Goal: Task Accomplishment & Management: Use online tool/utility

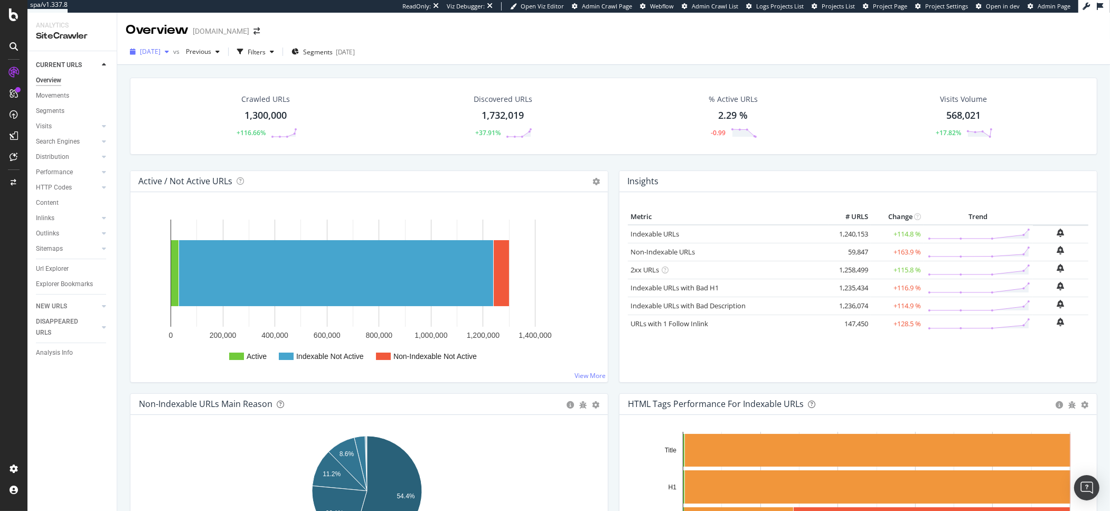
click at [169, 53] on icon "button" at bounding box center [167, 52] width 4 height 6
click at [472, 86] on div "Crawled URLs 1,300,000 +116.66% Discovered URLs 1,732,019 +37.91% % Active URLs…" at bounding box center [614, 116] width 968 height 77
click at [55, 119] on div "SiteCrawler" at bounding box center [58, 119] width 38 height 11
click at [324, 53] on span "Segments" at bounding box center [318, 52] width 30 height 9
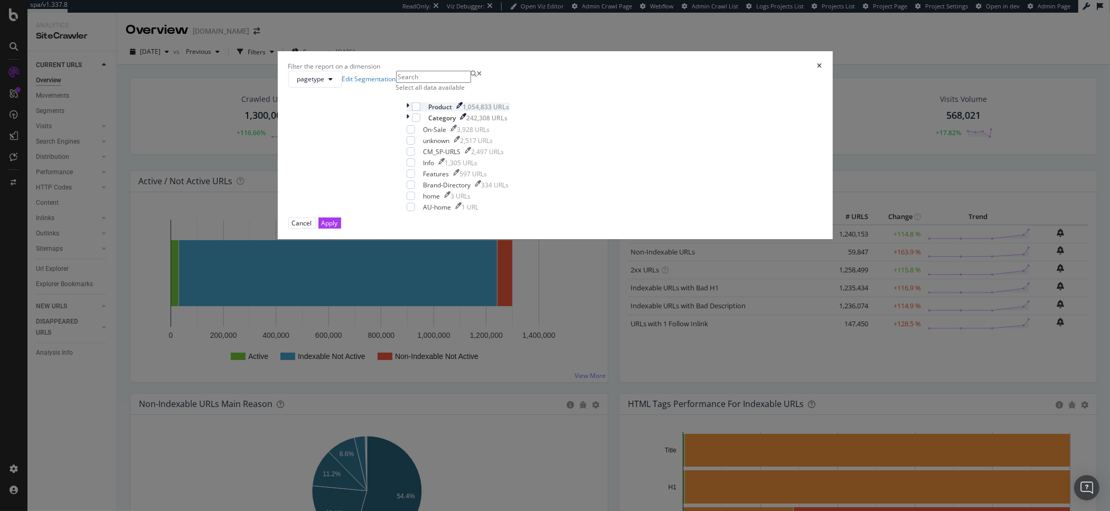
click at [410, 111] on icon "modal" at bounding box center [408, 106] width 3 height 9
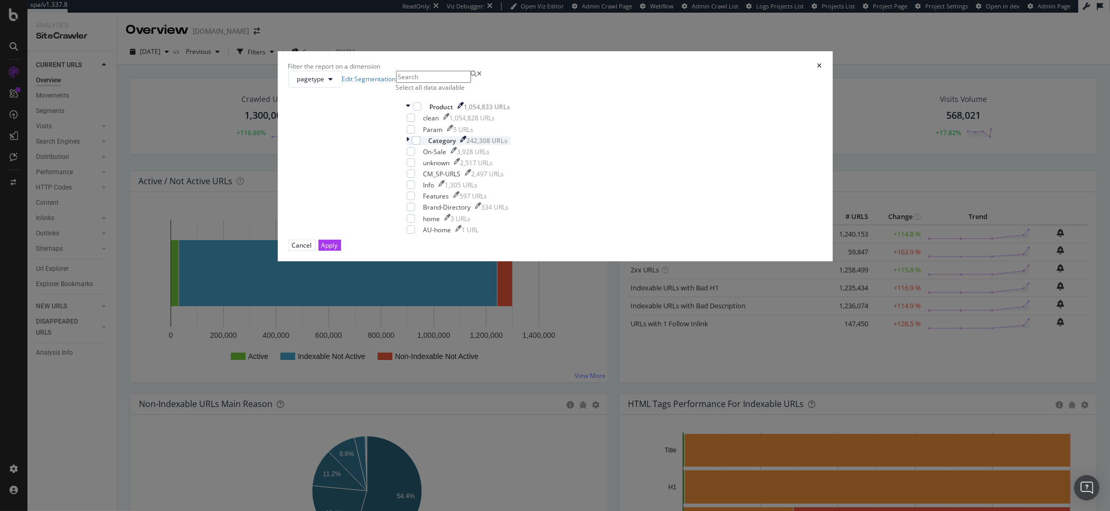
click at [412, 145] on div "modal" at bounding box center [409, 140] width 5 height 9
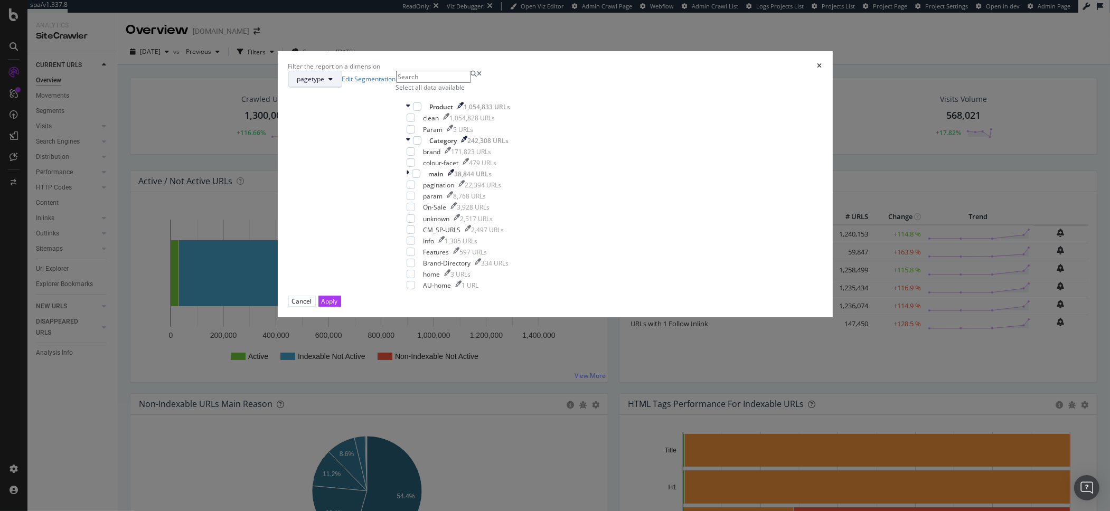
click at [342, 88] on button "pagetype" at bounding box center [315, 79] width 54 height 17
click at [487, 197] on span "Location" at bounding box center [495, 195] width 68 height 10
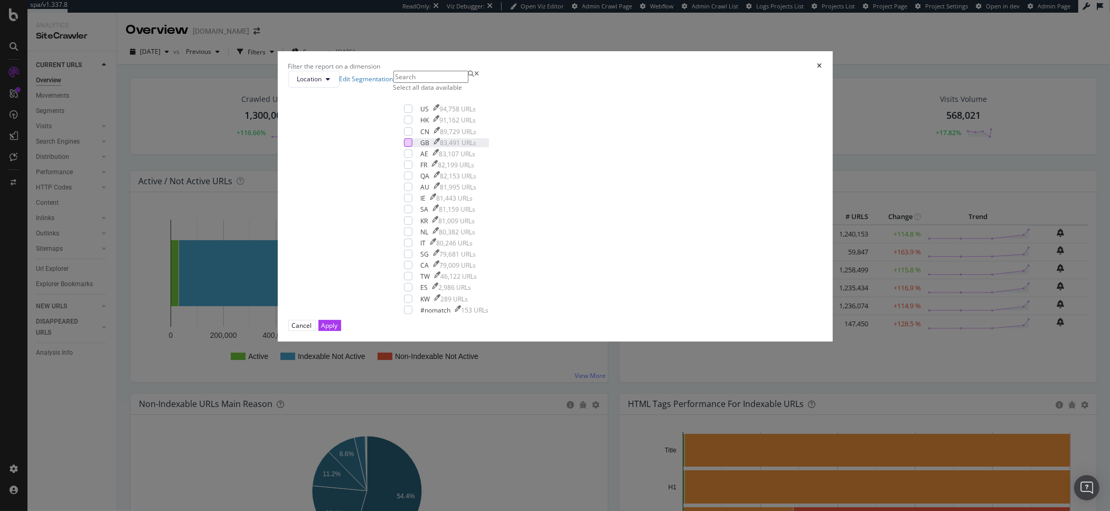
click at [413, 147] on div "modal" at bounding box center [408, 142] width 8 height 8
click at [338, 330] on div "Apply" at bounding box center [330, 325] width 16 height 9
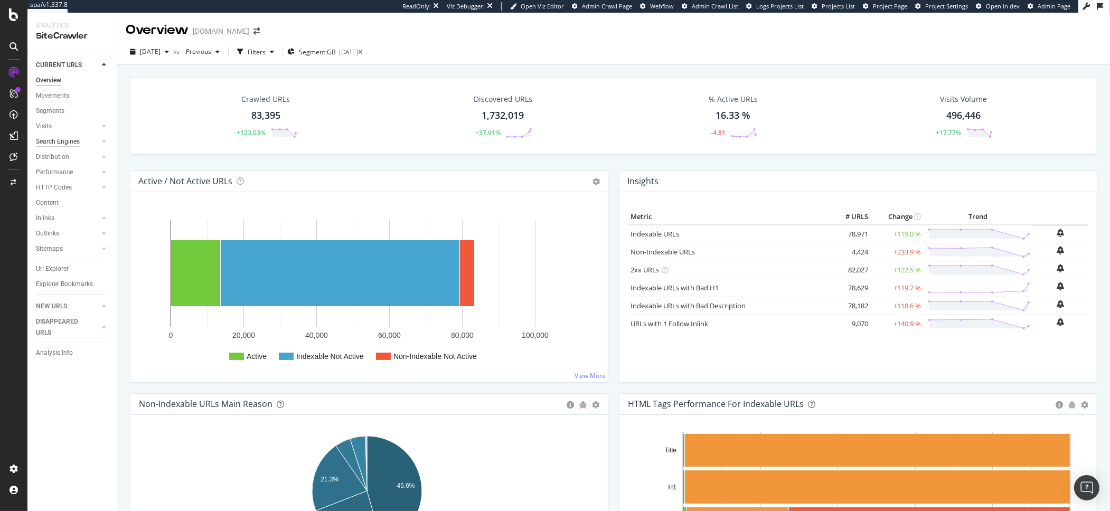
click at [64, 141] on div "Search Engines" at bounding box center [58, 141] width 44 height 11
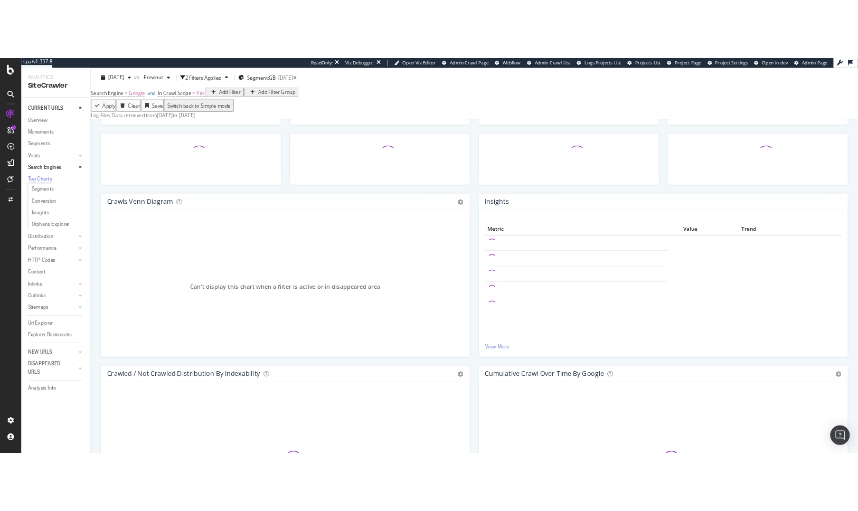
scroll to position [172, 0]
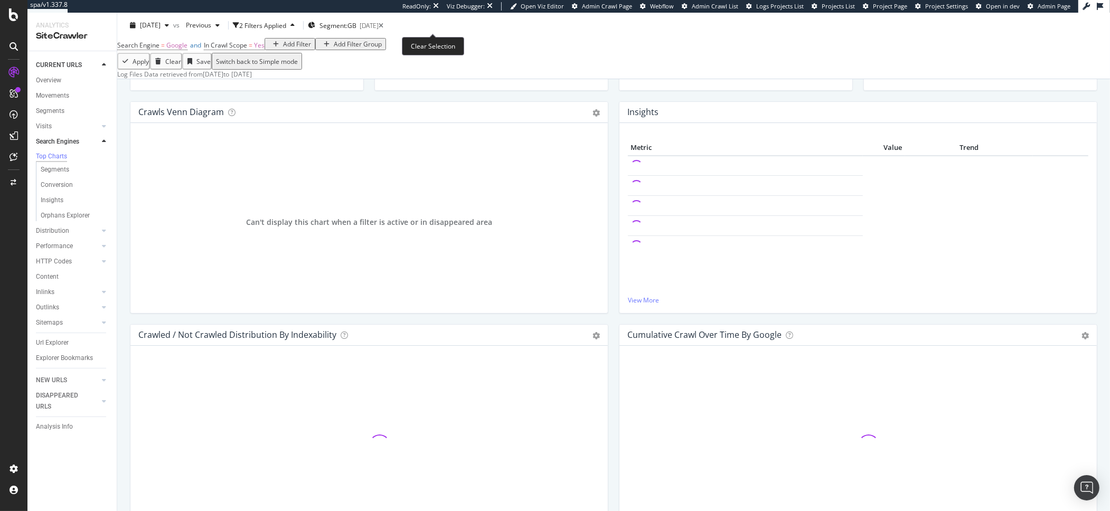
click at [384, 25] on icon at bounding box center [381, 25] width 5 height 6
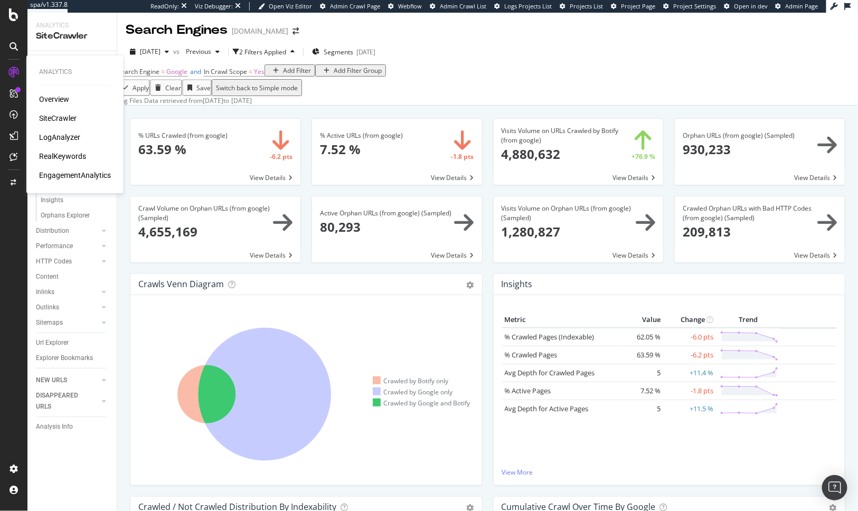
click at [71, 137] on div "LogAnalyzer" at bounding box center [59, 138] width 41 height 11
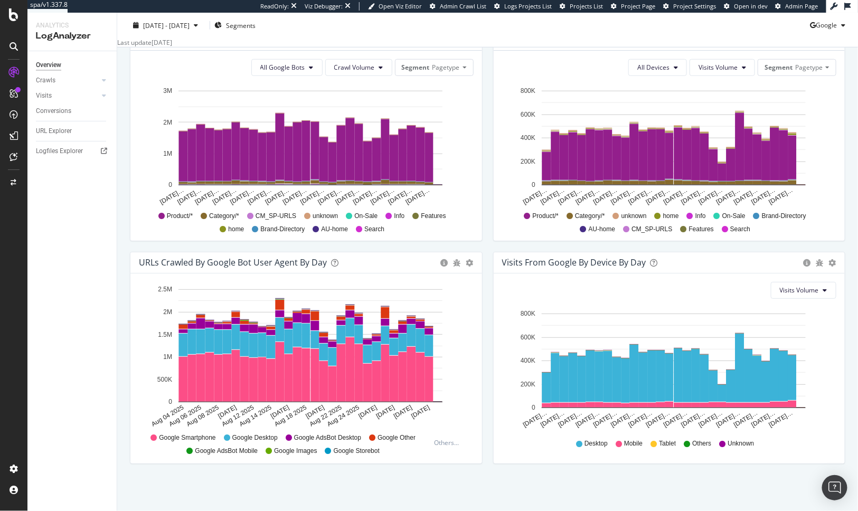
scroll to position [382, 0]
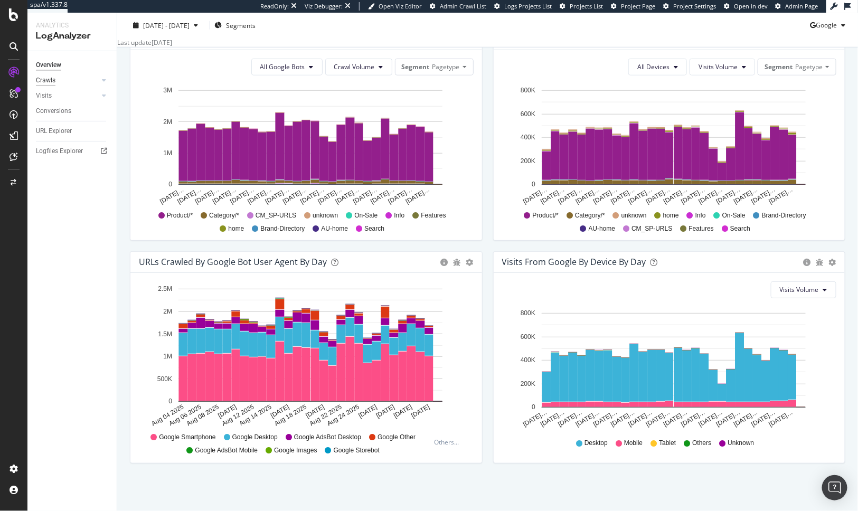
click at [50, 82] on div "Crawls" at bounding box center [46, 80] width 20 height 11
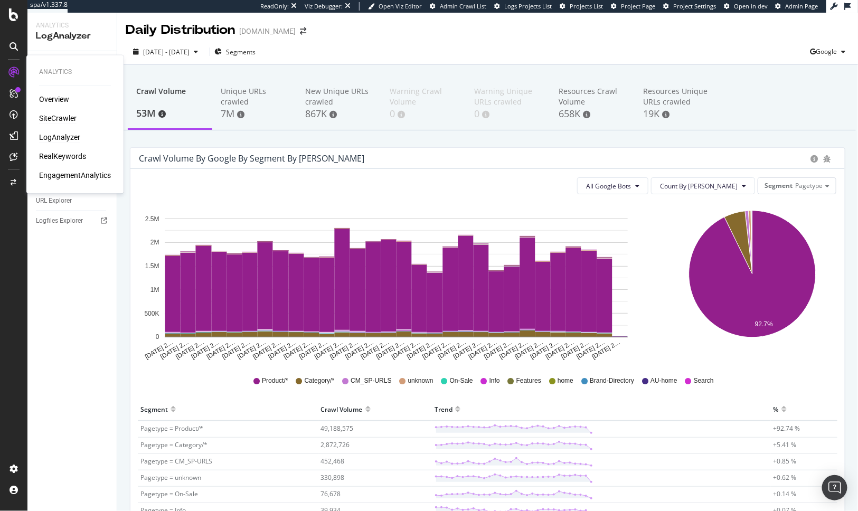
click at [53, 114] on div "SiteCrawler" at bounding box center [58, 119] width 38 height 11
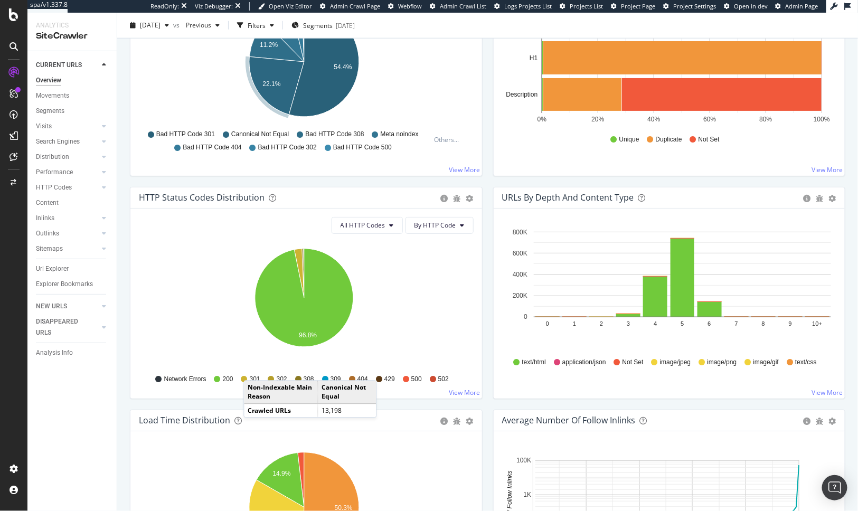
scroll to position [520, 0]
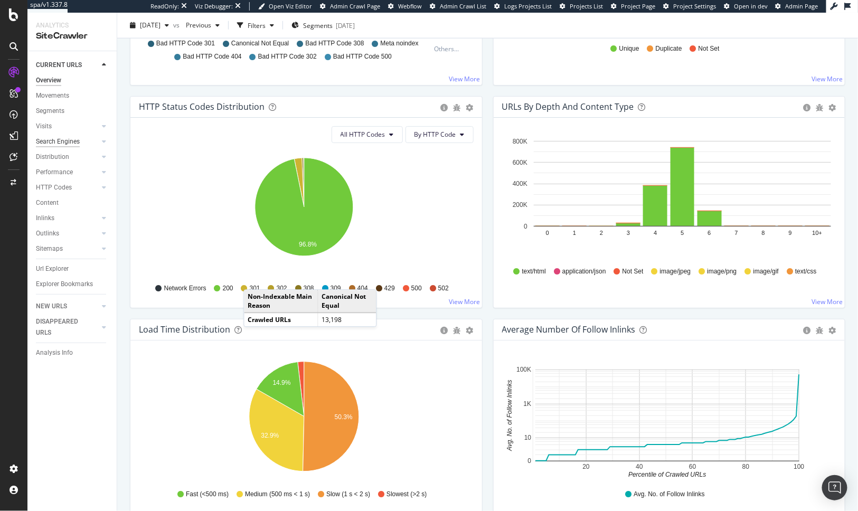
click at [77, 140] on div "Search Engines" at bounding box center [58, 141] width 44 height 11
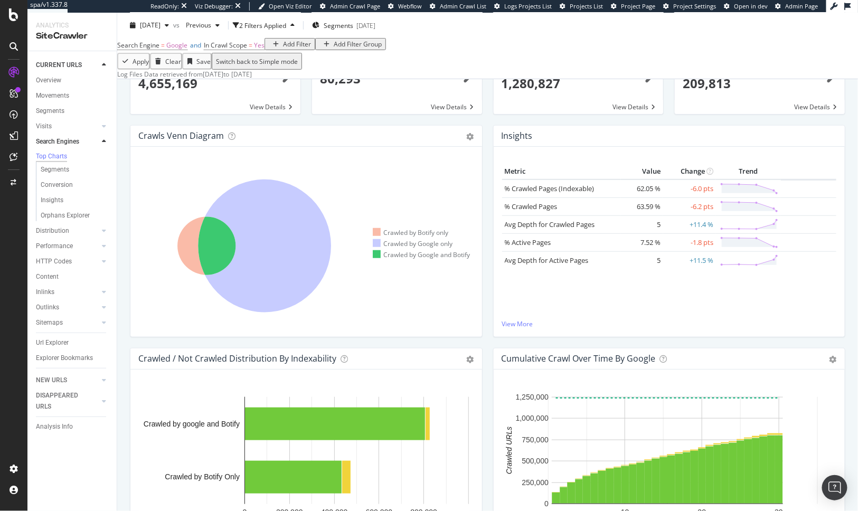
scroll to position [148, 0]
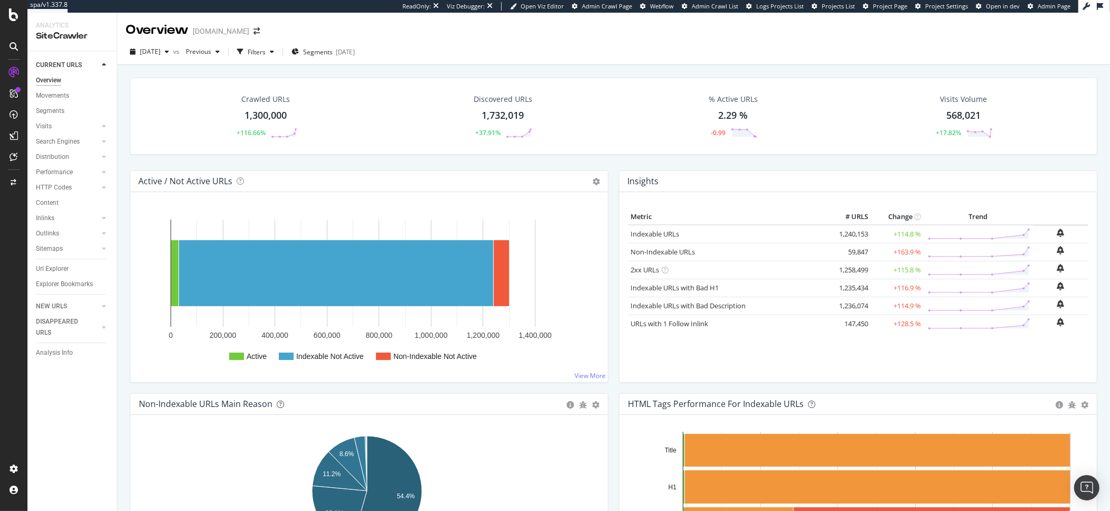
click at [670, 174] on div "Insights × Close Chart overview-insight-panel - API Requests List Area Type Req…" at bounding box center [859, 181] width 478 height 21
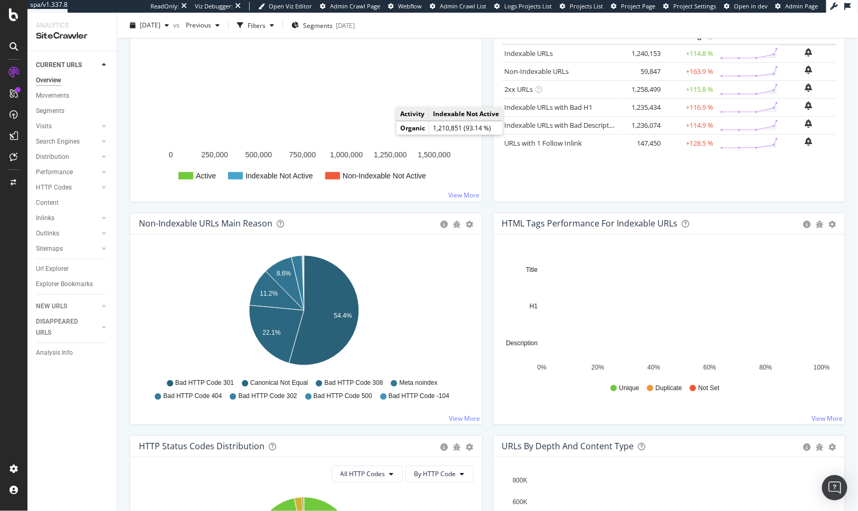
scroll to position [199, 0]
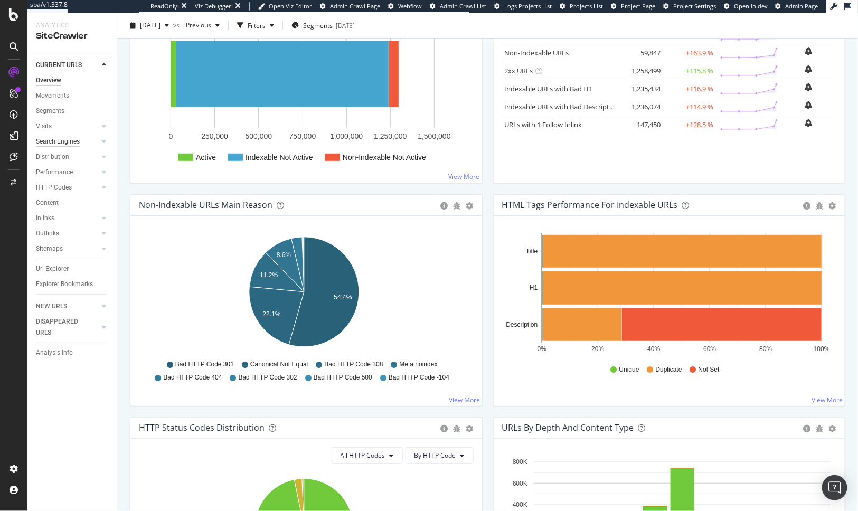
click at [67, 140] on div "Search Engines" at bounding box center [58, 141] width 44 height 11
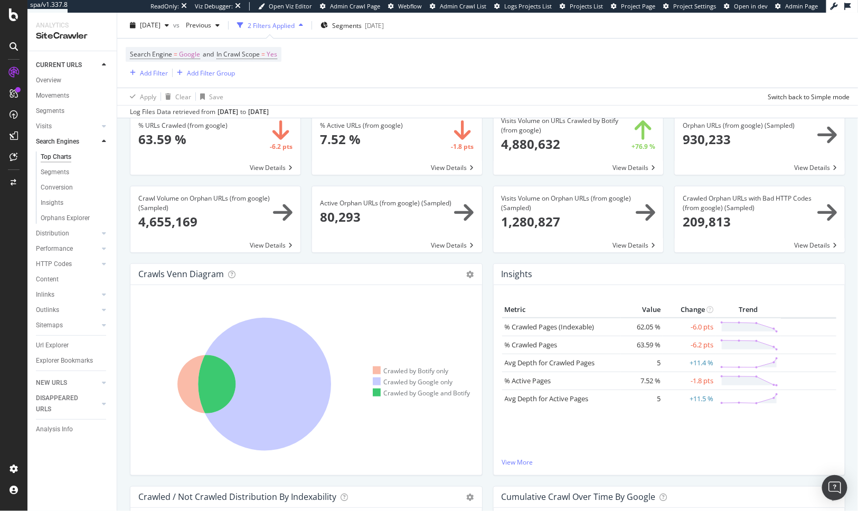
scroll to position [71, 0]
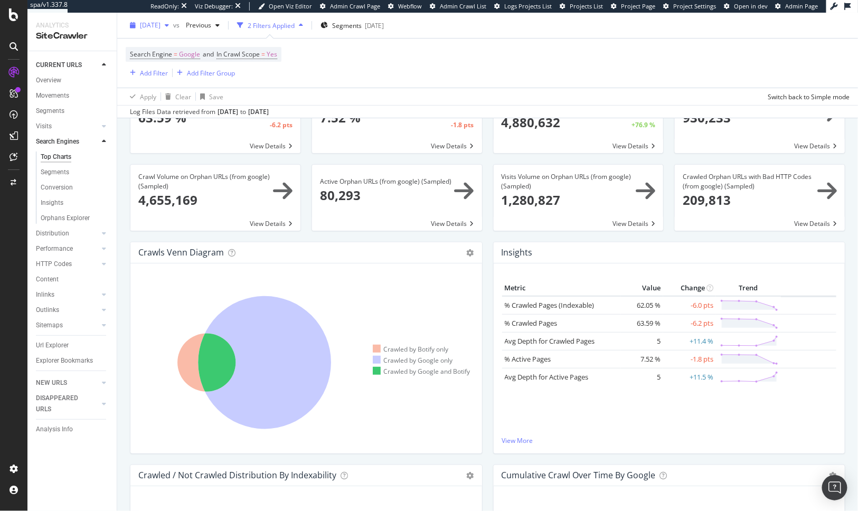
click at [161, 24] on span "2025 Sep. 2nd" at bounding box center [150, 25] width 21 height 9
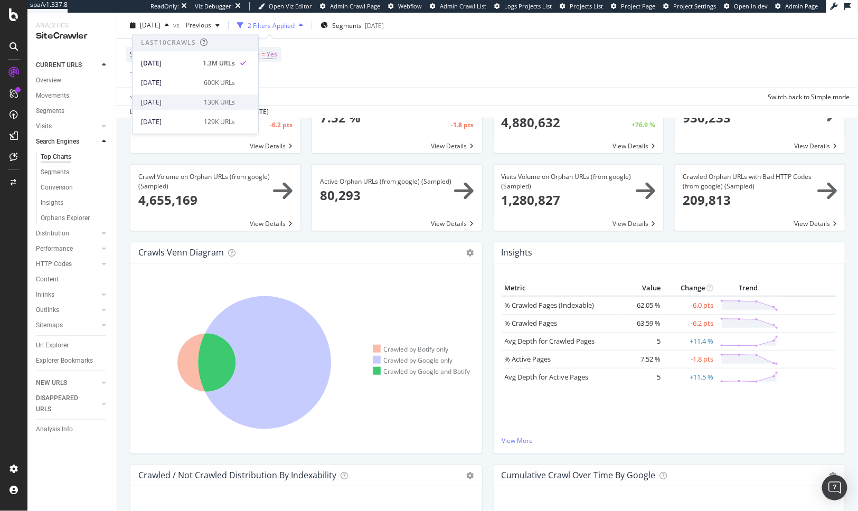
click at [208, 103] on div "130K URLs" at bounding box center [219, 103] width 31 height 10
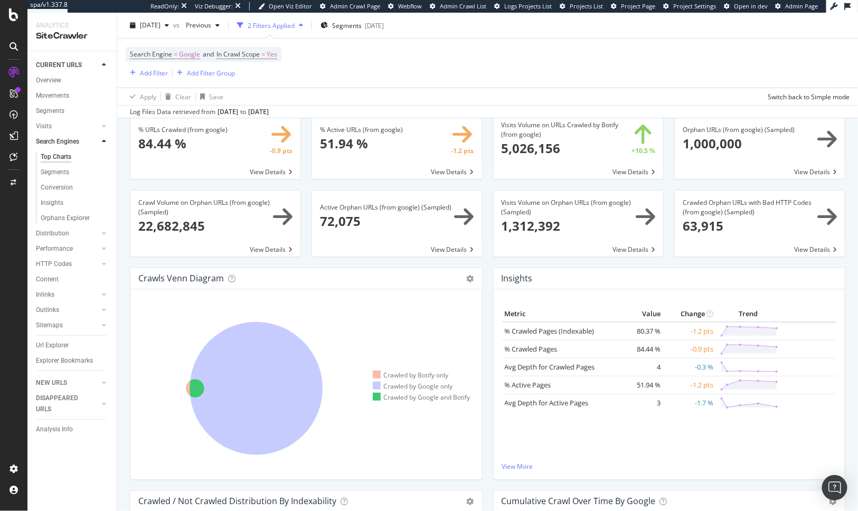
scroll to position [69, 0]
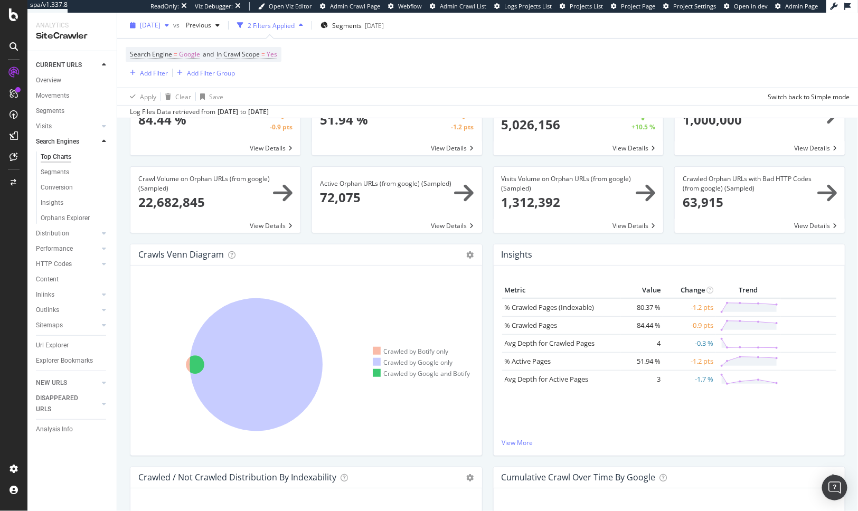
click at [161, 26] on span "2025 Aug. 25th" at bounding box center [150, 25] width 21 height 9
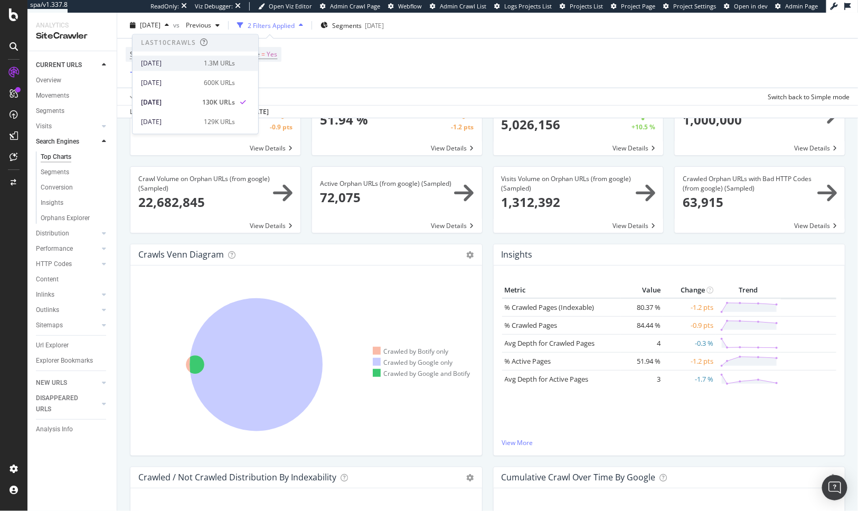
click at [184, 61] on div "2025 Sep. 2nd" at bounding box center [169, 64] width 57 height 10
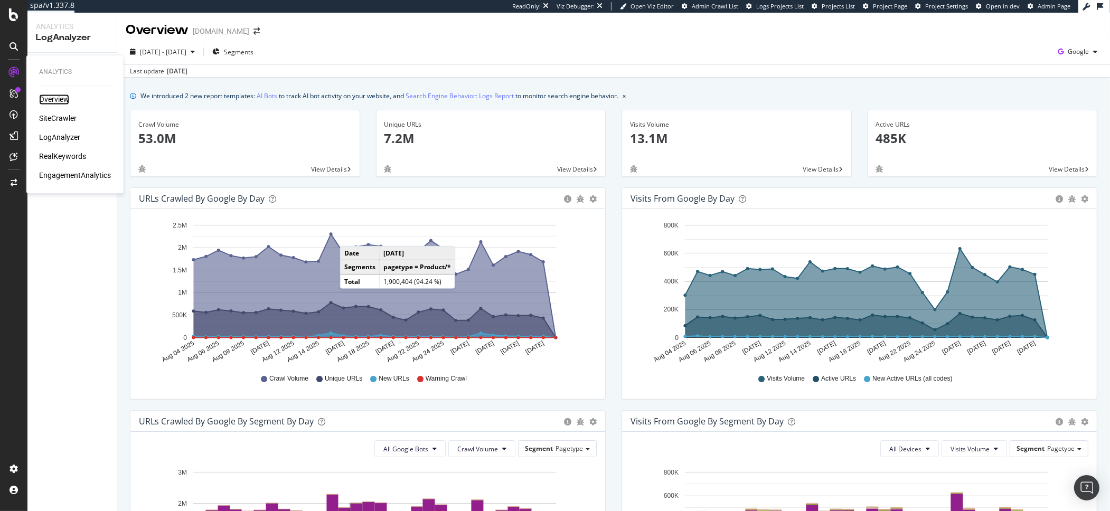
click at [56, 103] on div "Overview" at bounding box center [54, 100] width 30 height 11
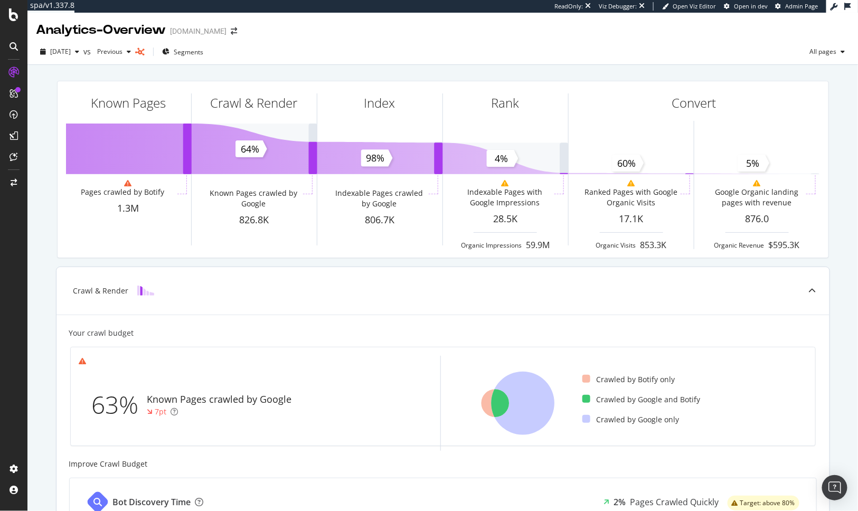
click at [270, 304] on div "Crawl & Render" at bounding box center [443, 291] width 773 height 48
click at [82, 58] on div "[DATE]" at bounding box center [60, 52] width 48 height 16
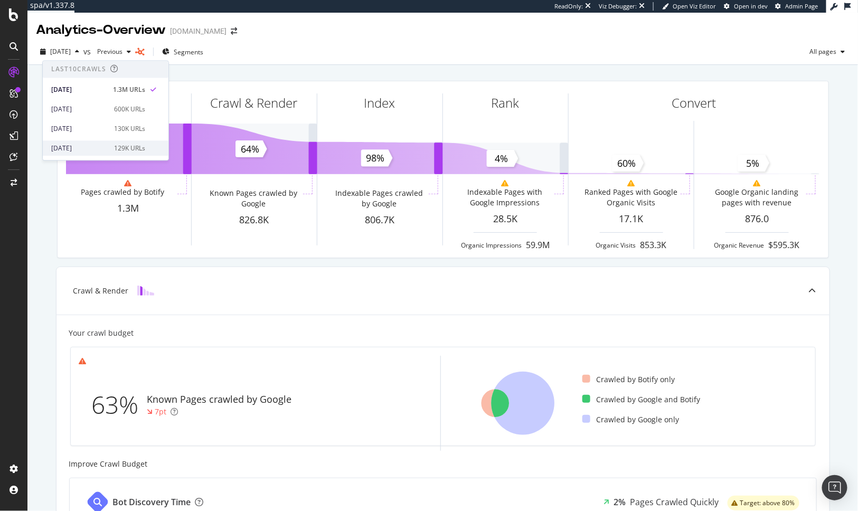
click at [95, 141] on div "[DATE] 129K URLs" at bounding box center [106, 148] width 126 height 15
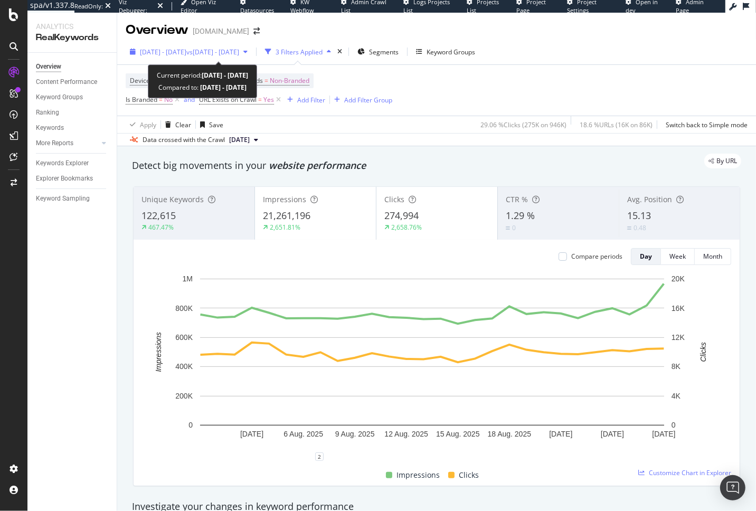
click at [186, 56] on span "2025 Jul. 31st - Aug. 27th" at bounding box center [163, 52] width 46 height 9
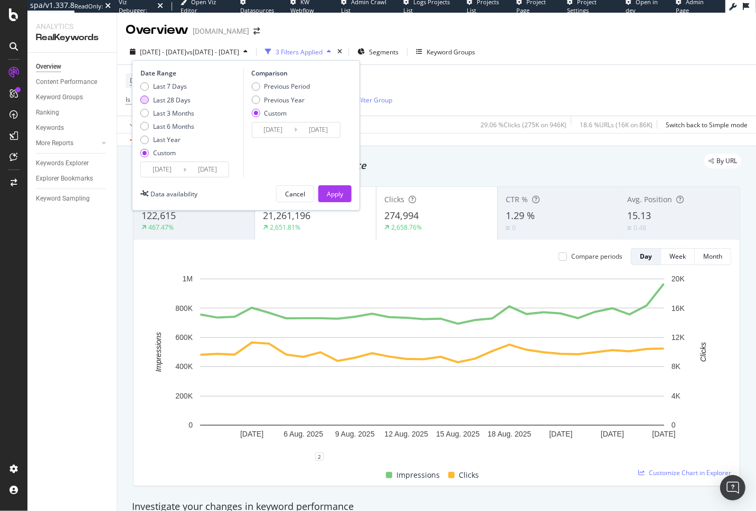
click at [176, 101] on div "Last 28 Days" at bounding box center [172, 100] width 38 height 9
type input "2025/08/04"
type input "2025/08/31"
click at [343, 188] on button "Apply" at bounding box center [335, 193] width 33 height 17
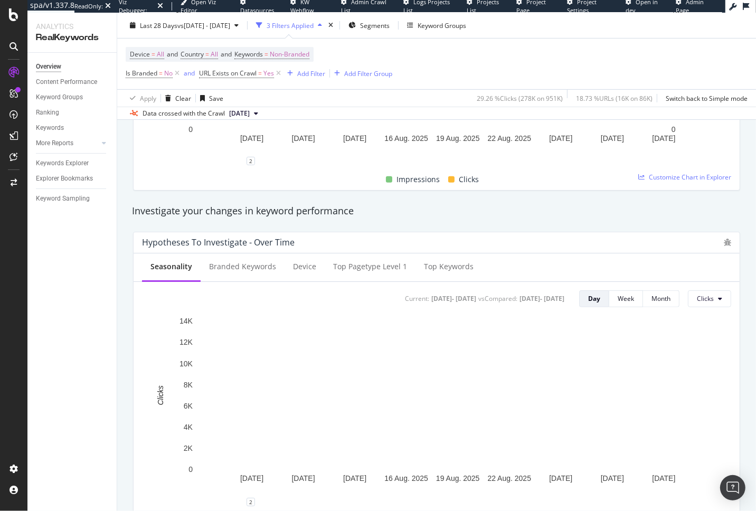
scroll to position [323, 0]
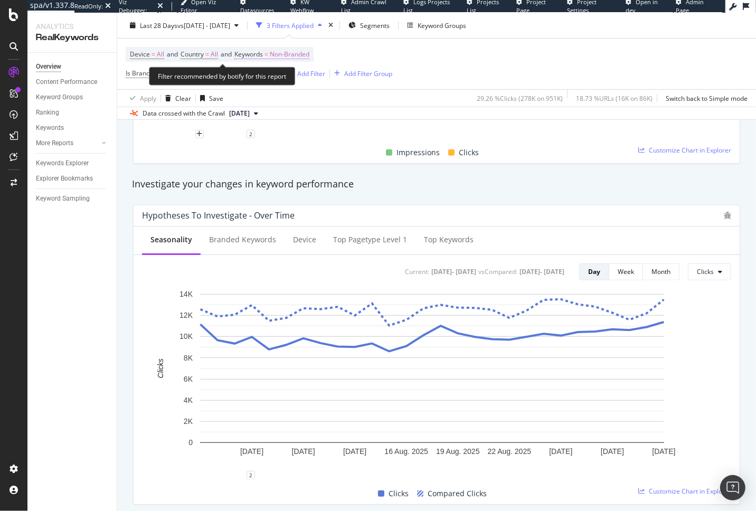
click at [295, 57] on span "Non-Branded" at bounding box center [290, 54] width 40 height 15
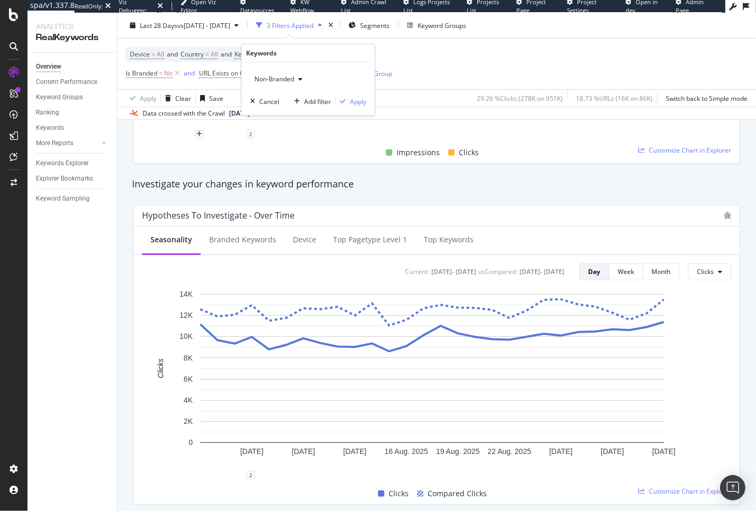
click at [267, 86] on div "Non-Branded" at bounding box center [278, 79] width 57 height 16
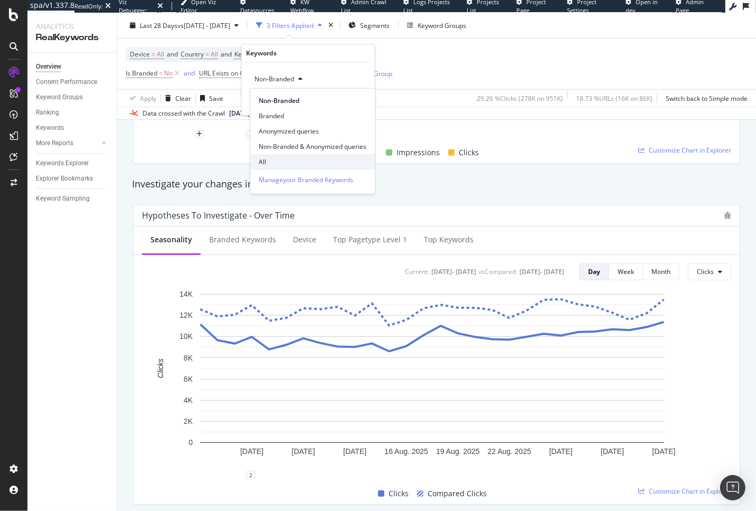
click at [277, 160] on span "All" at bounding box center [313, 162] width 108 height 10
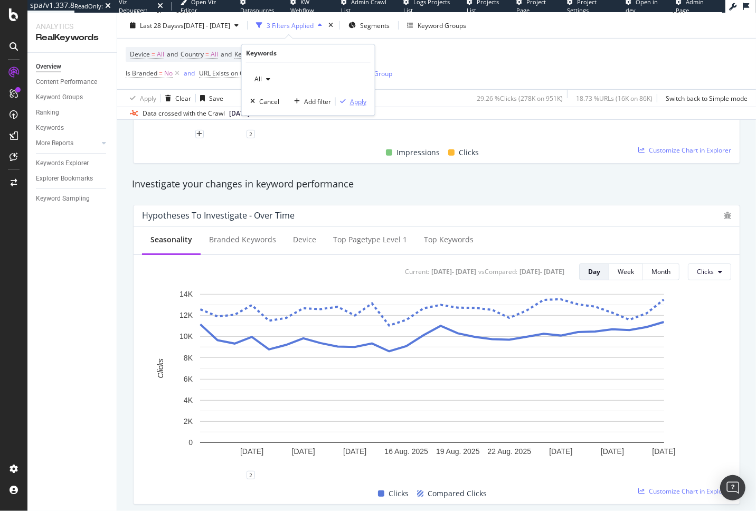
click at [360, 105] on div "Apply" at bounding box center [358, 101] width 16 height 9
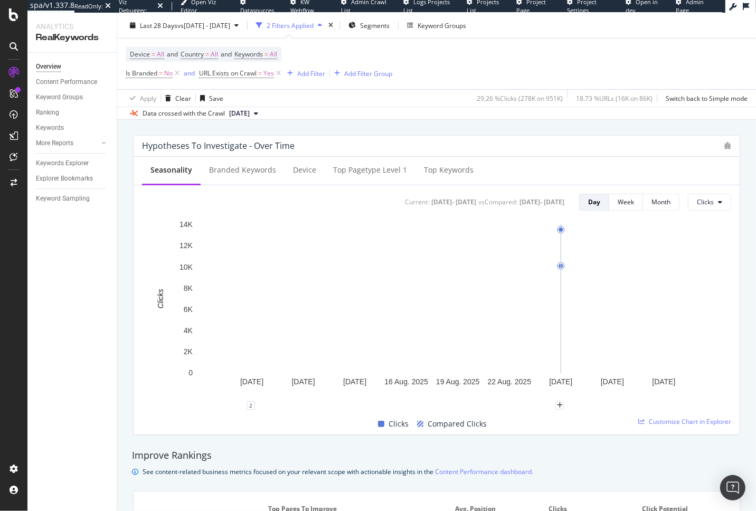
scroll to position [384, 0]
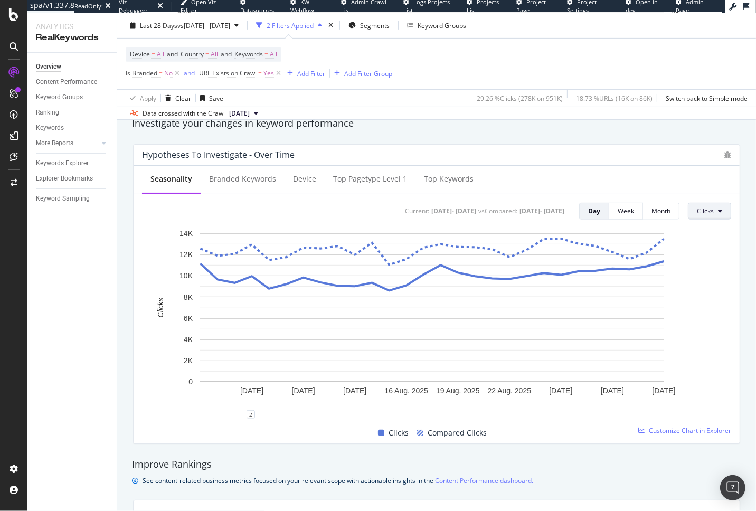
click at [699, 214] on span "Clicks" at bounding box center [705, 211] width 17 height 9
click at [699, 244] on div "Impressions" at bounding box center [714, 251] width 67 height 20
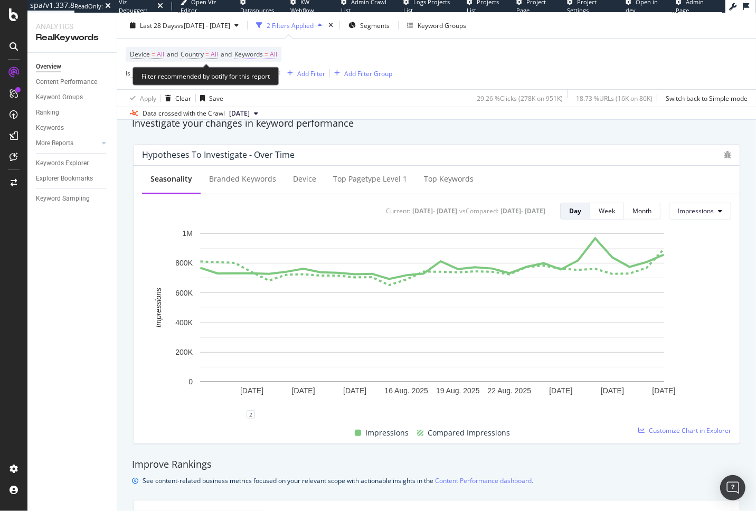
click at [260, 58] on span "Keywords" at bounding box center [249, 54] width 29 height 9
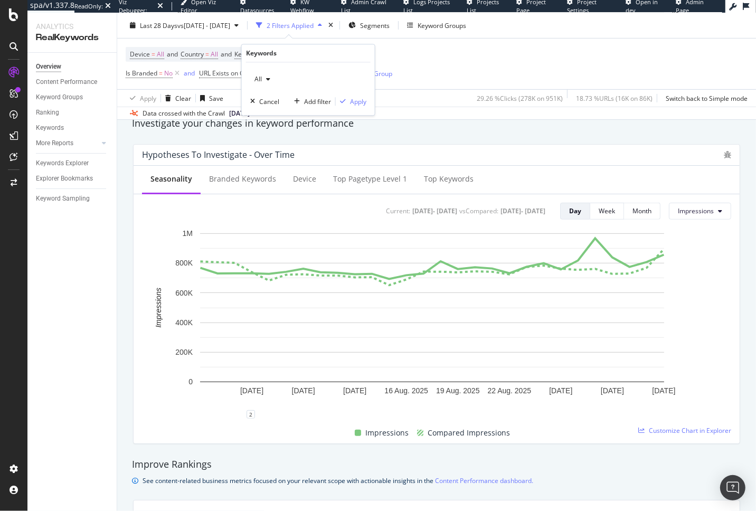
click at [266, 82] on div "All" at bounding box center [262, 79] width 24 height 16
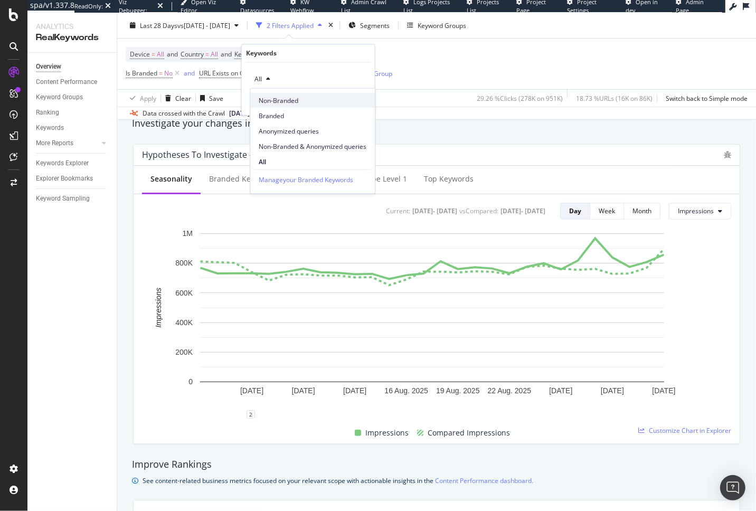
click at [273, 102] on span "Non-Branded" at bounding box center [313, 101] width 108 height 10
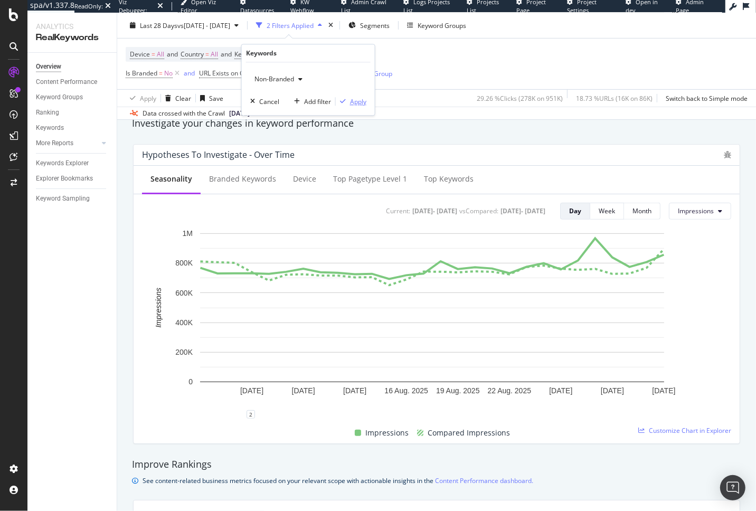
click at [362, 106] on div "Apply" at bounding box center [358, 101] width 16 height 9
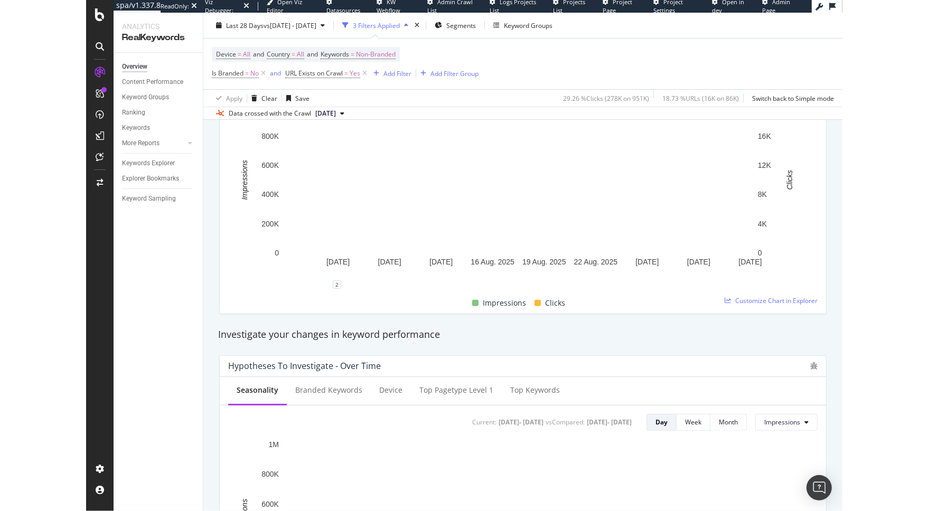
scroll to position [45, 0]
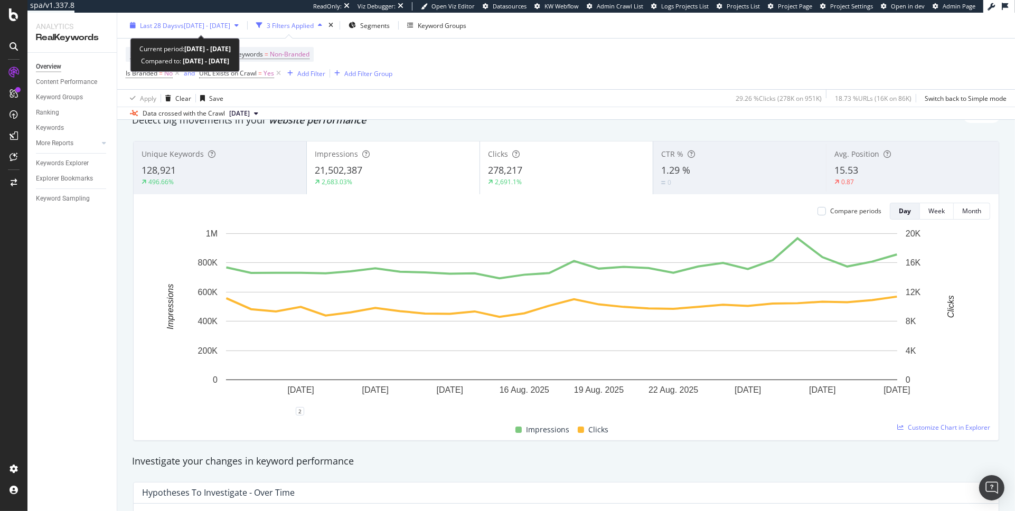
click at [197, 30] on div "Last 28 Days vs 2025 Aug. 20th - Aug. 20th" at bounding box center [184, 25] width 117 height 16
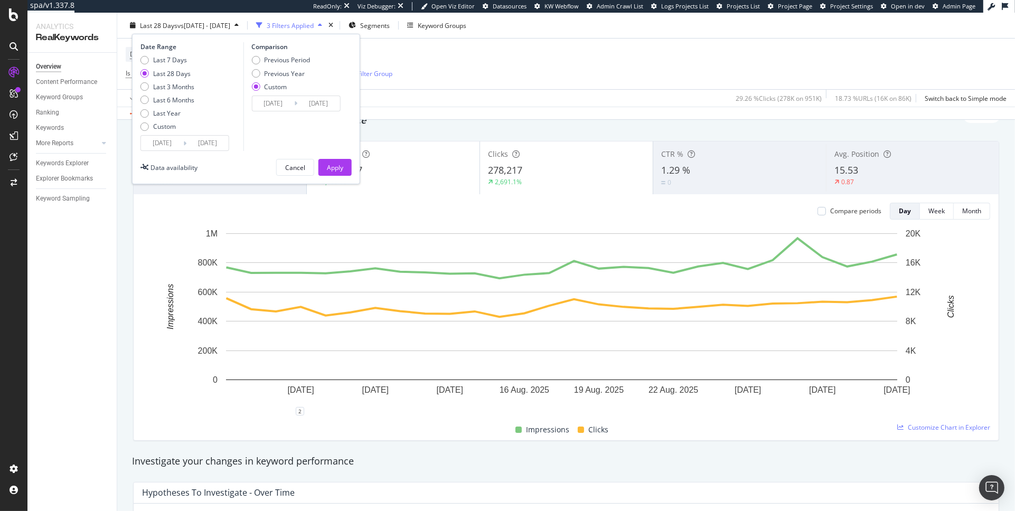
click at [167, 144] on input "2025/08/04" at bounding box center [162, 143] width 42 height 15
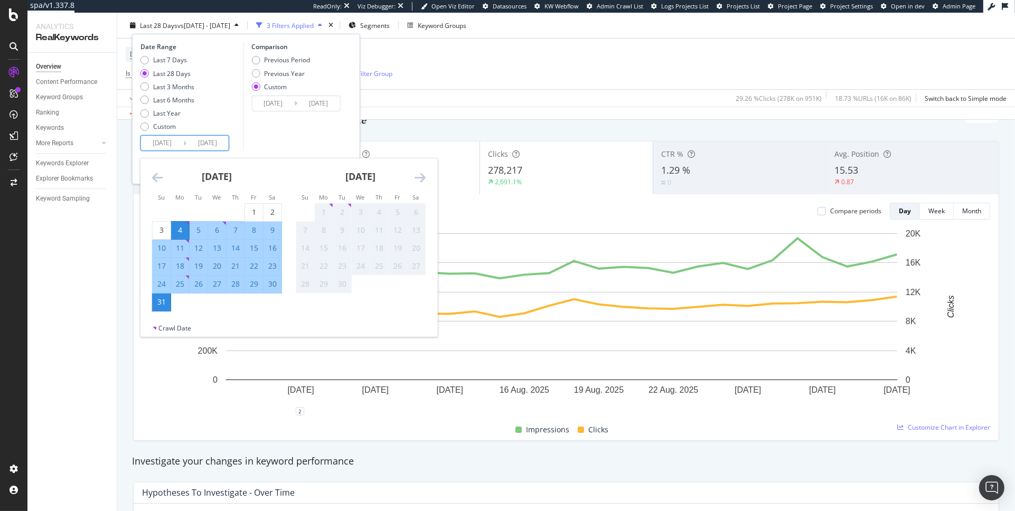
click at [158, 177] on icon "Move backward to switch to the previous month." at bounding box center [157, 177] width 11 height 13
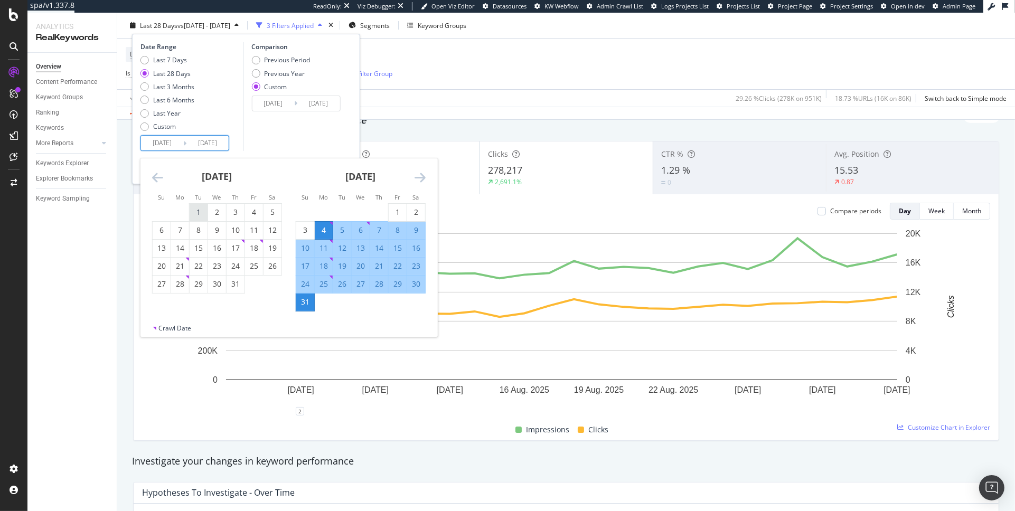
click at [193, 211] on div "1" at bounding box center [199, 212] width 18 height 11
type input "2025/07/01"
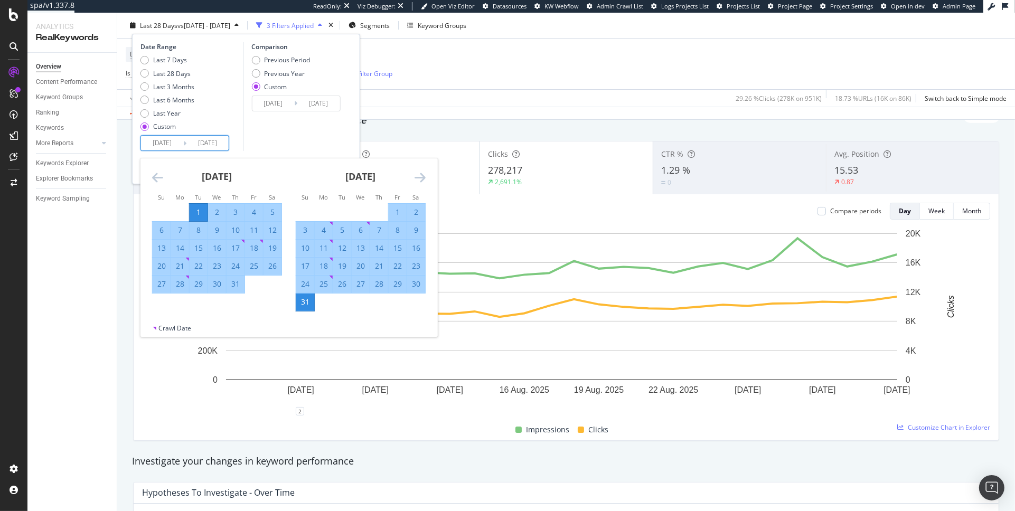
click at [317, 141] on div "Comparison Previous Period Previous Year Custom 2025/08/20 Navigate forward to …" at bounding box center [293, 96] width 100 height 109
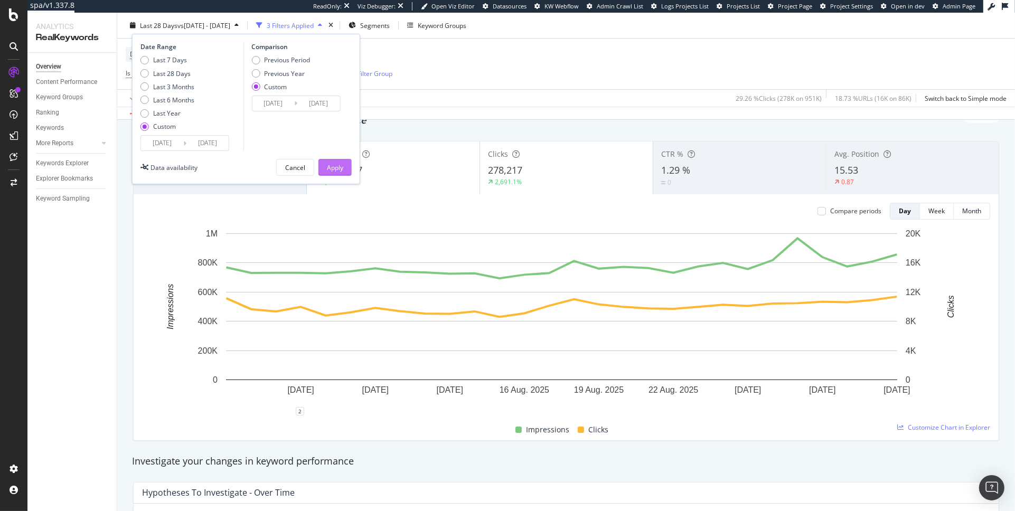
click at [332, 160] on div "Apply" at bounding box center [335, 168] width 16 height 16
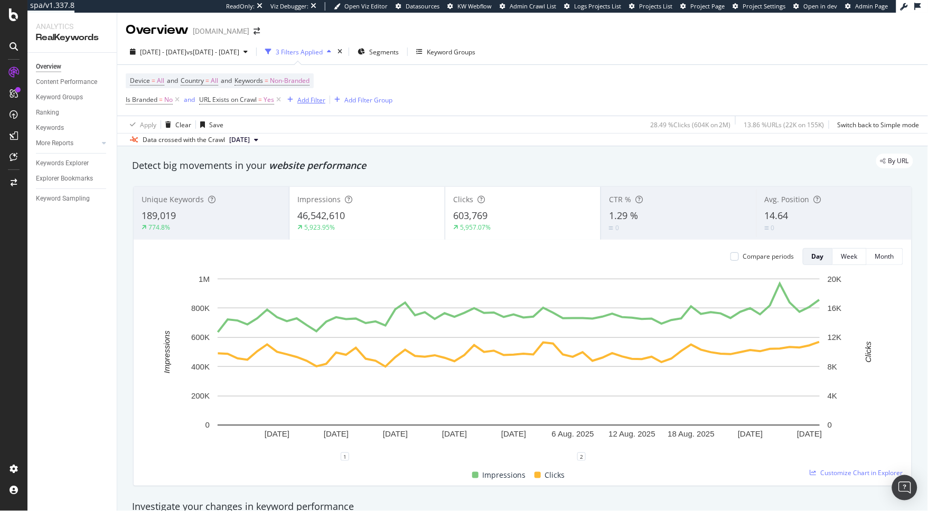
click at [314, 103] on div "Add Filter" at bounding box center [311, 100] width 28 height 9
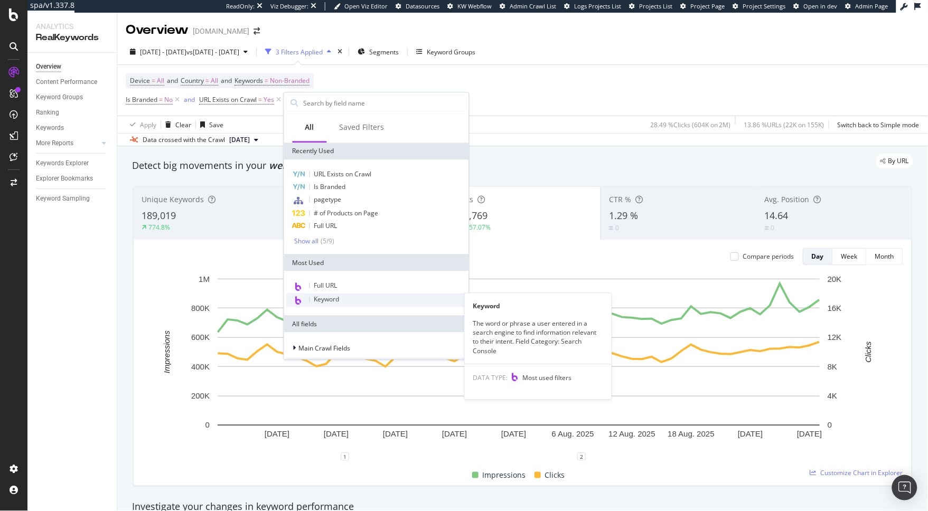
click at [332, 301] on span "Keyword" at bounding box center [326, 299] width 25 height 9
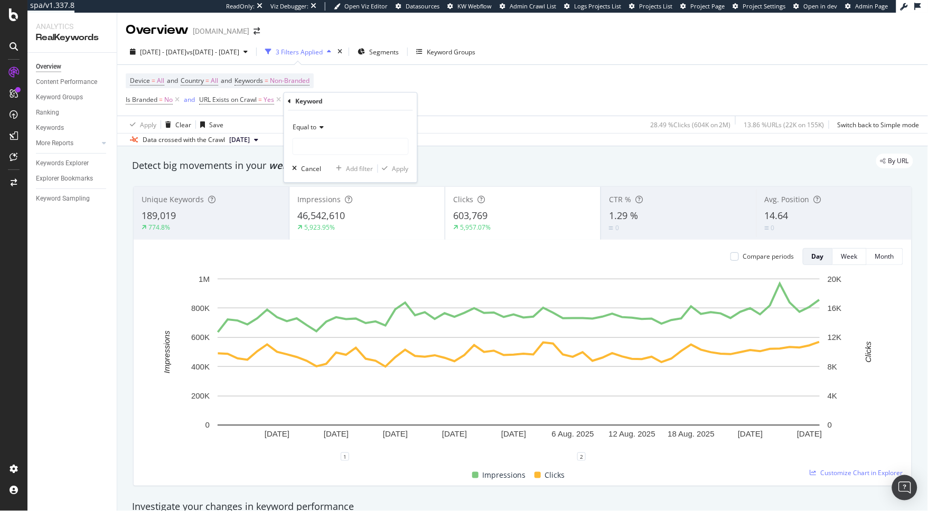
click at [305, 128] on span "Equal to" at bounding box center [305, 127] width 24 height 9
click at [345, 245] on div "Doesn't contain" at bounding box center [351, 246] width 113 height 14
click at [310, 154] on input "text" at bounding box center [350, 146] width 115 height 17
type input "jellycat"
click at [398, 171] on div "Apply" at bounding box center [400, 168] width 16 height 9
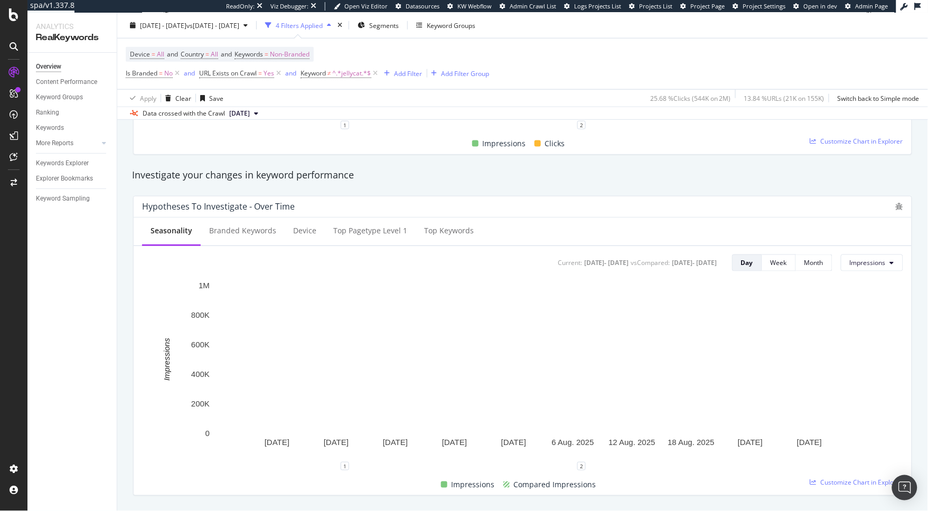
scroll to position [356, 0]
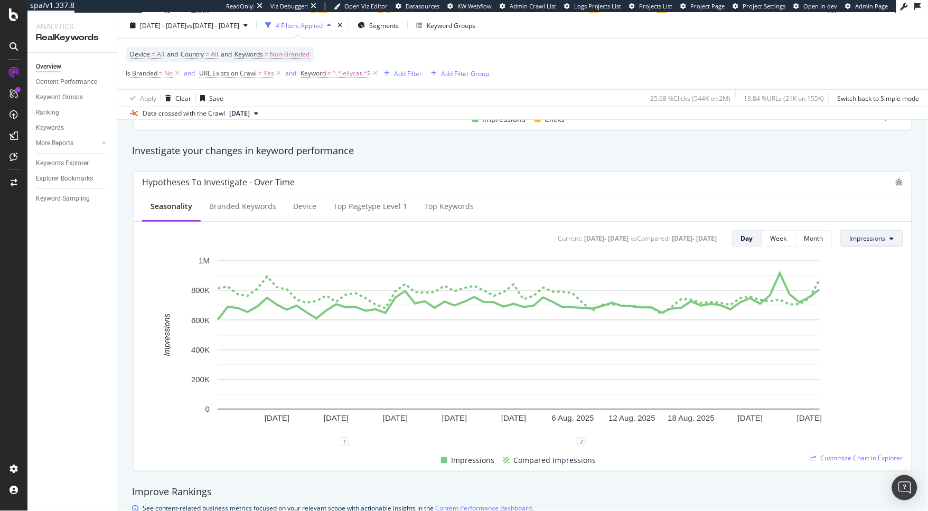
click at [756, 234] on button "Impressions" at bounding box center [872, 238] width 62 height 17
click at [756, 267] on div "Clicks" at bounding box center [867, 260] width 67 height 15
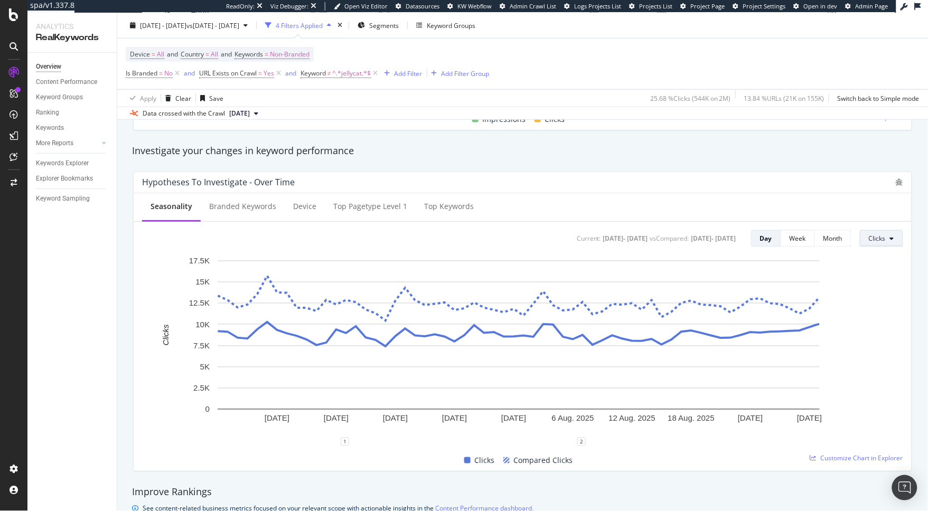
click at [756, 240] on button "Clicks" at bounding box center [881, 238] width 43 height 17
click at [756, 278] on span "Impressions" at bounding box center [886, 281] width 50 height 10
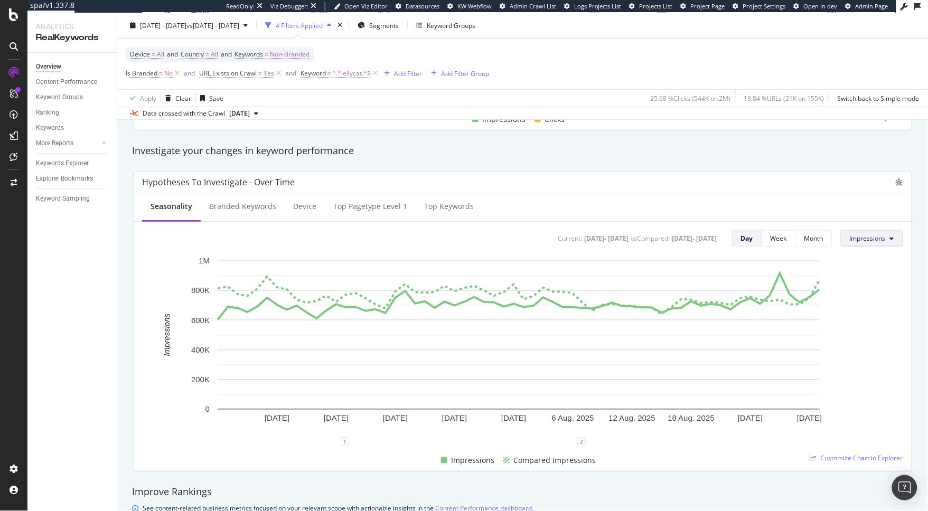
click at [756, 242] on span "Impressions" at bounding box center [868, 238] width 36 height 9
click at [756, 259] on span "Clicks" at bounding box center [867, 261] width 50 height 10
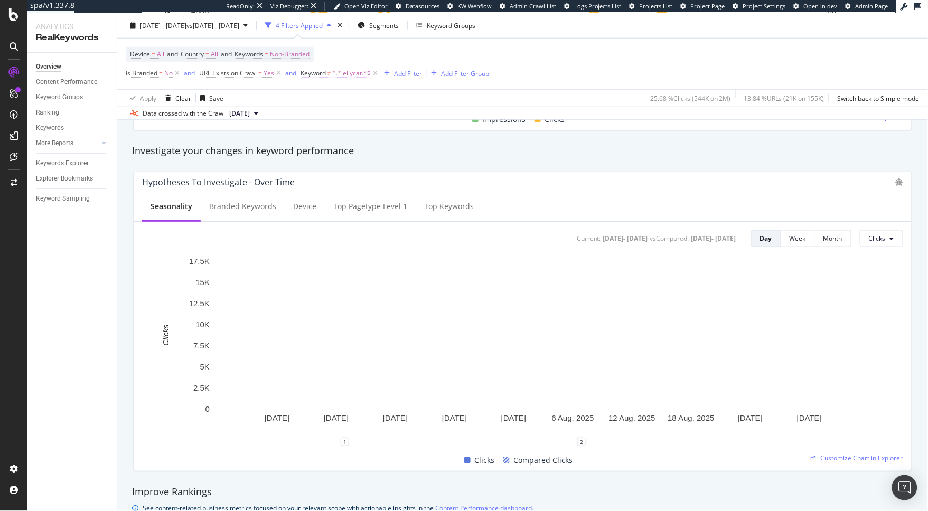
click at [335, 78] on span "^.*jellycat.*$" at bounding box center [352, 73] width 39 height 15
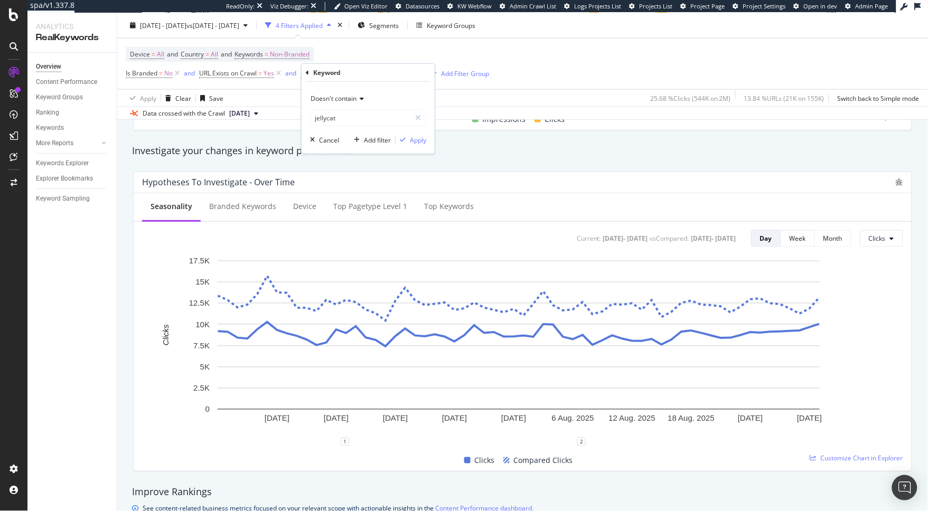
click at [345, 98] on span "Doesn't contain" at bounding box center [334, 98] width 46 height 9
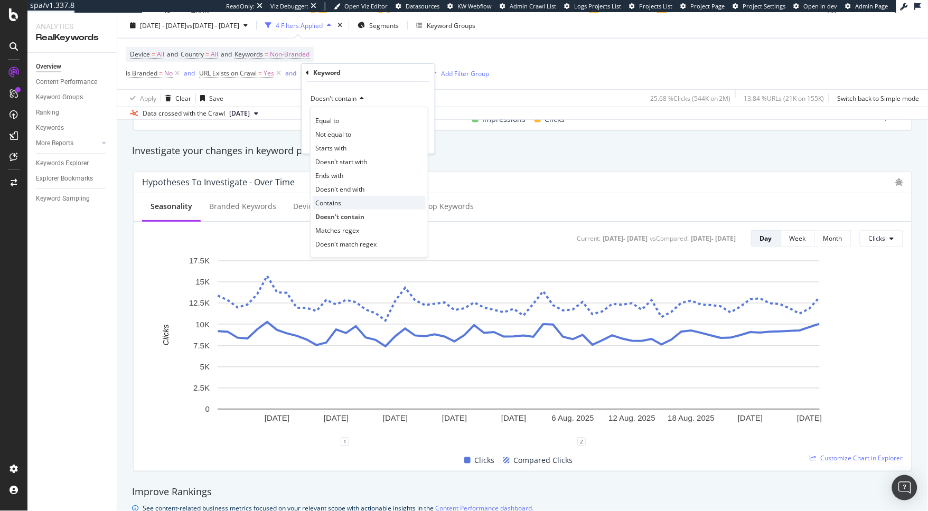
click at [344, 205] on div "Contains" at bounding box center [369, 203] width 113 height 14
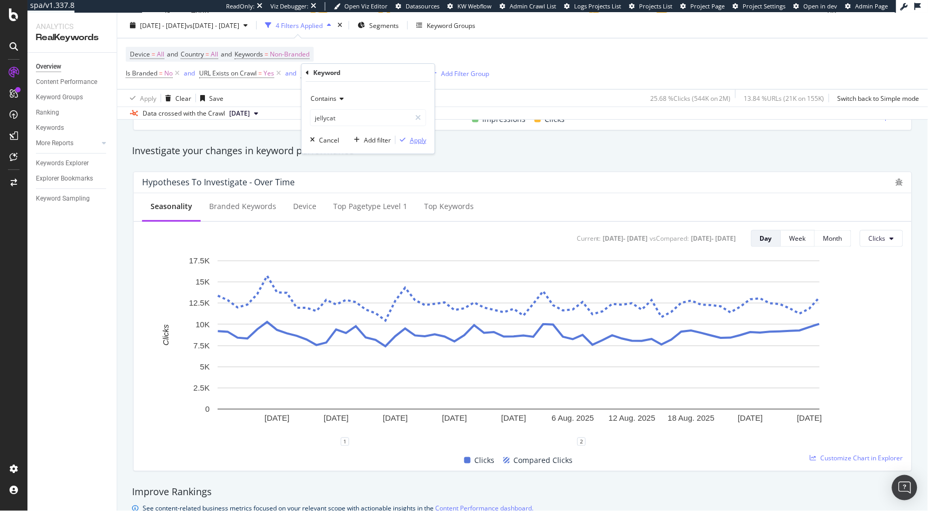
click at [420, 141] on div "Apply" at bounding box center [418, 140] width 16 height 9
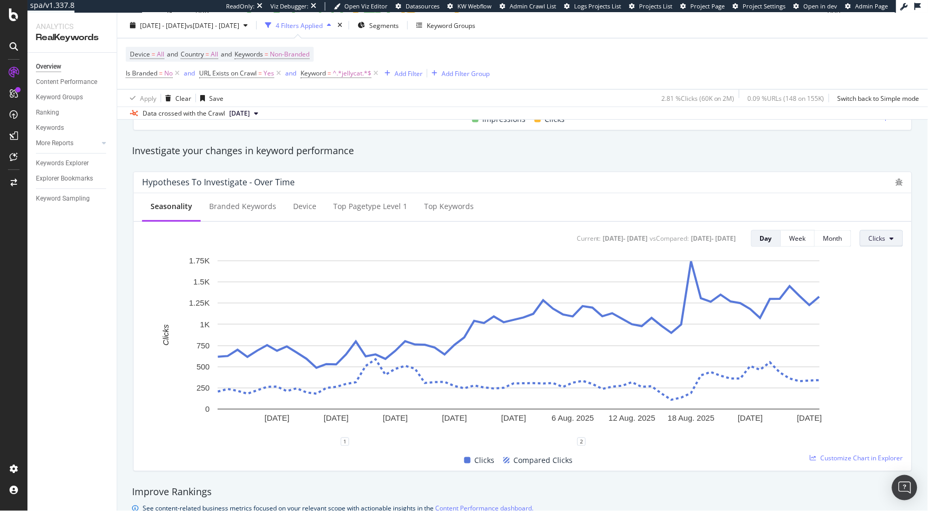
click at [756, 243] on button "Clicks" at bounding box center [881, 238] width 43 height 17
click at [756, 276] on span "Impressions" at bounding box center [886, 281] width 50 height 10
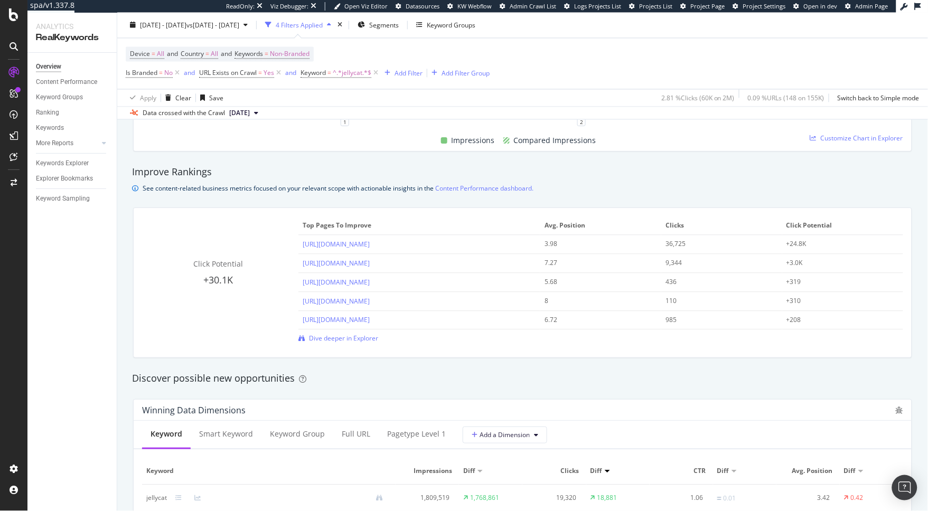
scroll to position [494, 0]
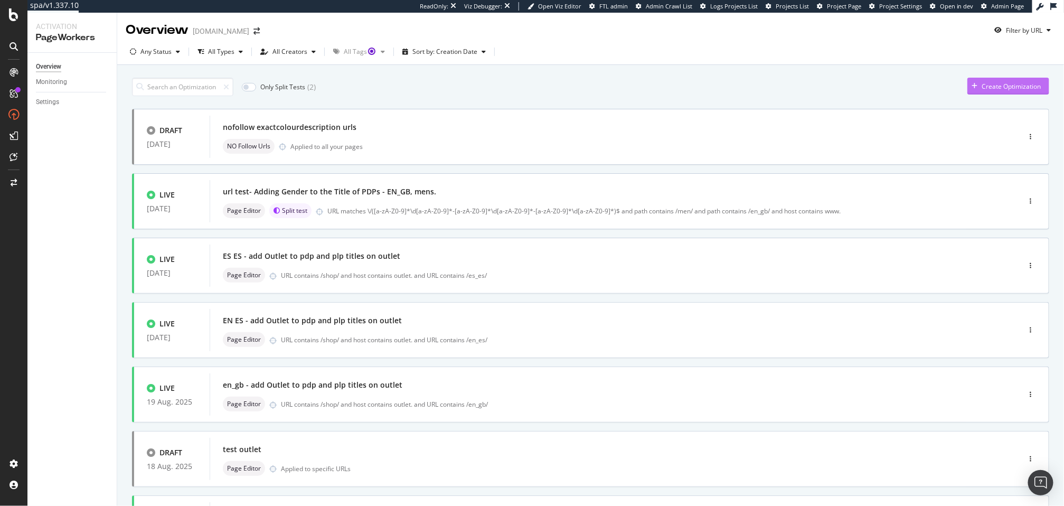
click at [985, 84] on div "Create Optimization" at bounding box center [1011, 86] width 59 height 9
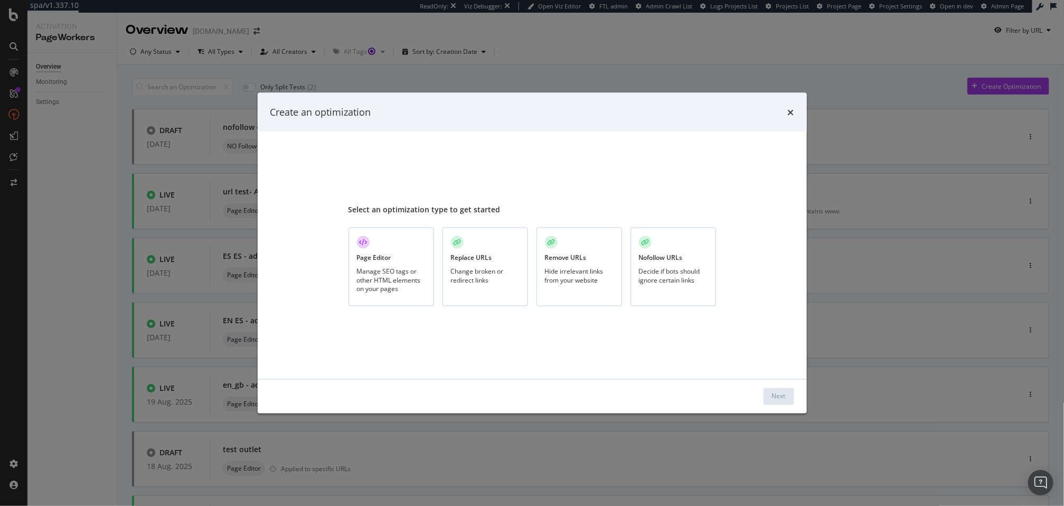
click at [689, 285] on div "Nofollow URLs Decide if bots should ignore certain links" at bounding box center [674, 267] width 86 height 79
click at [773, 395] on div "Next" at bounding box center [779, 396] width 14 height 9
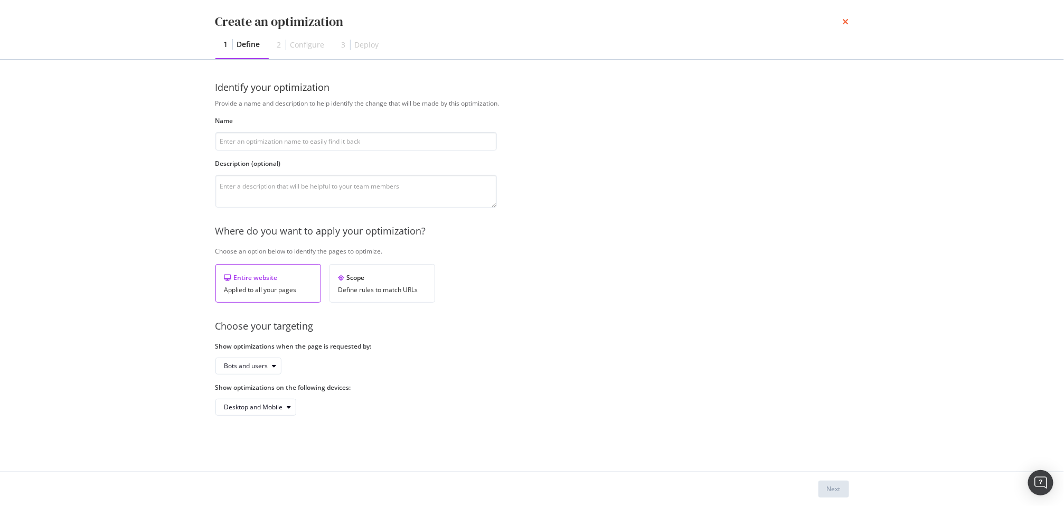
click at [846, 22] on icon "times" at bounding box center [846, 21] width 6 height 8
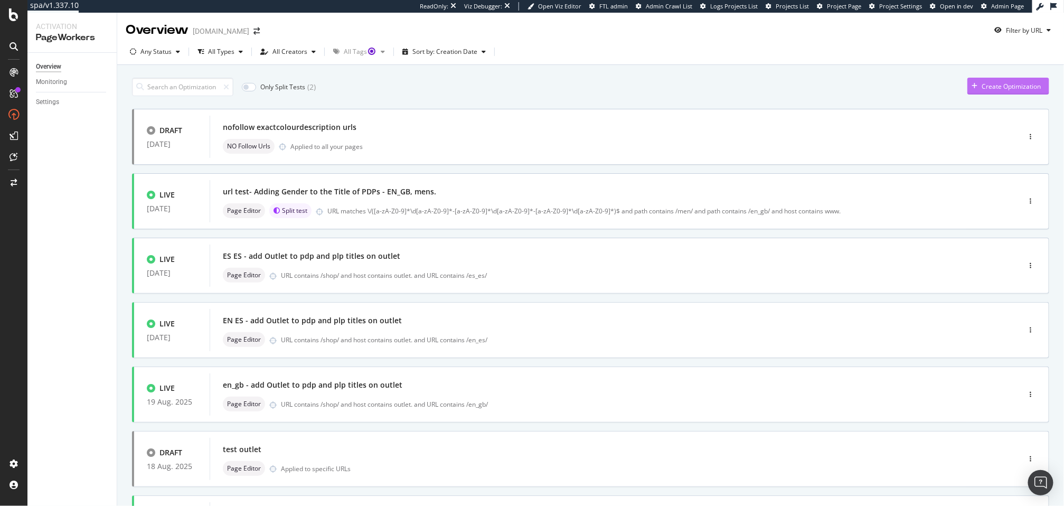
click at [1027, 85] on div "Create Optimization" at bounding box center [1011, 86] width 59 height 9
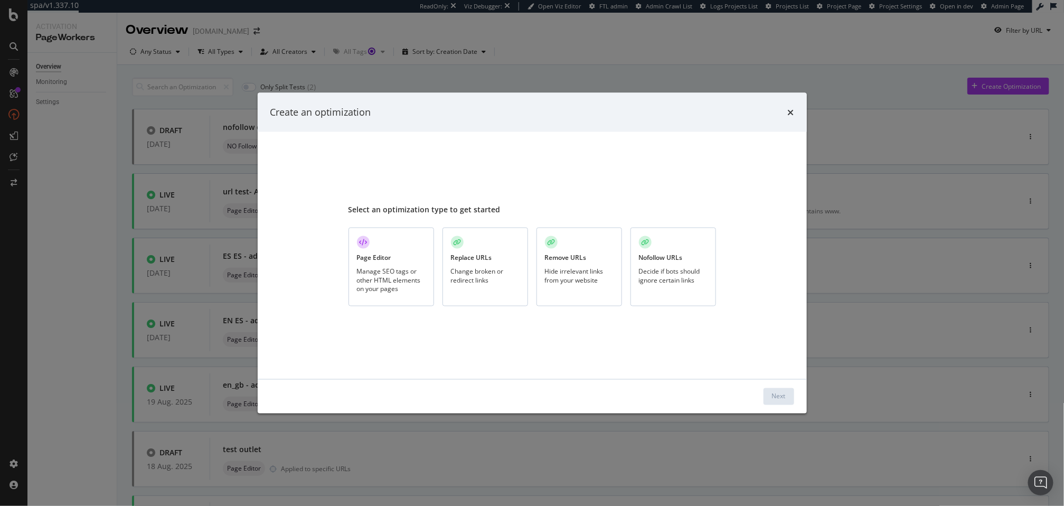
click at [663, 262] on div "Nofollow URLs" at bounding box center [661, 257] width 44 height 9
click at [778, 397] on div "Next" at bounding box center [779, 396] width 14 height 9
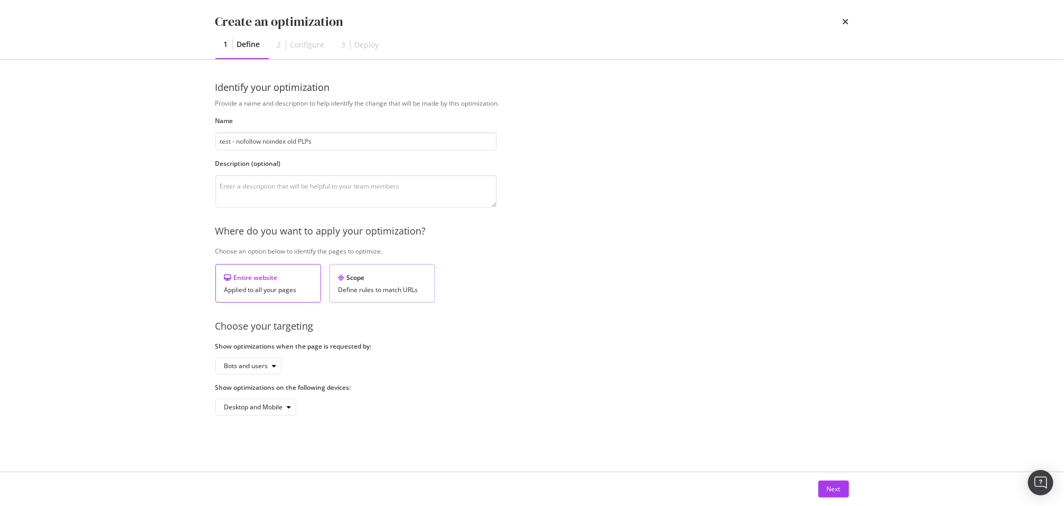
type input "test - nofollow noindex old PLPs"
click at [379, 284] on div "Scope Define rules to match URLs" at bounding box center [383, 283] width 106 height 39
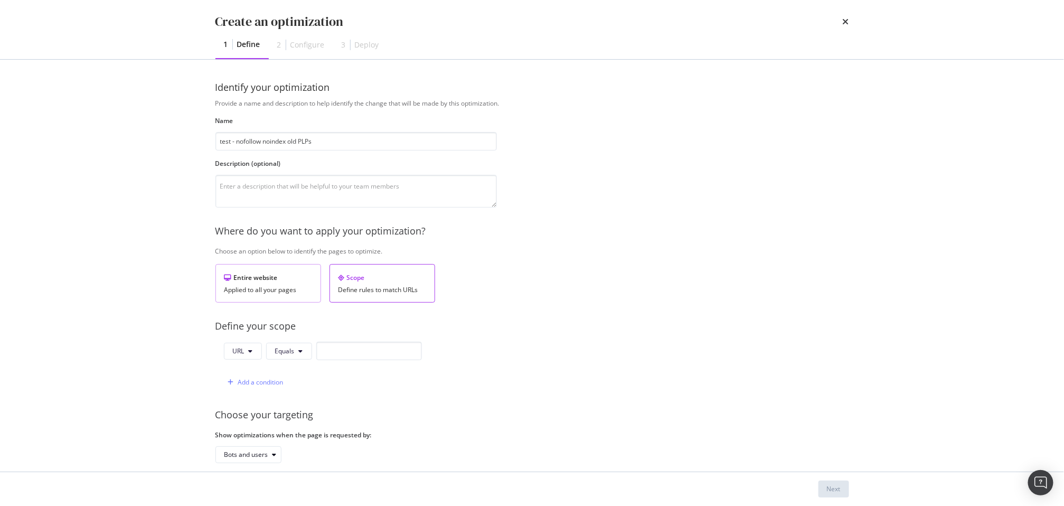
click at [297, 282] on div "Entire website" at bounding box center [269, 277] width 88 height 9
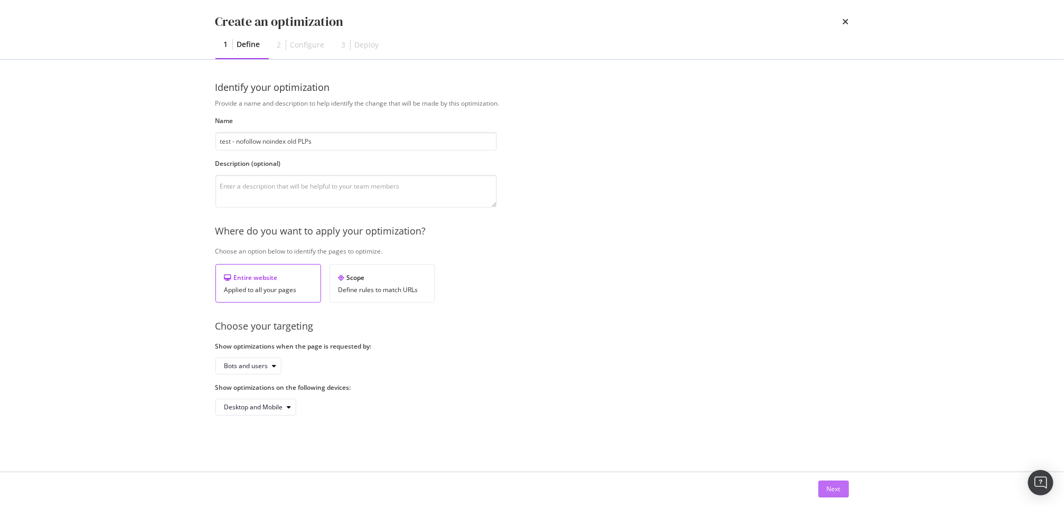
click at [829, 485] on div "Next" at bounding box center [834, 488] width 14 height 9
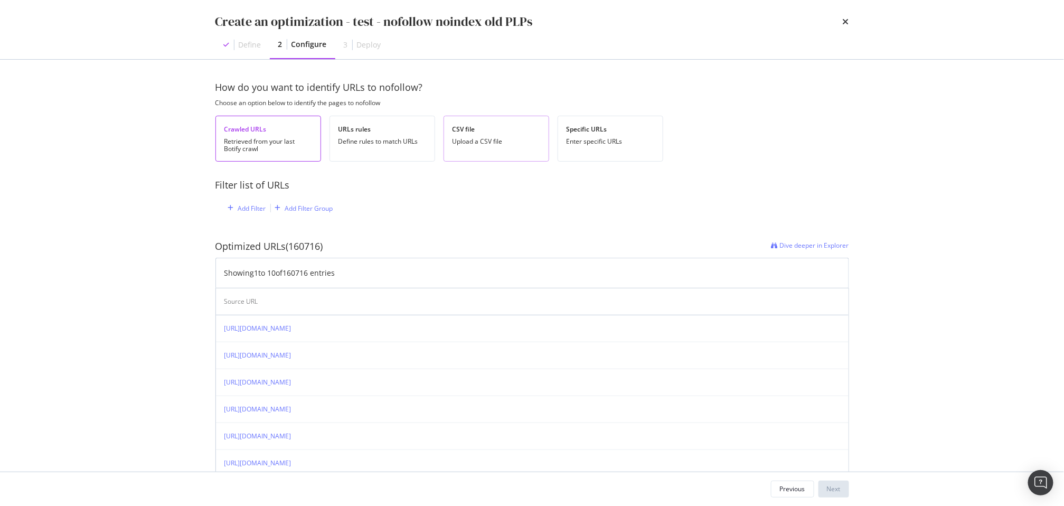
click at [487, 125] on div "CSV file" at bounding box center [497, 129] width 88 height 9
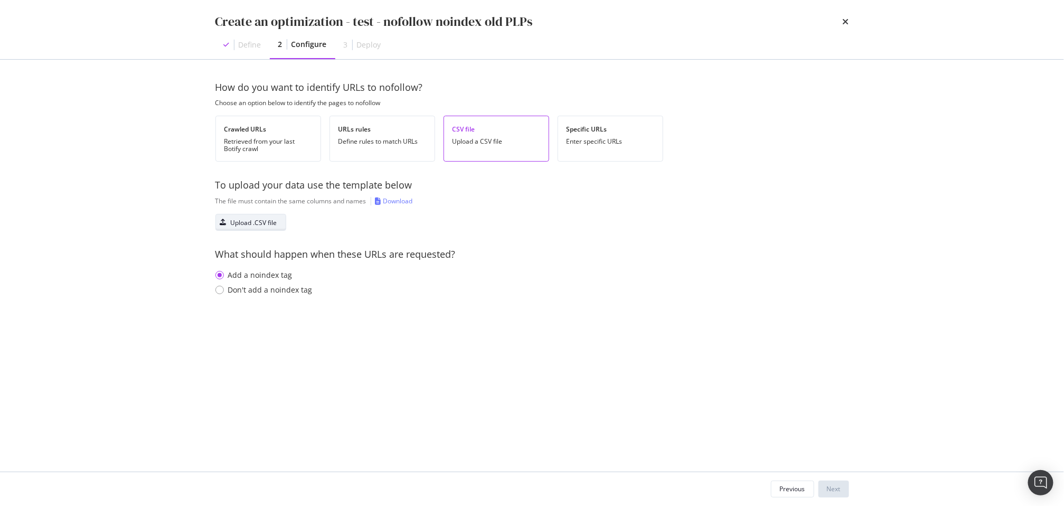
click at [269, 218] on div "Upload .CSV file" at bounding box center [254, 222] width 46 height 9
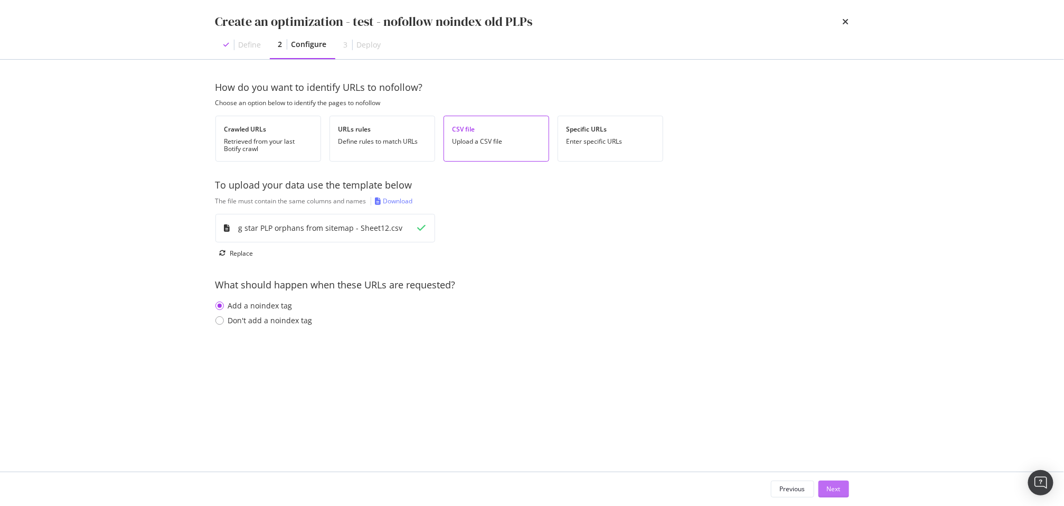
click at [829, 485] on div "Next" at bounding box center [834, 488] width 14 height 9
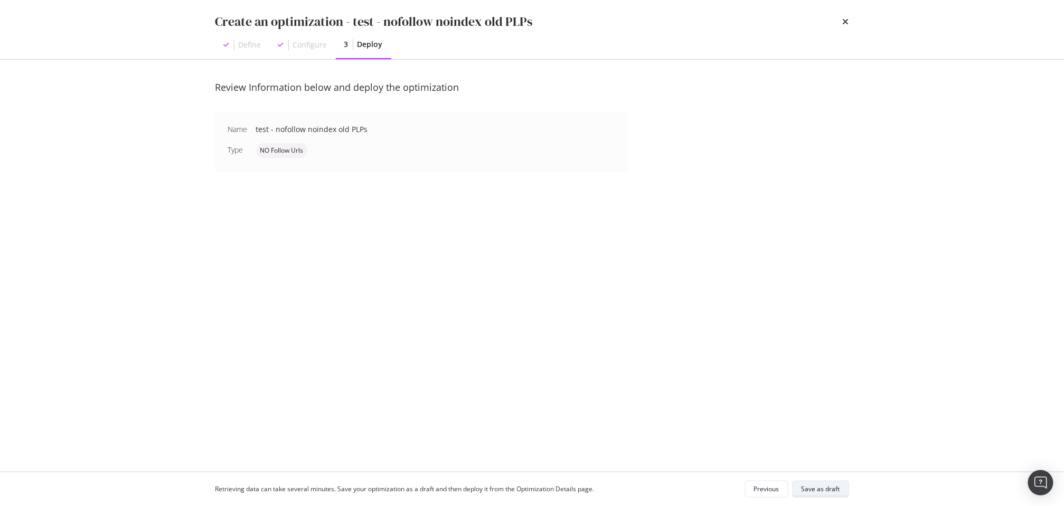
click at [811, 485] on div "Save as draft" at bounding box center [821, 488] width 39 height 9
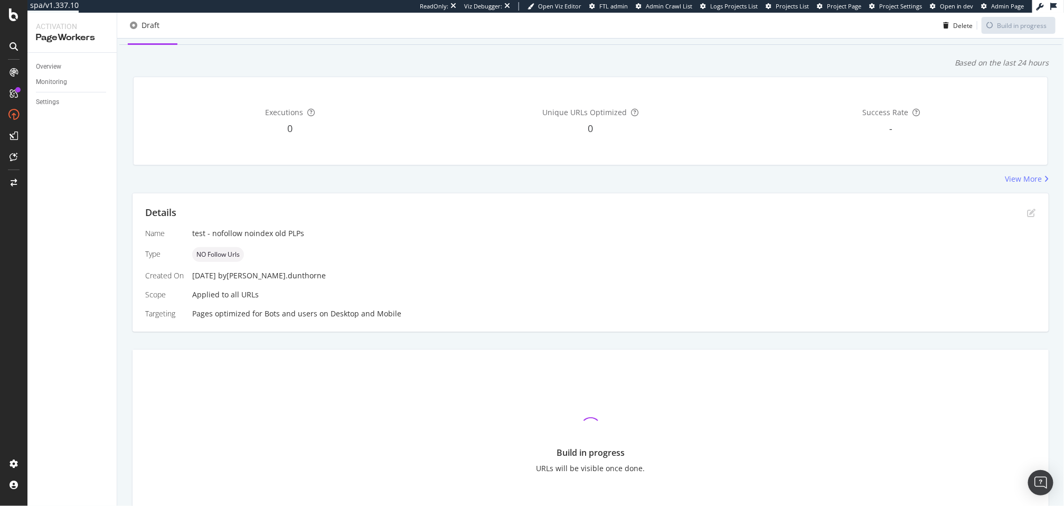
scroll to position [120, 0]
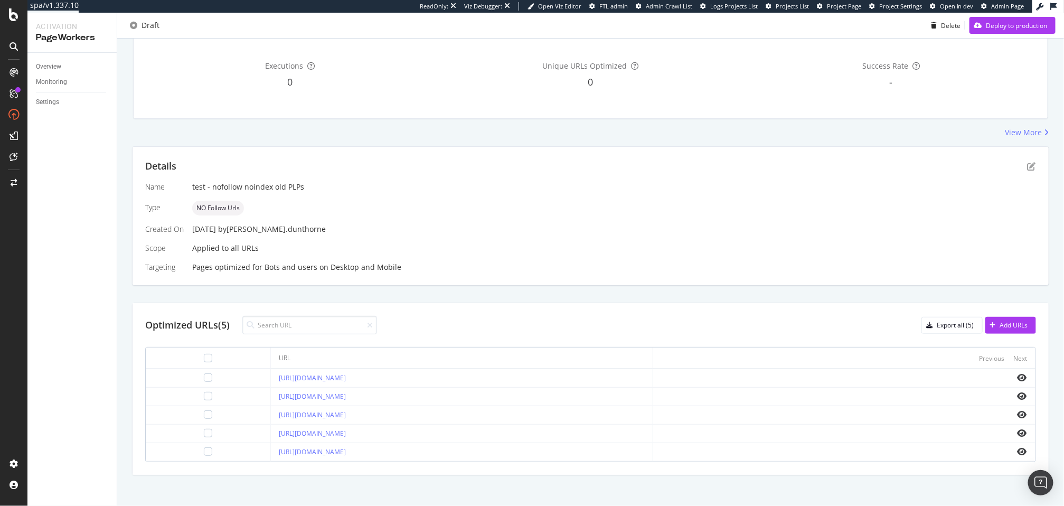
scroll to position [109, 0]
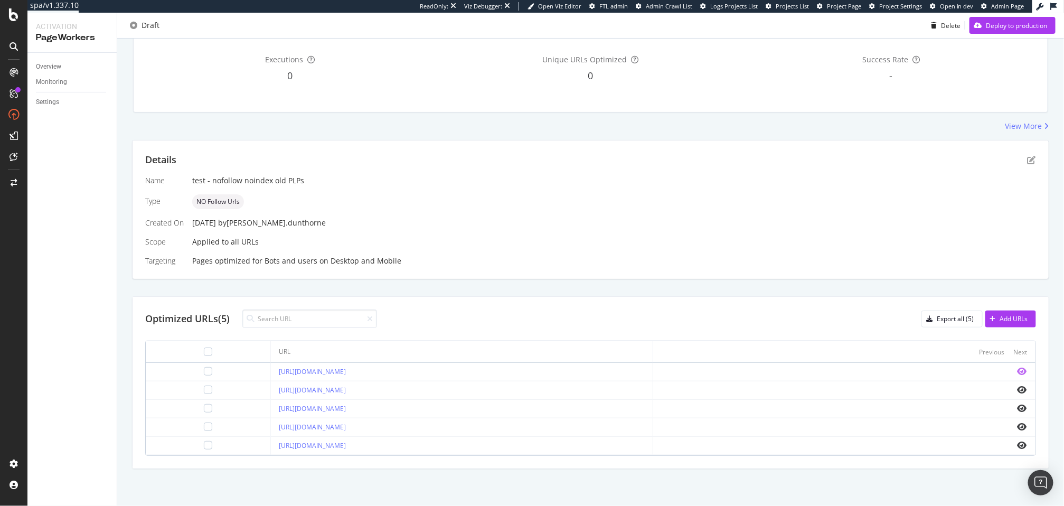
click at [1018, 372] on icon "eye" at bounding box center [1023, 371] width 10 height 8
click at [1018, 426] on icon "eye" at bounding box center [1023, 427] width 10 height 8
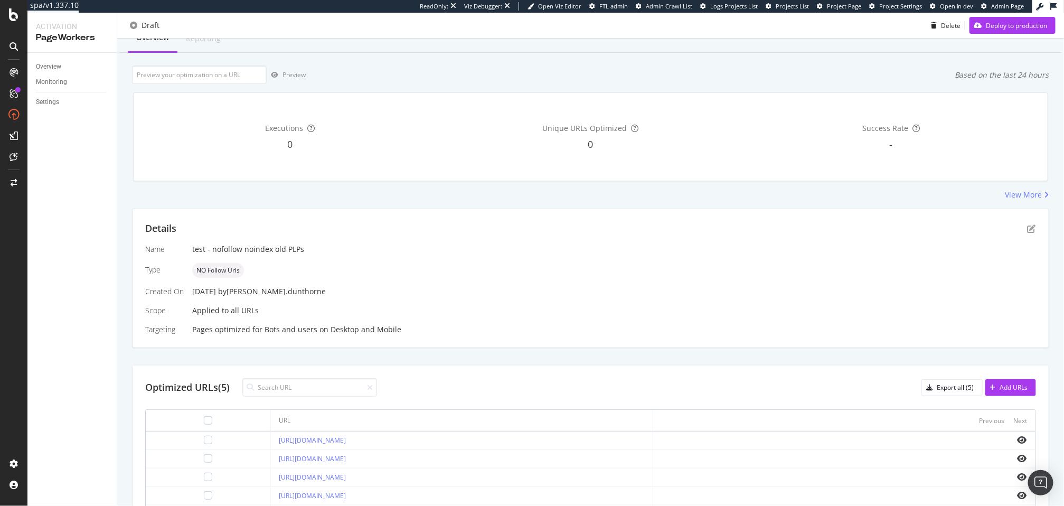
scroll to position [0, 0]
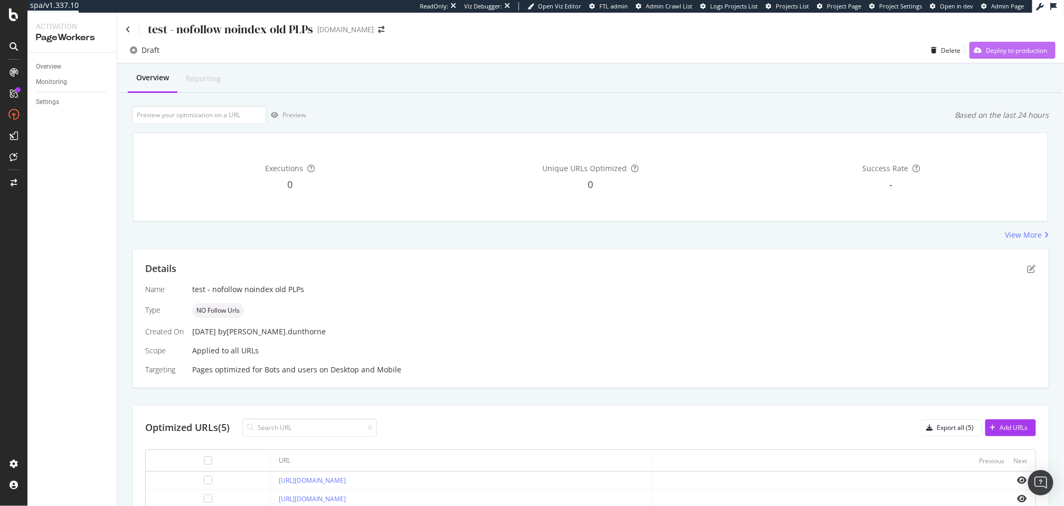
click at [1008, 52] on div "Deploy to production" at bounding box center [1016, 50] width 61 height 9
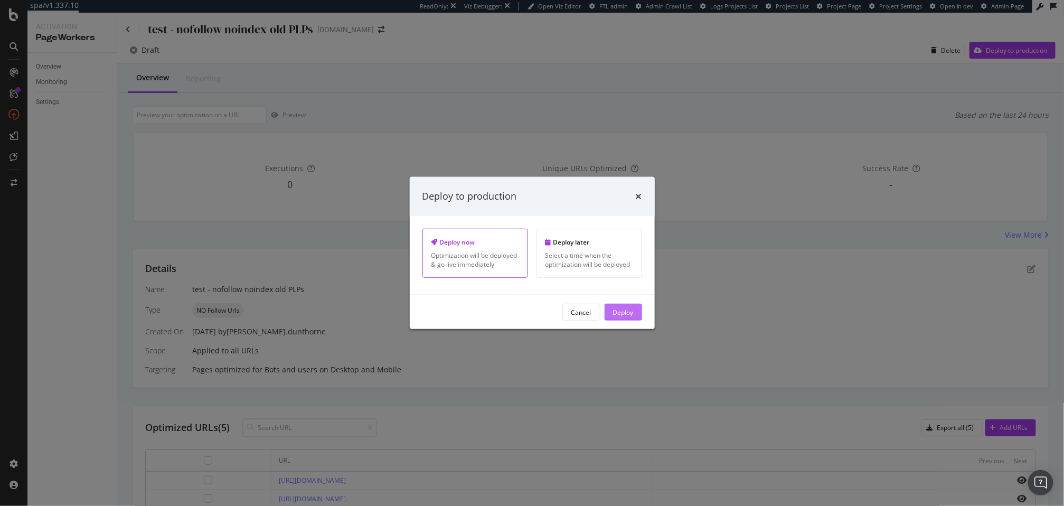
click at [625, 311] on div "Deploy" at bounding box center [623, 311] width 21 height 9
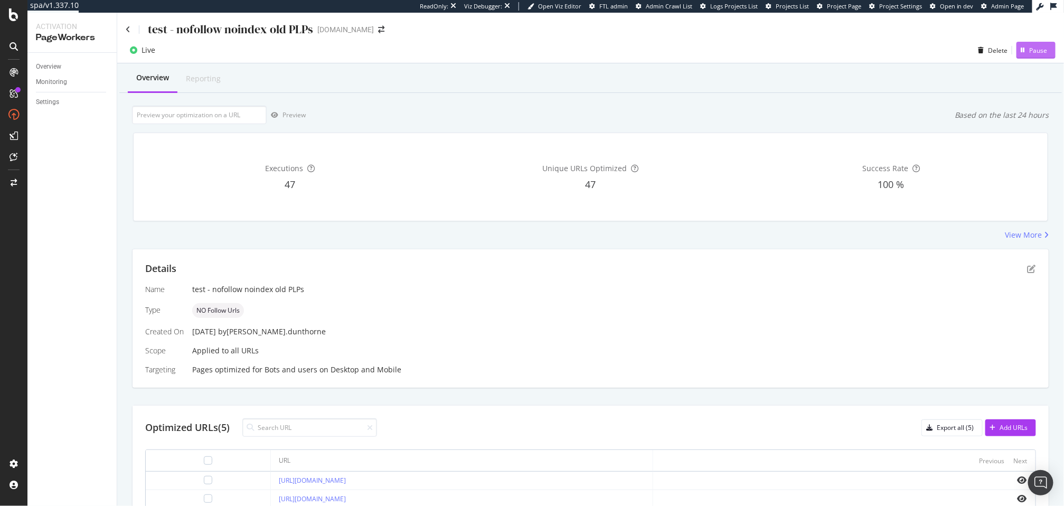
click at [1034, 47] on div "Pause" at bounding box center [1039, 50] width 18 height 9
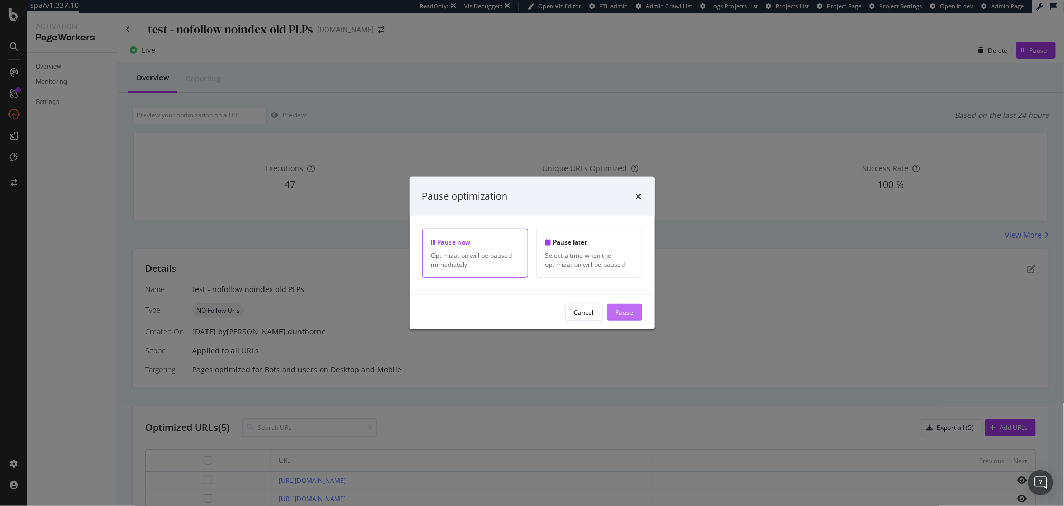
click at [638, 313] on button "Pause" at bounding box center [624, 312] width 35 height 17
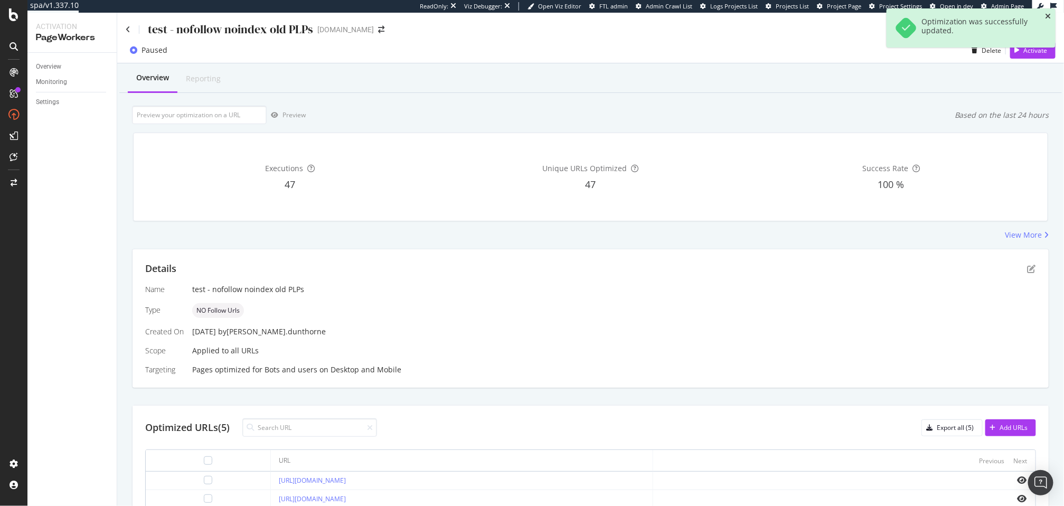
click at [1049, 15] on icon "close toast" at bounding box center [1049, 16] width 6 height 7
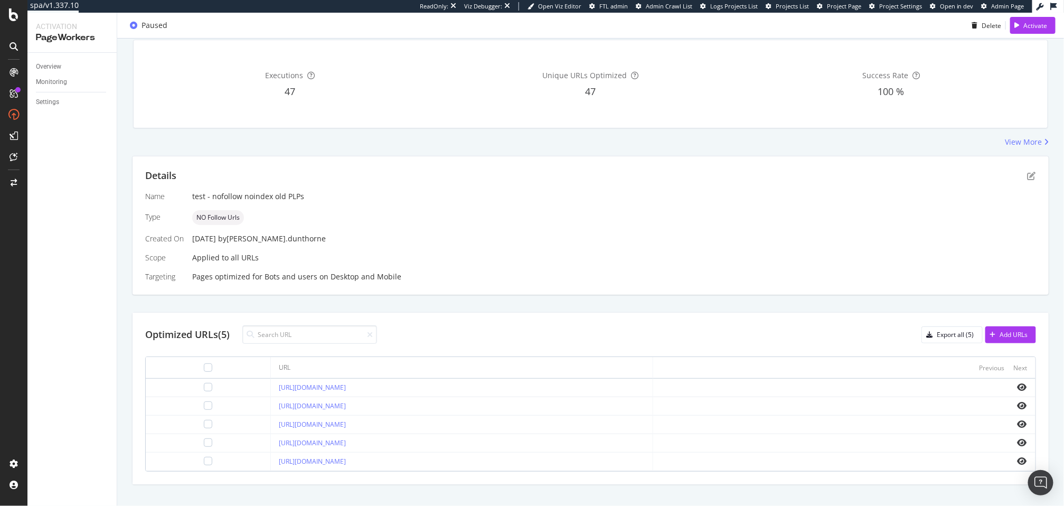
scroll to position [109, 0]
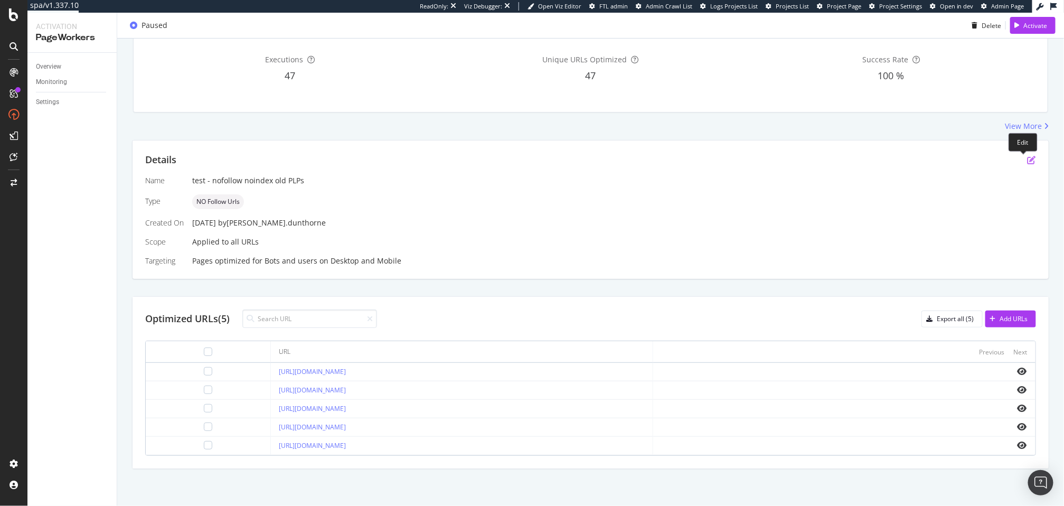
click at [1028, 162] on icon "pen-to-square" at bounding box center [1032, 160] width 8 height 8
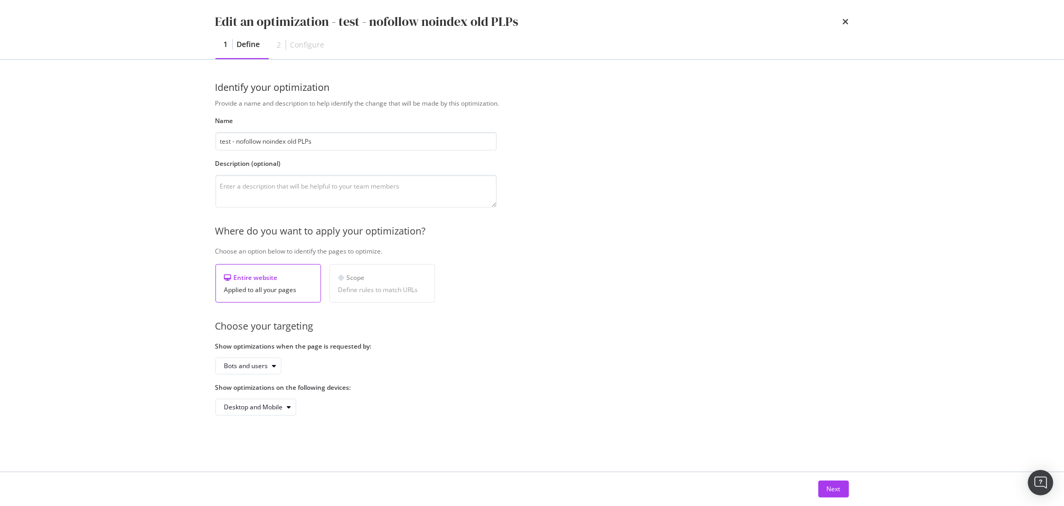
click at [380, 280] on div "Scope" at bounding box center [383, 277] width 88 height 9
drag, startPoint x: 848, startPoint y: 21, endPoint x: 557, endPoint y: 408, distance: 484.3
click at [557, 408] on div "Edit an optimization - test - nofollow noindex old PLPs 1 Define 2 Configure Id…" at bounding box center [532, 253] width 1064 height 506
click at [844, 22] on icon "times" at bounding box center [846, 21] width 6 height 8
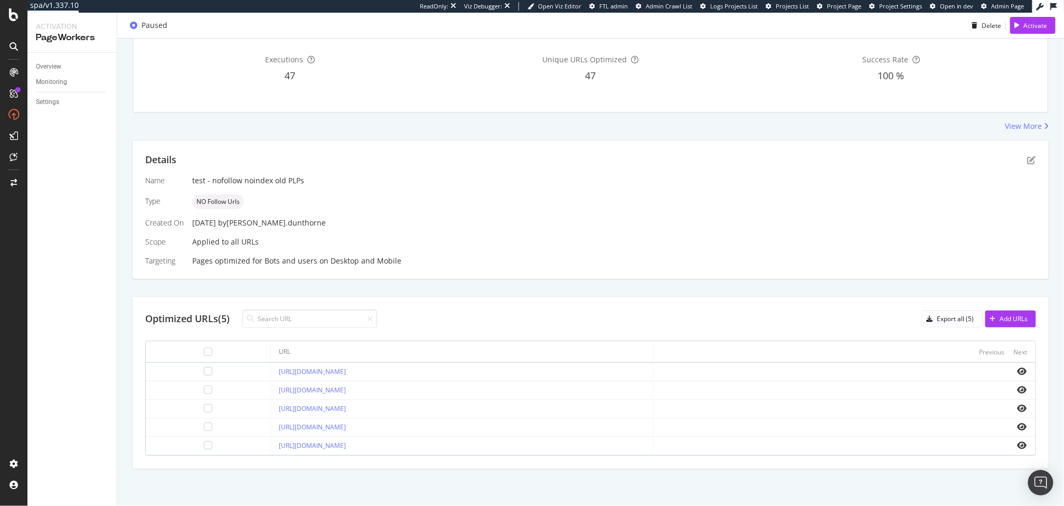
scroll to position [0, 0]
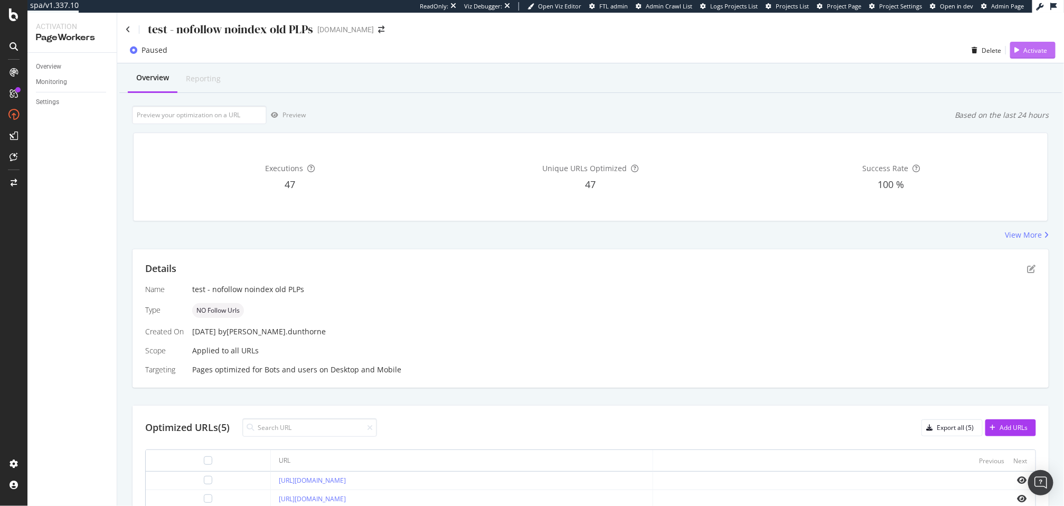
click at [1024, 54] on div "Activate" at bounding box center [1036, 50] width 24 height 9
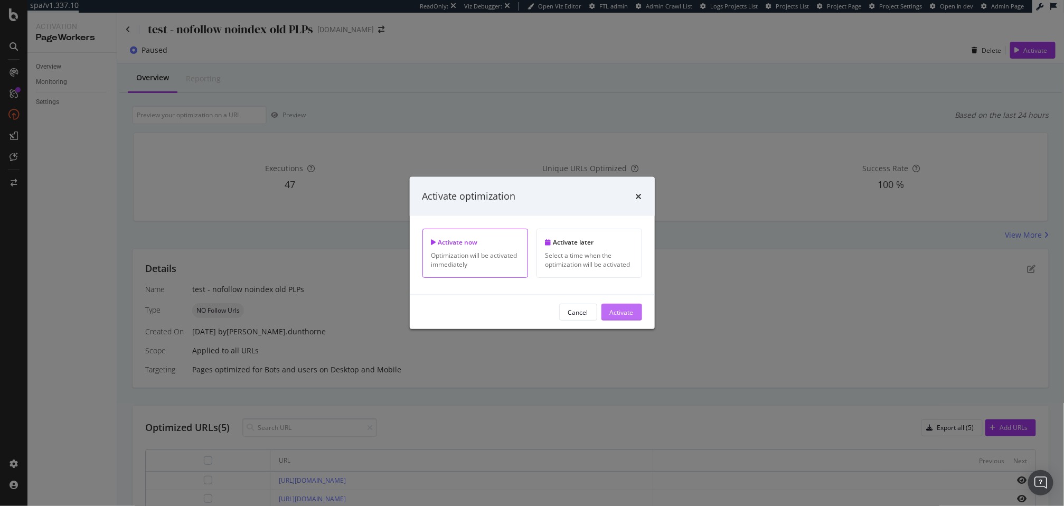
click at [626, 313] on div "Activate" at bounding box center [622, 311] width 24 height 9
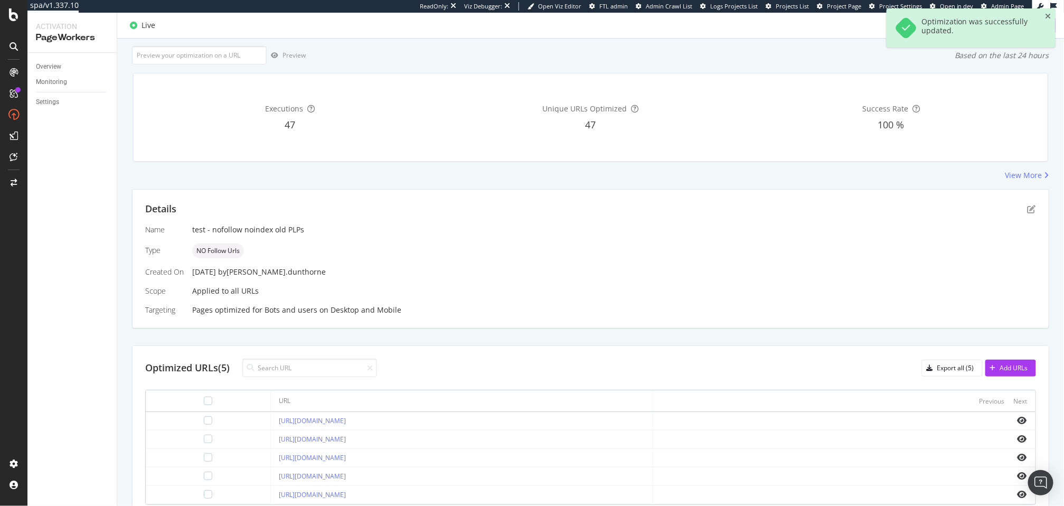
scroll to position [65, 0]
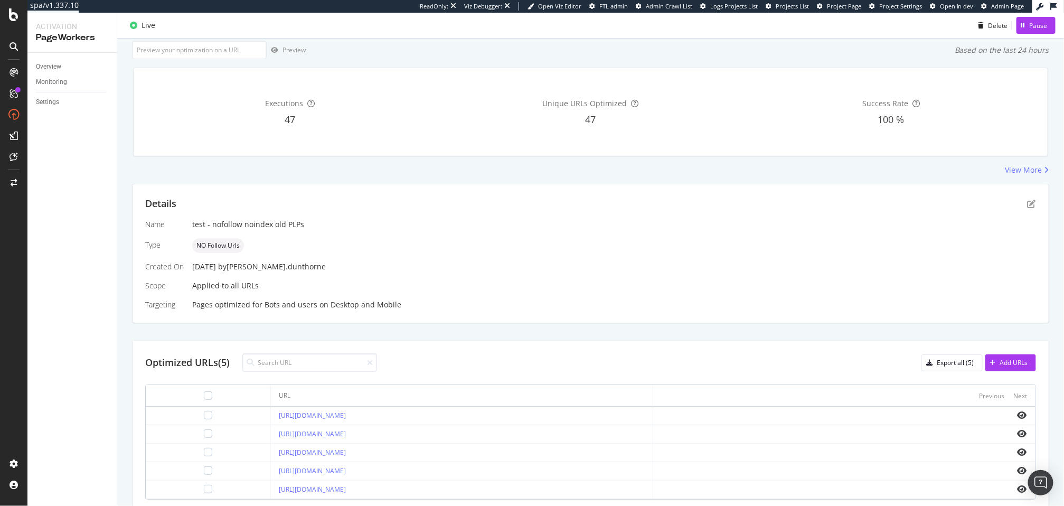
drag, startPoint x: 381, startPoint y: 419, endPoint x: 230, endPoint y: 415, distance: 151.1
click at [271, 415] on td "[URL][DOMAIN_NAME]" at bounding box center [462, 416] width 382 height 18
copy link "[URL][DOMAIN_NAME]"
drag, startPoint x: 423, startPoint y: 434, endPoint x: 230, endPoint y: 435, distance: 192.3
click at [271, 435] on td "[URL][DOMAIN_NAME]" at bounding box center [462, 434] width 382 height 18
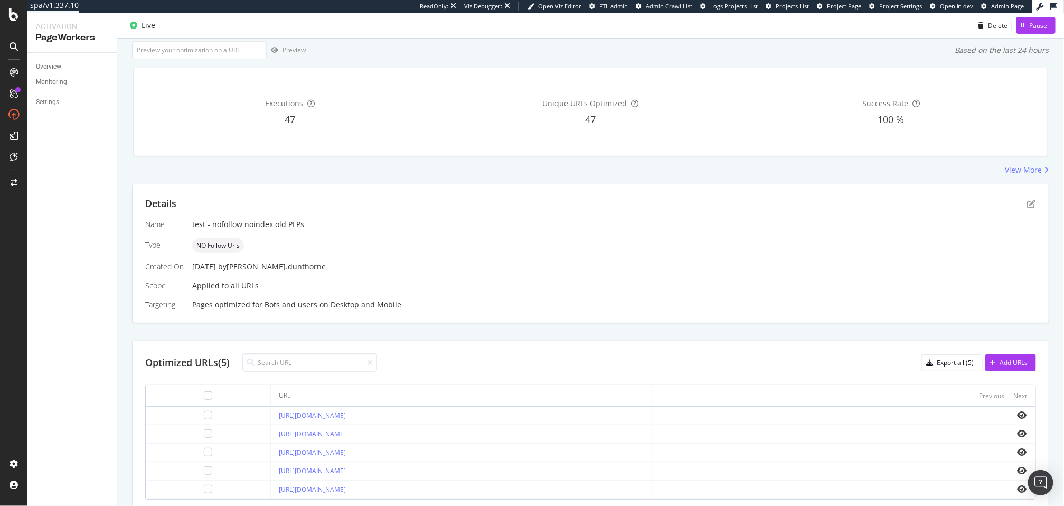
copy link "[URL][DOMAIN_NAME]"
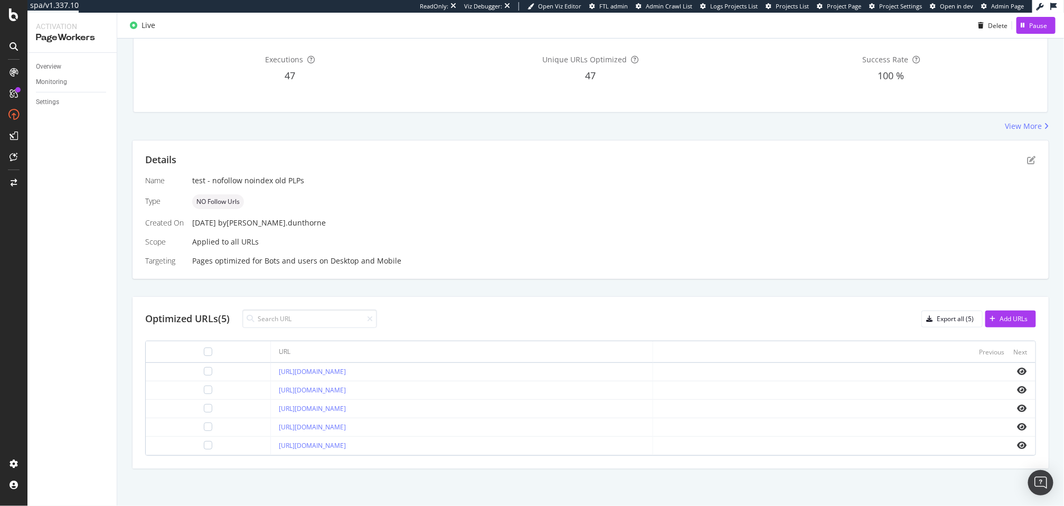
drag, startPoint x: 422, startPoint y: 415, endPoint x: 231, endPoint y: 410, distance: 190.8
click at [271, 410] on td "[URL][DOMAIN_NAME]" at bounding box center [462, 409] width 382 height 18
copy link "[URL][DOMAIN_NAME]"
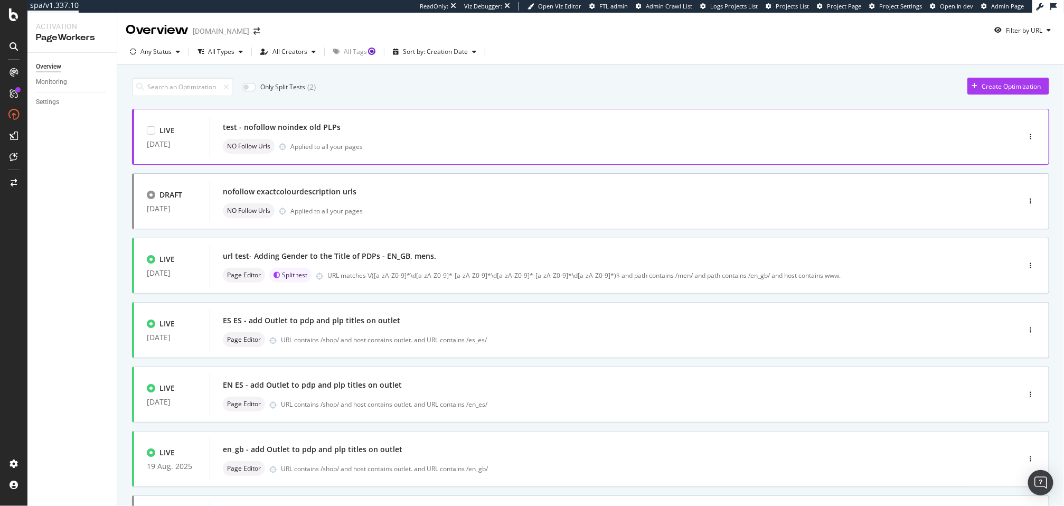
click at [708, 141] on div "NO Follow Urls Applied to all your pages" at bounding box center [599, 146] width 753 height 15
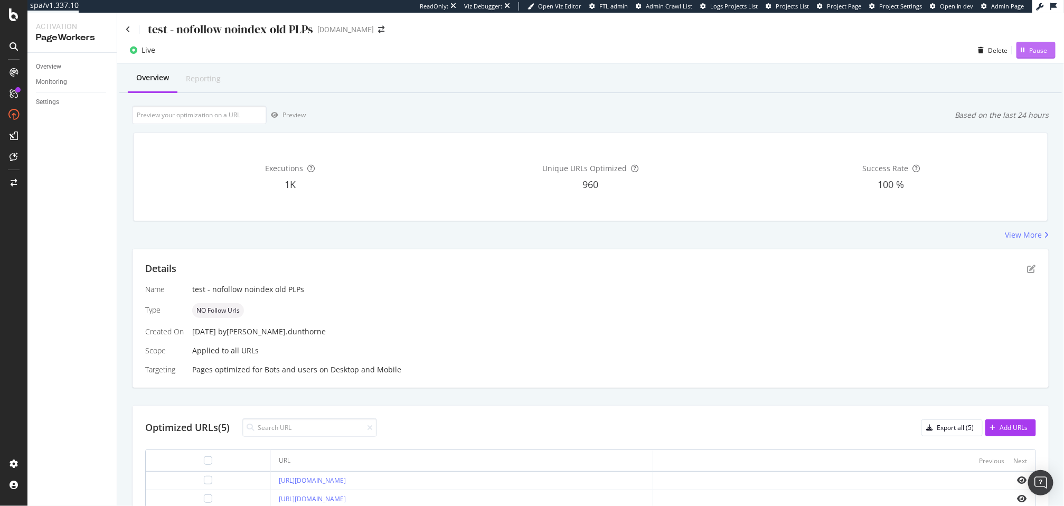
click at [1030, 48] on div "Pause" at bounding box center [1039, 50] width 18 height 9
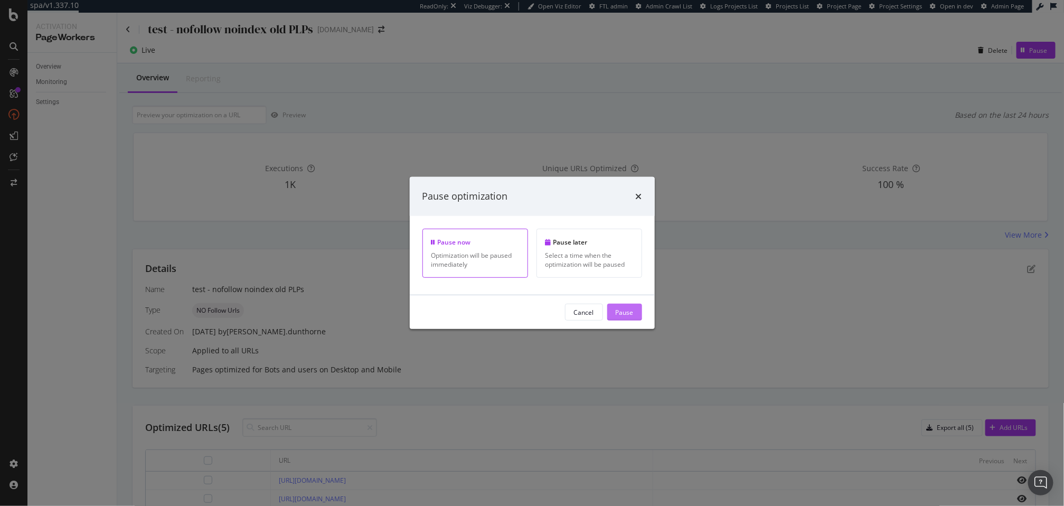
click at [620, 307] on div "Pause" at bounding box center [625, 311] width 18 height 9
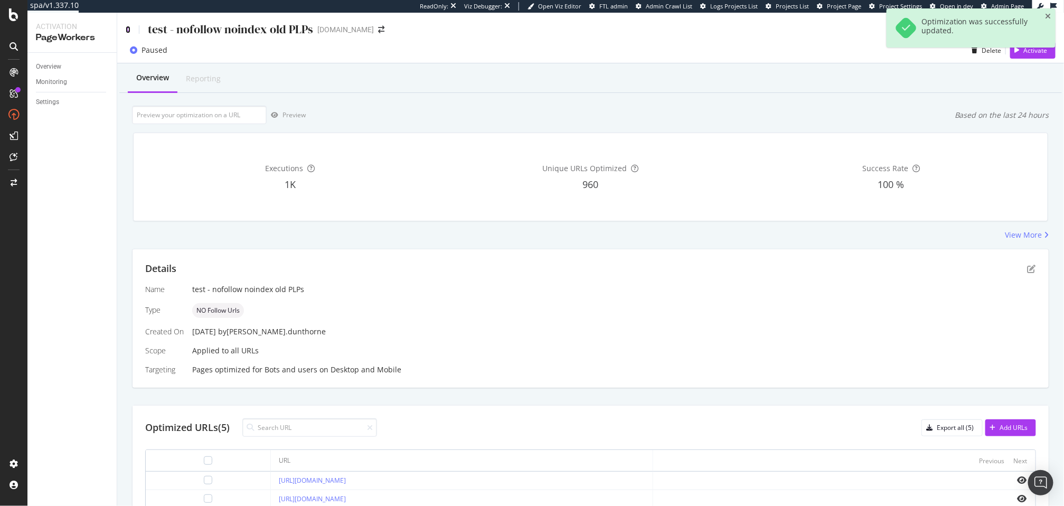
click at [126, 28] on icon at bounding box center [128, 29] width 5 height 7
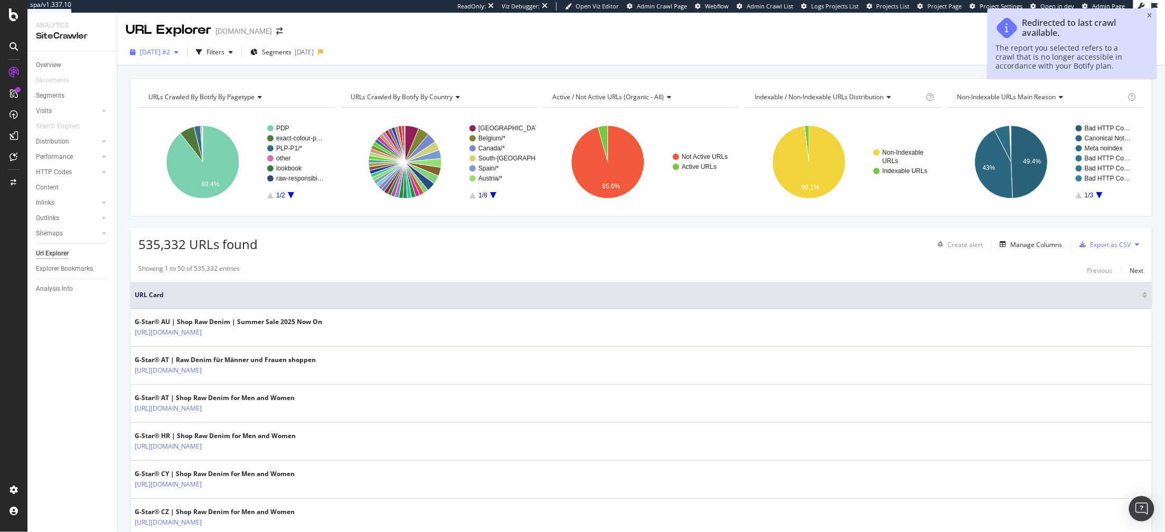
click at [170, 52] on span "[DATE] #2" at bounding box center [155, 52] width 30 height 9
drag, startPoint x: 172, startPoint y: 52, endPoint x: 179, endPoint y: 88, distance: 36.1
click at [173, 88] on div "[DATE]" at bounding box center [157, 91] width 32 height 10
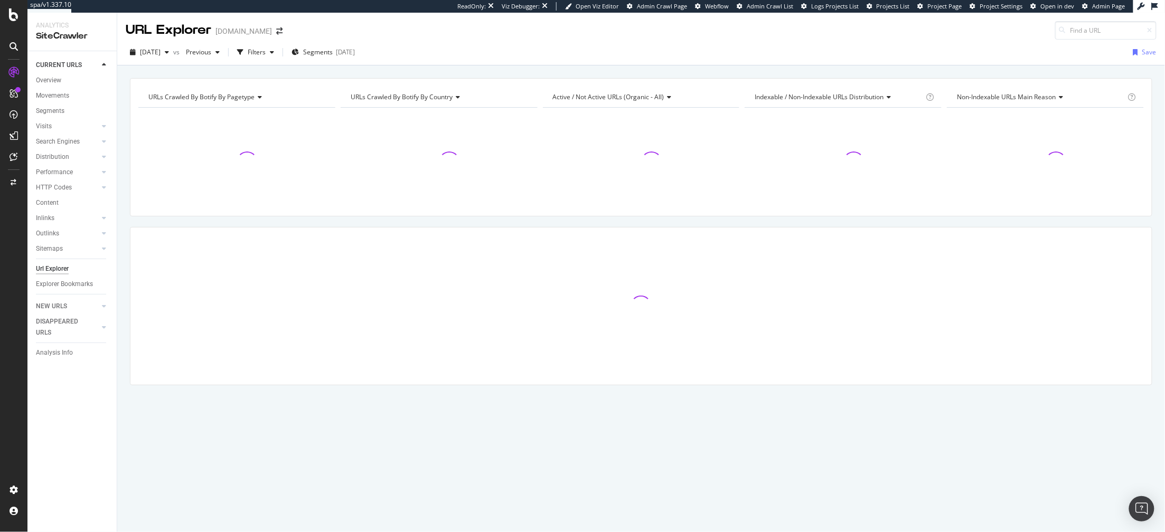
click at [333, 52] on span "Segments" at bounding box center [318, 52] width 30 height 9
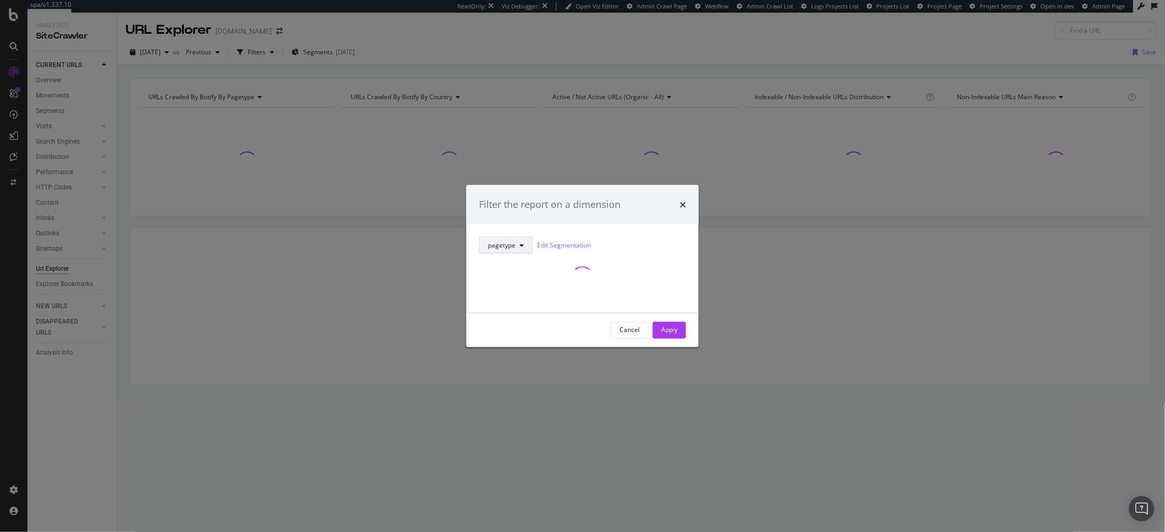
click at [527, 246] on div "pagetype Edit Segmentation" at bounding box center [582, 268] width 207 height 63
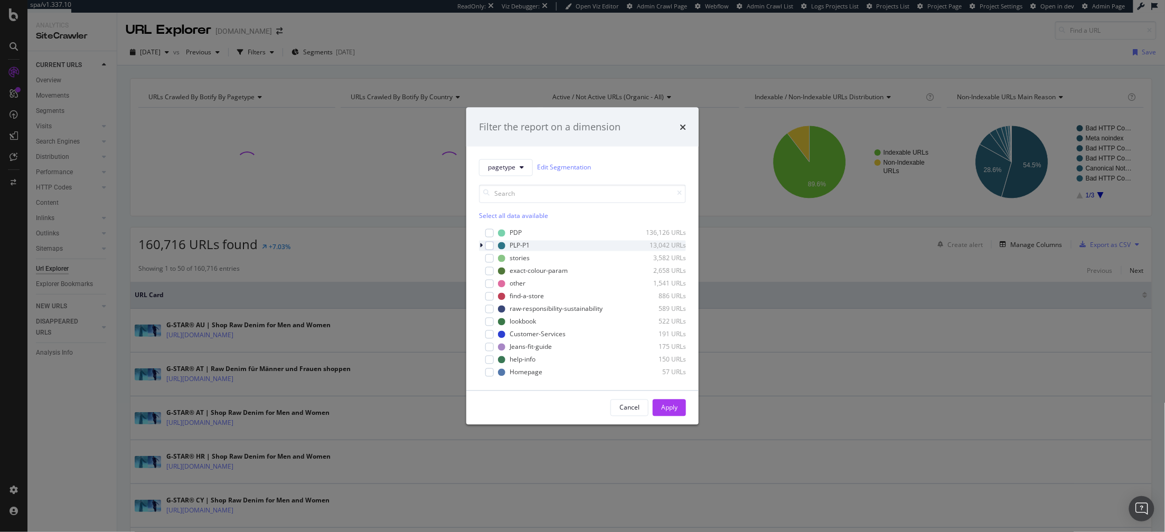
drag, startPoint x: 527, startPoint y: 246, endPoint x: 480, endPoint y: 246, distance: 47.0
click at [480, 246] on icon "modal" at bounding box center [481, 245] width 3 height 6
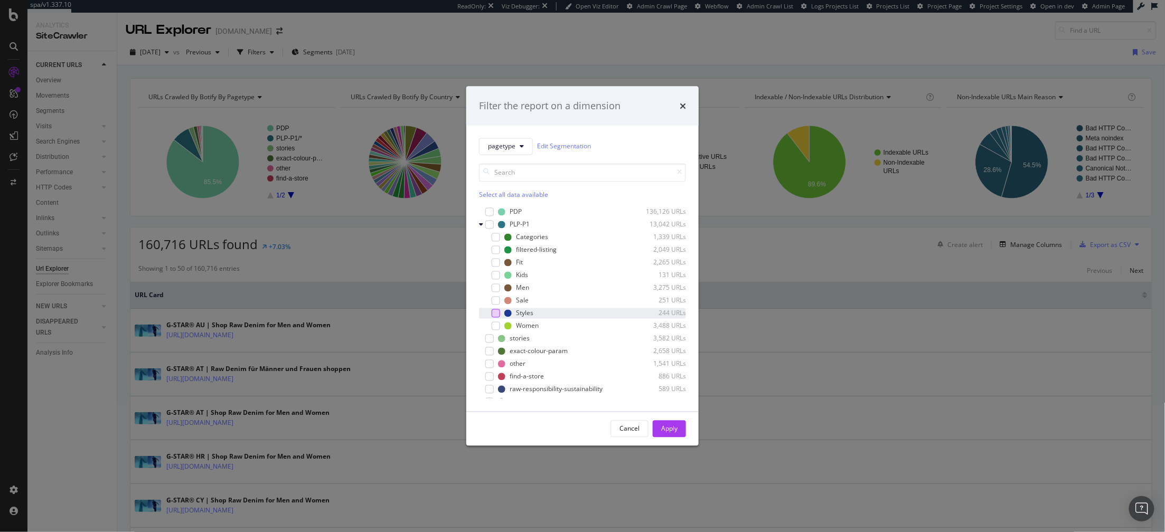
drag, startPoint x: 480, startPoint y: 246, endPoint x: 500, endPoint y: 317, distance: 73.4
click at [500, 317] on div "modal" at bounding box center [496, 313] width 8 height 8
click at [673, 427] on div "Apply" at bounding box center [669, 429] width 16 height 9
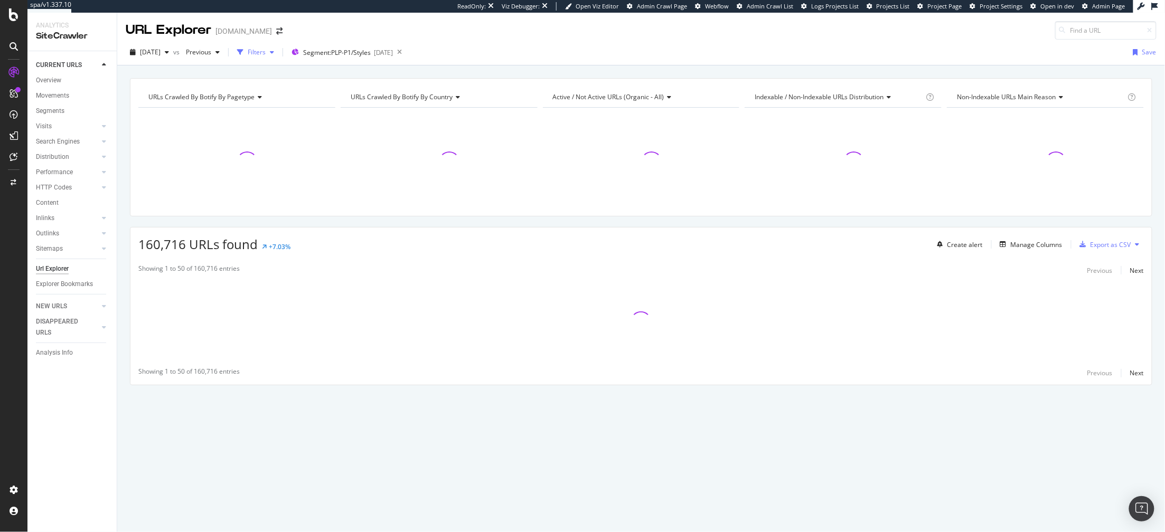
drag, startPoint x: 500, startPoint y: 317, endPoint x: 268, endPoint y: 57, distance: 348.7
click at [266, 57] on div "Filters" at bounding box center [257, 52] width 18 height 9
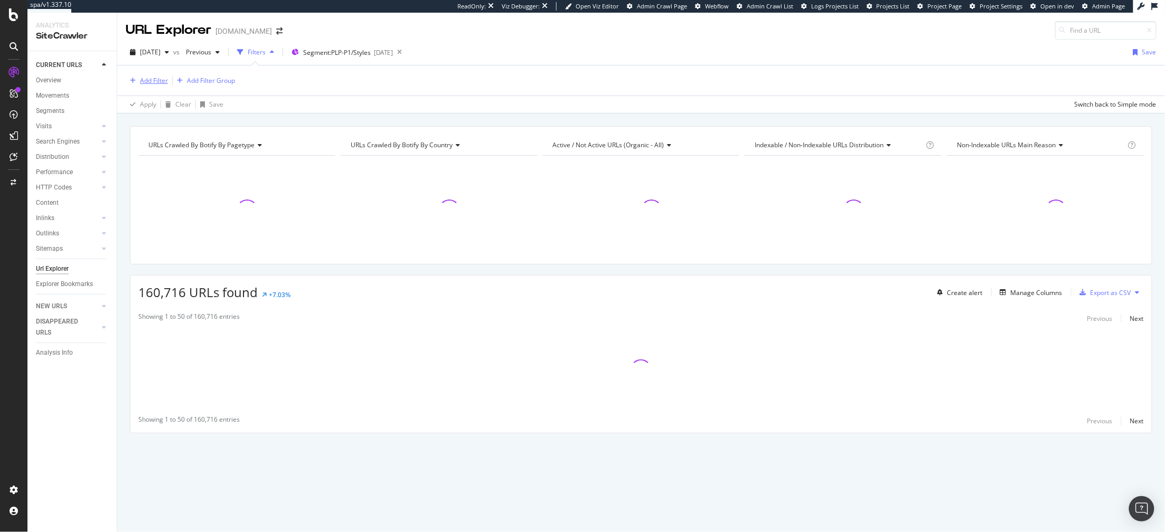
click at [158, 81] on div "Add Filter" at bounding box center [154, 80] width 28 height 9
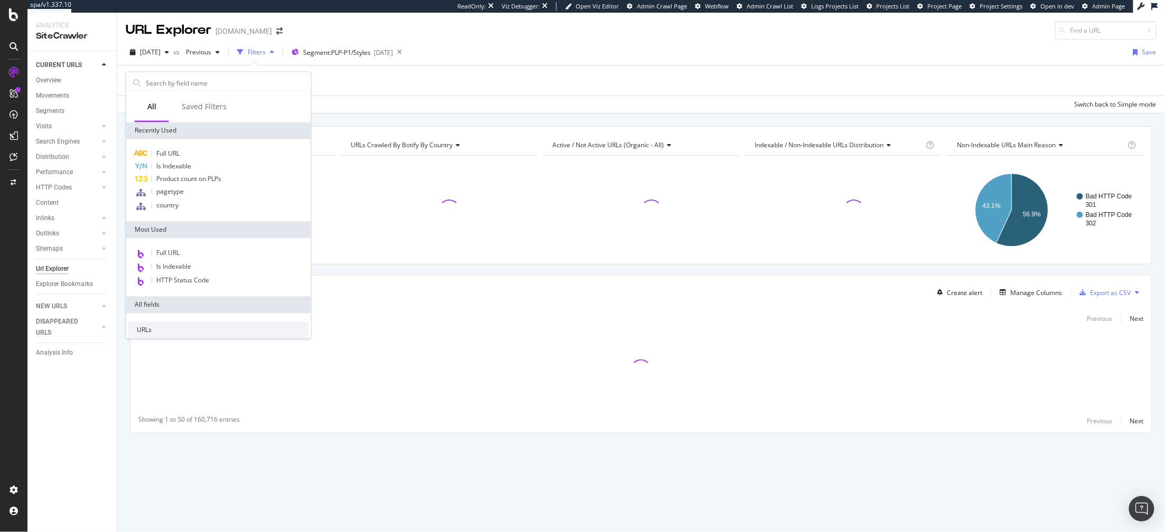
click at [158, 157] on span "Full URL" at bounding box center [167, 153] width 23 height 9
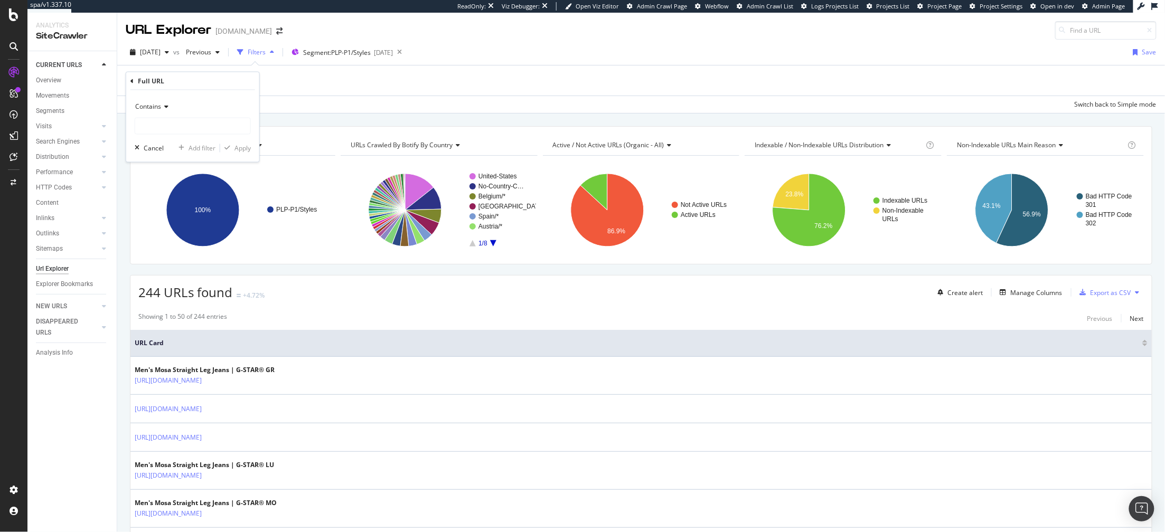
click at [158, 102] on span "Contains" at bounding box center [148, 106] width 26 height 9
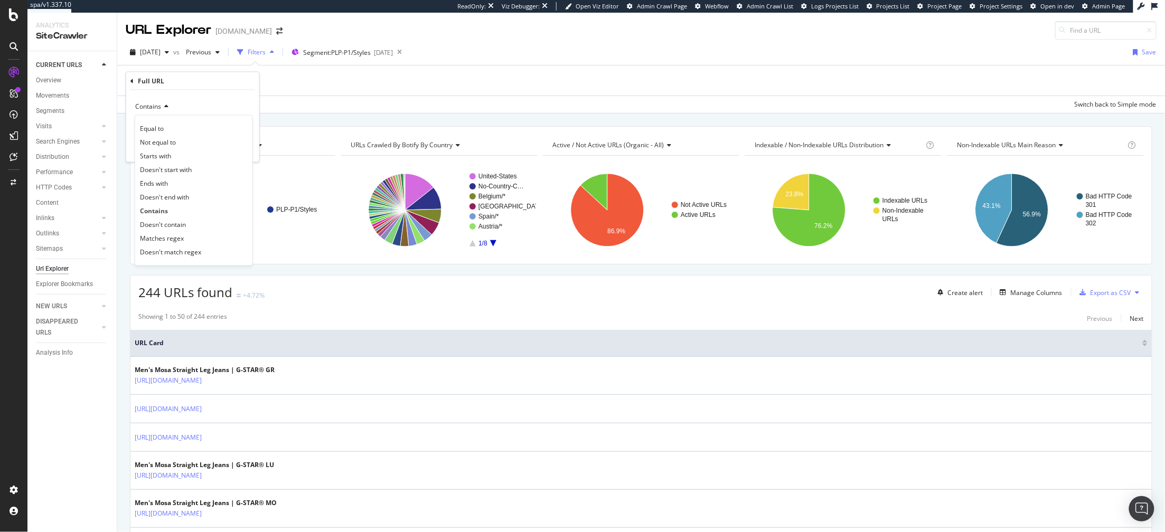
drag, startPoint x: 268, startPoint y: 57, endPoint x: 237, endPoint y: 98, distance: 51.8
click at [237, 99] on div "Contains" at bounding box center [193, 107] width 116 height 17
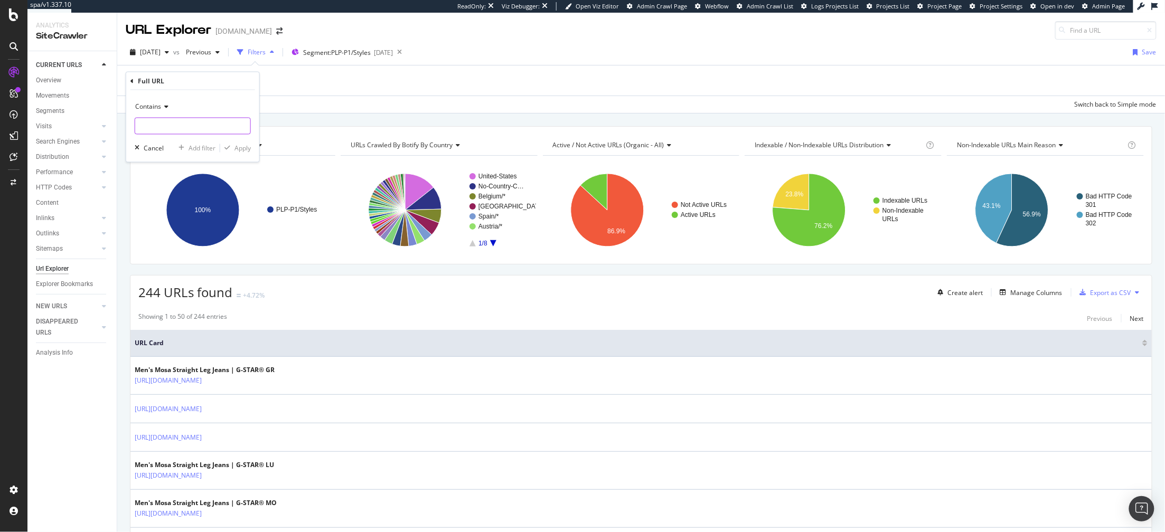
click at [164, 127] on input "text" at bounding box center [192, 126] width 115 height 17
type input "de_de"
click at [241, 149] on div "Apply" at bounding box center [243, 148] width 16 height 9
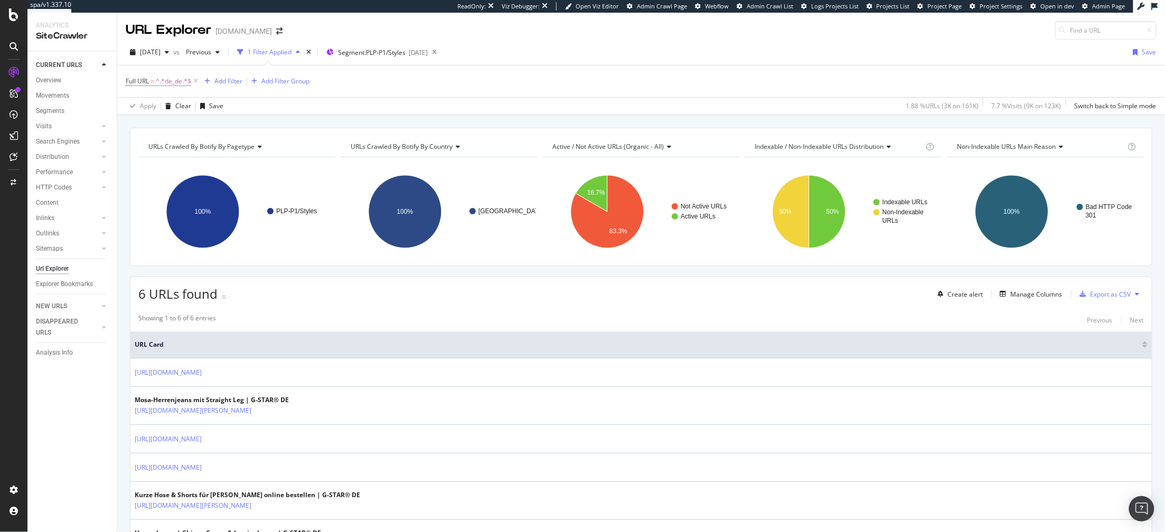
click at [10, 73] on icon at bounding box center [13, 72] width 11 height 11
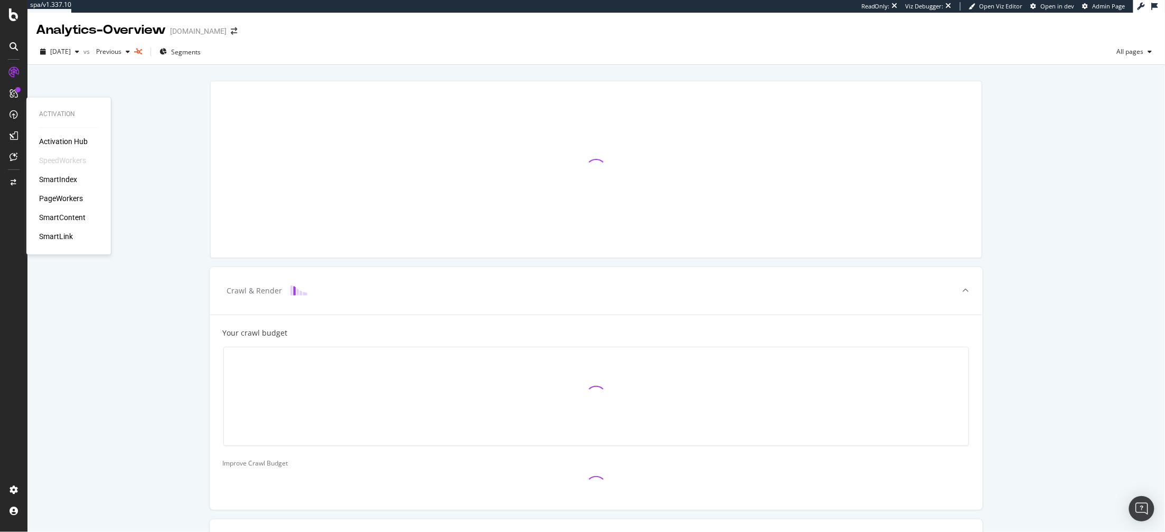
click at [60, 199] on div "PageWorkers" at bounding box center [61, 199] width 44 height 11
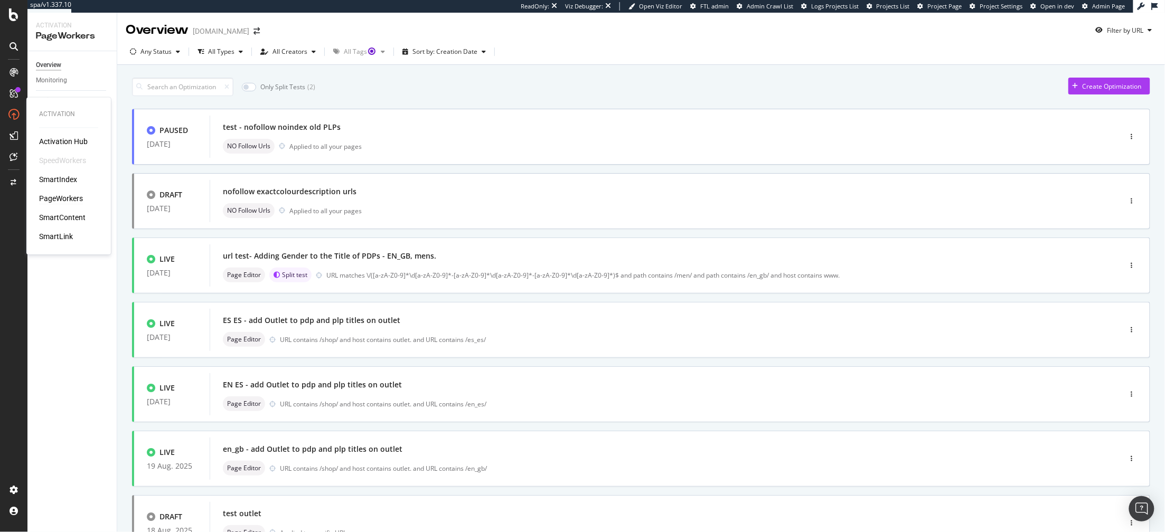
click at [1083, 89] on div "Create Optimization" at bounding box center [1112, 86] width 59 height 9
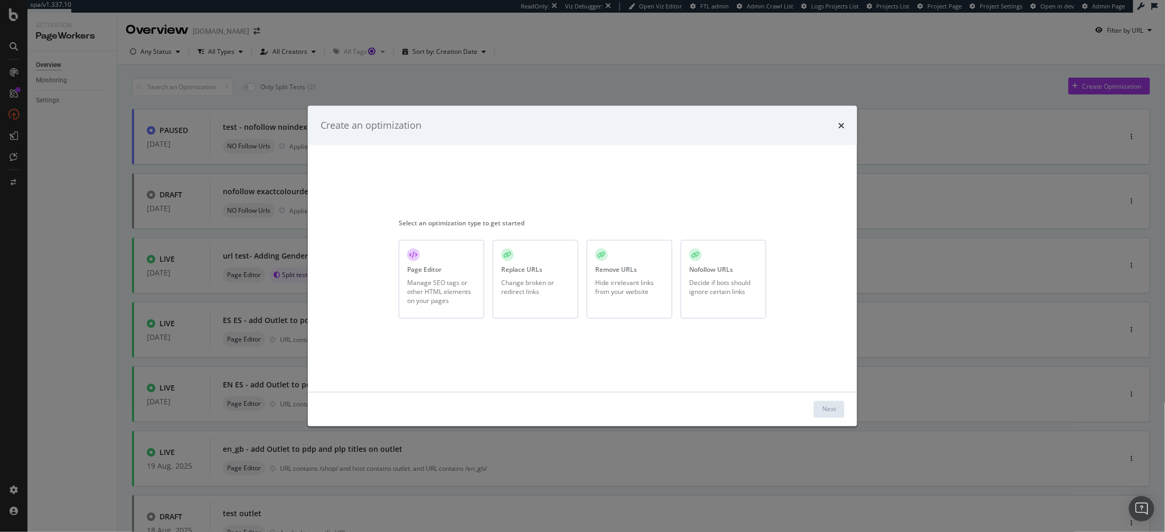
click at [421, 286] on div "Manage SEO tags or other HTML elements on your pages" at bounding box center [441, 292] width 69 height 27
click at [821, 411] on button "Next" at bounding box center [829, 409] width 31 height 17
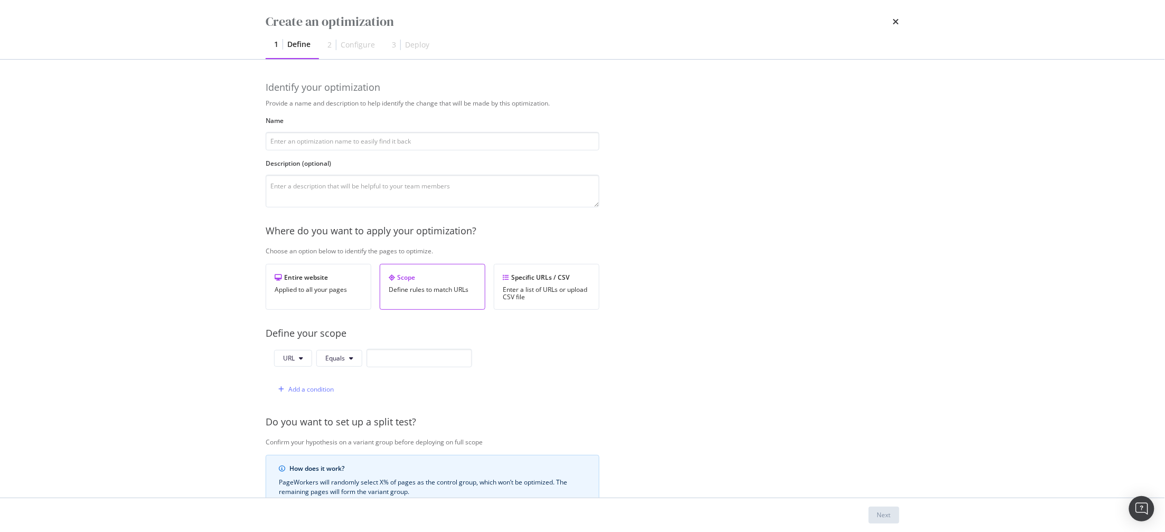
click at [538, 281] on div "Specific URLs / CSV" at bounding box center [547, 277] width 88 height 9
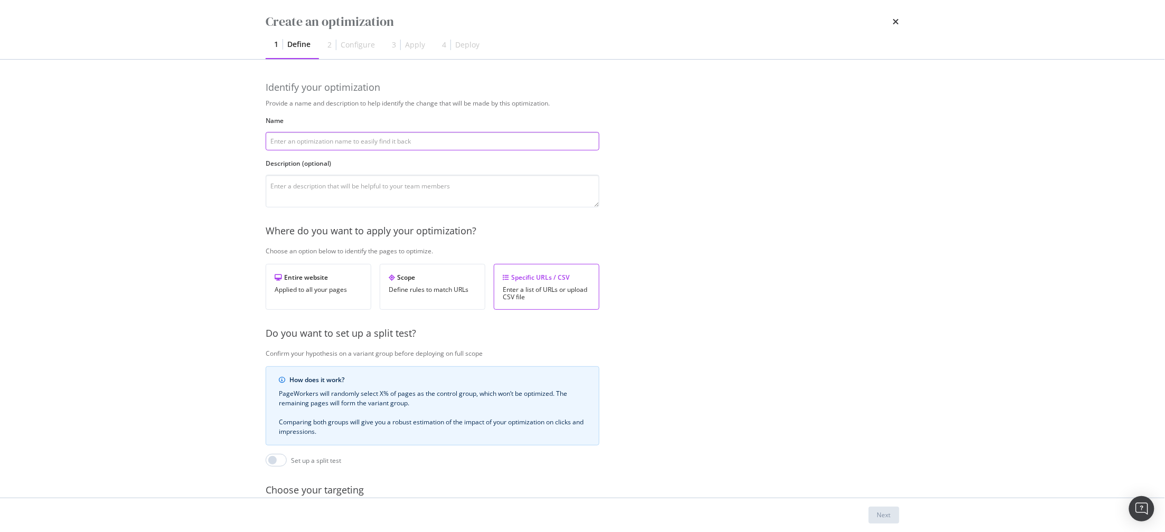
drag, startPoint x: 60, startPoint y: 199, endPoint x: 367, endPoint y: 137, distance: 313.1
click at [367, 137] on input "modal" at bounding box center [433, 141] width 334 height 18
type input "g"
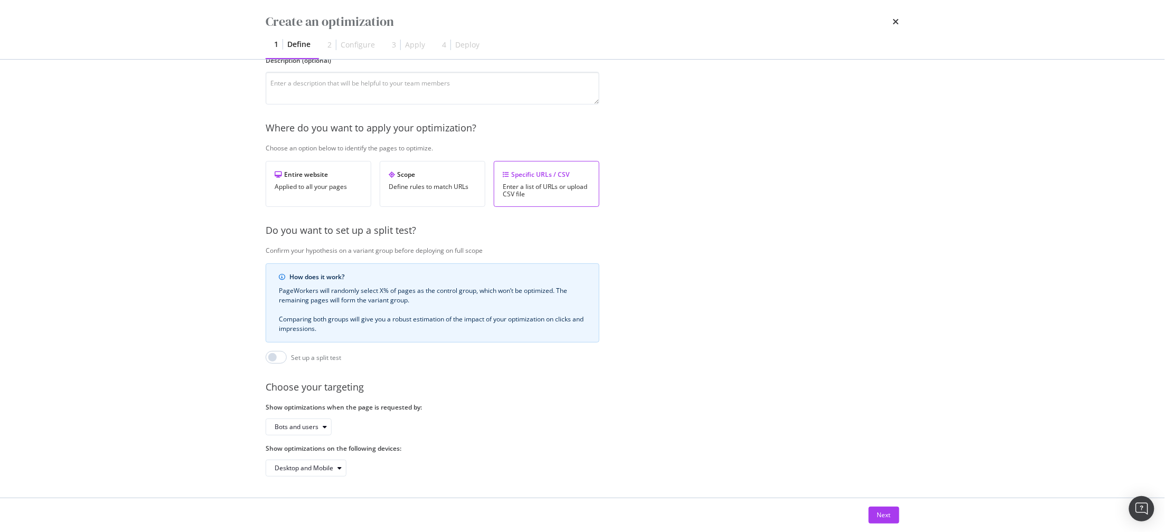
type input "test - NL titles Style pages"
click at [877, 518] on div "Next" at bounding box center [884, 515] width 14 height 9
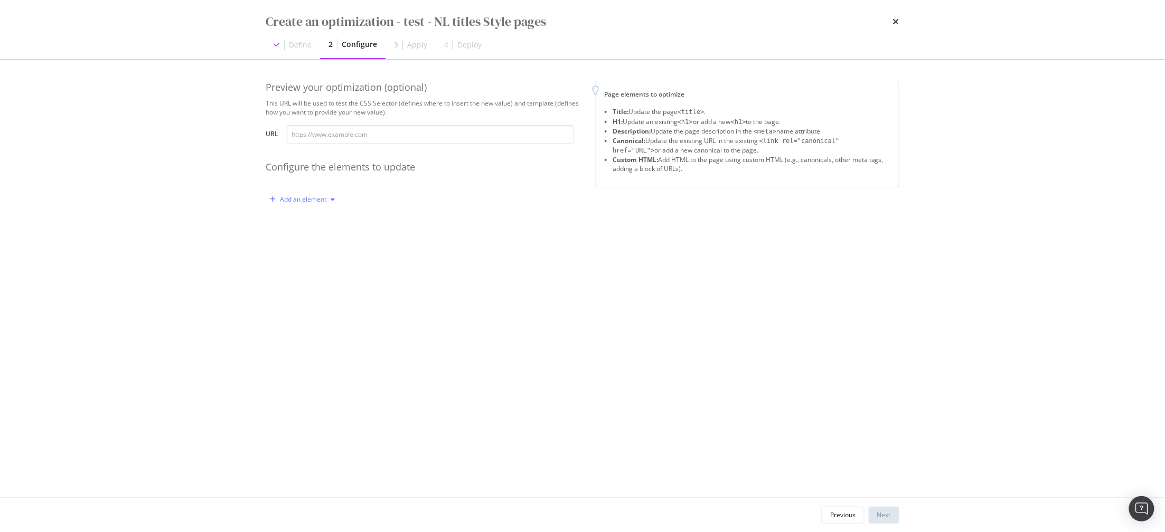
drag, startPoint x: 367, startPoint y: 137, endPoint x: 310, endPoint y: 194, distance: 80.7
click at [310, 194] on div "Add an element" at bounding box center [302, 200] width 73 height 16
click at [298, 219] on div "Title" at bounding box center [300, 219] width 13 height 9
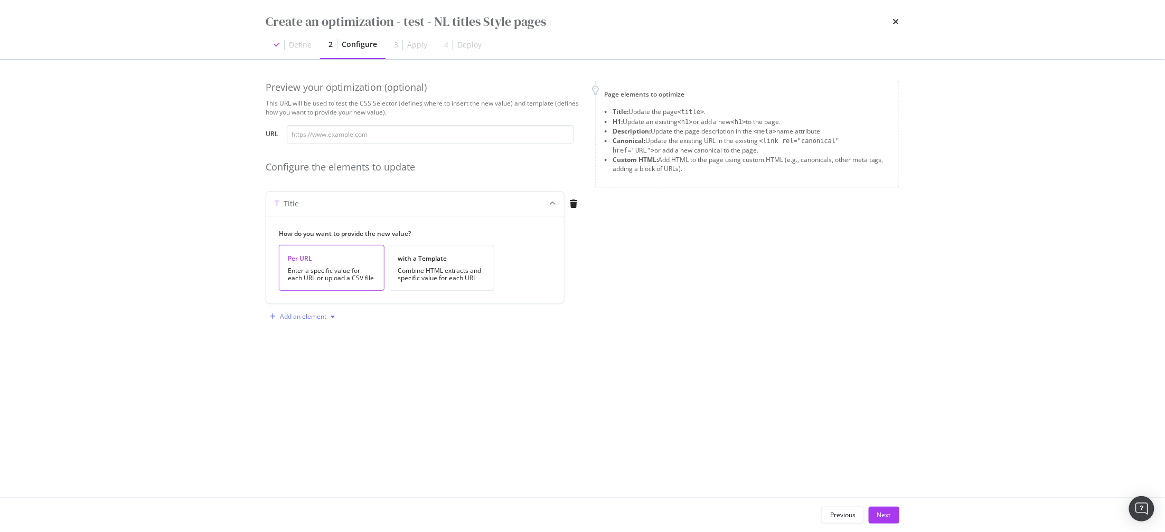
click at [295, 319] on div "Add an element" at bounding box center [303, 317] width 46 height 6
click at [293, 337] on div "H1" at bounding box center [308, 337] width 71 height 13
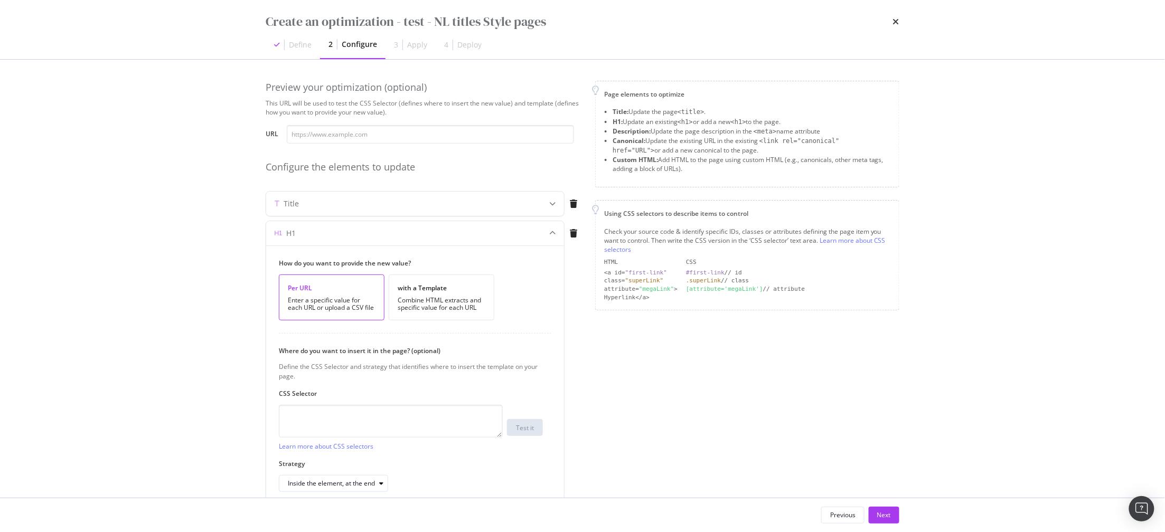
scroll to position [49, 0]
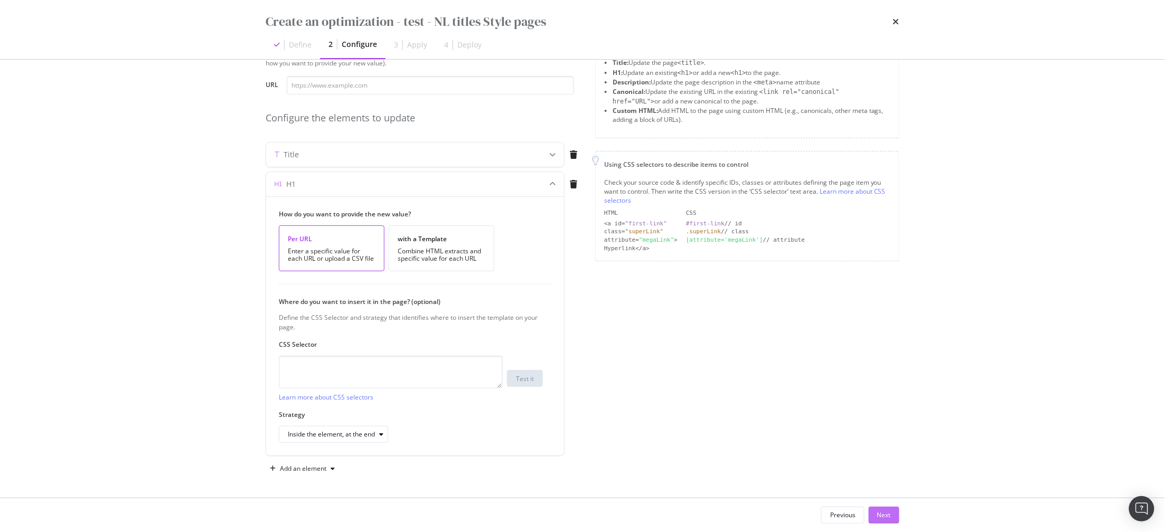
drag, startPoint x: 295, startPoint y: 319, endPoint x: 879, endPoint y: 513, distance: 615.7
click at [879, 513] on div "Next" at bounding box center [884, 515] width 14 height 9
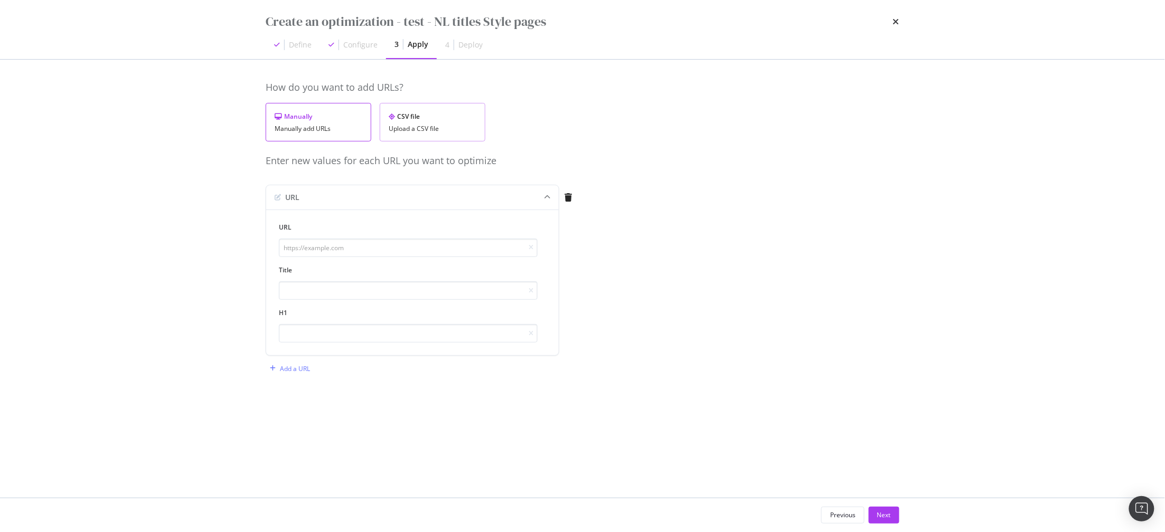
click at [429, 127] on div "Upload a CSV file" at bounding box center [433, 128] width 88 height 7
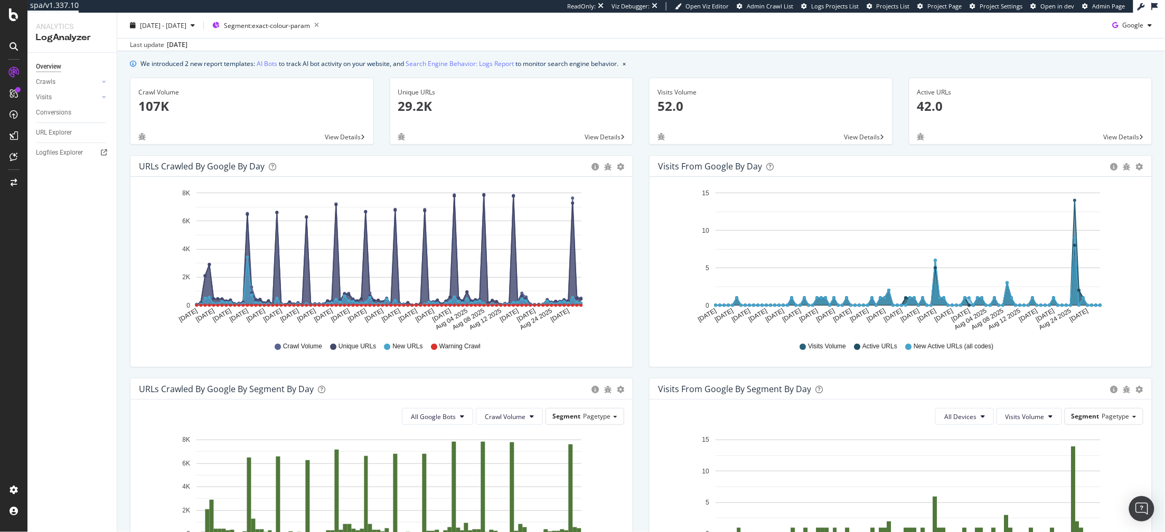
scroll to position [30, 0]
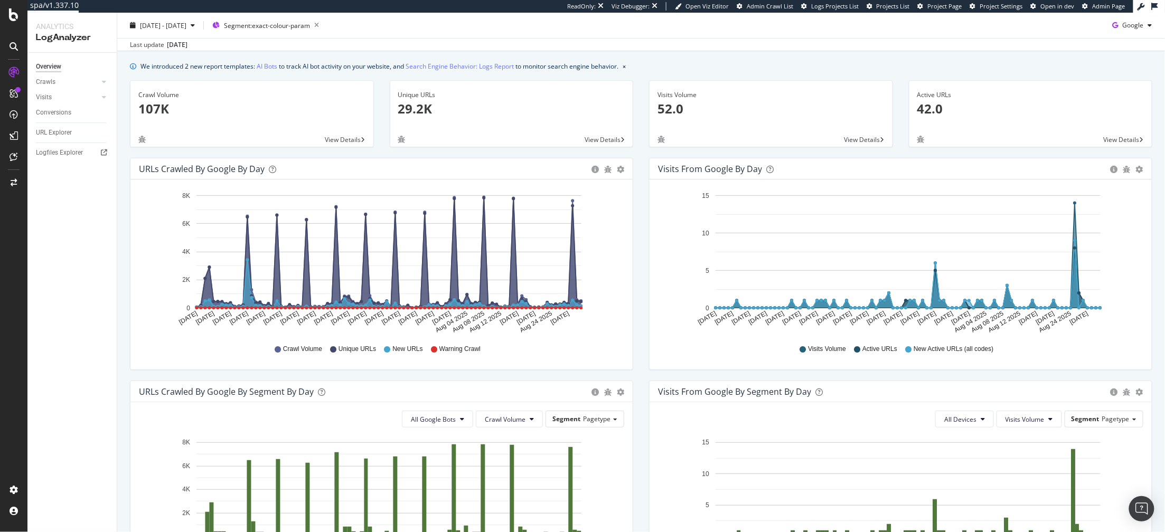
click at [185, 254] on text "4K" at bounding box center [186, 251] width 8 height 7
drag, startPoint x: 0, startPoint y: 0, endPoint x: 279, endPoint y: 217, distance: 353.1
click at [279, 217] on g "[DATE] [DATE] [DATE] [DATE] [DATE] [DATE] [DATE] [DATE] [DATE] [DATE] [DATE] [D…" at bounding box center [379, 263] width 405 height 142
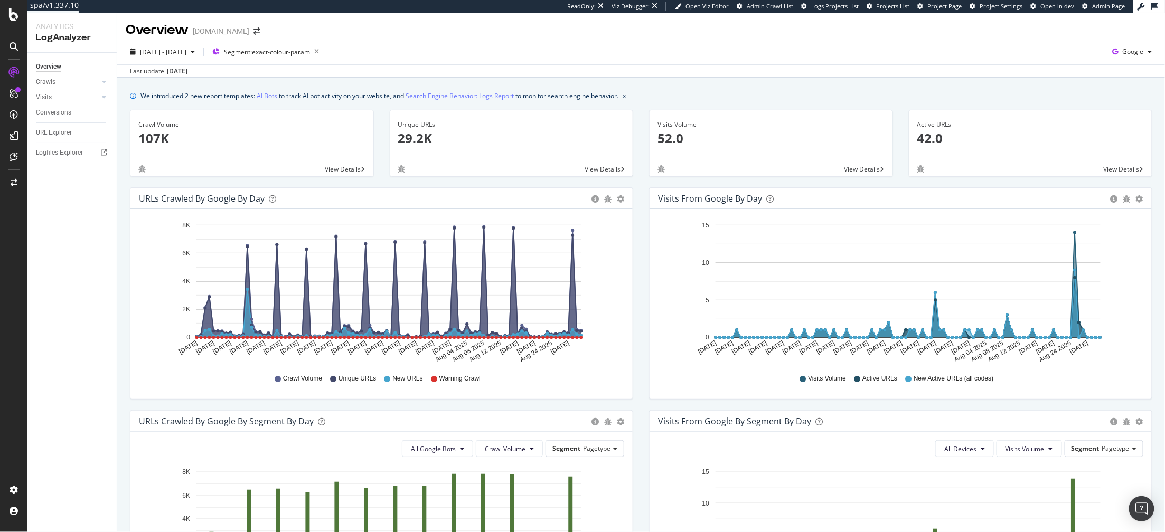
drag, startPoint x: 279, startPoint y: 217, endPoint x: 302, endPoint y: 195, distance: 31.4
click at [302, 195] on div "URLs Crawled by Google by day" at bounding box center [362, 198] width 447 height 11
click at [513, 200] on div "URLs Crawled by Google by day" at bounding box center [362, 198] width 447 height 11
click at [283, 63] on div "[DATE] - [DATE] Segment: exact-colour-param Google" at bounding box center [641, 53] width 1048 height 21
drag, startPoint x: 513, startPoint y: 200, endPoint x: 283, endPoint y: 53, distance: 272.9
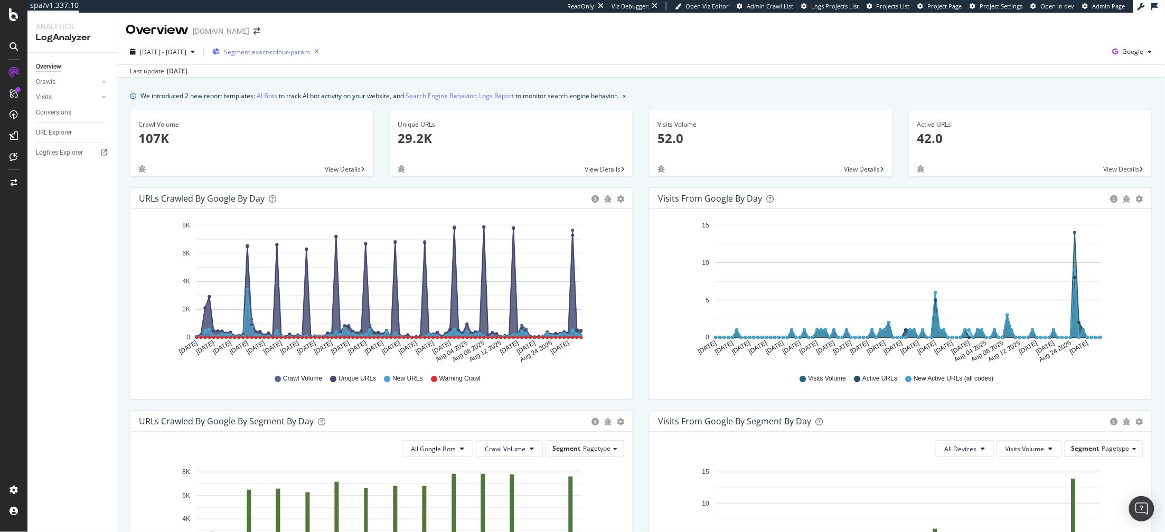
click at [283, 53] on span "Segment: exact-colour-param" at bounding box center [267, 52] width 86 height 9
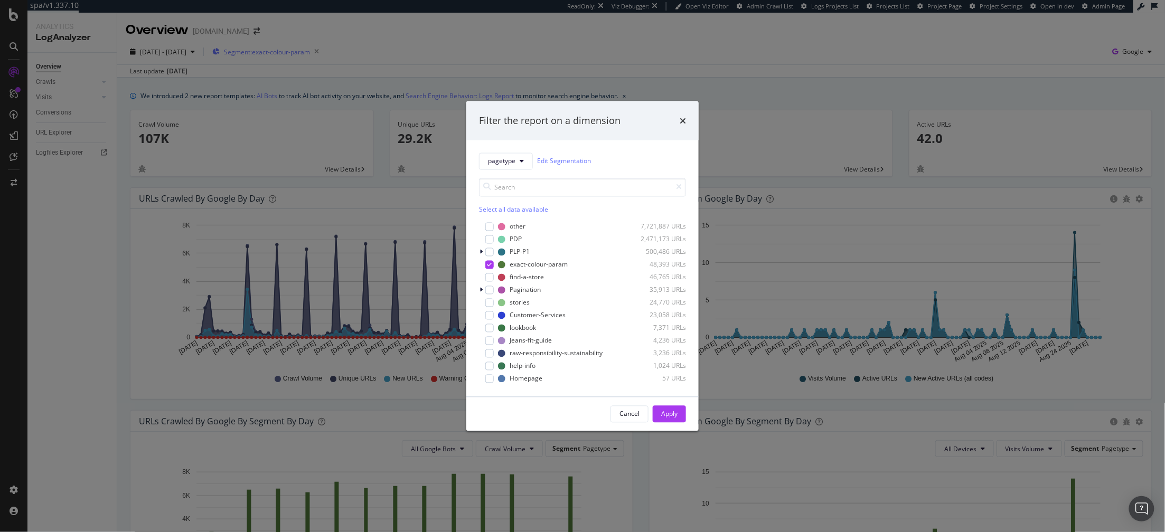
click at [489, 266] on icon "modal" at bounding box center [490, 264] width 5 height 5
drag, startPoint x: 283, startPoint y: 53, endPoint x: 491, endPoint y: 241, distance: 279.8
click at [491, 241] on div "modal" at bounding box center [489, 239] width 8 height 8
drag, startPoint x: 491, startPoint y: 241, endPoint x: 677, endPoint y: 417, distance: 256.0
click at [677, 417] on div "Apply" at bounding box center [669, 414] width 16 height 9
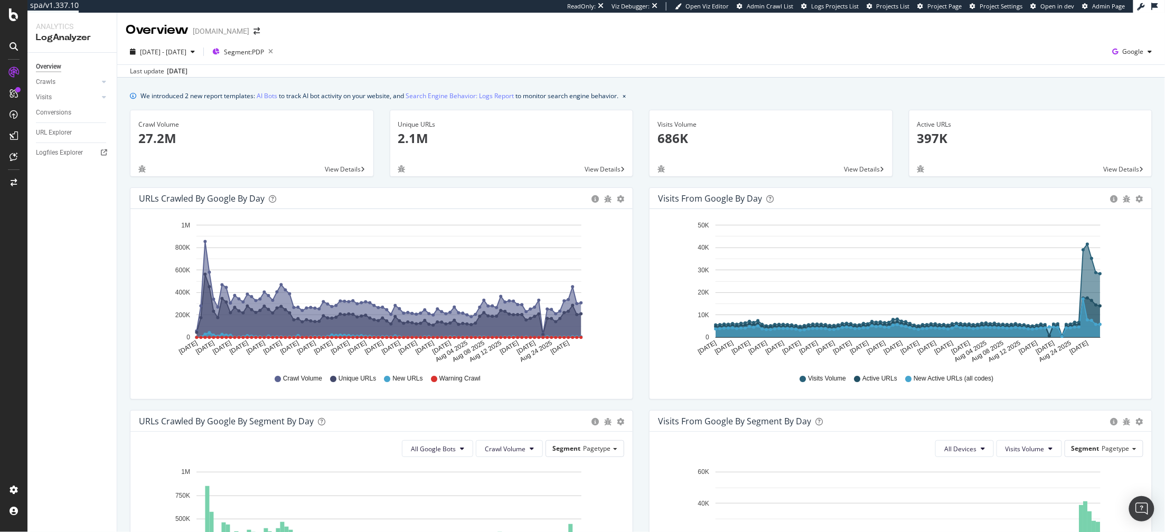
click at [264, 55] on span "Segment: PDP" at bounding box center [244, 52] width 40 height 9
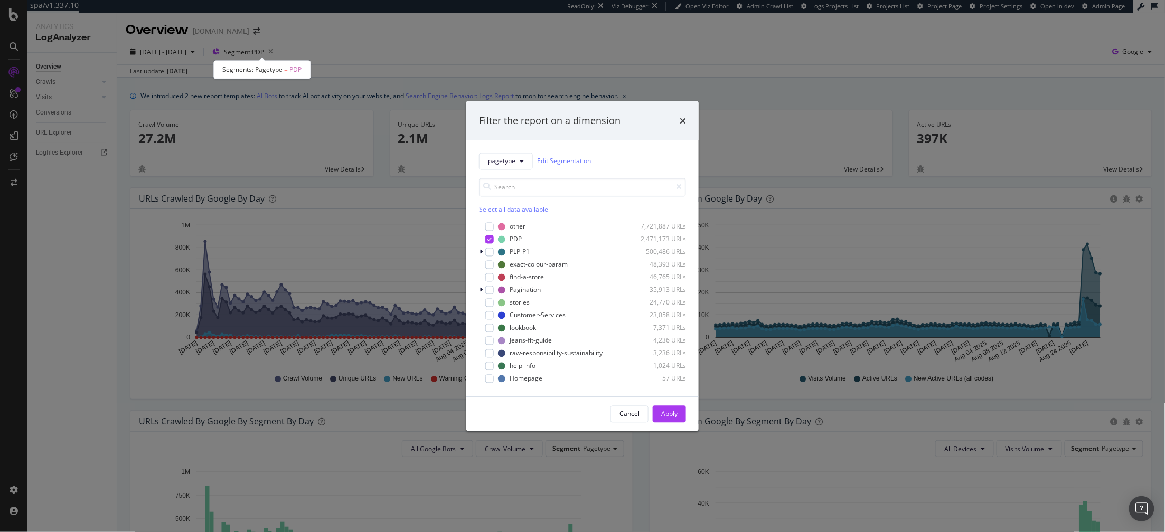
click at [491, 265] on div "modal" at bounding box center [489, 264] width 8 height 8
click at [491, 238] on icon "modal" at bounding box center [490, 239] width 5 height 5
click at [669, 416] on div "Apply" at bounding box center [669, 414] width 16 height 9
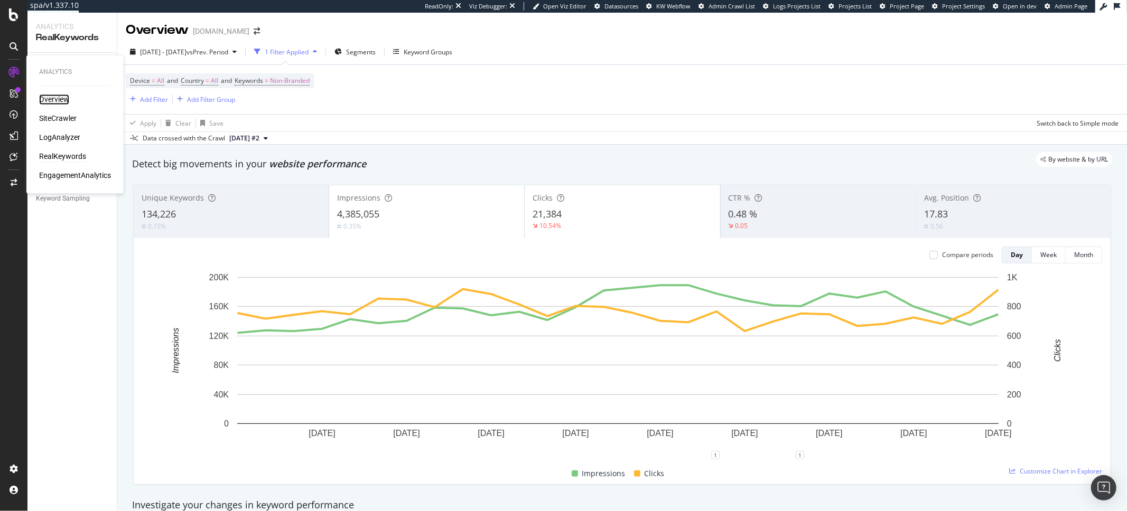
click at [66, 100] on div "Overview" at bounding box center [54, 100] width 30 height 11
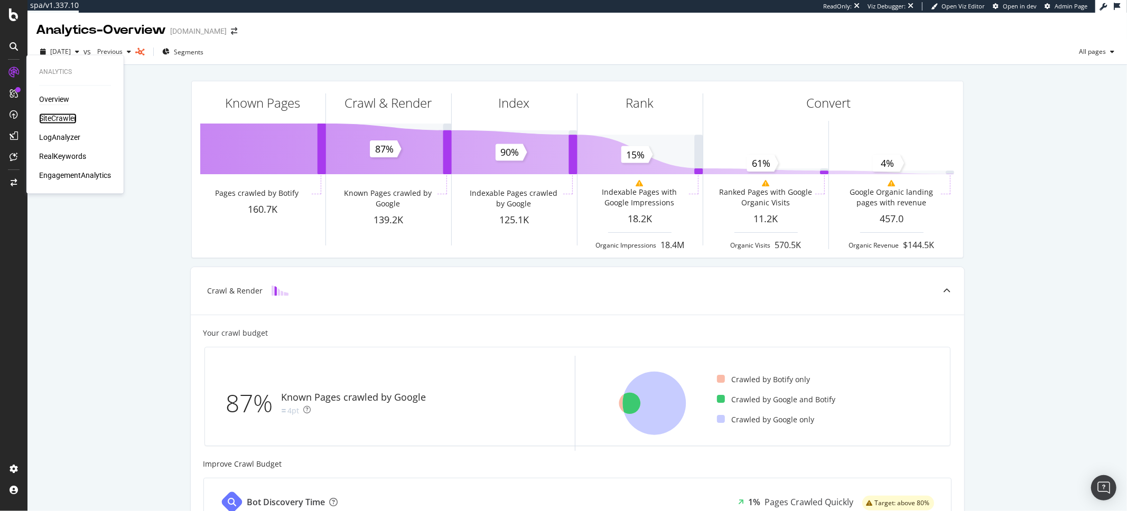
click at [60, 120] on div "SiteCrawler" at bounding box center [58, 119] width 38 height 11
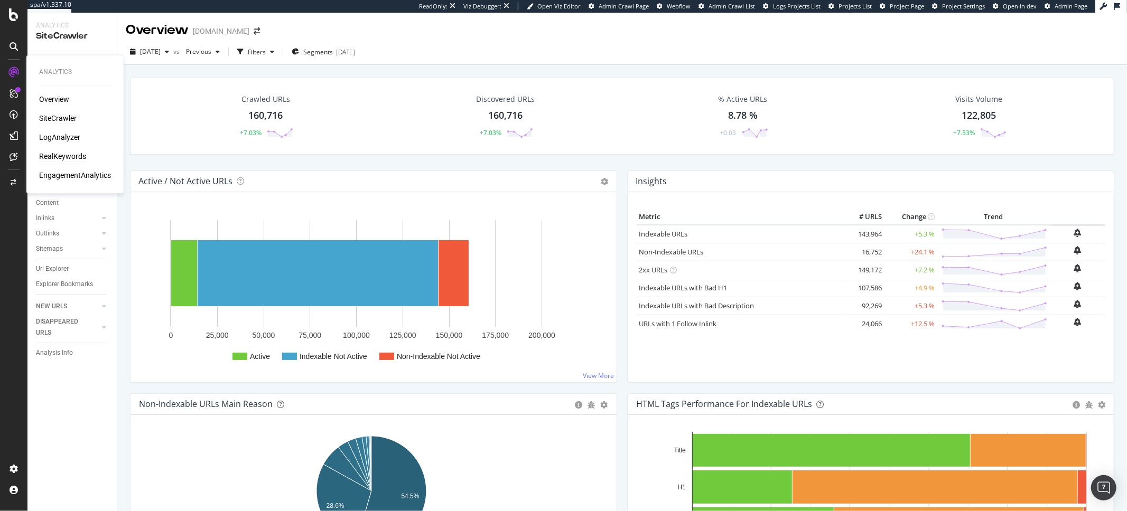
click at [67, 155] on div "RealKeywords" at bounding box center [62, 157] width 47 height 11
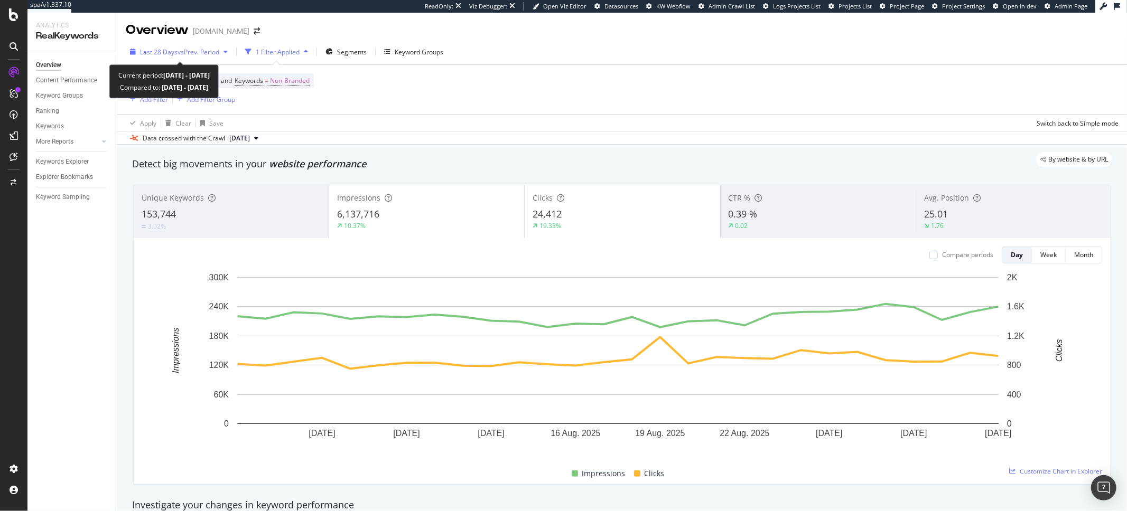
click at [205, 55] on span "vs Prev. Period" at bounding box center [198, 52] width 42 height 9
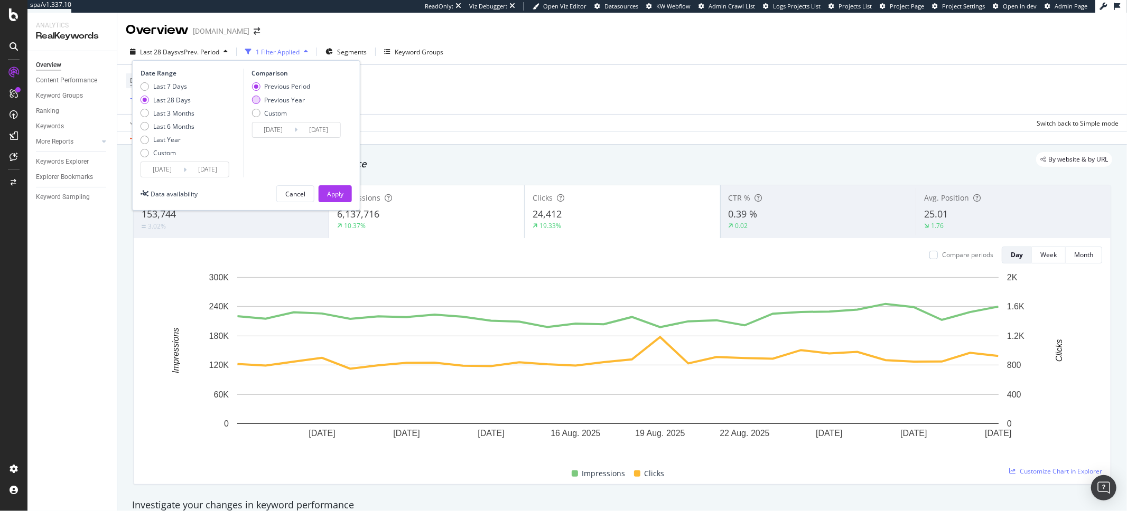
click at [277, 99] on div "Previous Year" at bounding box center [284, 100] width 41 height 9
type input "2024/08/05"
type input "2024/09/01"
click at [340, 194] on div "Apply" at bounding box center [335, 194] width 16 height 9
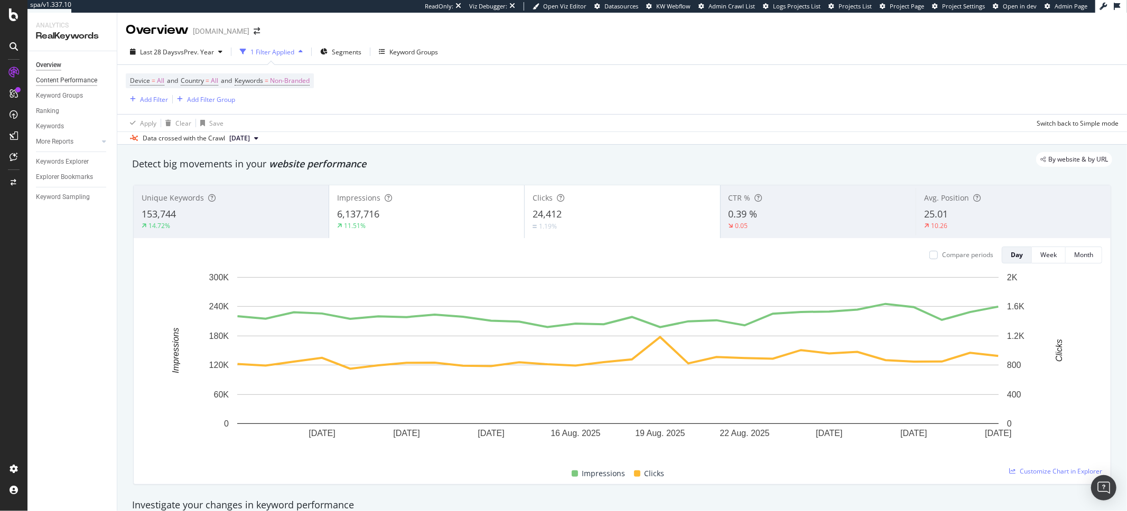
click at [58, 83] on div "Content Performance" at bounding box center [66, 80] width 61 height 11
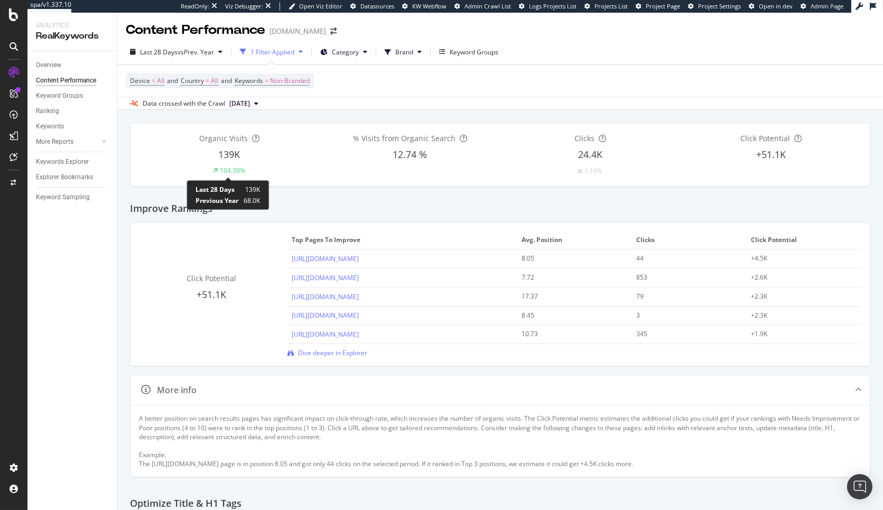
click at [212, 193] on span "Last 28 Days" at bounding box center [214, 189] width 39 height 9
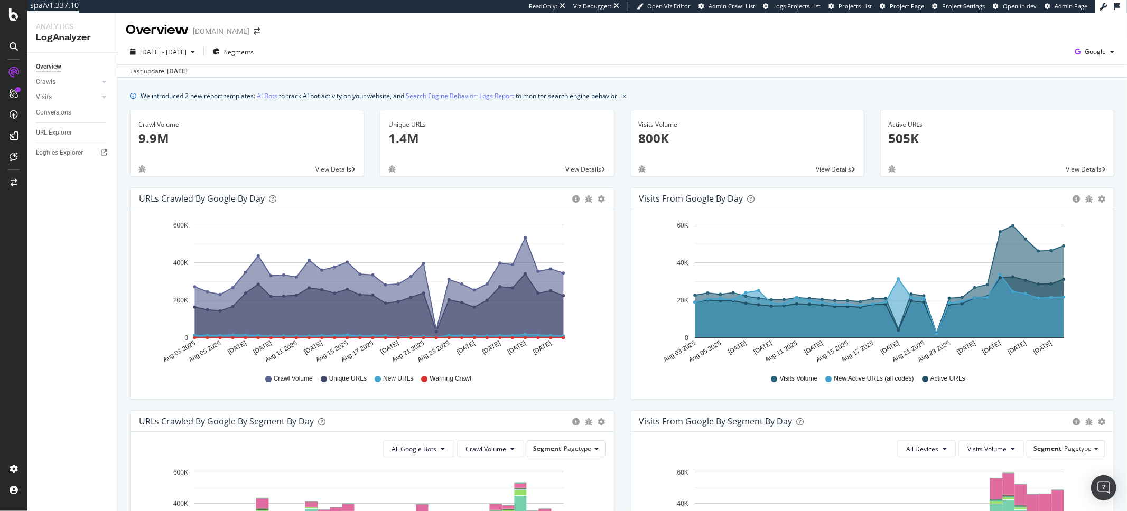
click at [976, 257] on rect "A chart." at bounding box center [879, 281] width 369 height 113
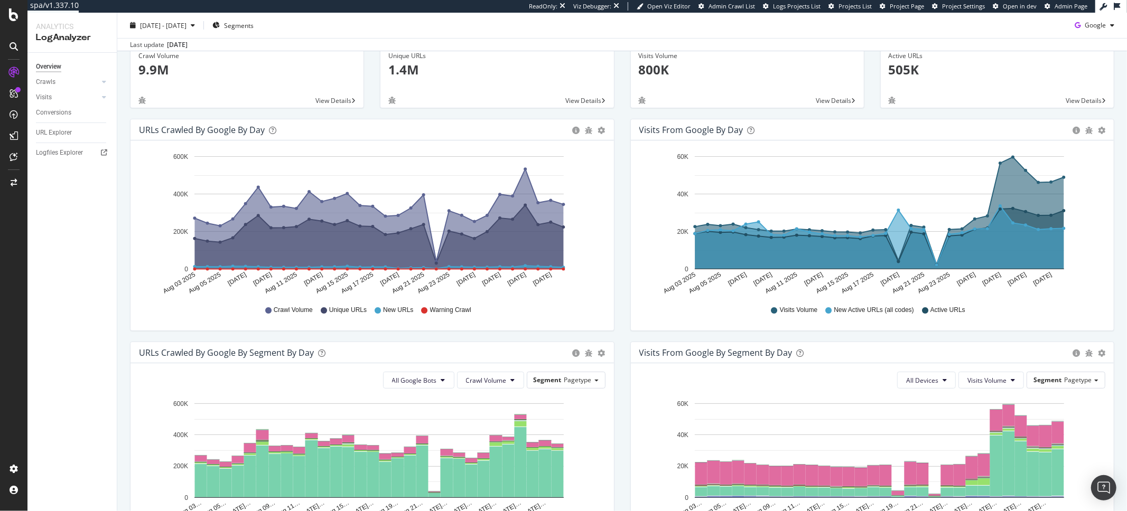
scroll to position [59, 0]
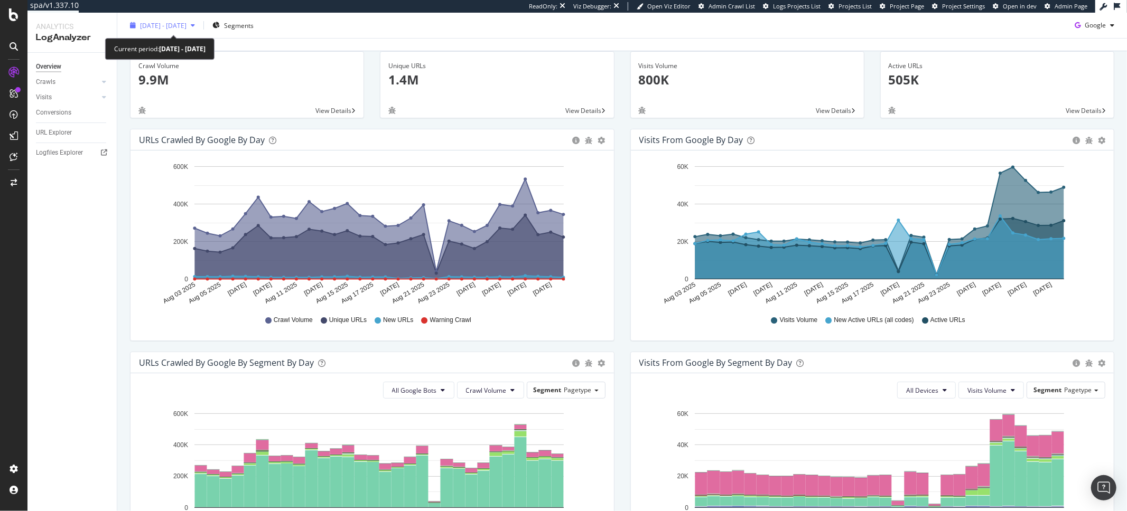
click at [176, 32] on div "[DATE] - [DATE]" at bounding box center [162, 25] width 73 height 16
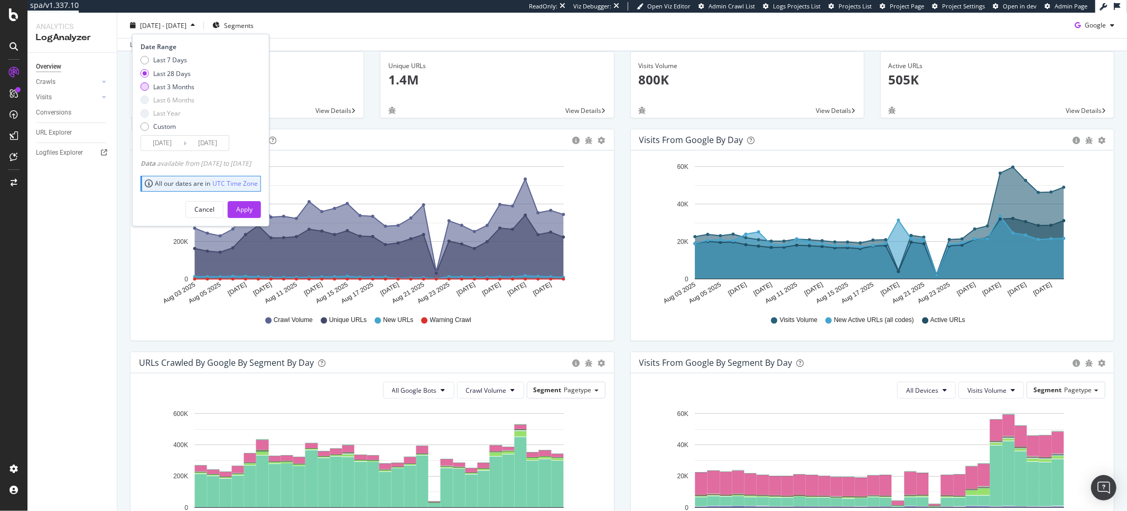
click at [174, 84] on div "Last 3 Months" at bounding box center [173, 86] width 41 height 9
type input "[DATE]"
click at [252, 207] on div "Apply" at bounding box center [244, 209] width 16 height 9
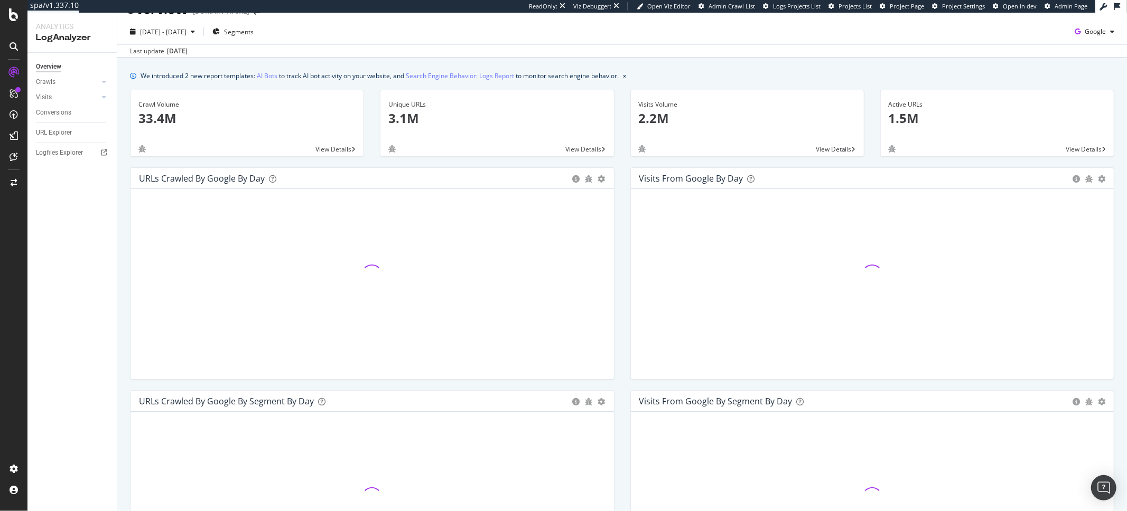
scroll to position [12, 0]
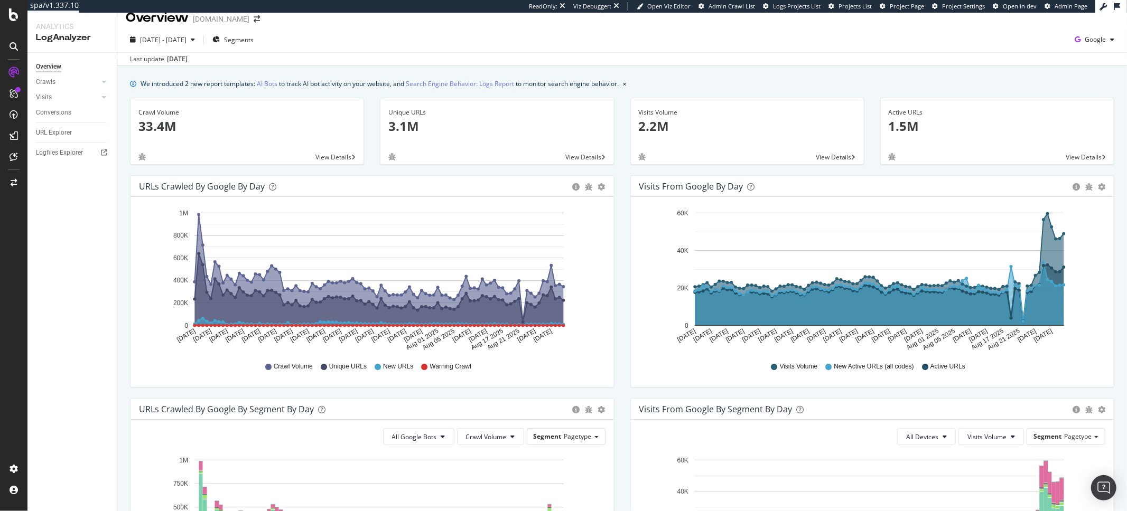
click at [1105, 242] on div "Visits from Google by day Area Table Hold CMD (⌘) while clicking to filter the …" at bounding box center [872, 281] width 484 height 212
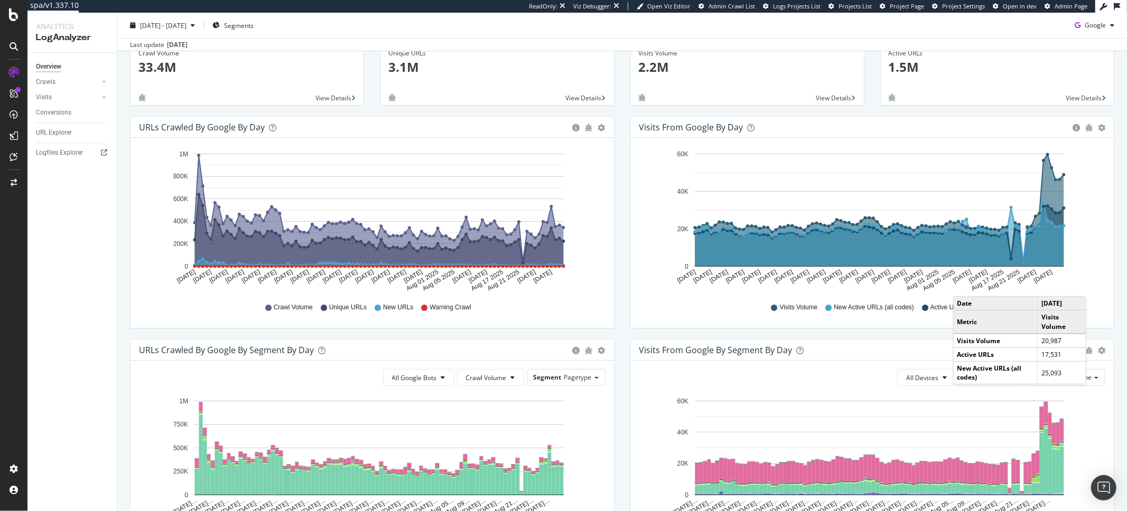
scroll to position [69, 0]
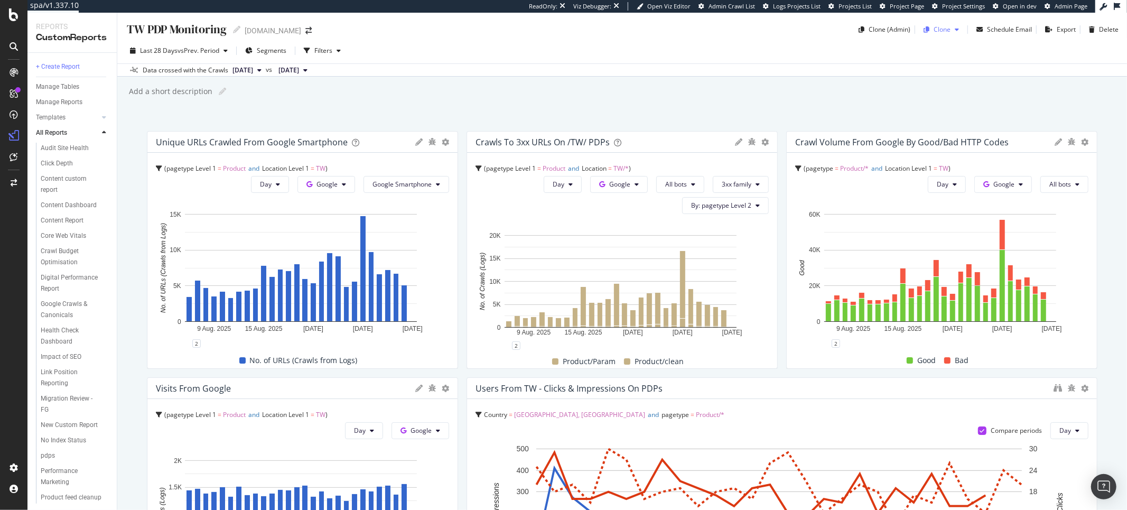
click at [940, 27] on div "Clone" at bounding box center [941, 29] width 17 height 9
click at [951, 99] on span "[DOMAIN_NAME]" at bounding box center [975, 98] width 111 height 11
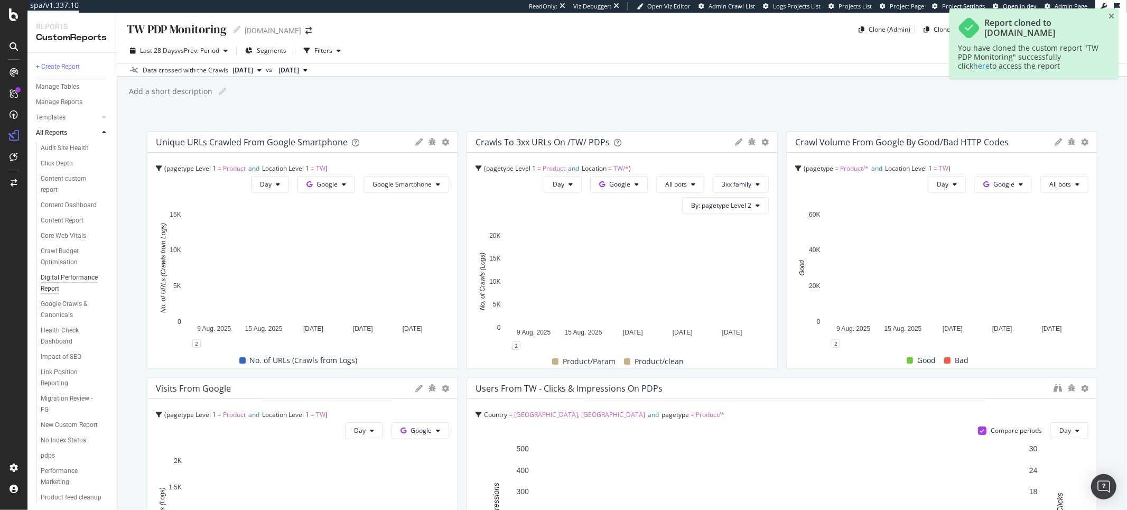
scroll to position [114, 0]
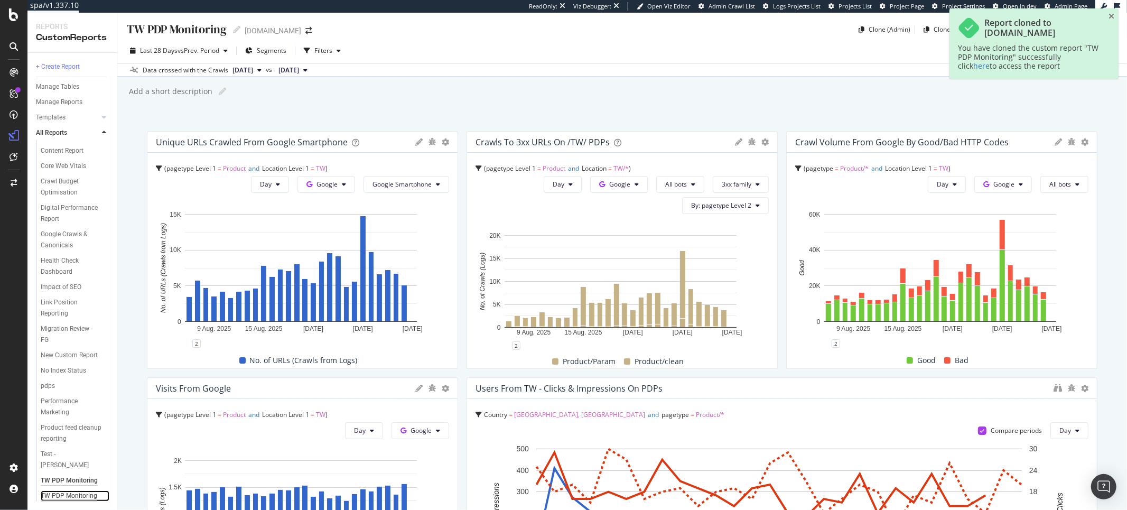
click at [58, 490] on div "TW PDP Monitoring" at bounding box center [69, 495] width 57 height 11
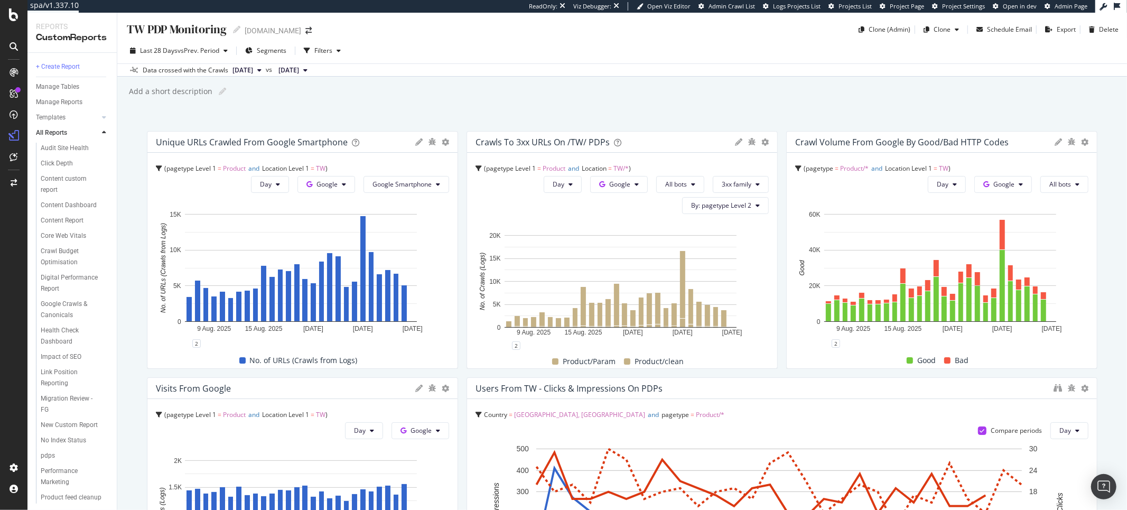
click at [627, 169] on span "TW/*" at bounding box center [620, 168] width 15 height 9
click at [761, 142] on icon at bounding box center [764, 141] width 7 height 7
click at [795, 274] on span "Edit Filter" at bounding box center [820, 276] width 79 height 10
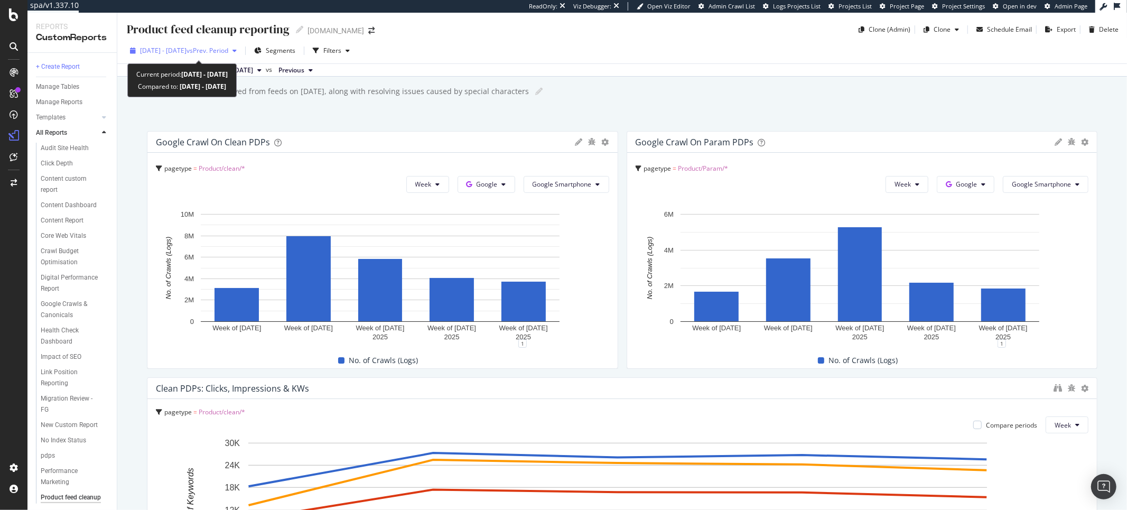
click at [186, 50] on span "[DATE] - [DATE]" at bounding box center [163, 50] width 46 height 9
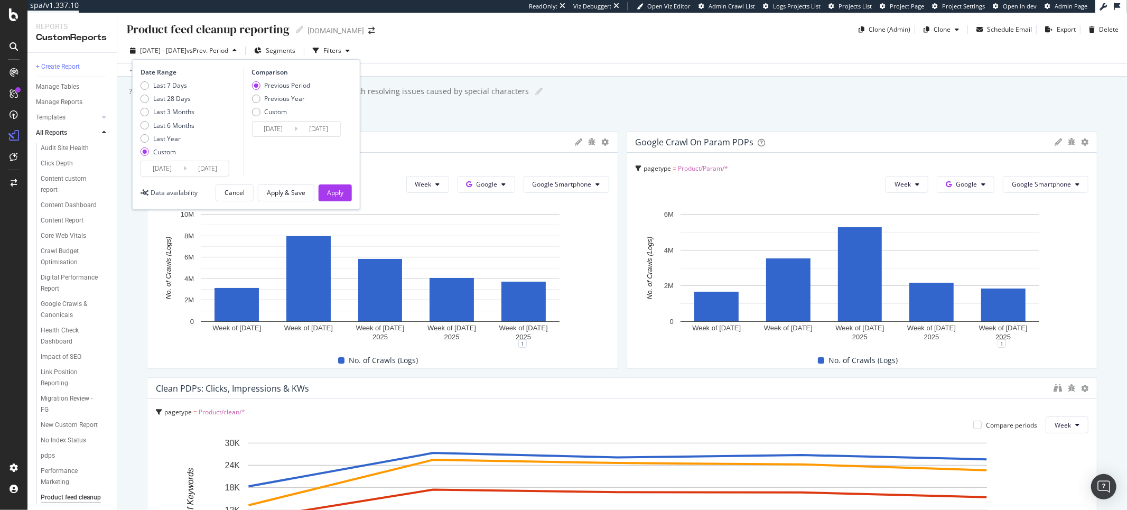
click at [167, 172] on input "[DATE]" at bounding box center [162, 168] width 42 height 15
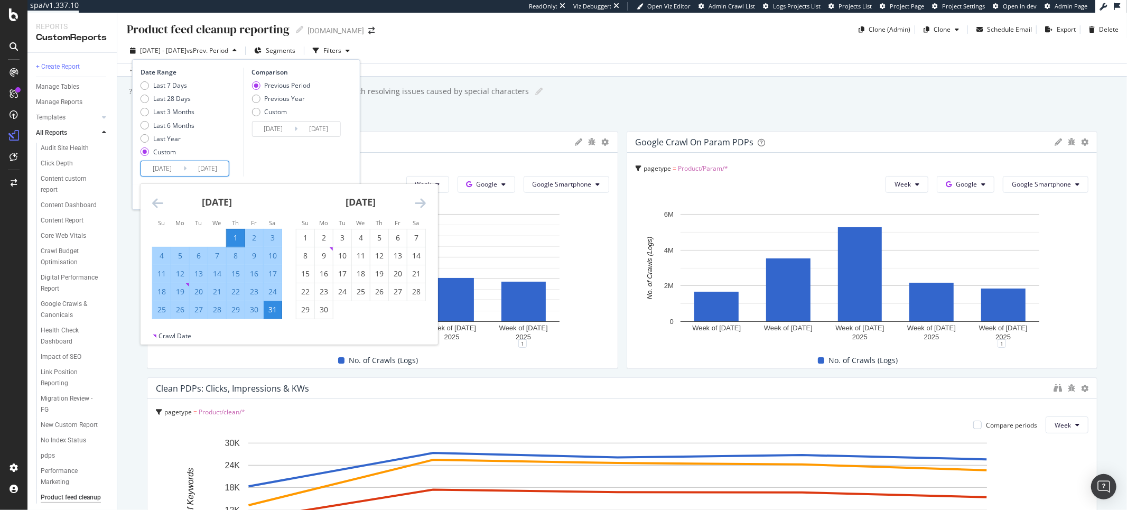
click at [158, 205] on icon "Move backward to switch to the previous month." at bounding box center [157, 203] width 11 height 13
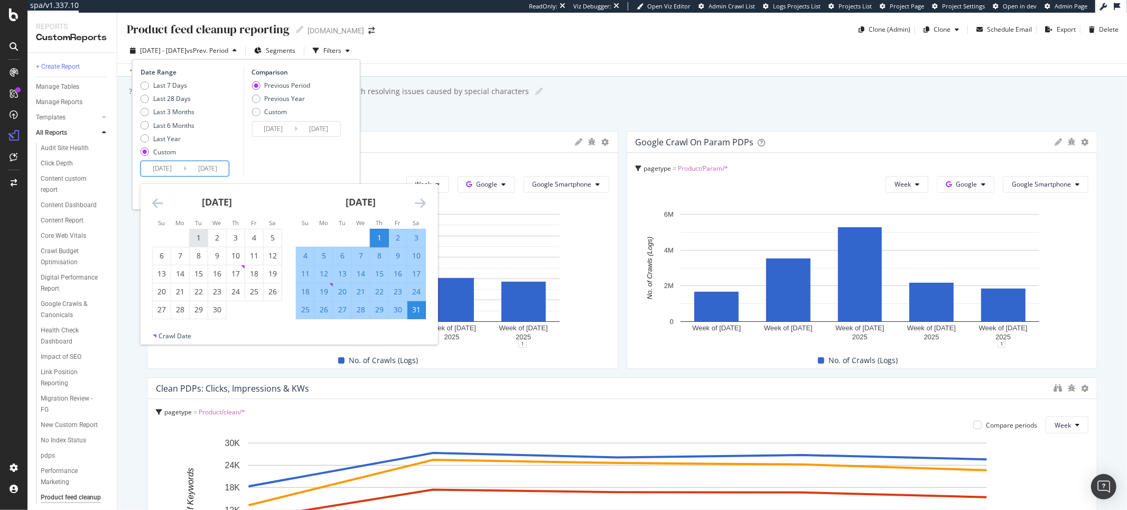
click at [201, 237] on div "1" at bounding box center [199, 237] width 18 height 11
type input "2025/04/01"
type input "2025/01/30"
type input "2025/03/31"
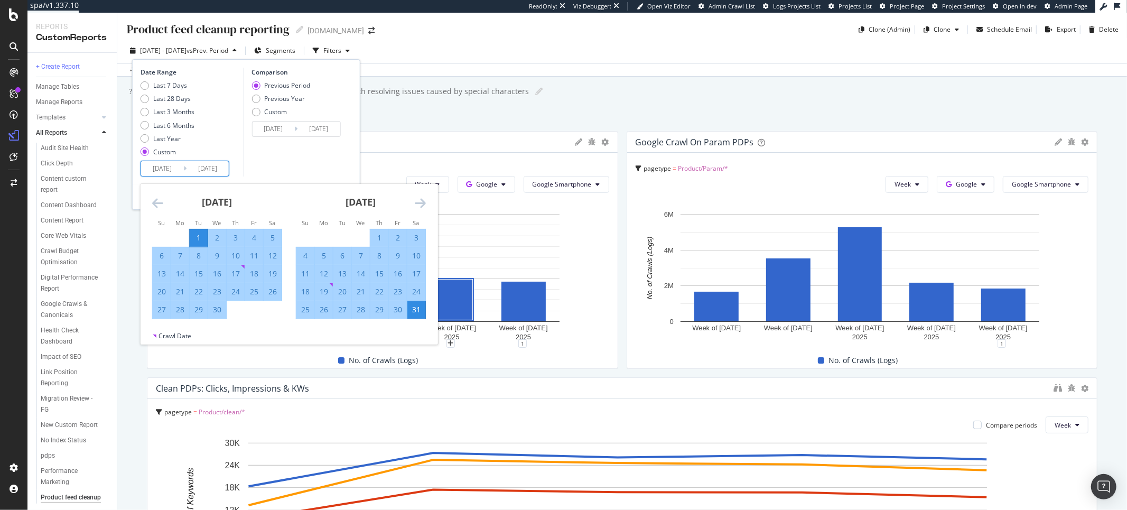
click at [420, 203] on icon "Move forward to switch to the next month." at bounding box center [420, 203] width 11 height 13
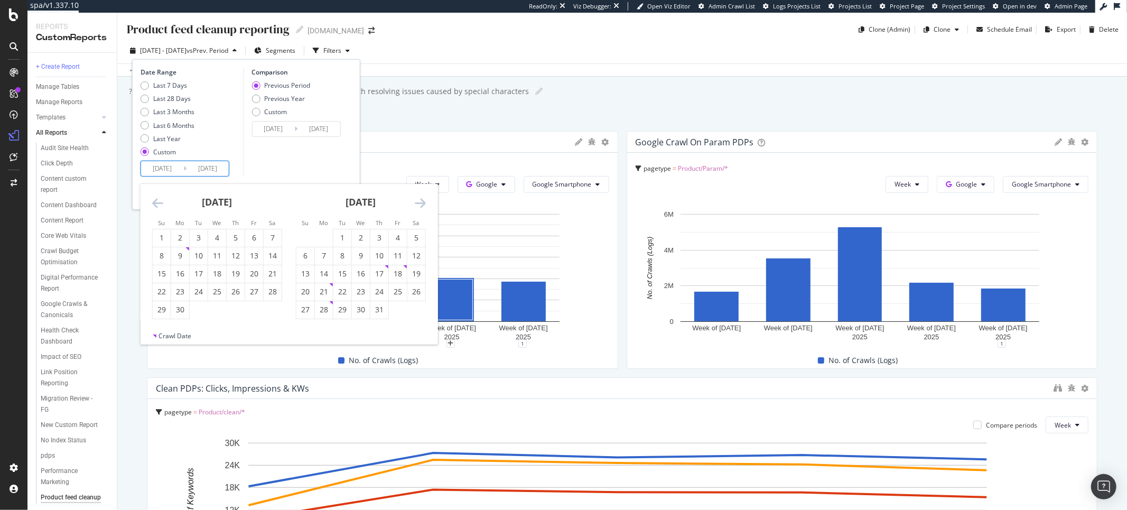
click at [420, 203] on icon "Move forward to switch to the next month." at bounding box center [420, 203] width 11 height 13
click at [162, 324] on div "31" at bounding box center [162, 327] width 18 height 11
type input "2025/08/31"
type input "2024/10/30"
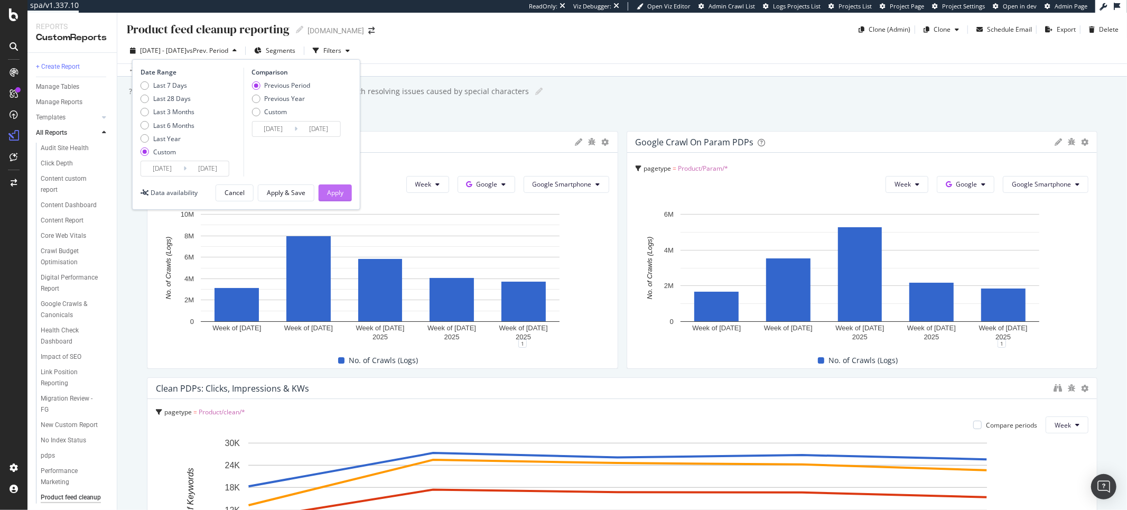
click at [348, 194] on button "Apply" at bounding box center [335, 192] width 33 height 17
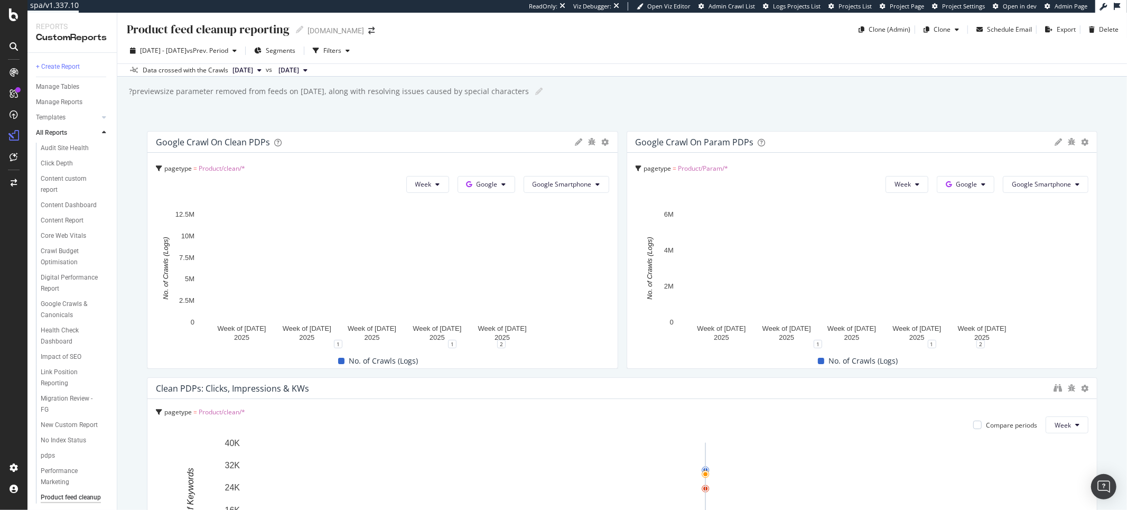
scroll to position [114, 0]
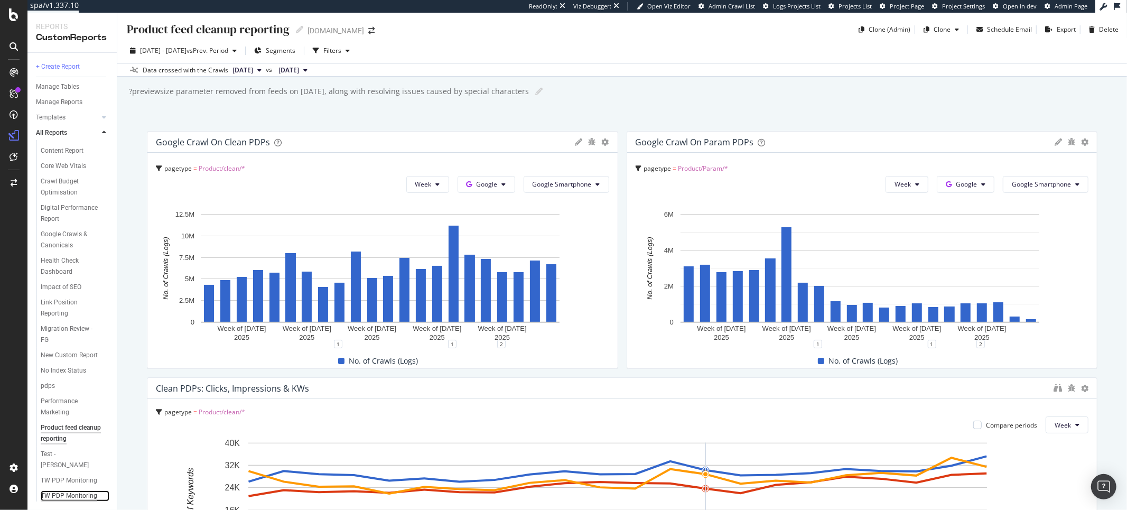
click at [55, 490] on div "TW PDP Monitoring" at bounding box center [69, 495] width 57 height 11
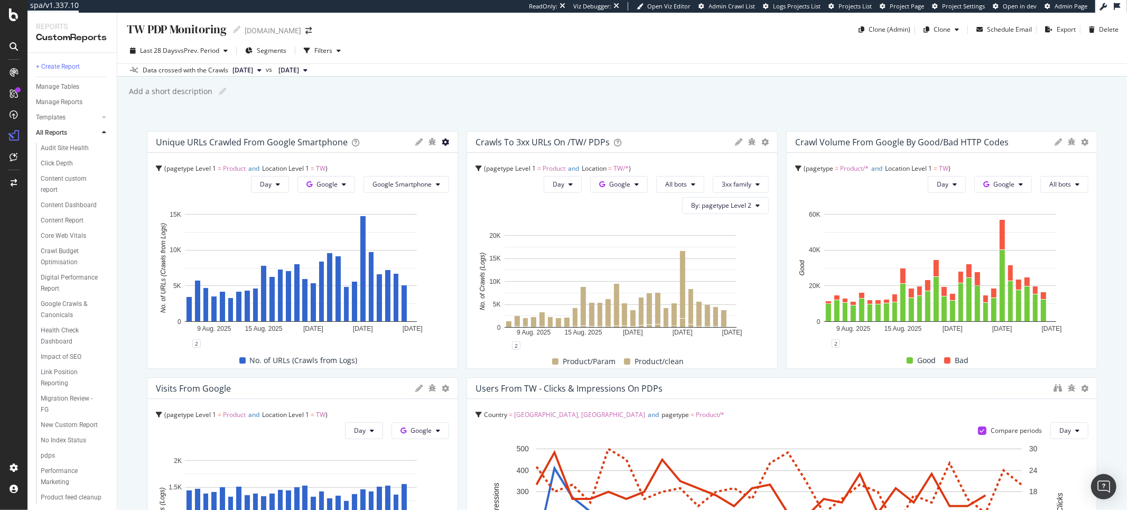
click at [444, 143] on icon at bounding box center [445, 141] width 7 height 7
click at [490, 259] on span "Edit Filter" at bounding box center [503, 256] width 79 height 10
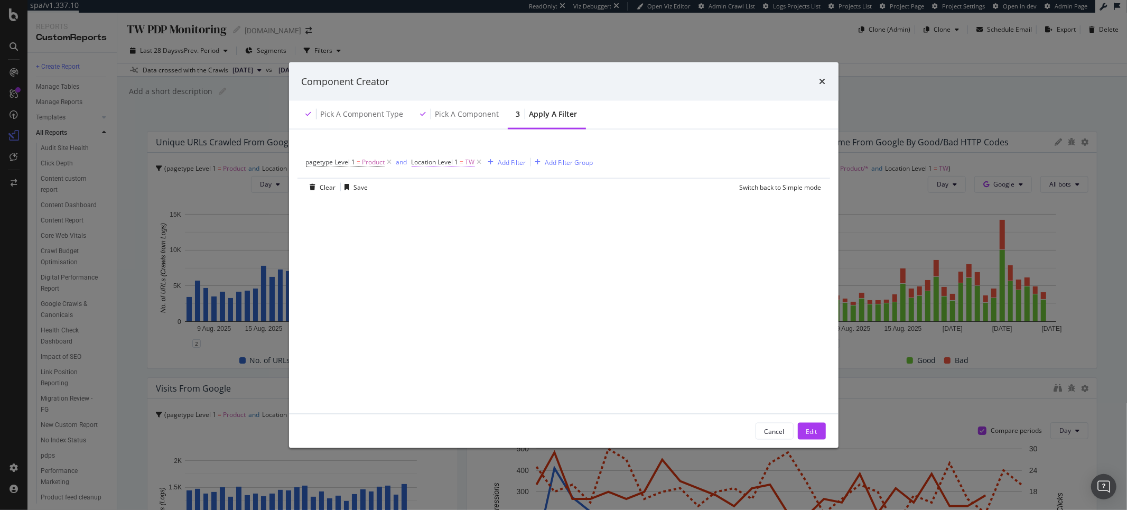
click at [443, 163] on span "Location Level 1" at bounding box center [434, 161] width 47 height 9
click at [450, 223] on input "TW" at bounding box center [472, 222] width 100 height 17
click at [460, 238] on span "KW" at bounding box center [456, 236] width 65 height 9
type input "KW"
click at [524, 247] on div "Apply" at bounding box center [529, 245] width 16 height 9
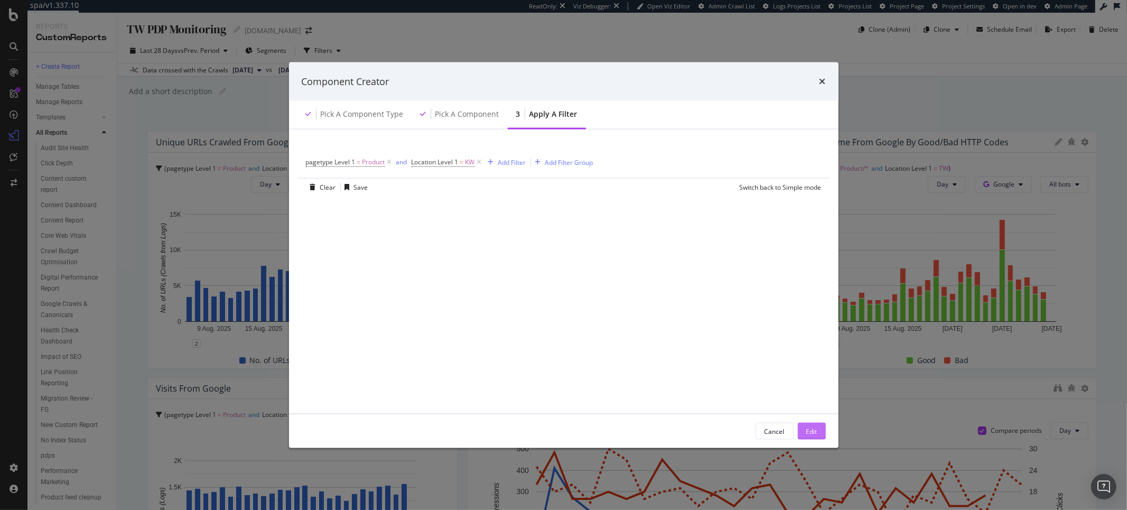
click at [809, 427] on div "Edit" at bounding box center [811, 430] width 11 height 9
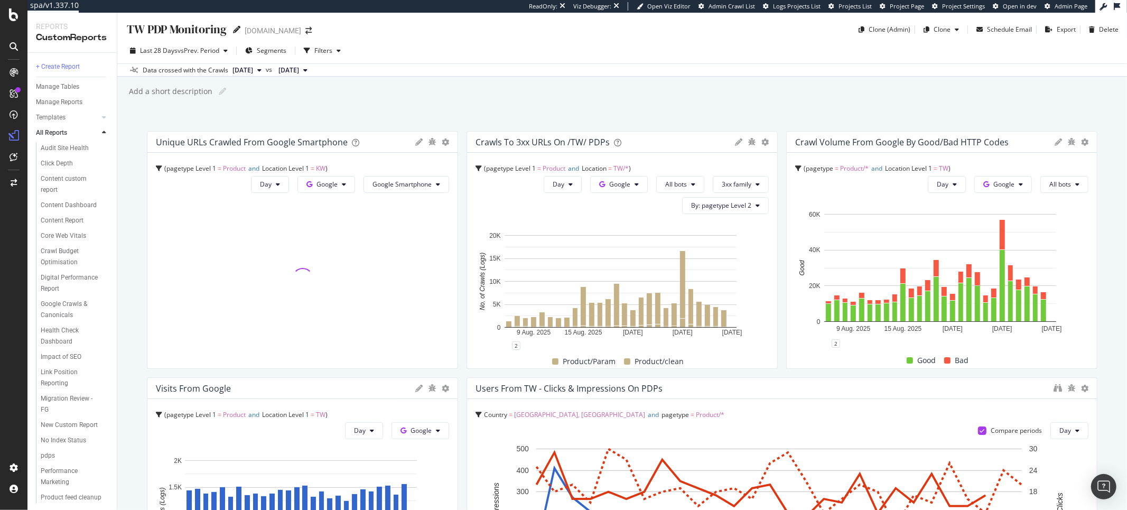
click at [236, 30] on icon at bounding box center [236, 29] width 7 height 7
drag, startPoint x: 144, startPoint y: 29, endPoint x: 107, endPoint y: 24, distance: 36.7
click at [110, 25] on div "Reports CustomReports + Create Report Manage Tables Manage Reports Templates AI…" at bounding box center [576, 261] width 1099 height 497
type input "KW PDP Monitoring"
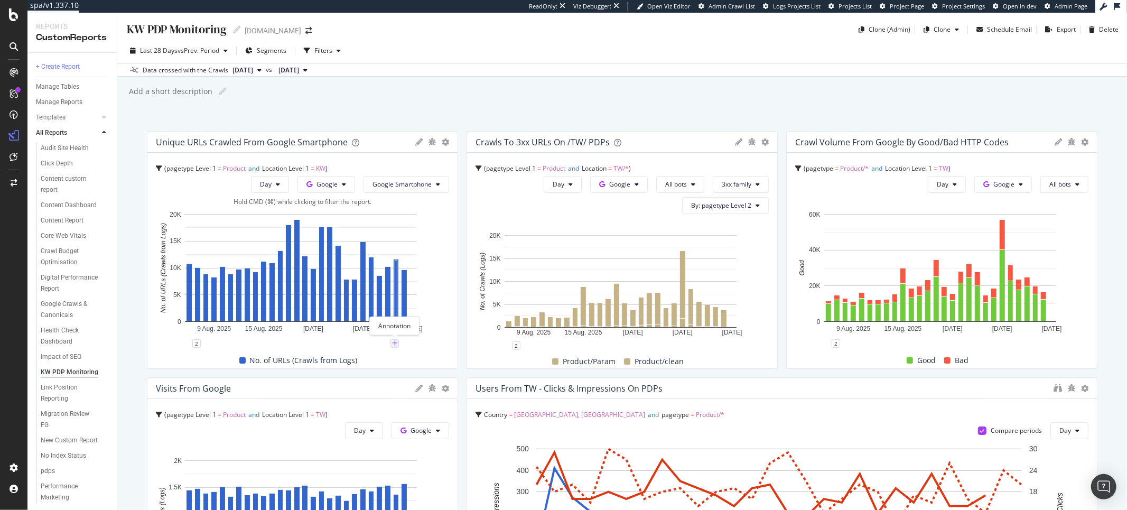
click at [396, 344] on icon "plus" at bounding box center [395, 343] width 6 height 6
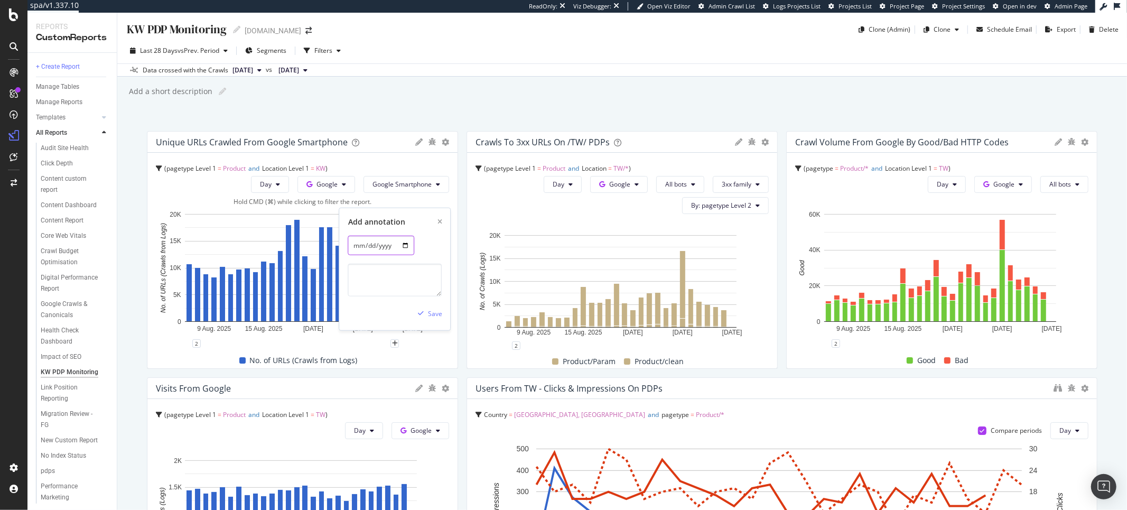
click at [410, 247] on input "[DATE]" at bounding box center [381, 246] width 67 height 20
type input "2025-09-03"
click at [380, 280] on textarea at bounding box center [395, 280] width 94 height 33
click at [378, 281] on textarea "KW PDP changes live - url variants redirect to correct pdp" at bounding box center [395, 280] width 94 height 33
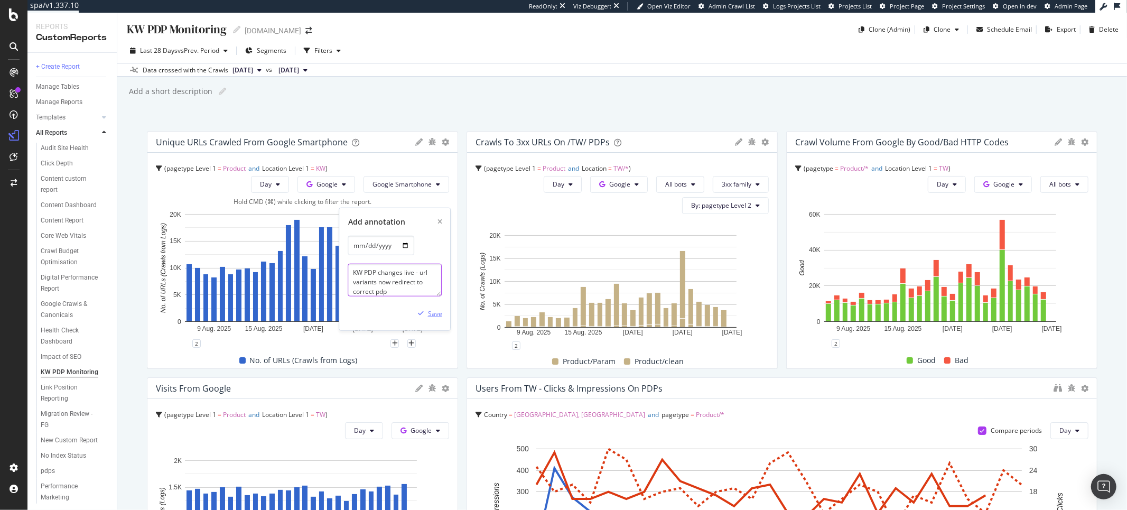
type textarea "KW PDP changes live - url variants now redirect to correct pdp"
click at [428, 313] on div "Save" at bounding box center [435, 312] width 14 height 9
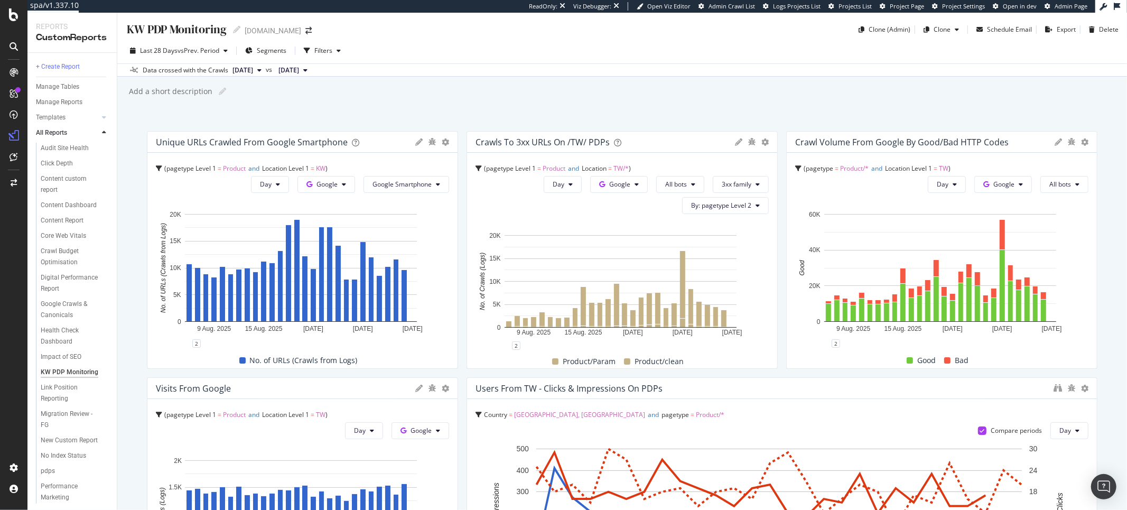
click at [621, 164] on span "TW/*" at bounding box center [620, 168] width 15 height 9
click at [735, 139] on icon at bounding box center [738, 141] width 7 height 7
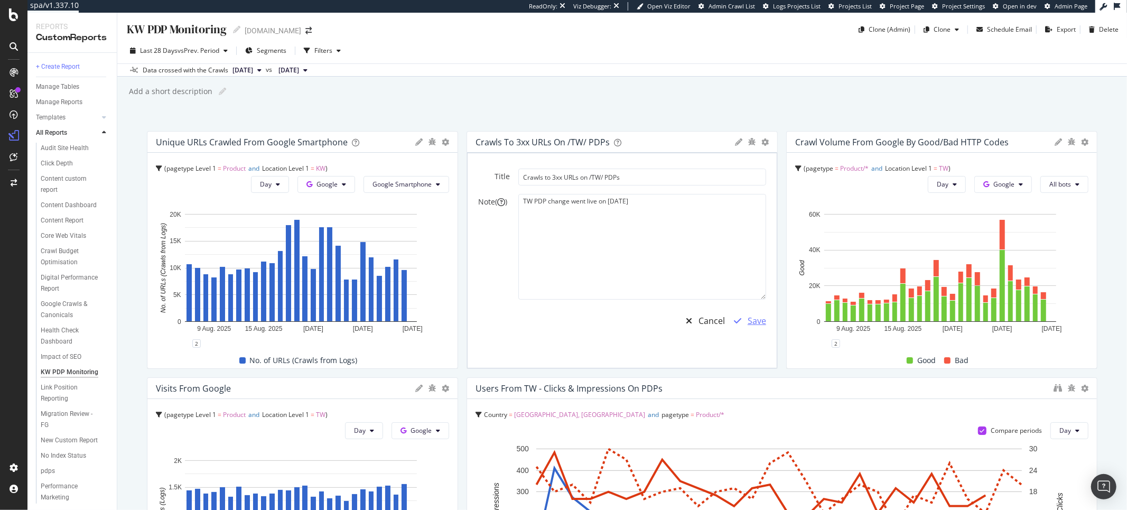
click at [747, 325] on div "Save" at bounding box center [756, 321] width 18 height 12
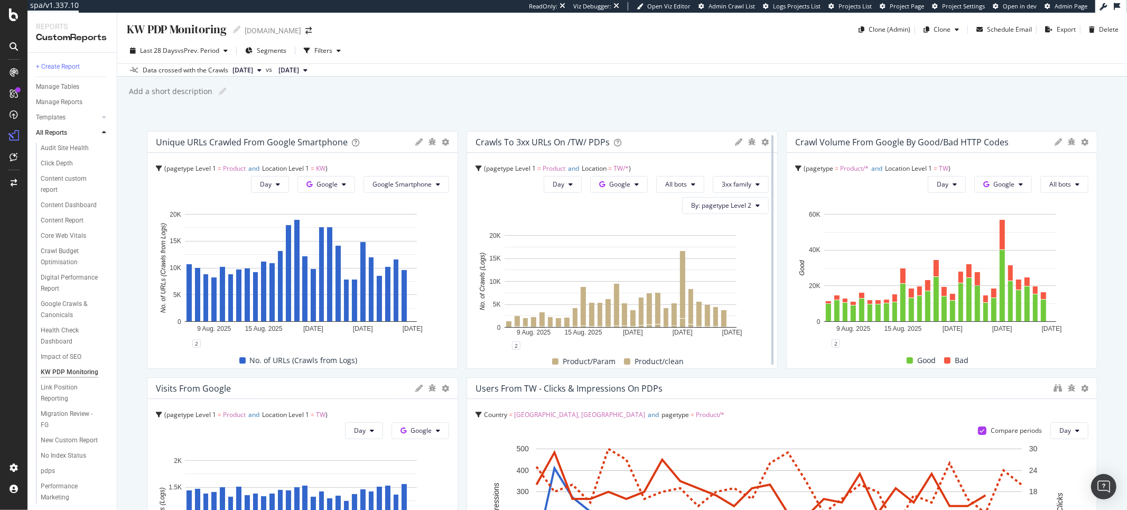
click at [767, 141] on div at bounding box center [772, 250] width 11 height 238
click at [761, 143] on icon at bounding box center [764, 141] width 7 height 7
click at [790, 275] on span "Edit Filter" at bounding box center [820, 276] width 79 height 10
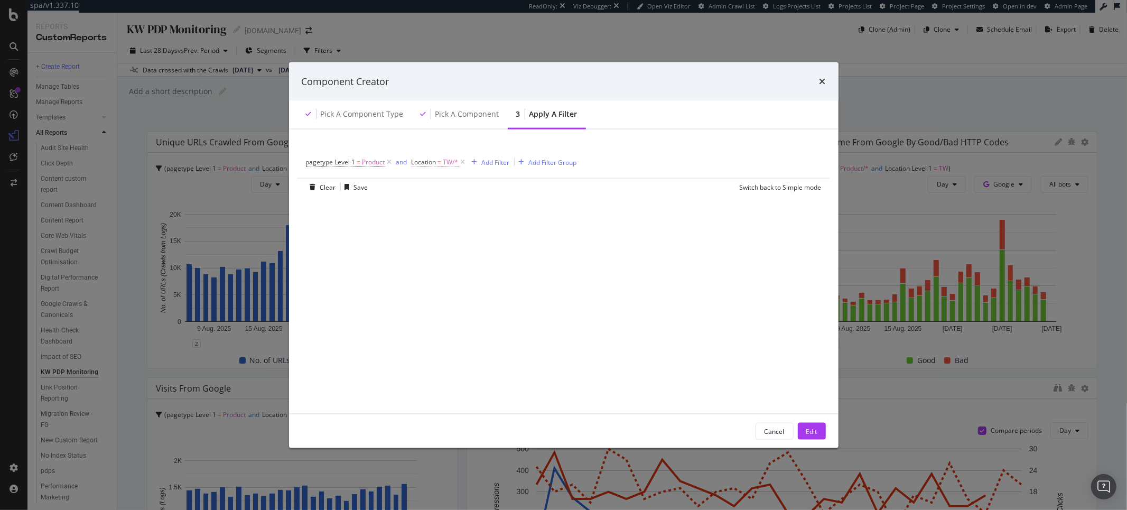
click at [451, 161] on span "TW/*" at bounding box center [450, 162] width 15 height 15
click at [448, 194] on div "Equal" at bounding box center [479, 187] width 116 height 17
click at [482, 182] on div "Equal" at bounding box center [479, 187] width 116 height 17
click at [437, 207] on icon "modal" at bounding box center [435, 206] width 7 height 6
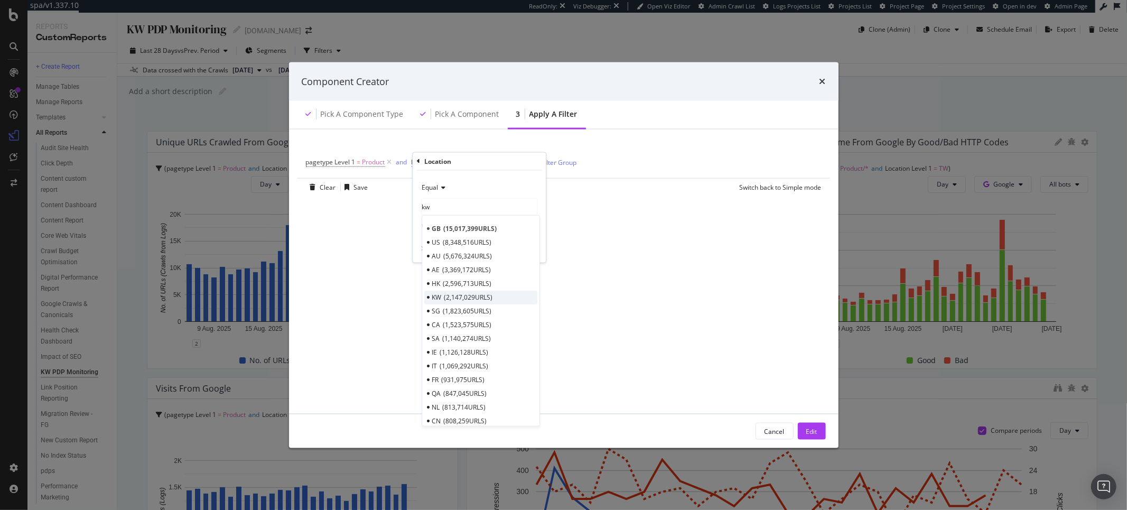
type input "kw"
click at [461, 302] on span "2,147,029 URLS" at bounding box center [468, 297] width 49 height 9
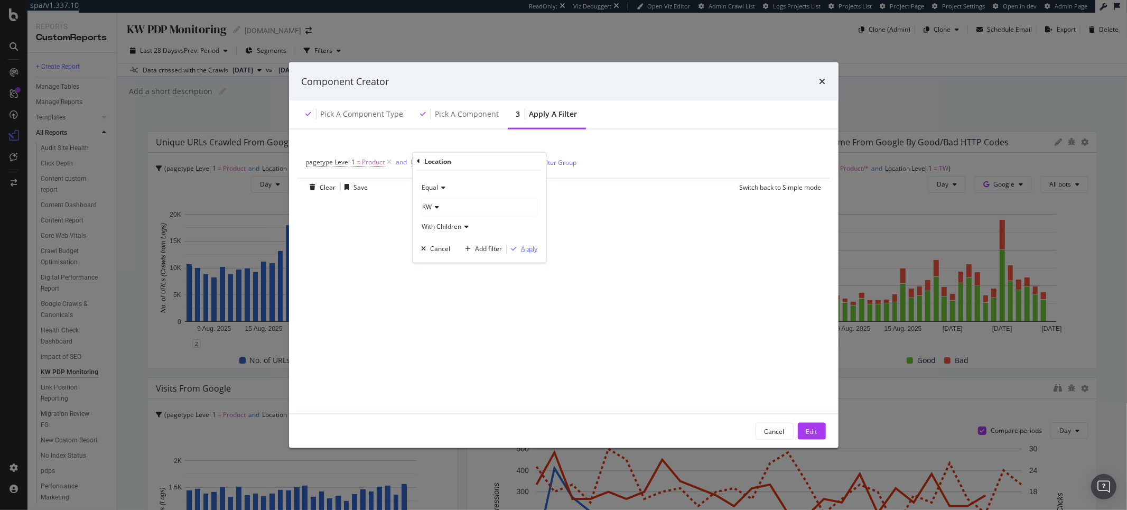
click at [522, 247] on div "Apply" at bounding box center [529, 248] width 16 height 9
click at [814, 431] on div "Edit" at bounding box center [811, 430] width 11 height 9
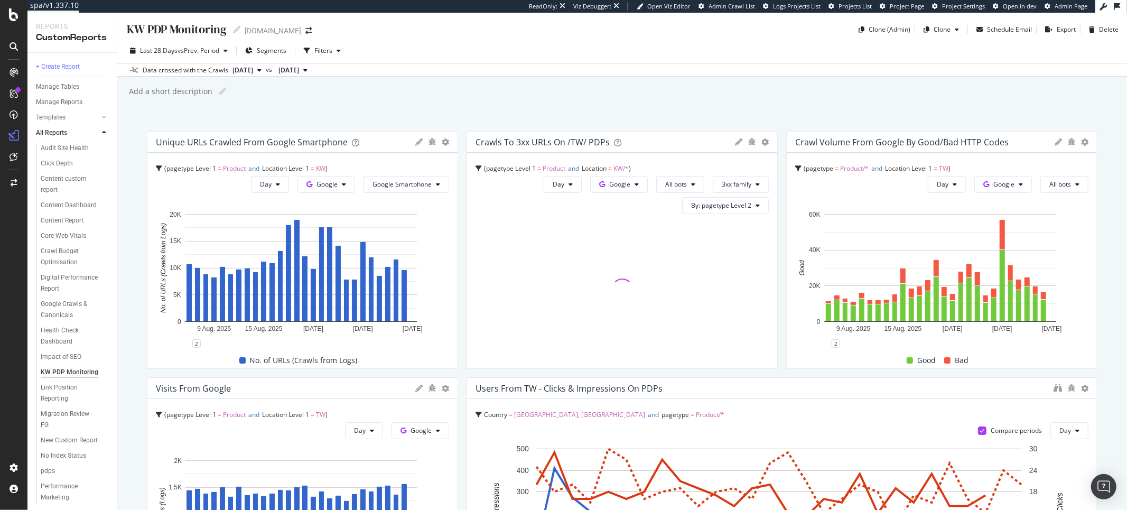
click at [735, 140] on icon at bounding box center [738, 141] width 7 height 7
drag, startPoint x: 595, startPoint y: 179, endPoint x: 588, endPoint y: 178, distance: 6.9
click at [588, 178] on input "Crawls to 3xx URLs on /TW/ PDPs" at bounding box center [636, 177] width 248 height 17
click at [595, 177] on input "Crawls to 3xx URLs on /TW/ PDPs" at bounding box center [642, 177] width 248 height 17
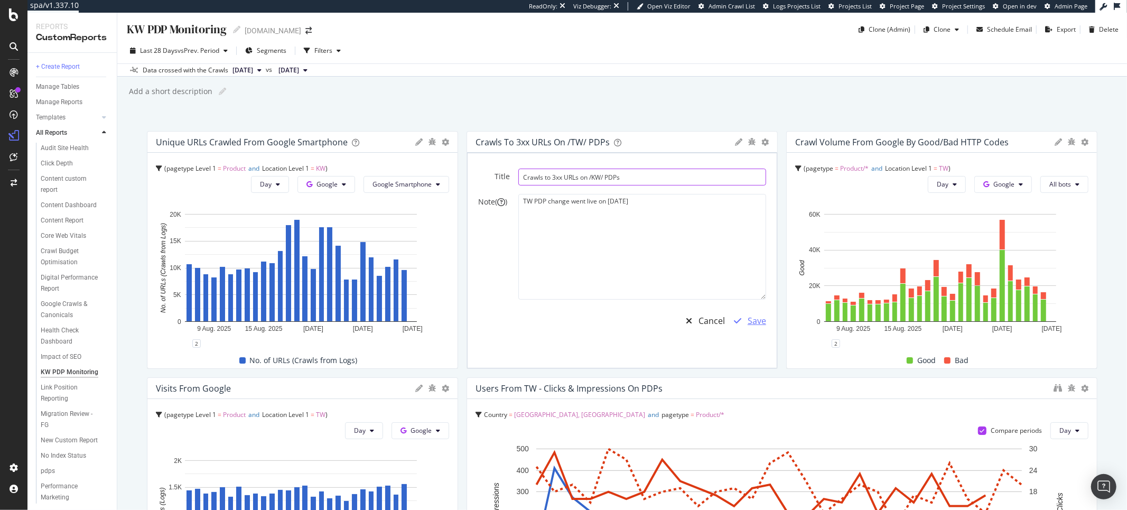
type input "Crawls to 3xx URLs on /KW/ PDPs"
click at [739, 322] on div "button" at bounding box center [737, 320] width 20 height 8
click at [751, 321] on div "Save" at bounding box center [756, 321] width 18 height 12
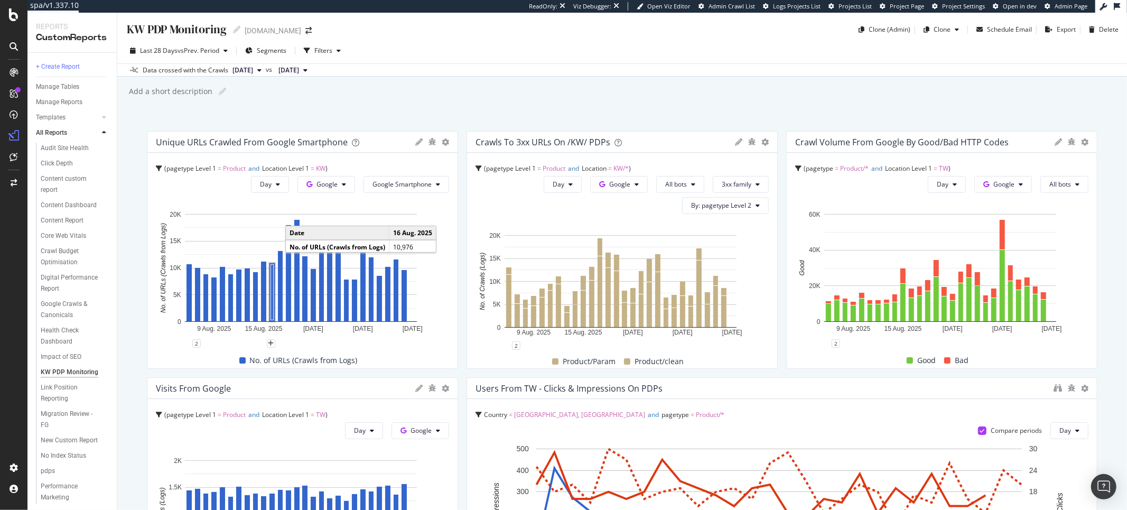
click at [1054, 140] on icon at bounding box center [1057, 141] width 7 height 7
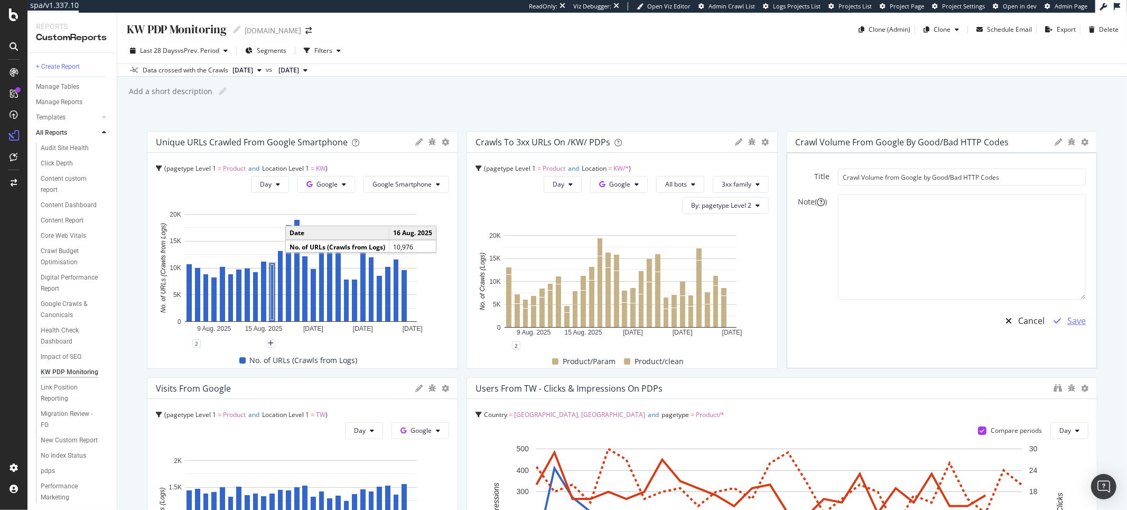
click at [1054, 318] on div "button" at bounding box center [1057, 320] width 20 height 8
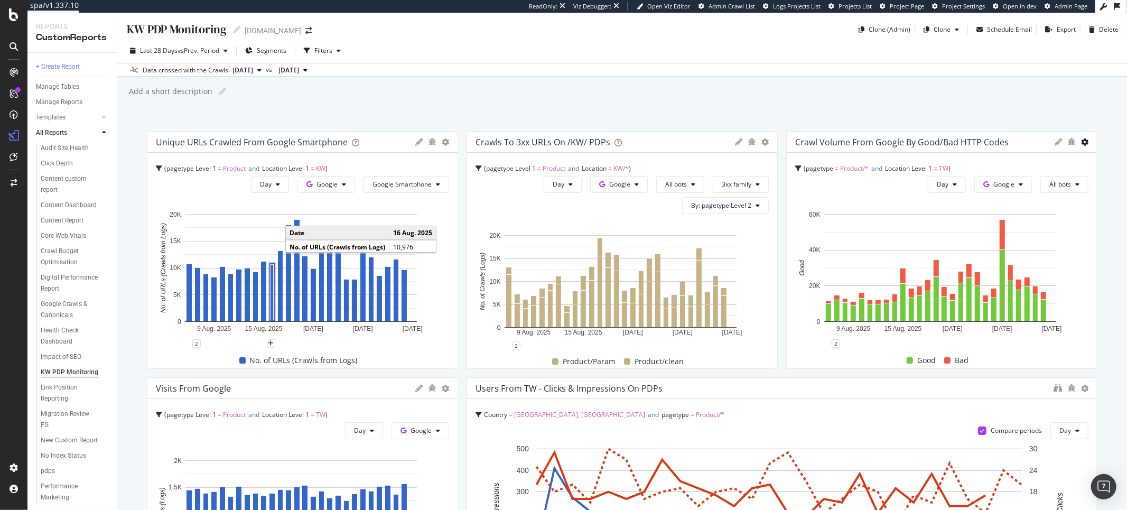
drag, startPoint x: 1071, startPoint y: 134, endPoint x: 1076, endPoint y: 138, distance: 6.4
click at [1072, 134] on div "Crawl Volume from Google by Good/Bad HTTP Codes" at bounding box center [942, 142] width 310 height 21
click at [1081, 141] on icon at bounding box center [1084, 141] width 7 height 7
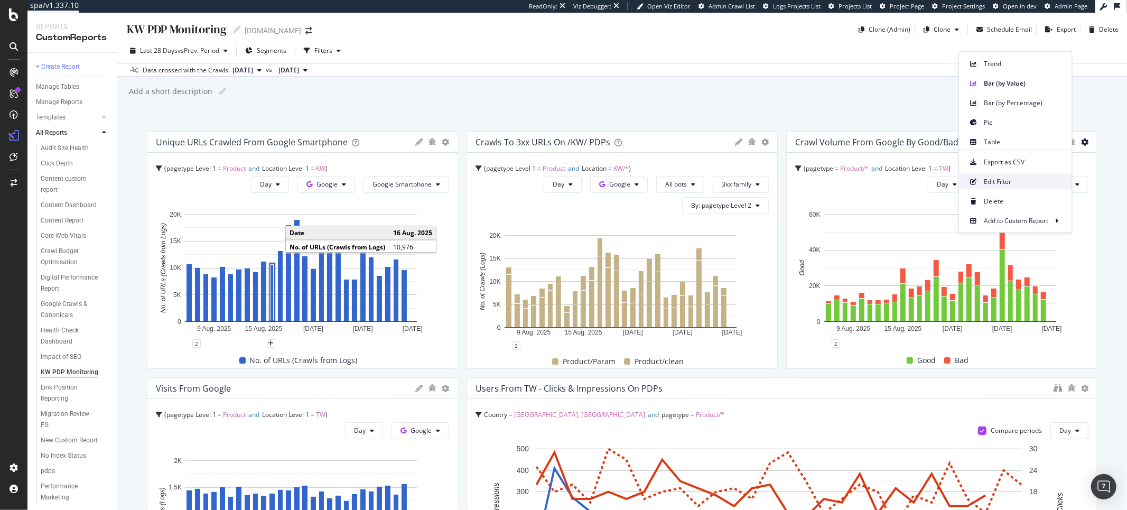
click at [998, 179] on span "Edit Filter" at bounding box center [1023, 181] width 79 height 10
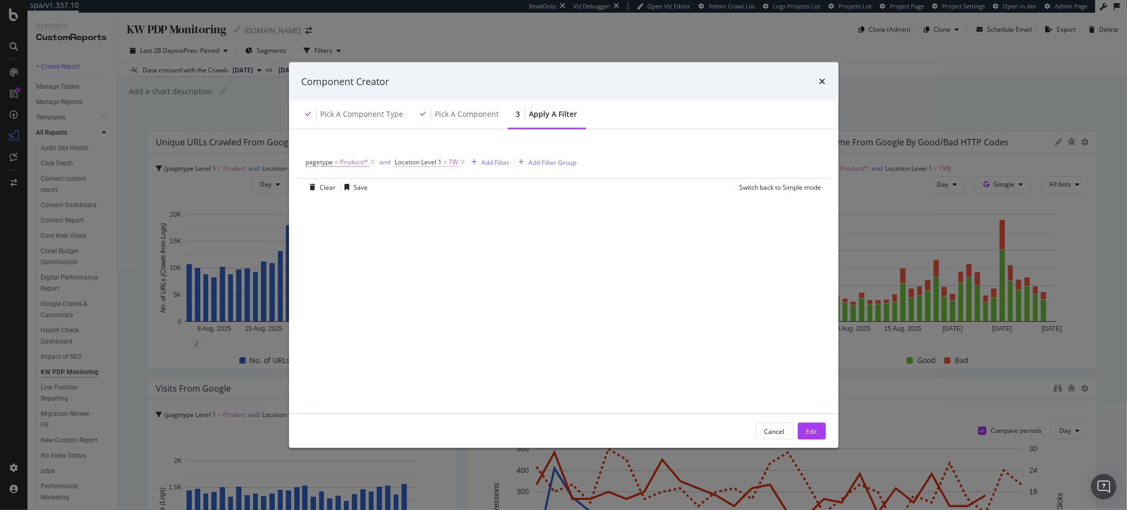
click at [432, 160] on span "Location Level 1" at bounding box center [418, 161] width 47 height 9
click at [416, 223] on input "TW" at bounding box center [455, 222] width 100 height 17
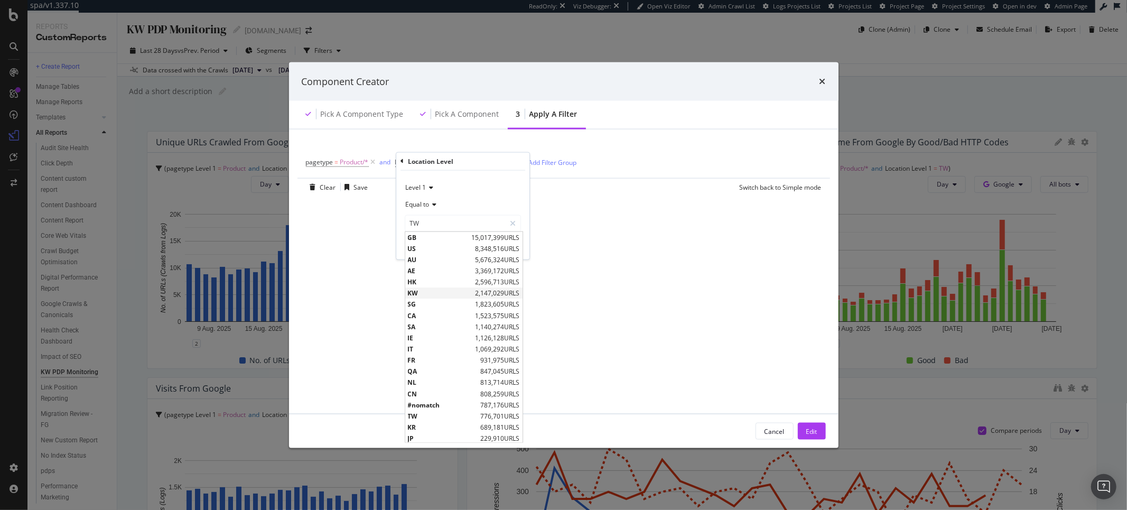
click at [421, 292] on span "KW" at bounding box center [440, 292] width 65 height 9
type input "KW"
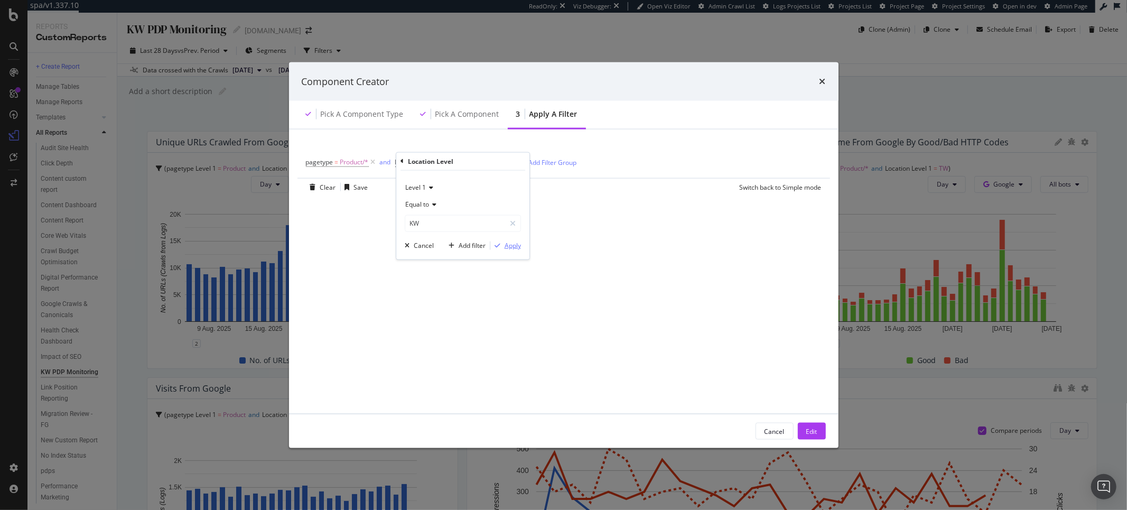
click at [510, 241] on div "Apply" at bounding box center [512, 245] width 16 height 9
click at [809, 428] on div "Edit" at bounding box center [811, 430] width 11 height 9
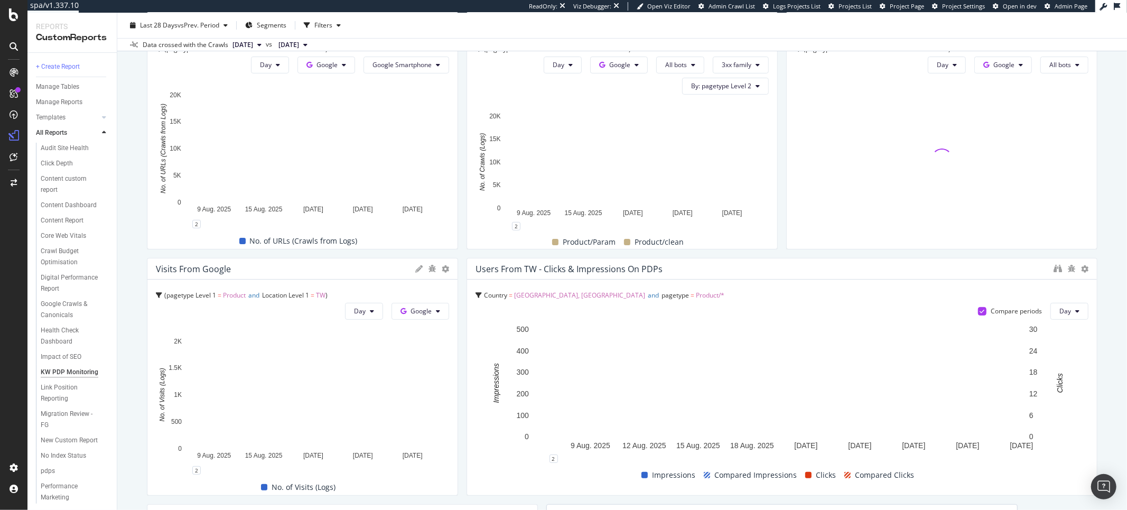
scroll to position [120, 0]
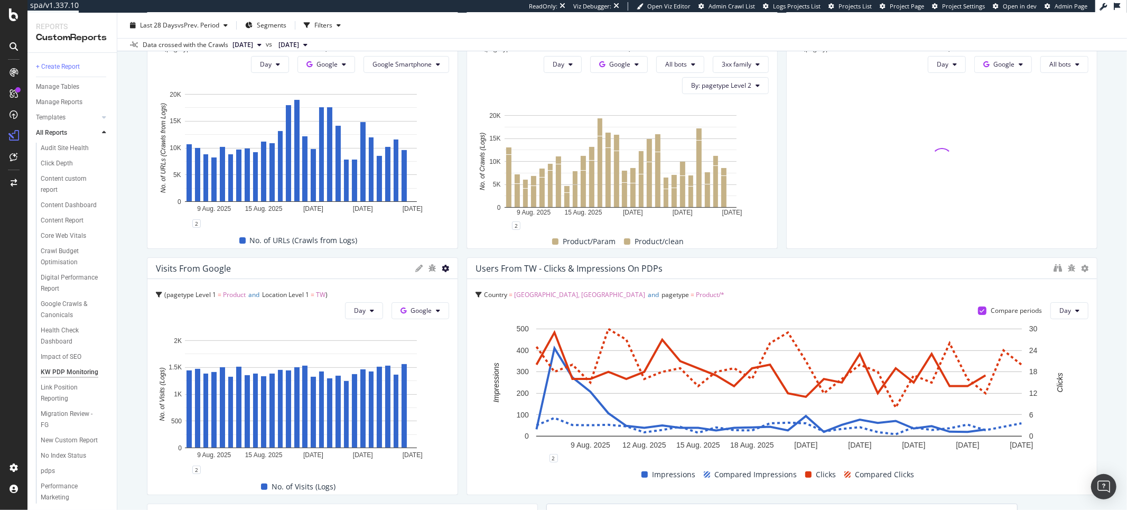
click at [442, 269] on icon at bounding box center [445, 268] width 7 height 7
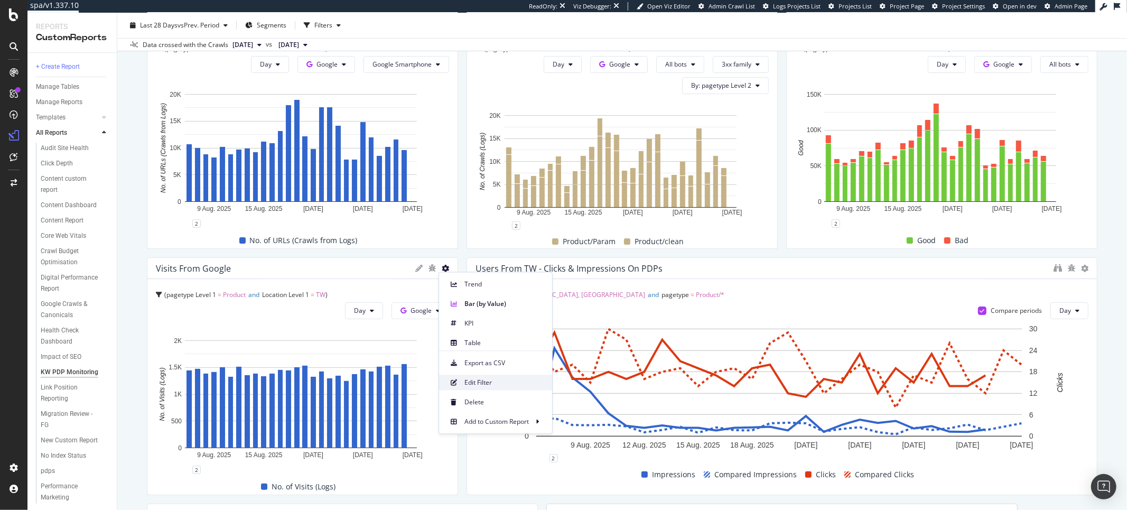
click at [511, 388] on div "Edit Filter" at bounding box center [495, 382] width 113 height 15
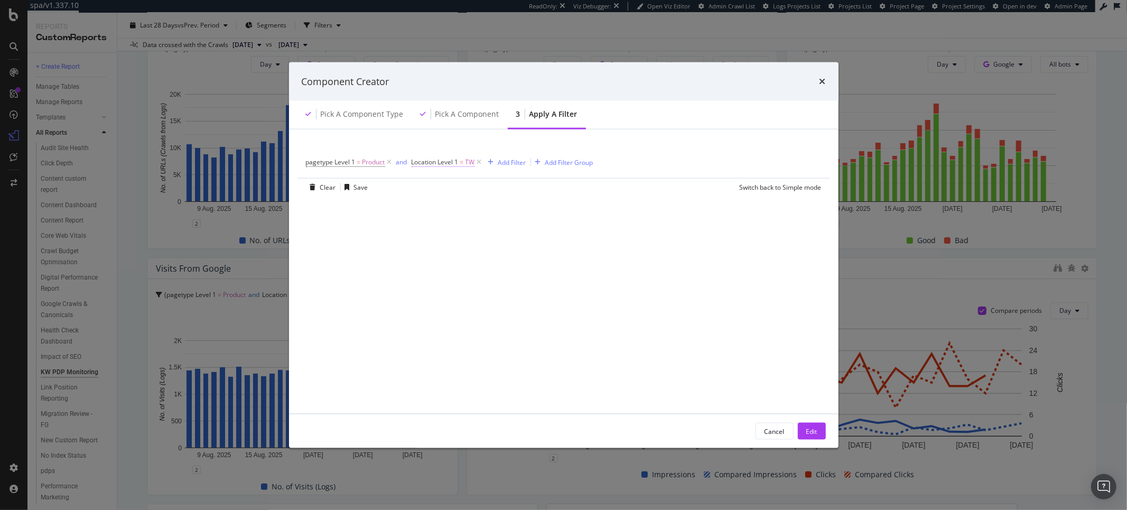
click at [450, 158] on span "Location Level 1" at bounding box center [434, 161] width 47 height 9
click at [453, 223] on input "TW" at bounding box center [472, 222] width 100 height 17
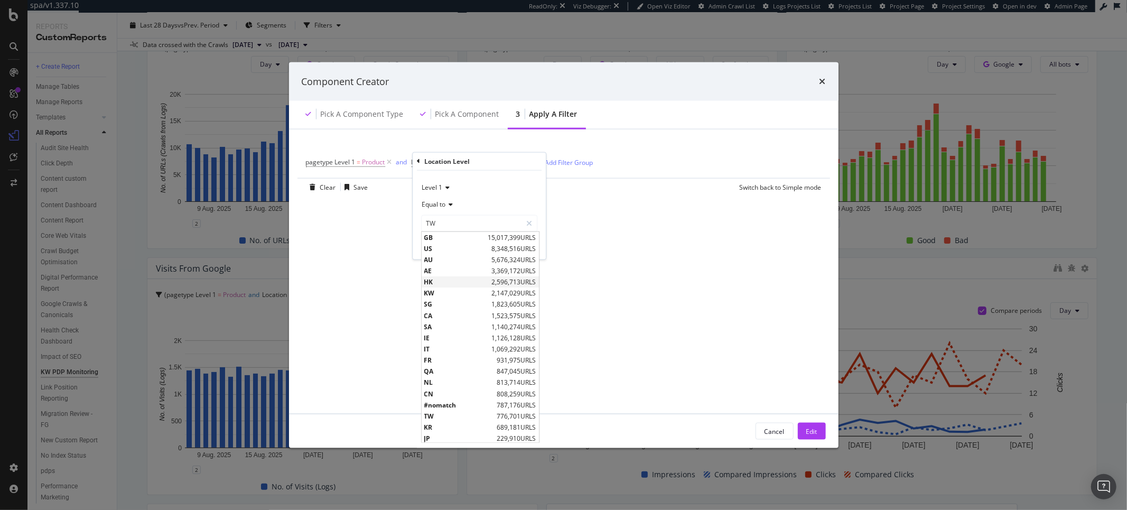
click at [456, 287] on div "HK 2,596,713 URLS" at bounding box center [480, 281] width 117 height 11
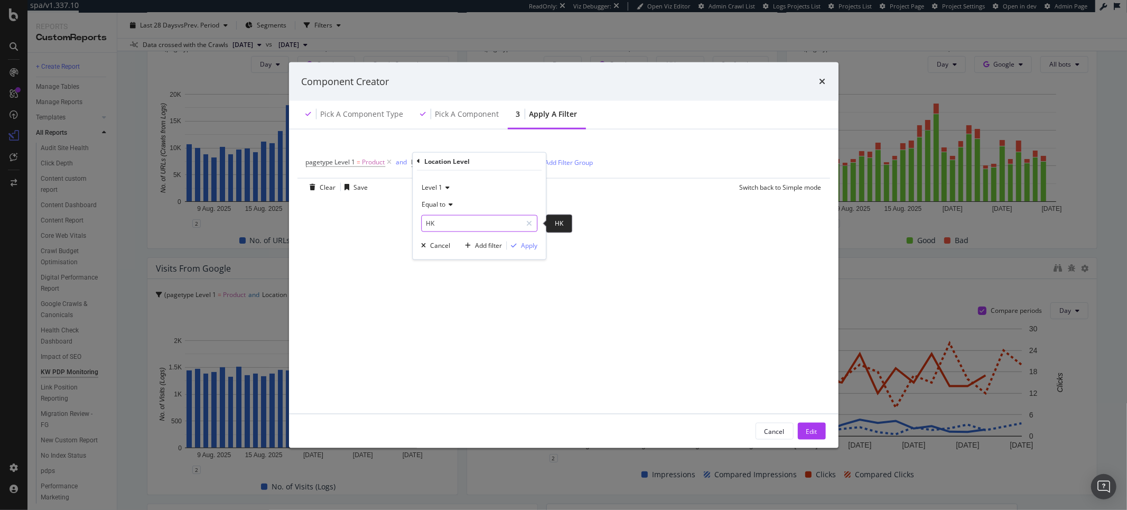
click at [446, 222] on input "HK" at bounding box center [472, 222] width 100 height 17
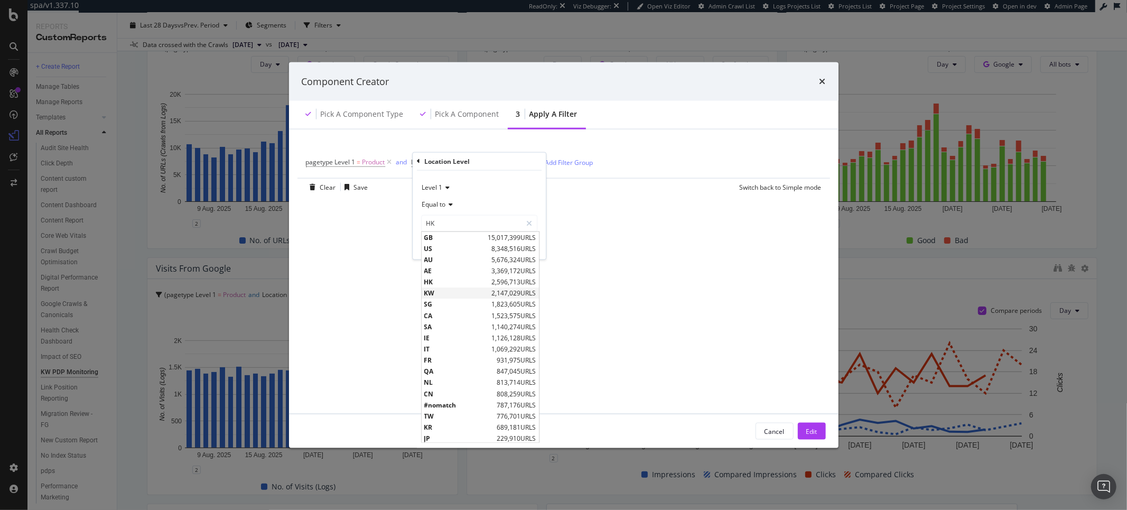
click at [453, 293] on span "KW" at bounding box center [456, 292] width 65 height 9
type input "KW"
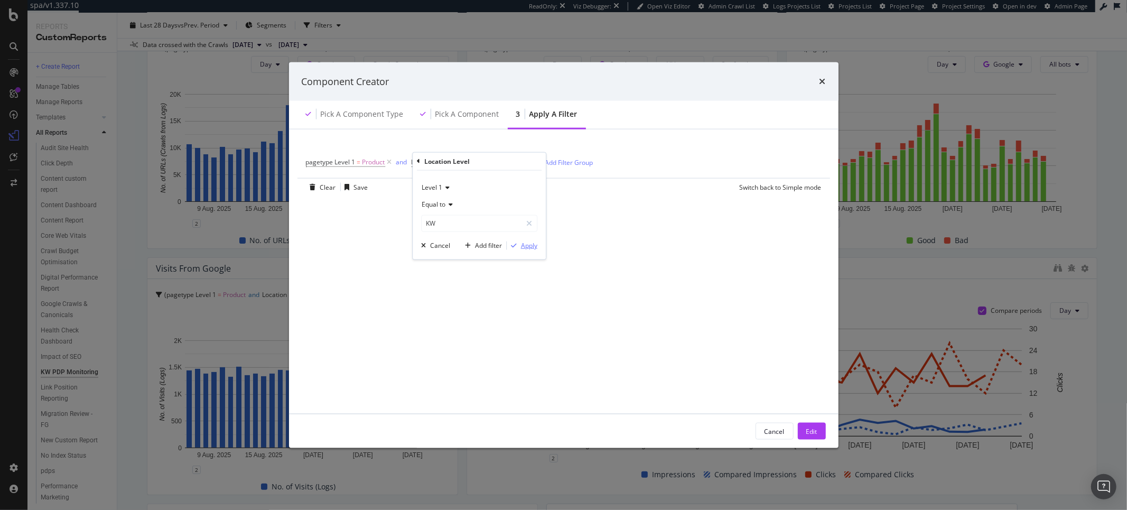
click at [522, 245] on div "Apply" at bounding box center [529, 245] width 16 height 9
click at [807, 431] on div "Edit" at bounding box center [811, 430] width 11 height 9
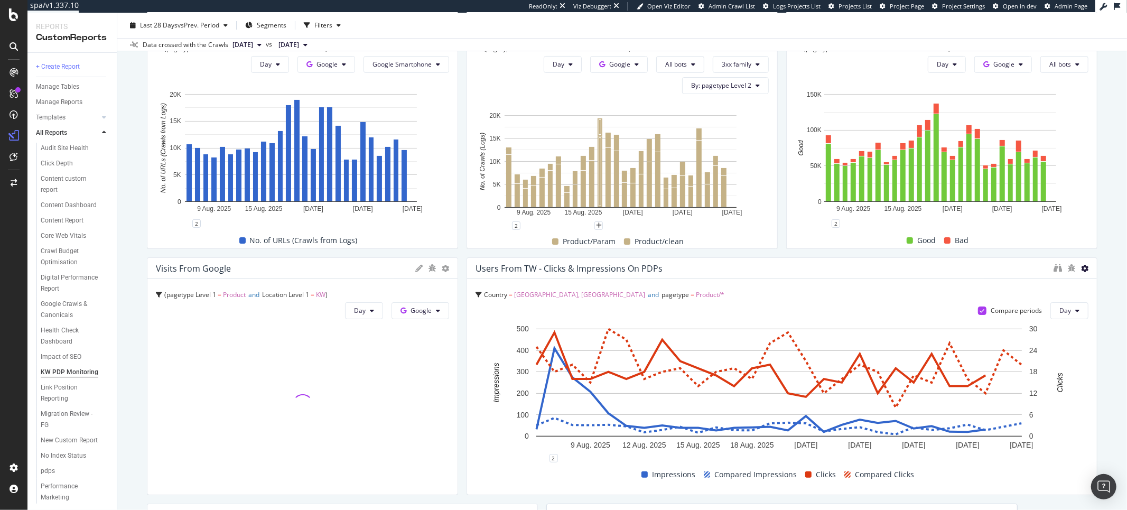
click at [1081, 267] on icon at bounding box center [1084, 268] width 7 height 7
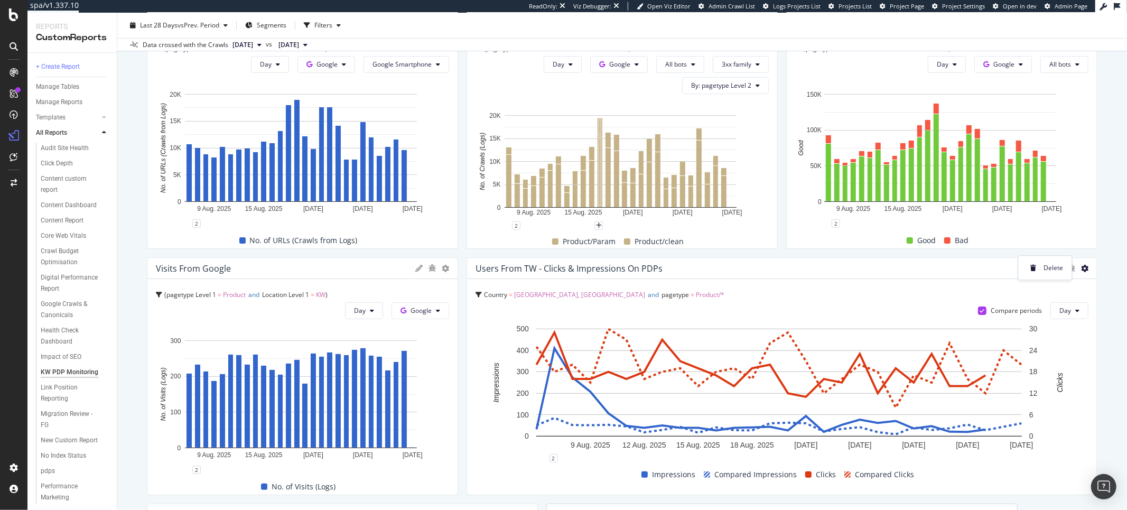
click at [951, 270] on div "Users from TW - clicks & impressions on PDPs" at bounding box center [761, 268] width 573 height 11
click at [537, 297] on span "Taiwan, Province of China" at bounding box center [579, 294] width 131 height 9
click at [508, 316] on span "Country = Taiwan, Province of China" at bounding box center [562, 320] width 161 height 9
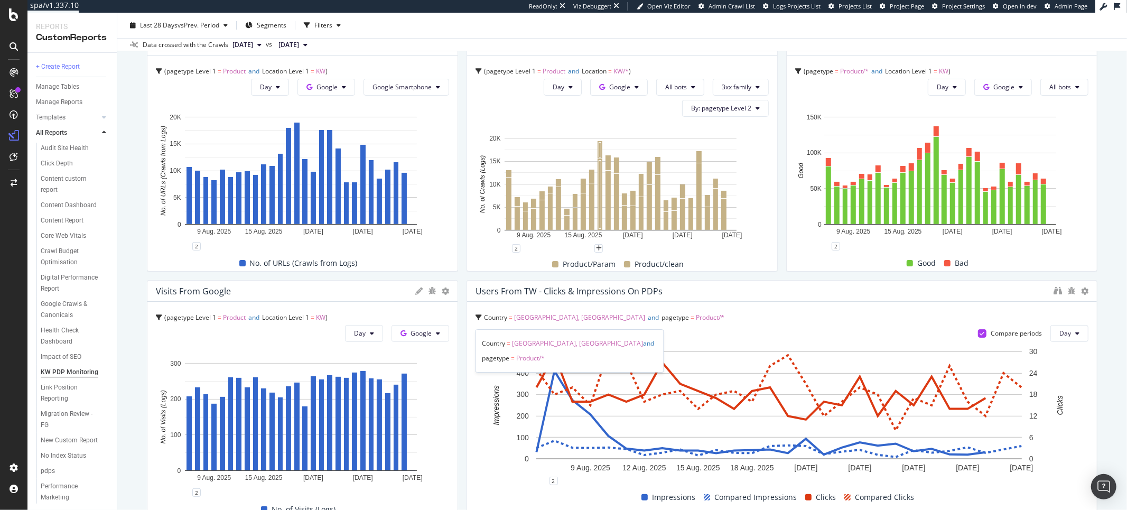
scroll to position [87, 0]
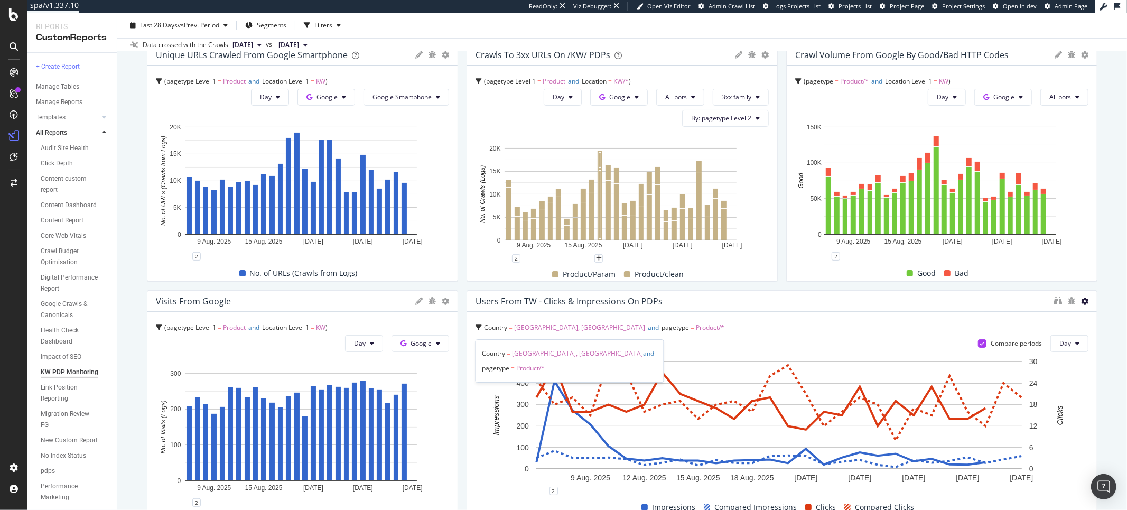
click at [1081, 300] on icon at bounding box center [1084, 300] width 7 height 7
click at [951, 287] on div "Unique URLs Crawled from Google Smartphone pagetype Level 1 = Product and Locat…" at bounding box center [622, 409] width 950 height 730
click at [1053, 302] on icon "binoculars" at bounding box center [1057, 300] width 8 height 8
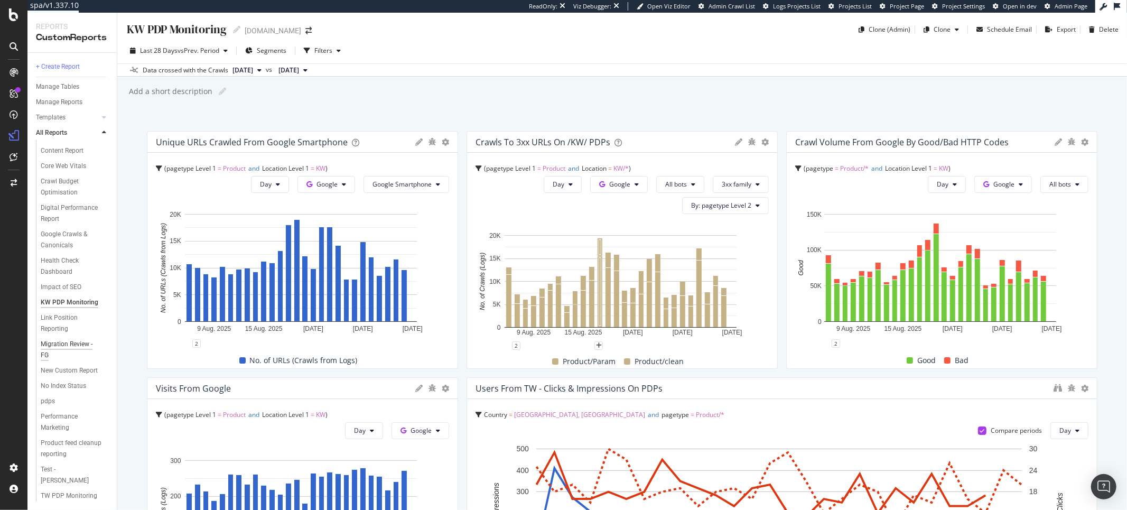
scroll to position [114, 0]
click at [53, 297] on div "KW PDP Monitoring" at bounding box center [70, 302] width 58 height 11
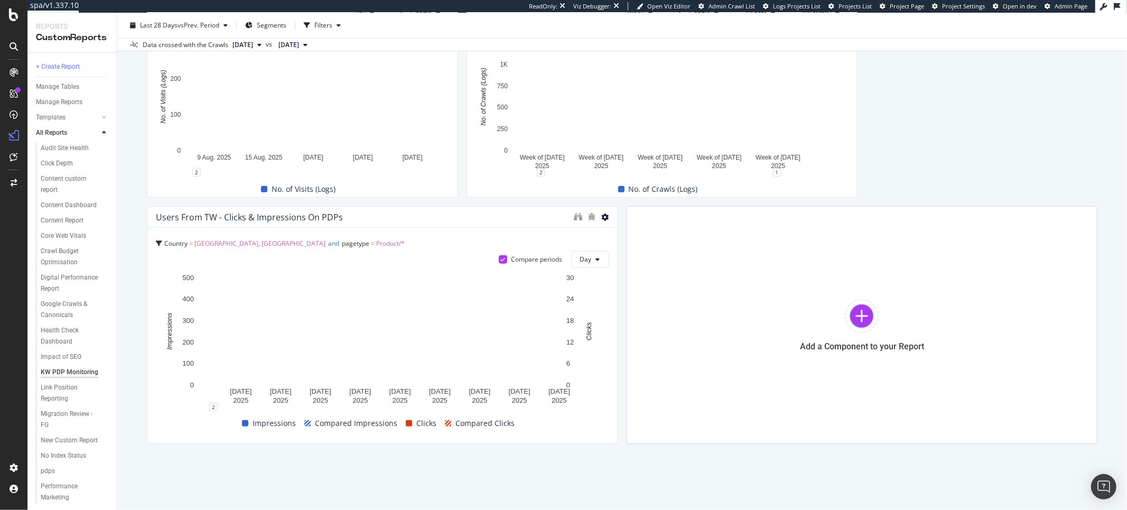
scroll to position [193, 0]
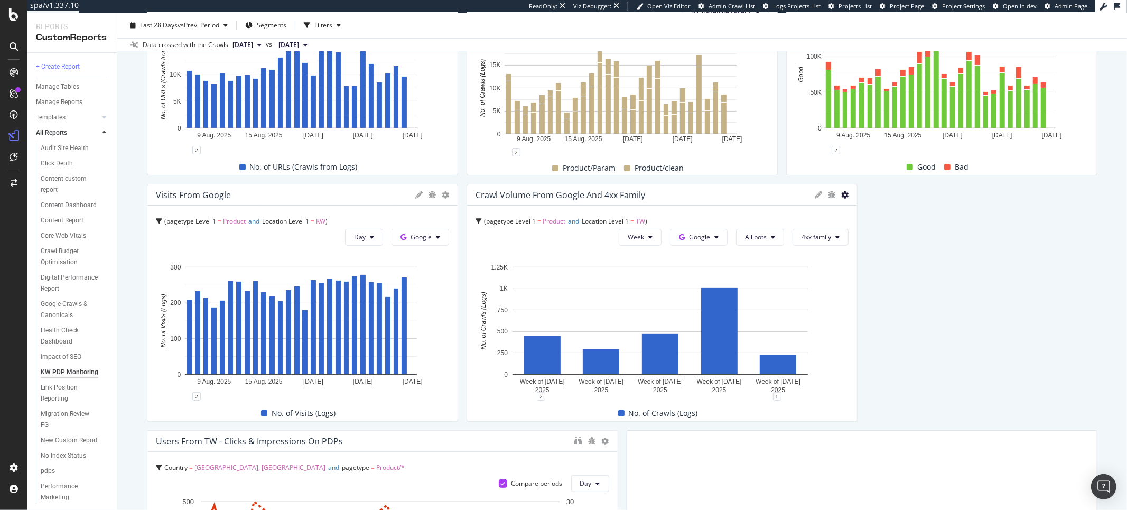
click at [841, 195] on icon at bounding box center [844, 194] width 7 height 7
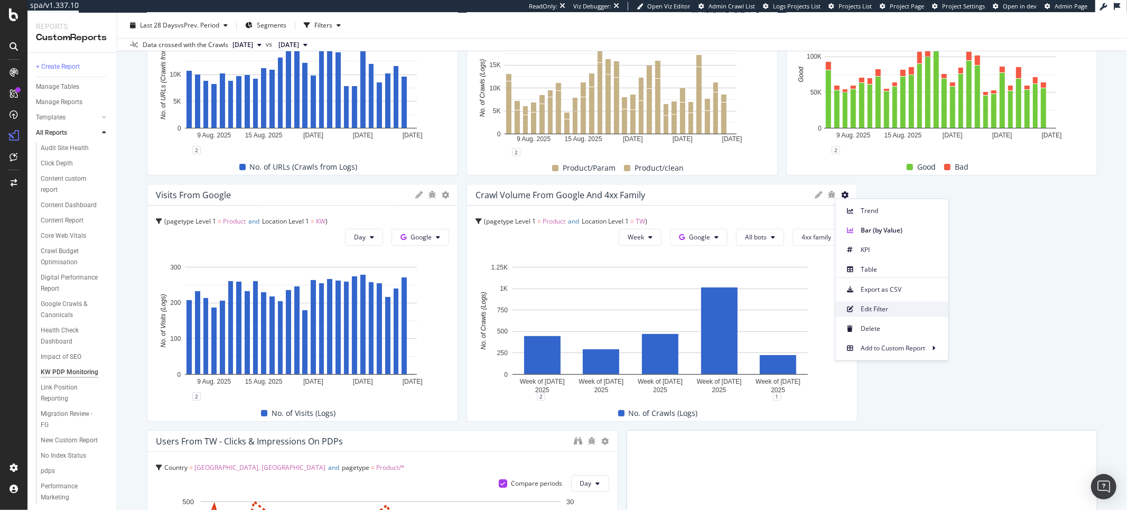
click at [887, 312] on span "Edit Filter" at bounding box center [899, 309] width 79 height 10
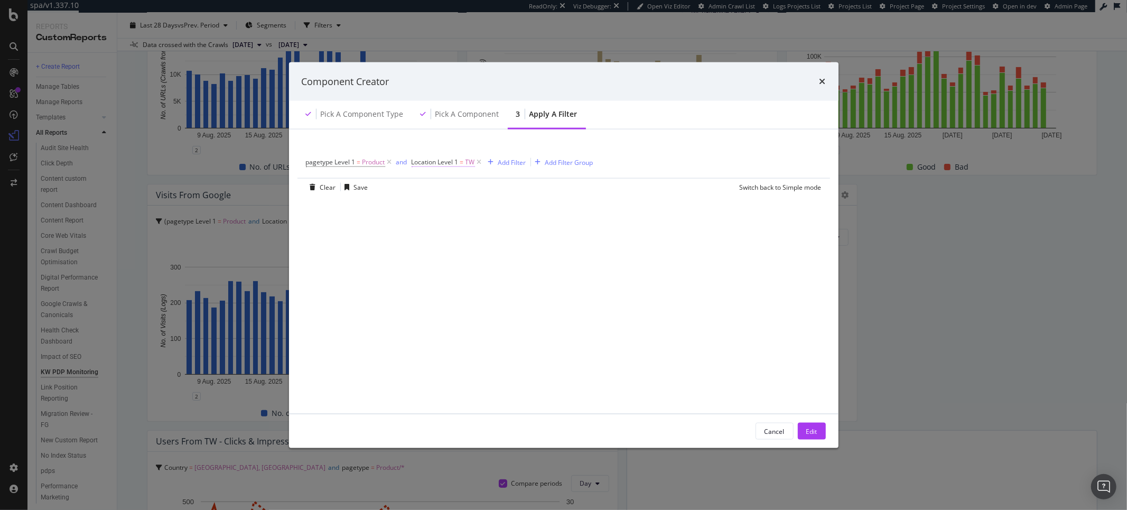
click at [441, 164] on span "Location Level 1" at bounding box center [434, 161] width 47 height 9
click at [443, 223] on input "TW" at bounding box center [472, 222] width 100 height 17
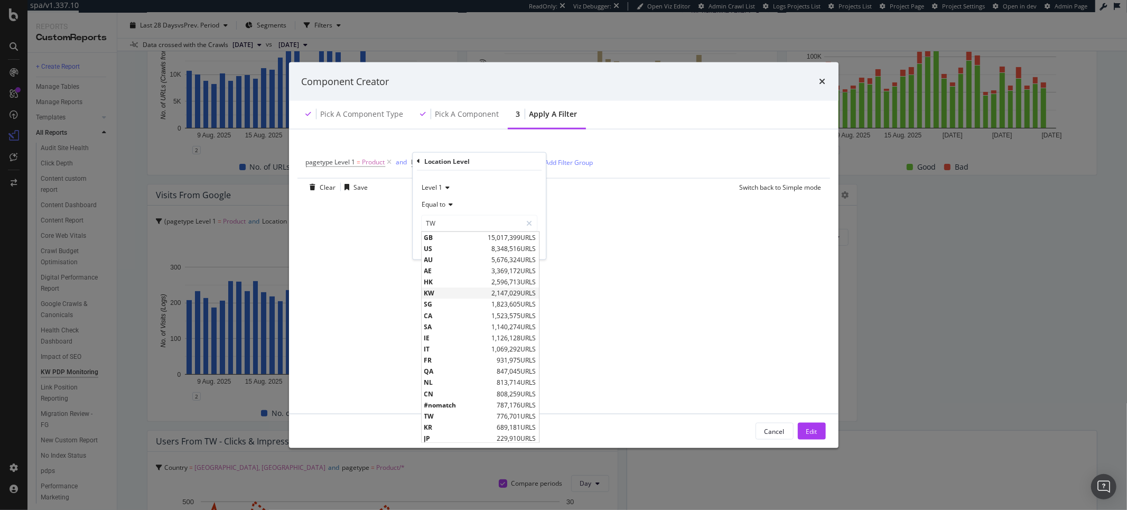
click at [443, 291] on span "KW" at bounding box center [456, 292] width 65 height 9
type input "KW"
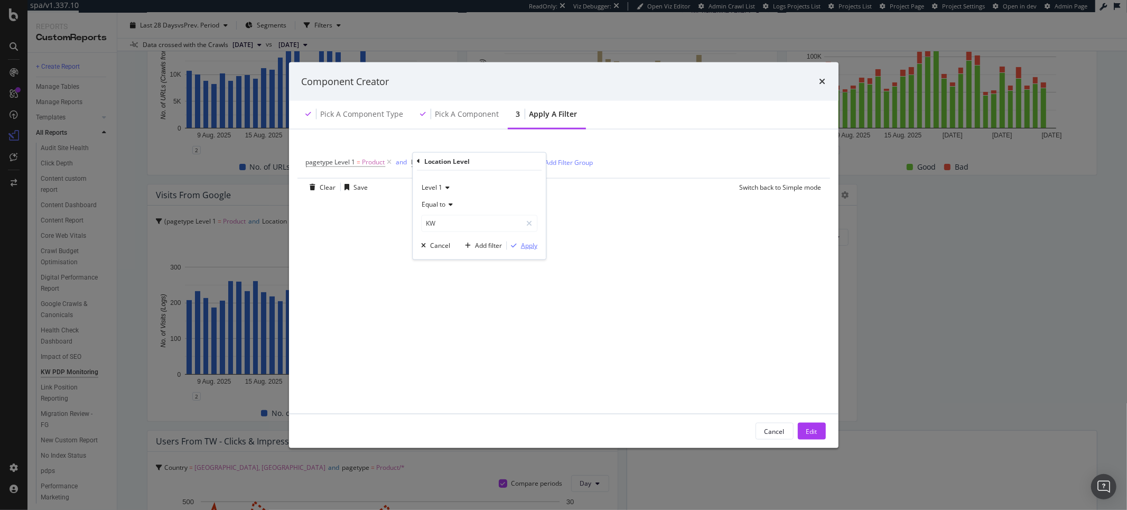
click at [533, 248] on div "Apply" at bounding box center [529, 245] width 16 height 9
click at [821, 432] on button "Edit" at bounding box center [812, 431] width 28 height 17
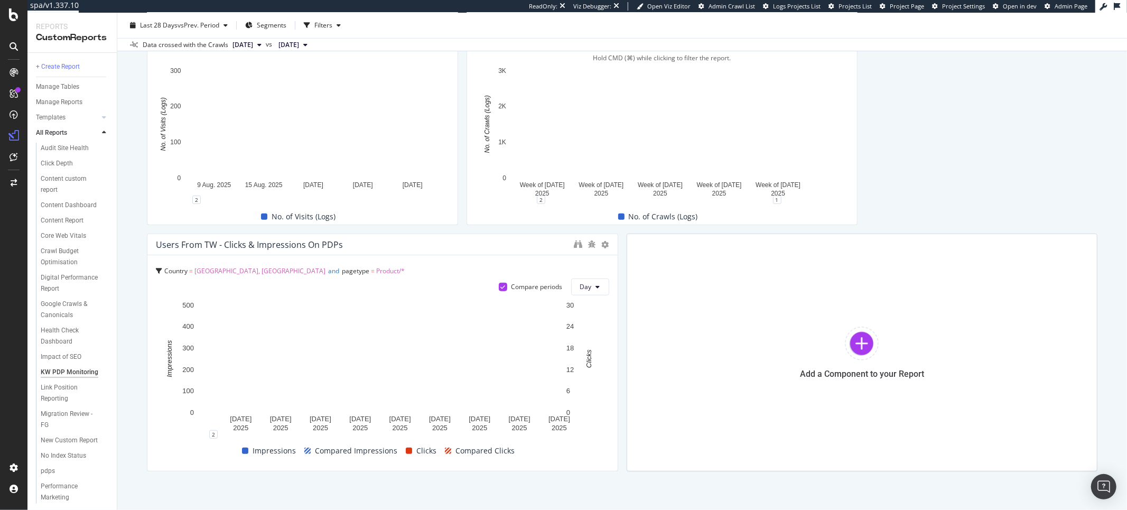
scroll to position [417, 0]
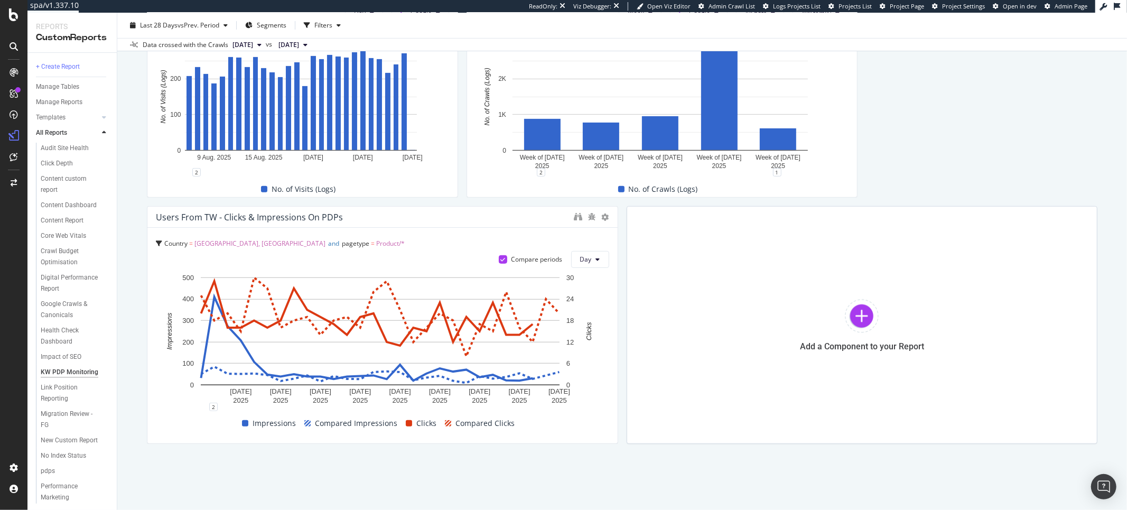
click at [263, 245] on span "Taiwan, Province of China" at bounding box center [259, 243] width 131 height 9
click at [164, 267] on span "Country" at bounding box center [174, 269] width 23 height 9
click at [157, 245] on icon at bounding box center [159, 243] width 6 height 6
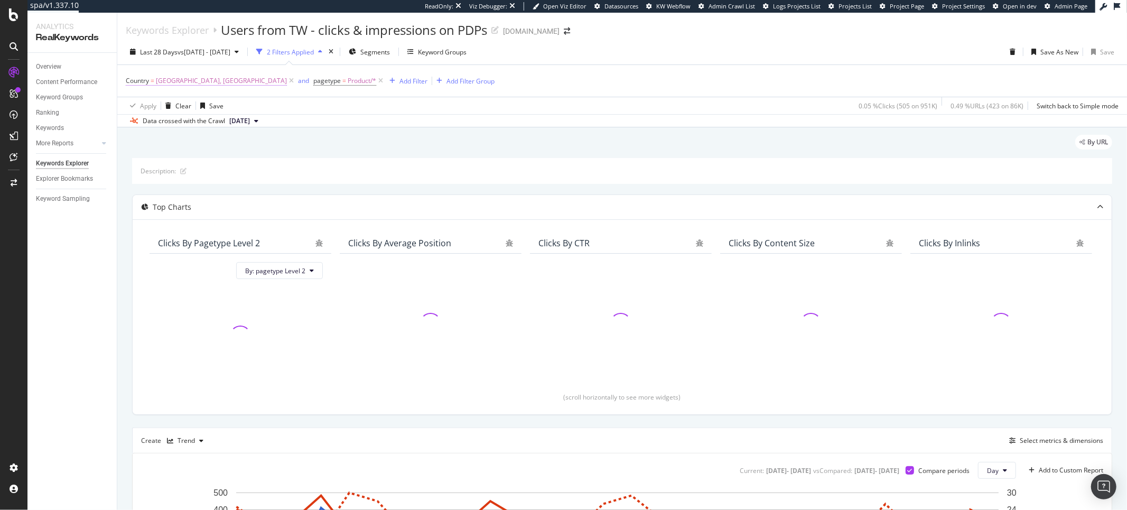
click at [163, 80] on span "[GEOGRAPHIC_DATA], [GEOGRAPHIC_DATA]" at bounding box center [221, 80] width 131 height 15
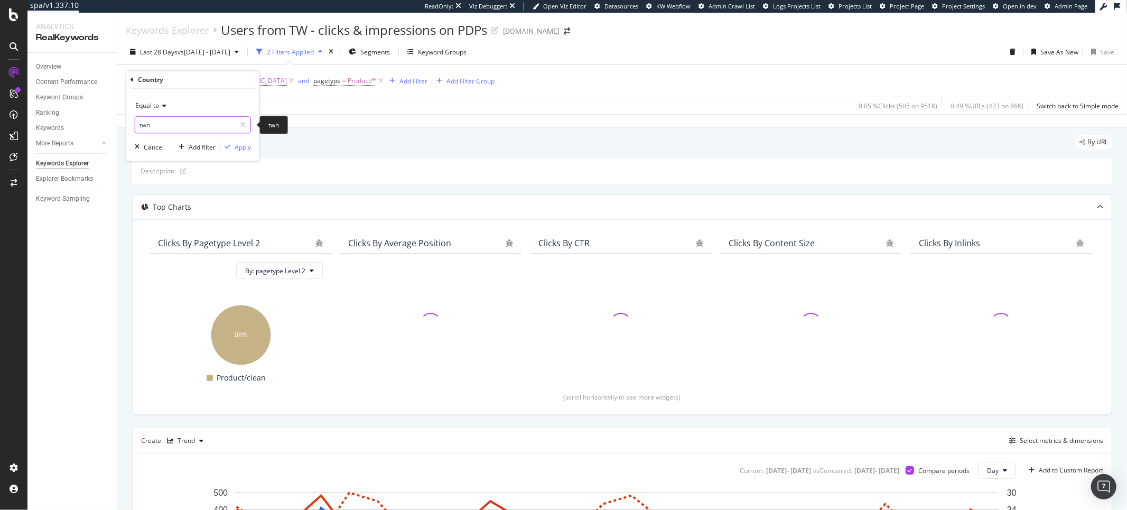
click at [163, 133] on input "twn" at bounding box center [185, 124] width 100 height 17
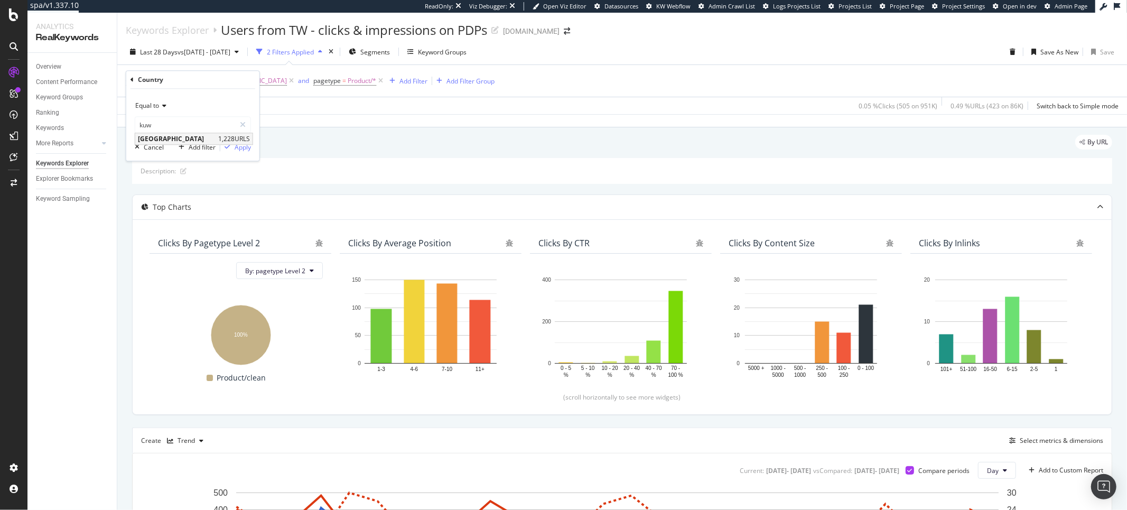
click at [166, 137] on span "Kuwait" at bounding box center [177, 138] width 78 height 9
type input "Kuwait"
click at [241, 147] on div "Apply" at bounding box center [243, 147] width 16 height 9
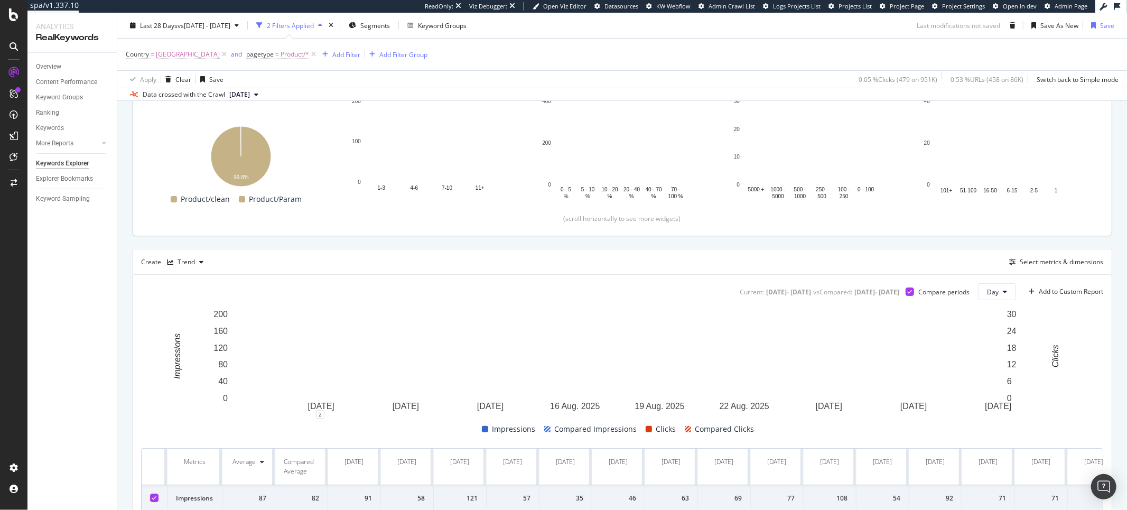
scroll to position [188, 0]
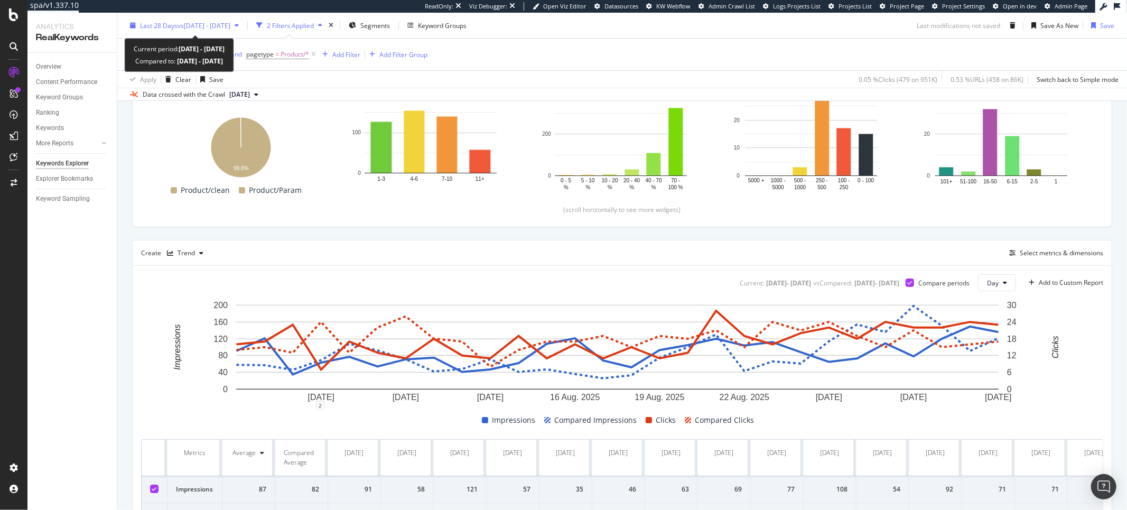
click at [211, 25] on span "vs 2025 Jul. 9th - Aug. 5th" at bounding box center [203, 25] width 53 height 9
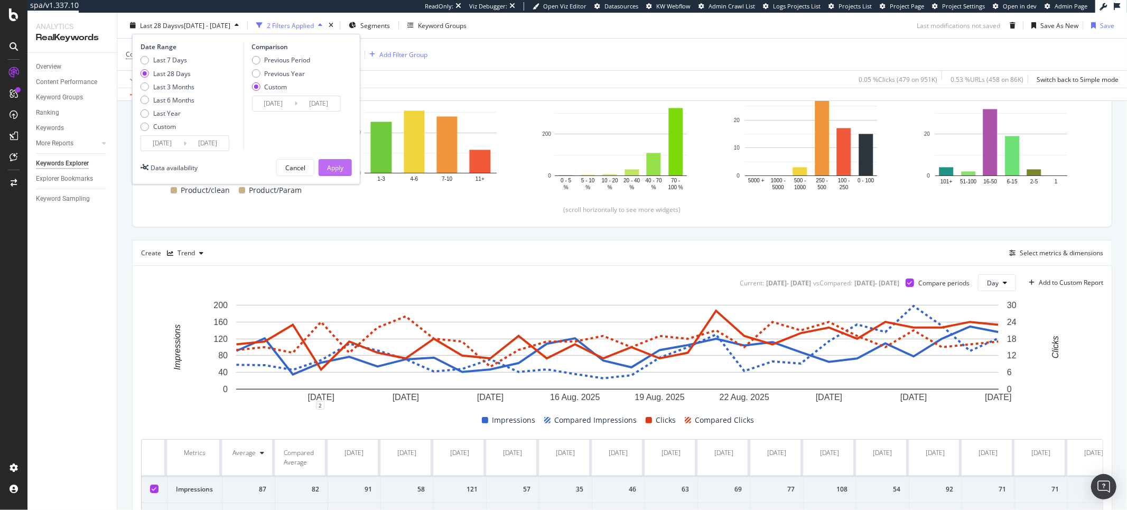
click at [338, 169] on div "Apply" at bounding box center [335, 167] width 16 height 9
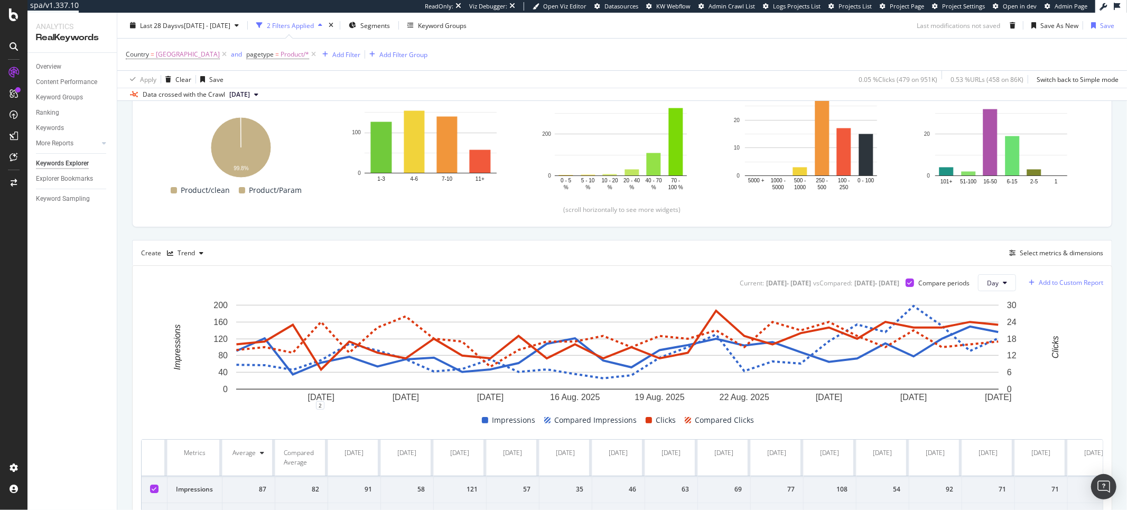
click at [1065, 284] on div "Add to Custom Report" at bounding box center [1071, 282] width 64 height 6
click at [1028, 338] on div "KW PDP Monitoring" at bounding box center [1016, 340] width 57 height 9
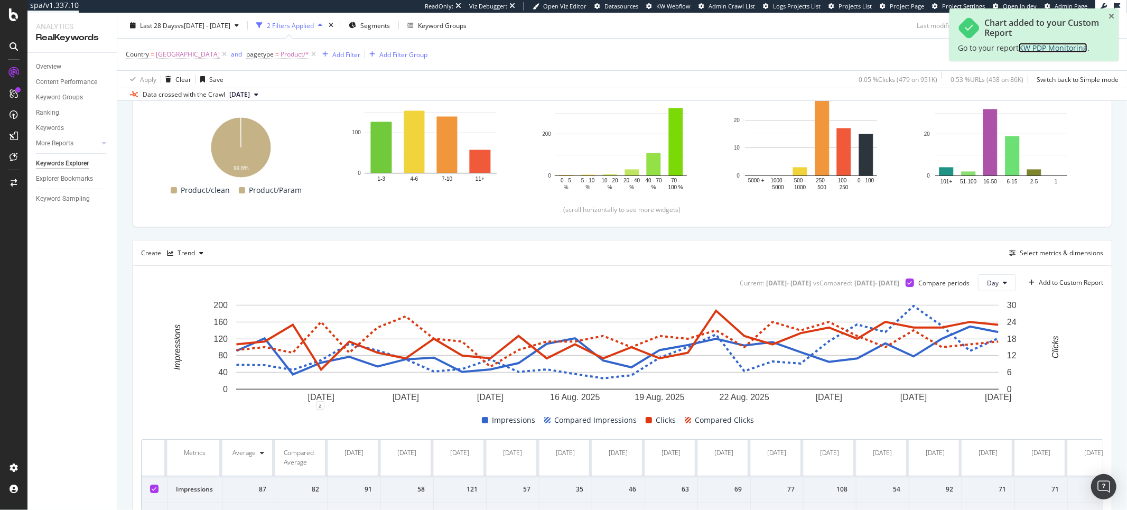
click at [1059, 51] on span "KW PDP Monitoring" at bounding box center [1052, 48] width 69 height 10
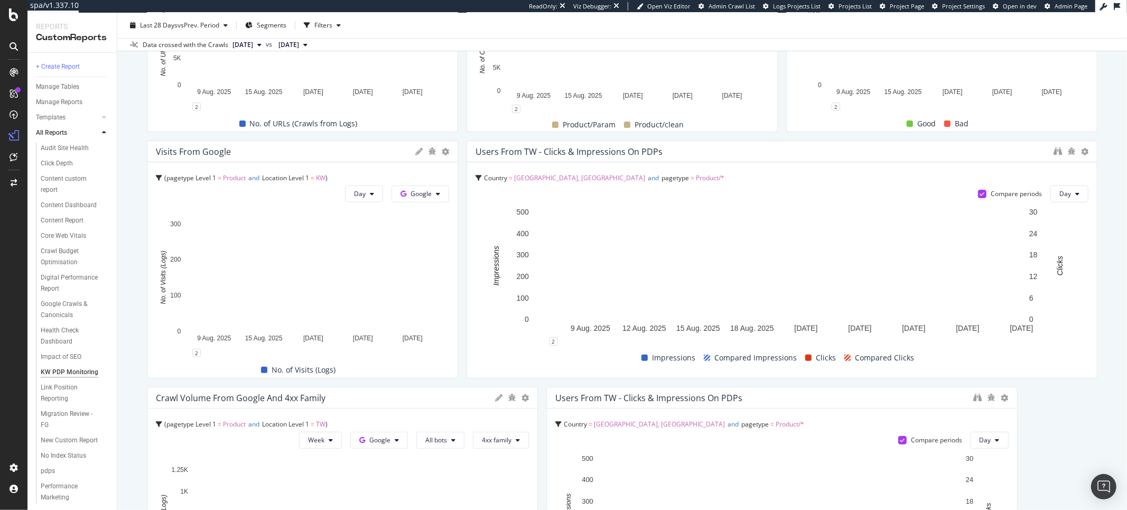
scroll to position [236, 0]
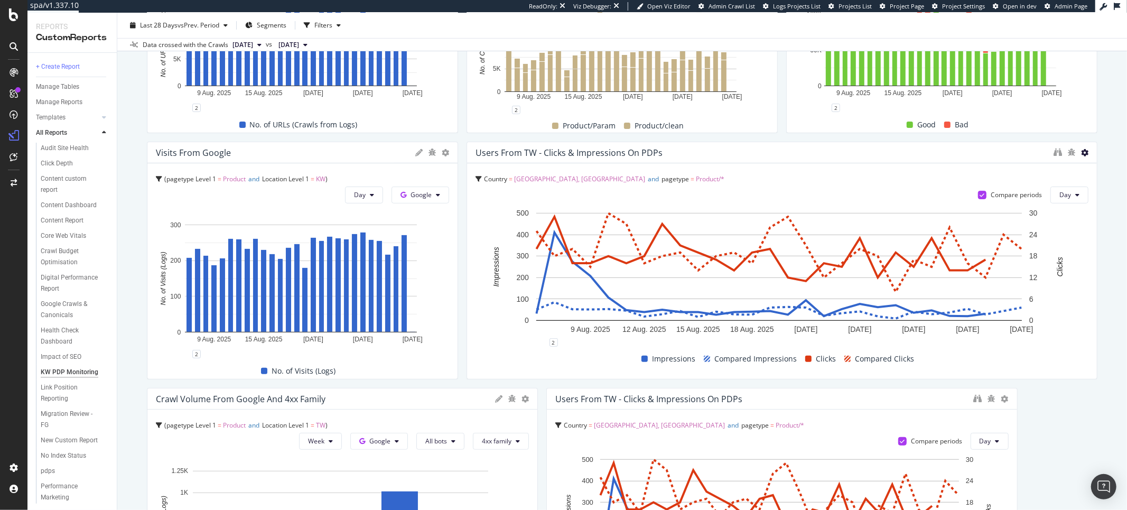
click at [1081, 152] on icon at bounding box center [1084, 152] width 7 height 7
click at [1056, 155] on span "Delete" at bounding box center [1054, 152] width 20 height 10
click at [1056, 155] on div "Unique URLs Crawled from Google Smartphone pagetype Level 1 = Product and Locat…" at bounding box center [622, 370] width 950 height 950
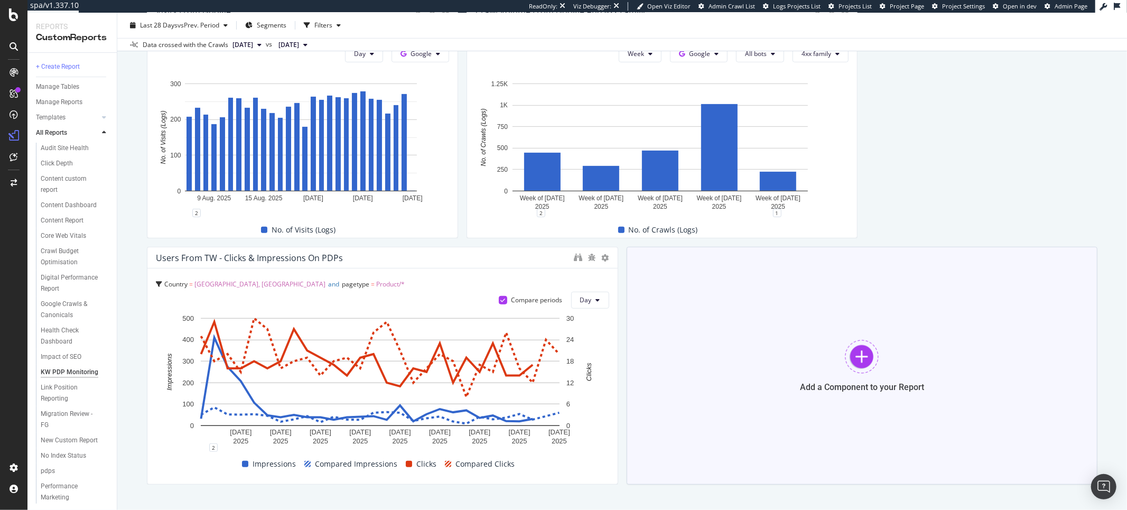
scroll to position [417, 0]
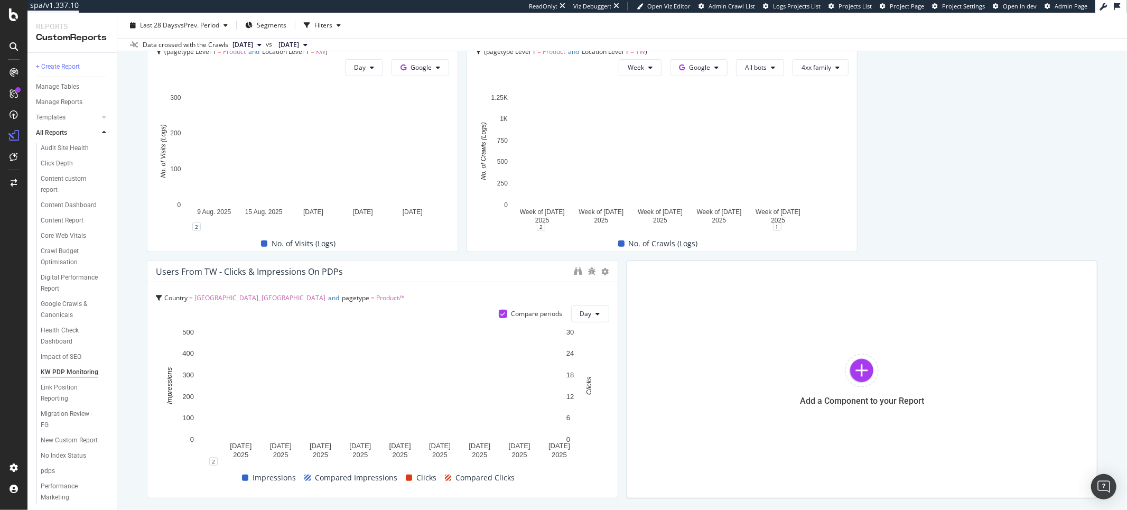
scroll to position [365, 0]
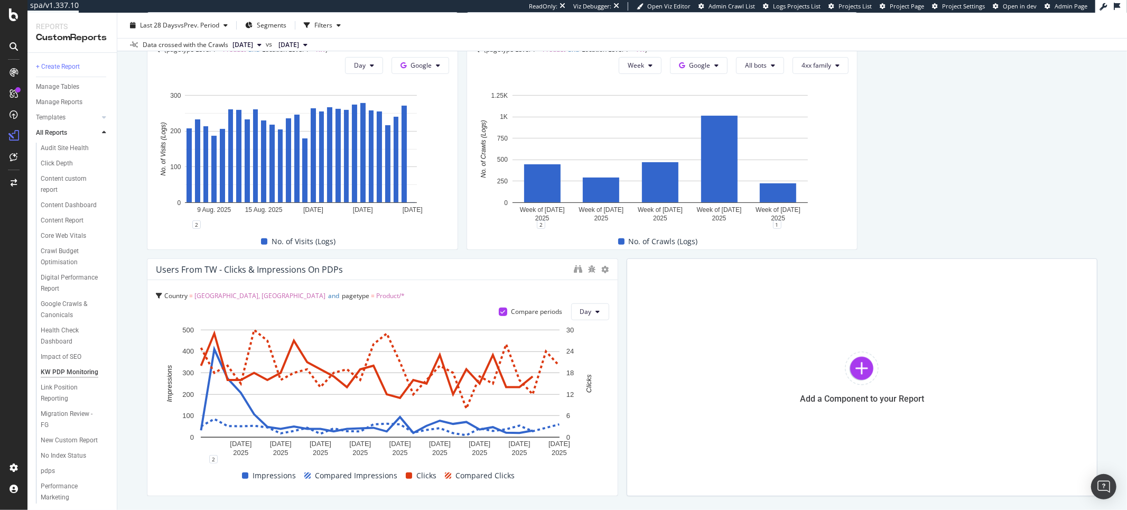
click at [245, 294] on span "[GEOGRAPHIC_DATA], [GEOGRAPHIC_DATA]" at bounding box center [259, 295] width 131 height 9
click at [607, 269] on div at bounding box center [612, 377] width 11 height 238
click at [602, 269] on icon at bounding box center [605, 269] width 7 height 7
click at [614, 282] on icon at bounding box center [613, 285] width 6 height 6
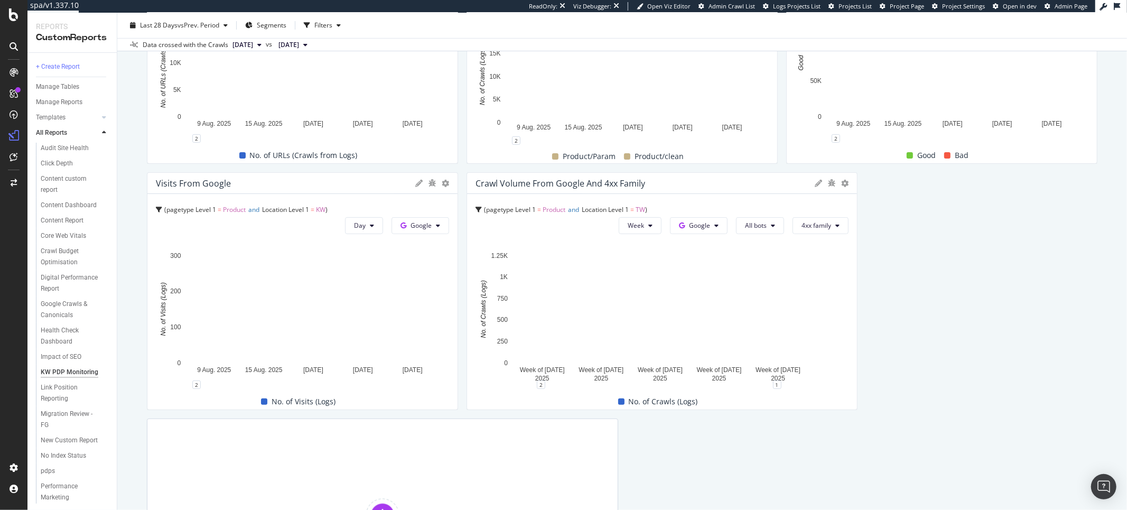
scroll to position [165, 0]
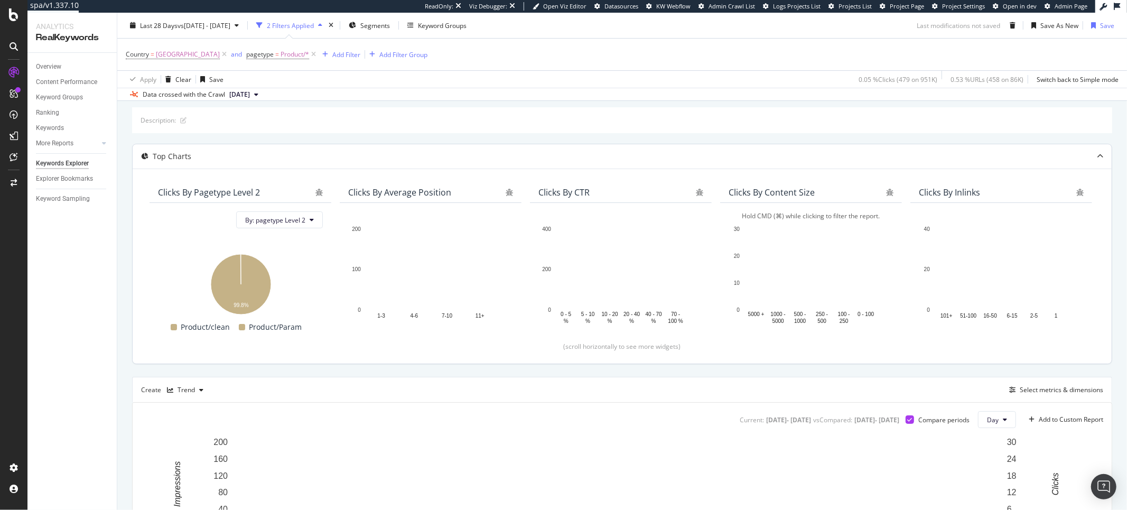
scroll to position [72, 0]
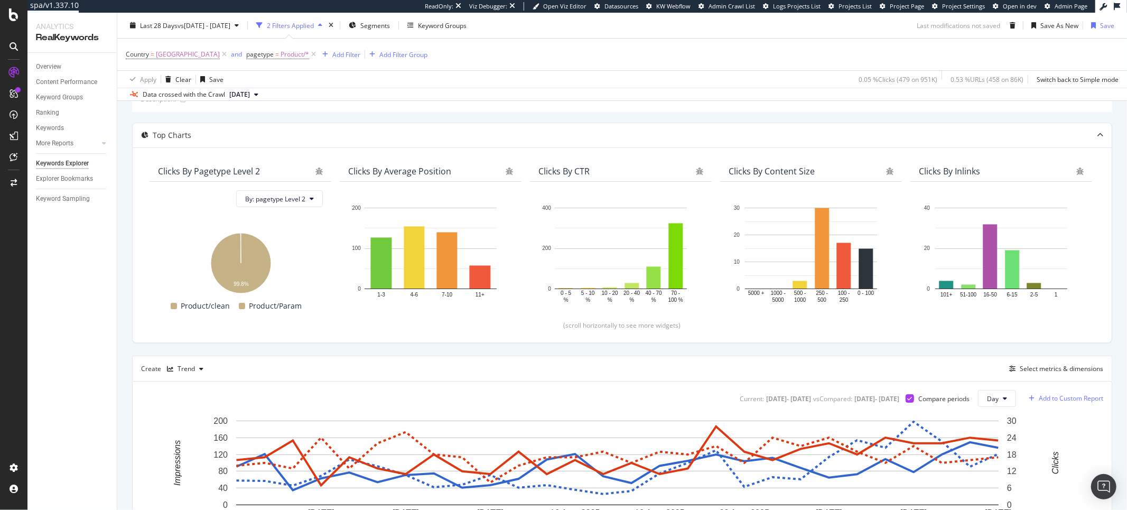
click at [1072, 398] on div "Add to Custom Report" at bounding box center [1071, 398] width 64 height 6
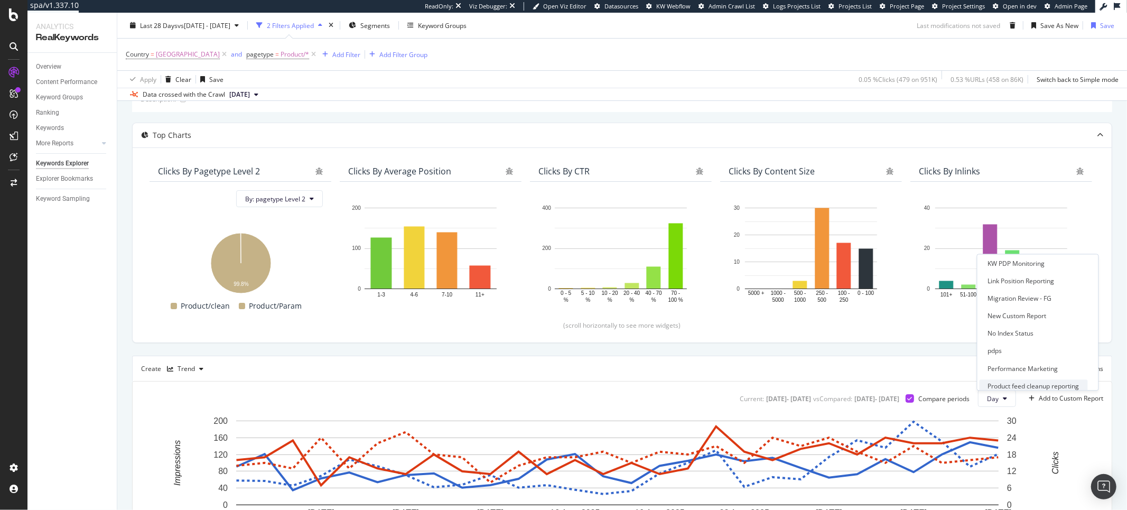
scroll to position [137, 0]
click at [1026, 340] on div "KW PDP Monitoring" at bounding box center [1016, 337] width 57 height 9
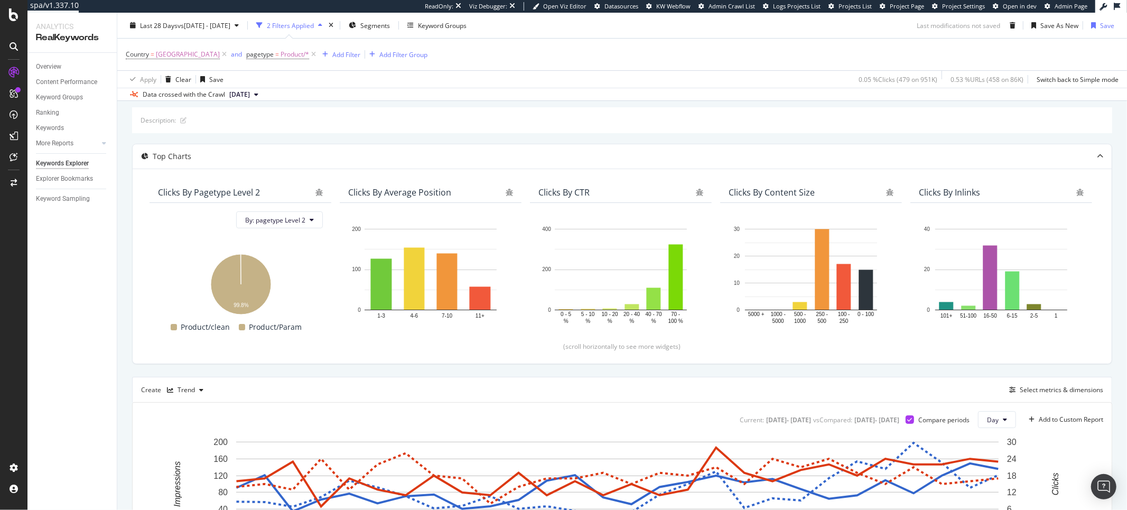
scroll to position [101, 0]
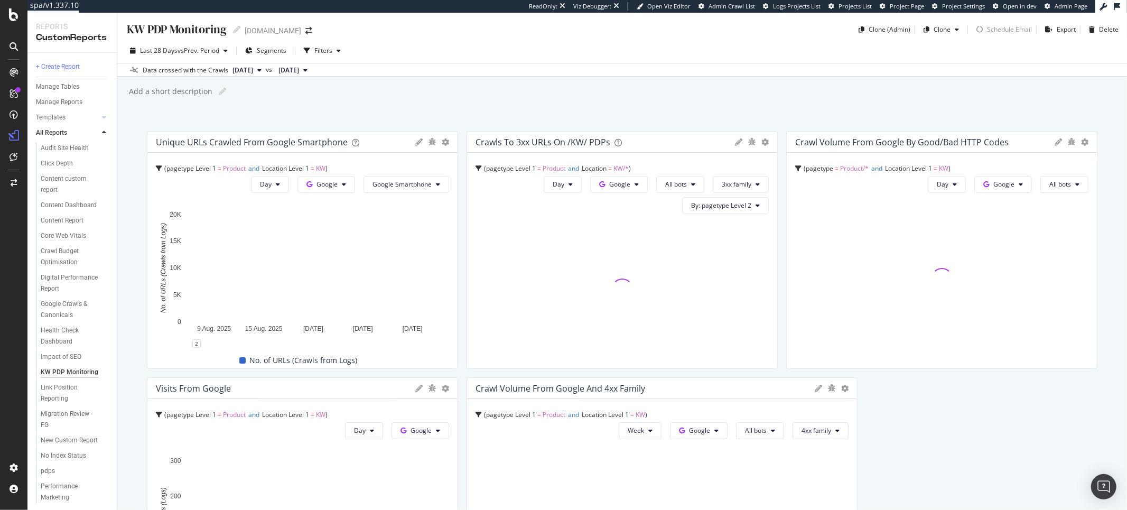
scroll to position [417, 0]
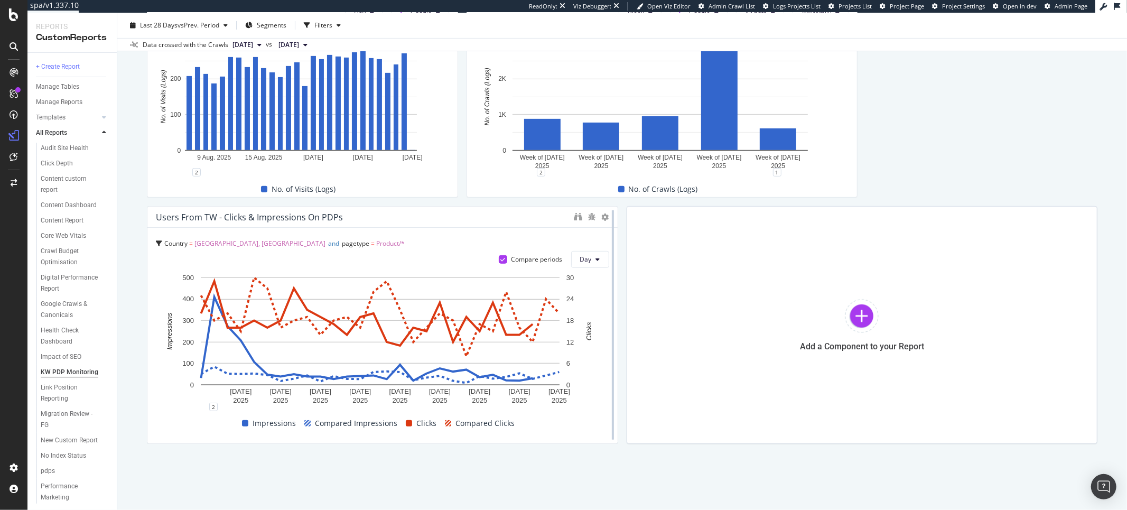
click at [607, 215] on div at bounding box center [612, 325] width 11 height 238
click at [602, 217] on icon at bounding box center [605, 216] width 7 height 7
click at [606, 233] on span at bounding box center [612, 233] width 13 height 13
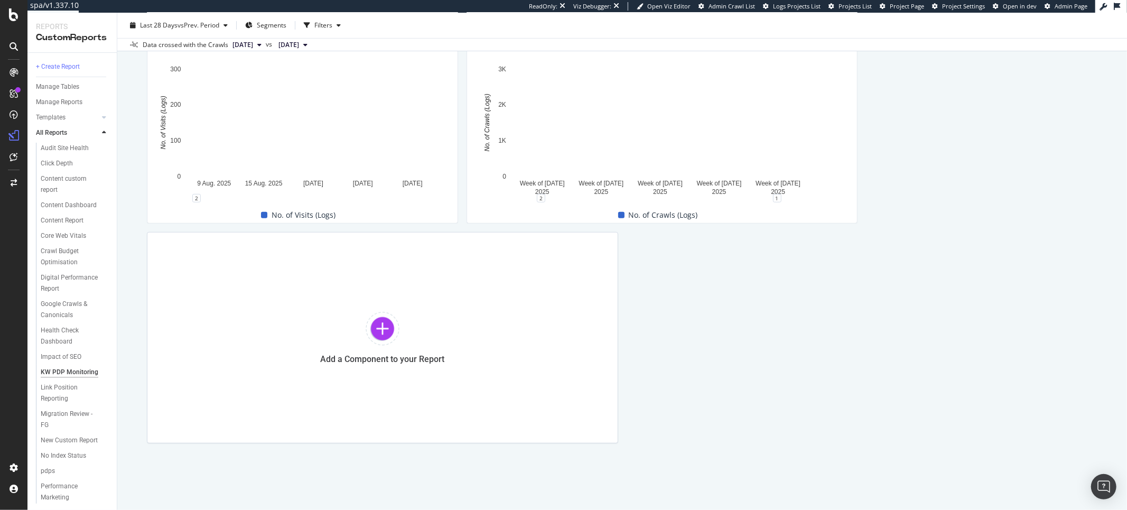
scroll to position [391, 0]
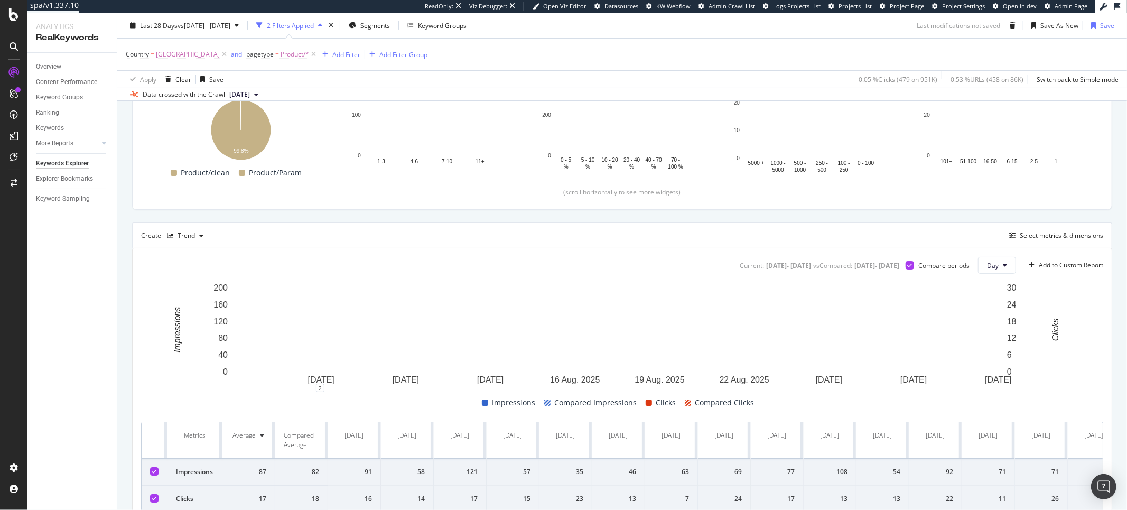
scroll to position [264, 0]
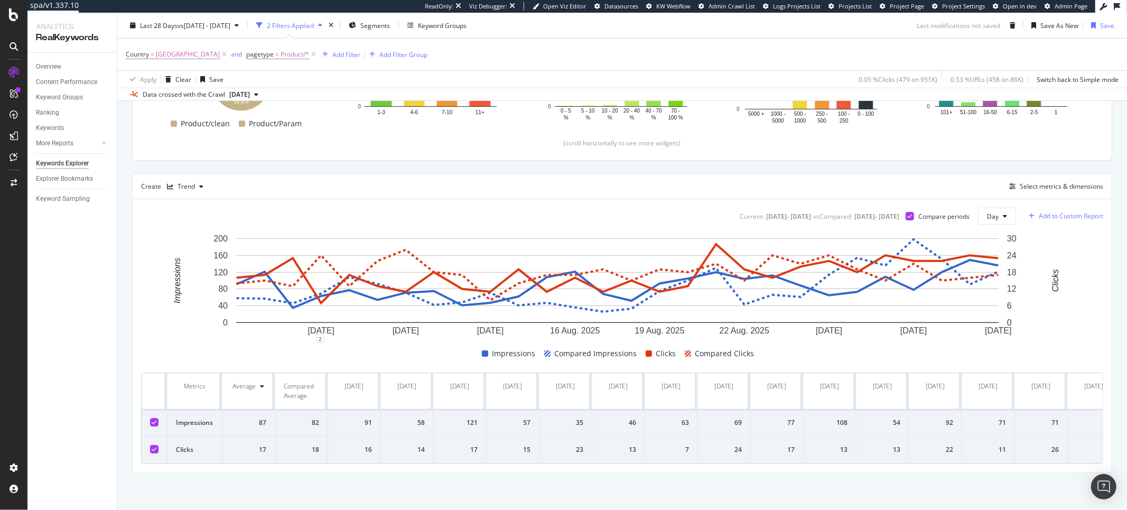
click at [1061, 213] on div "Add to Custom Report" at bounding box center [1071, 216] width 64 height 6
click at [1011, 287] on div "KW PDP Monitoring" at bounding box center [1016, 286] width 57 height 9
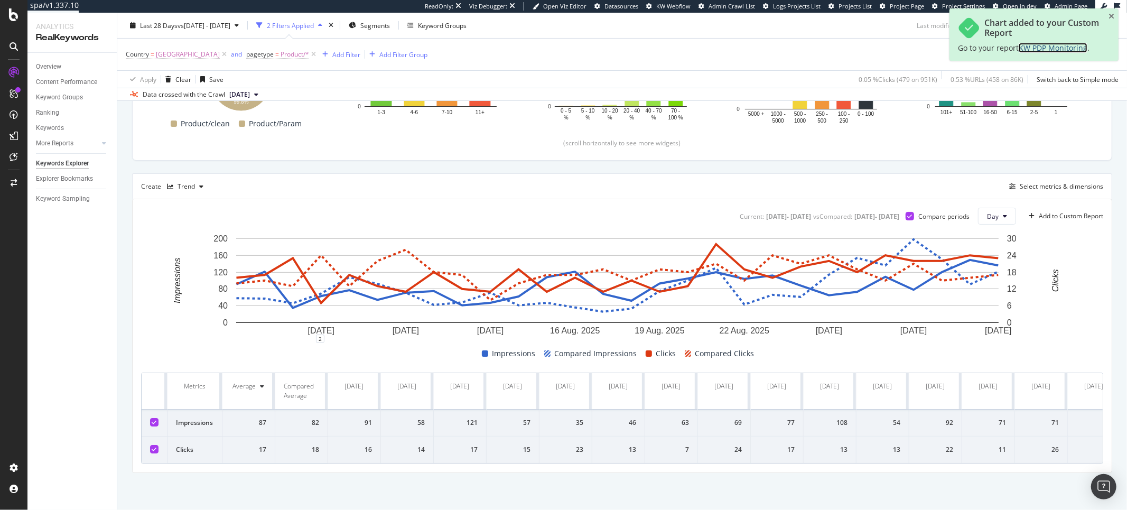
click at [1040, 49] on span "KW PDP Monitoring" at bounding box center [1052, 48] width 69 height 10
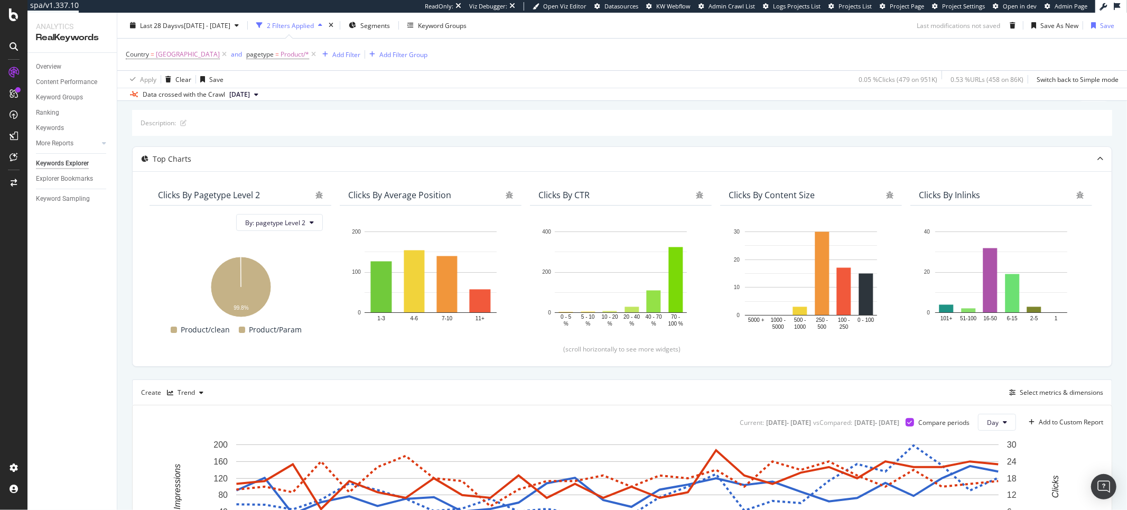
scroll to position [0, 0]
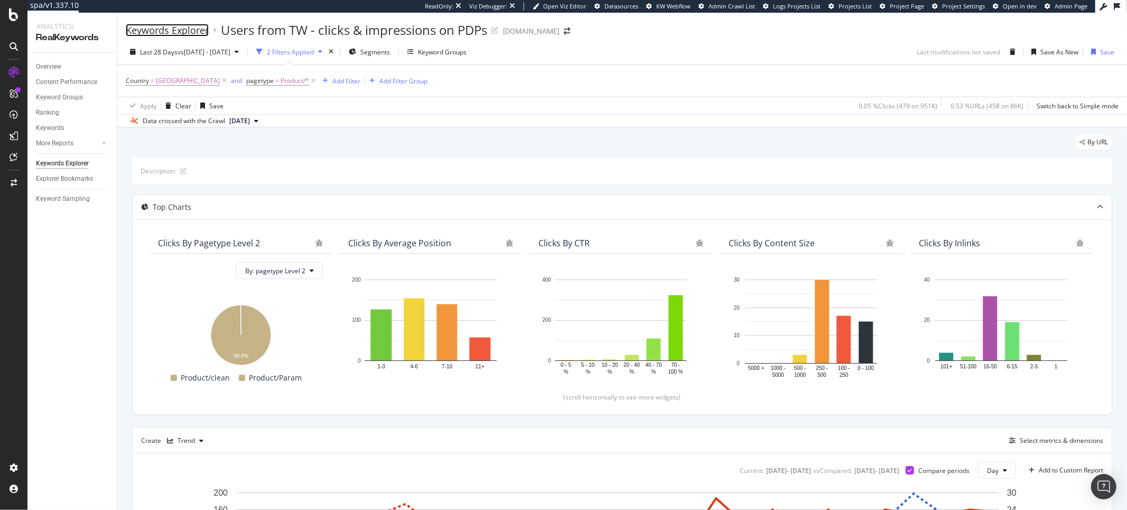
click at [156, 30] on div "Keywords Explorer" at bounding box center [167, 30] width 83 height 12
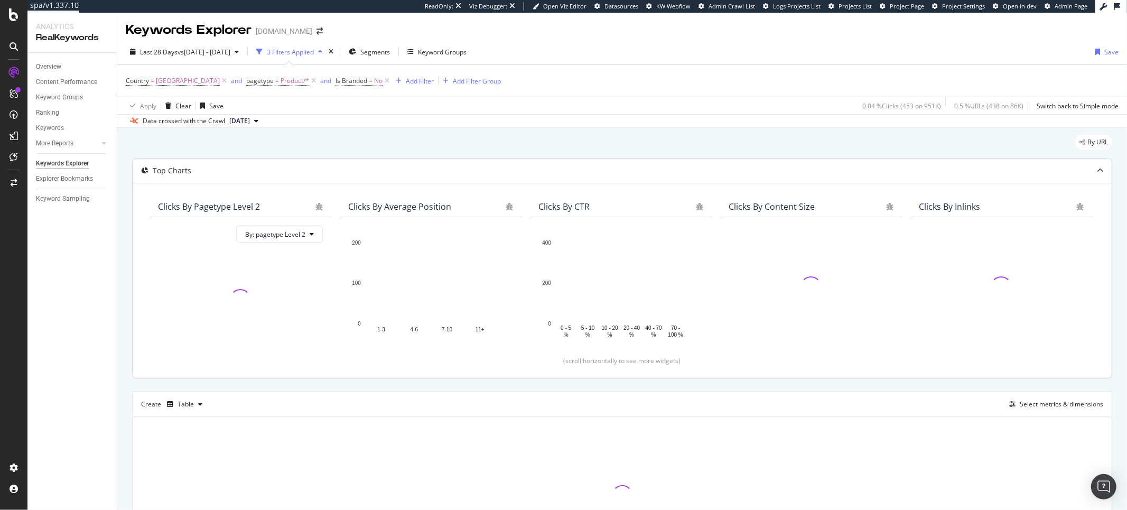
scroll to position [102, 0]
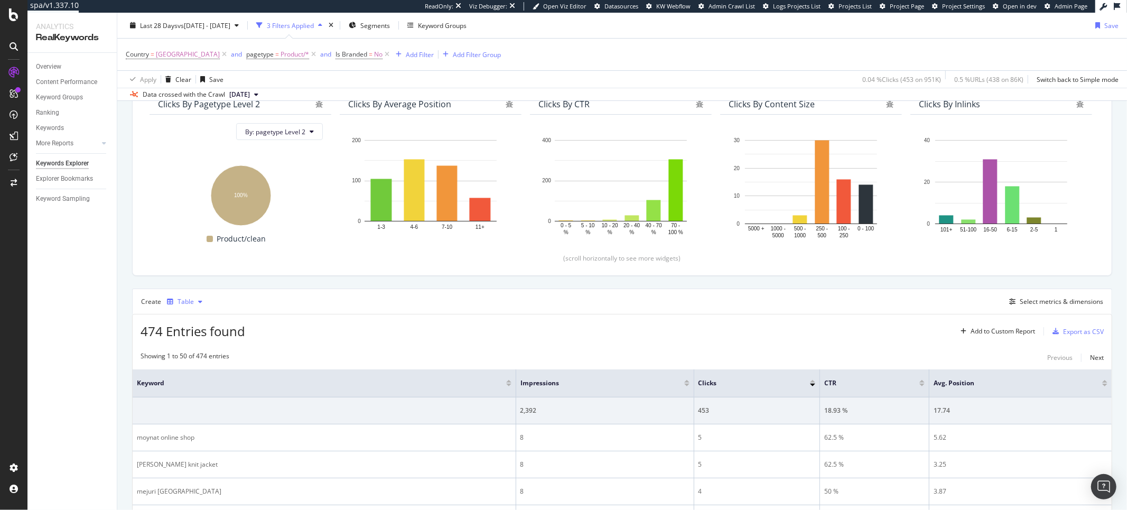
click at [183, 301] on div "Table" at bounding box center [185, 301] width 16 height 6
click at [190, 334] on div "Trend" at bounding box center [196, 337] width 17 height 9
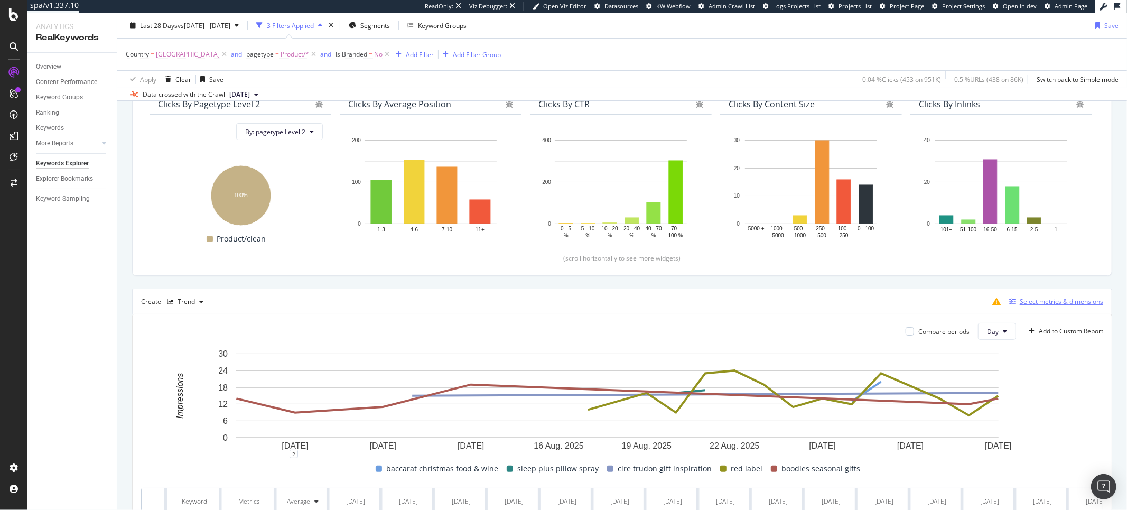
click at [1041, 307] on div "Select metrics & dimensions" at bounding box center [1054, 302] width 98 height 12
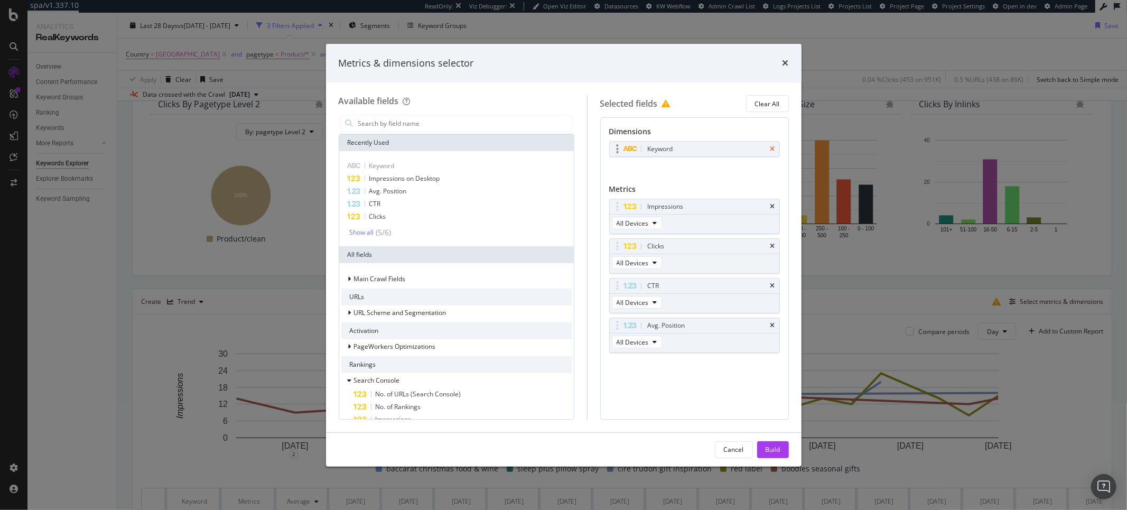
click at [772, 146] on icon "times" at bounding box center [772, 149] width 5 height 6
click at [772, 284] on icon "times" at bounding box center [772, 282] width 5 height 6
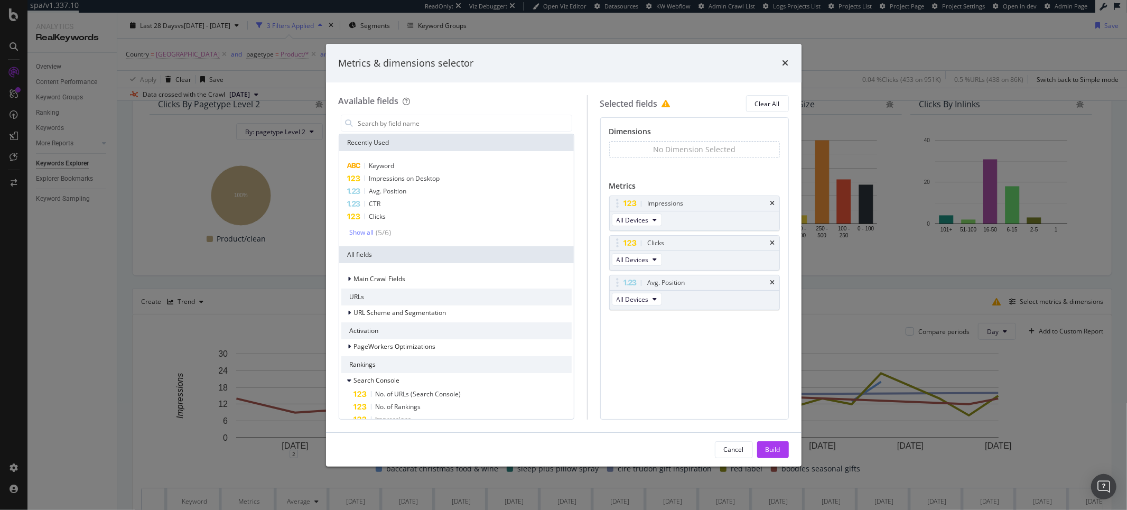
click at [772, 284] on icon "times" at bounding box center [772, 282] width 5 height 6
click at [768, 450] on div "Build" at bounding box center [772, 449] width 15 height 9
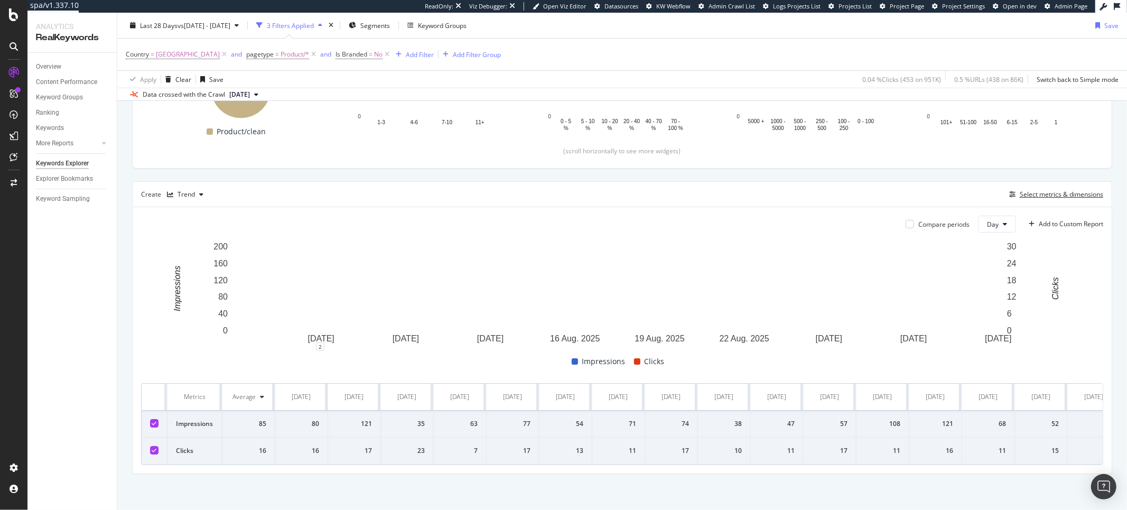
scroll to position [197, 0]
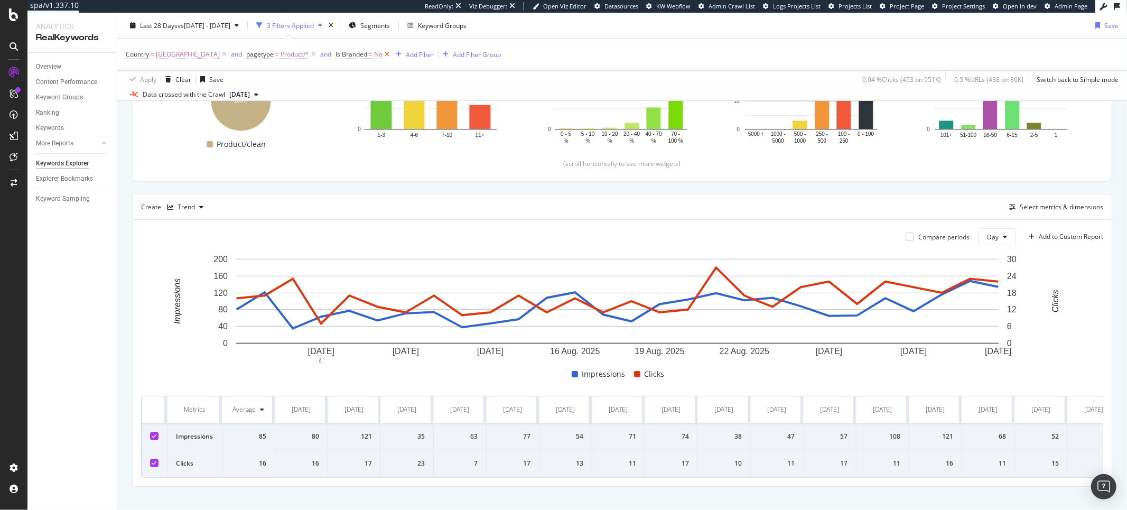
click at [382, 55] on icon at bounding box center [386, 54] width 9 height 11
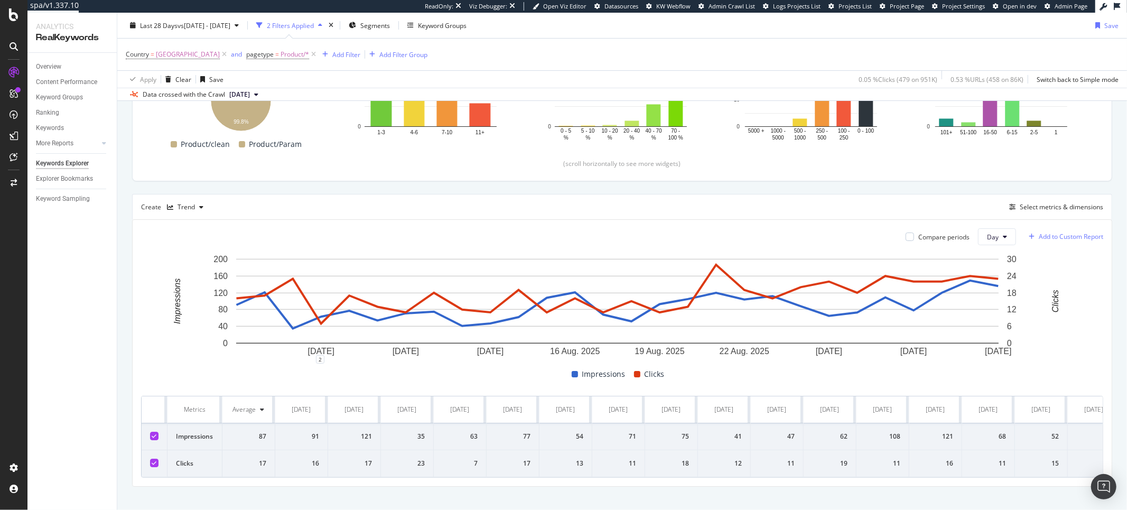
click at [1059, 236] on div "Add to Custom Report" at bounding box center [1071, 236] width 64 height 6
click at [1005, 283] on div "KW PDP Monitoring" at bounding box center [1016, 281] width 57 height 9
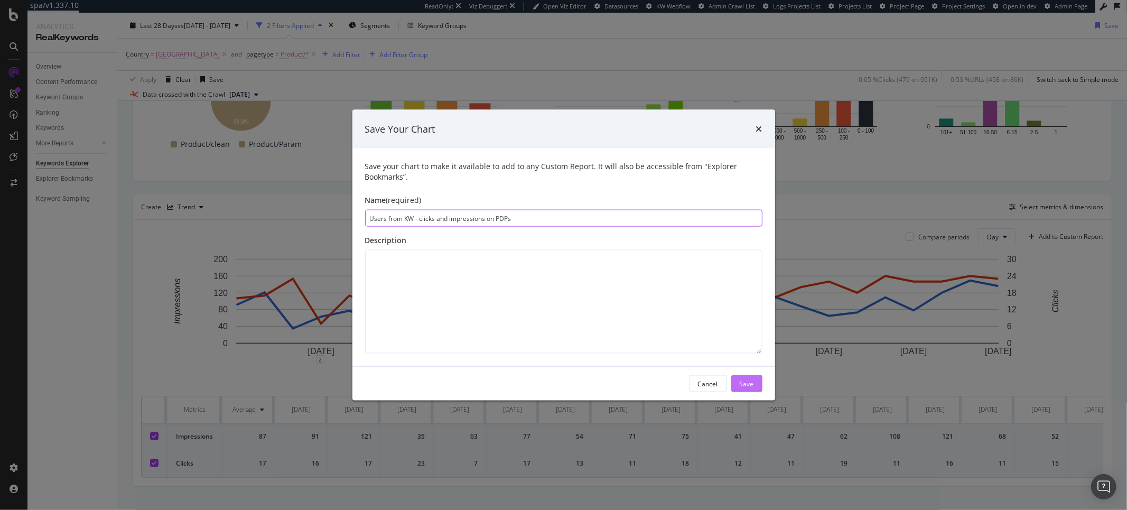
type input "Users from KW - clicks and impressions on PDPs"
click at [746, 378] on div "Save" at bounding box center [747, 384] width 14 height 16
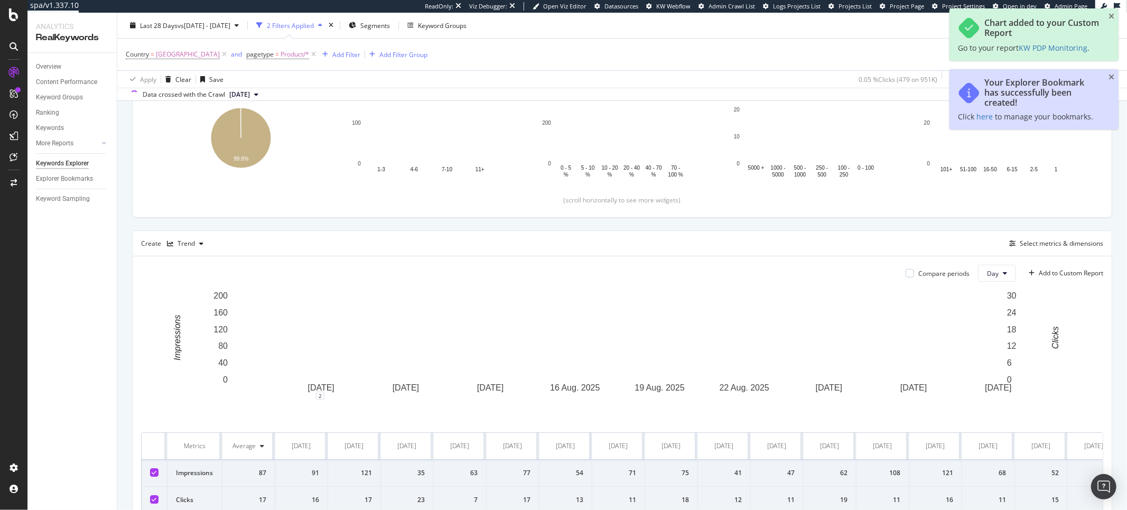
scroll to position [234, 0]
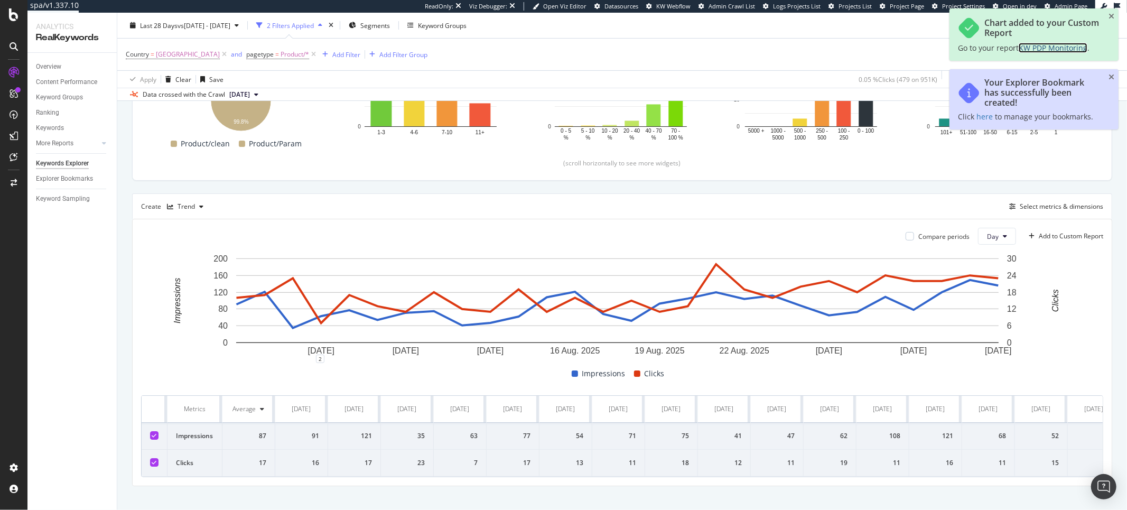
click at [1052, 49] on span "KW PDP Monitoring" at bounding box center [1052, 48] width 69 height 10
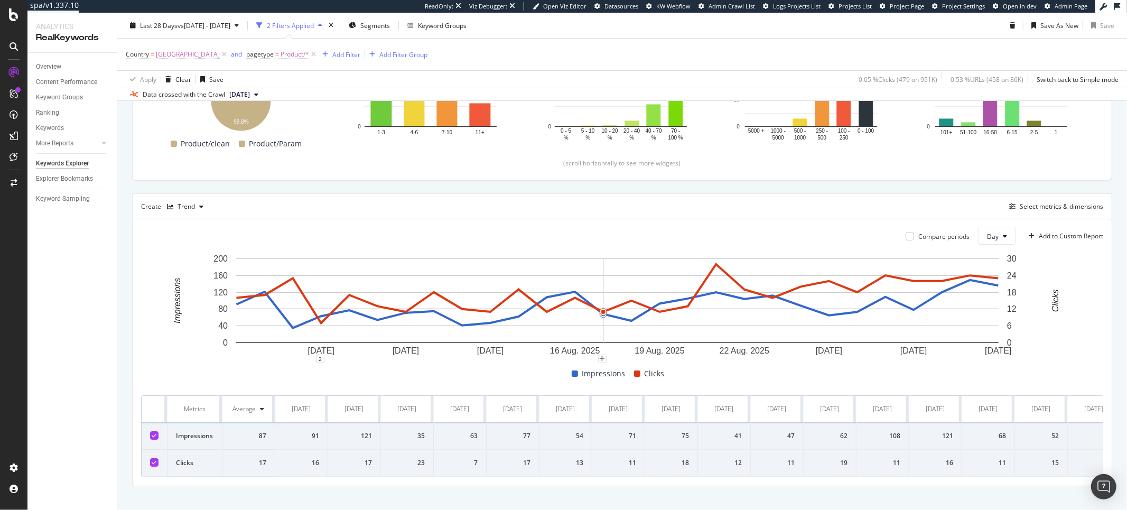
scroll to position [0, 0]
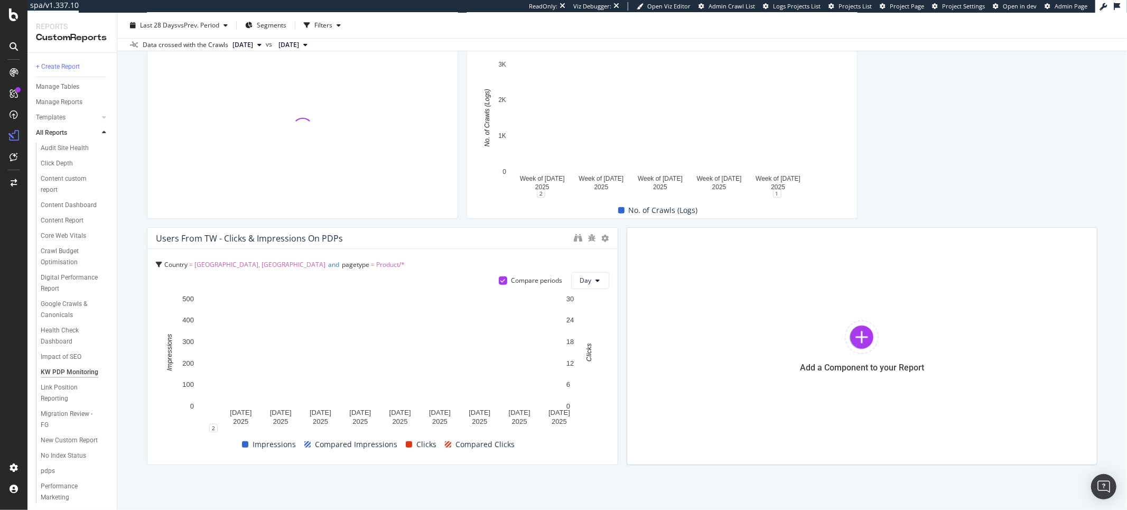
scroll to position [417, 0]
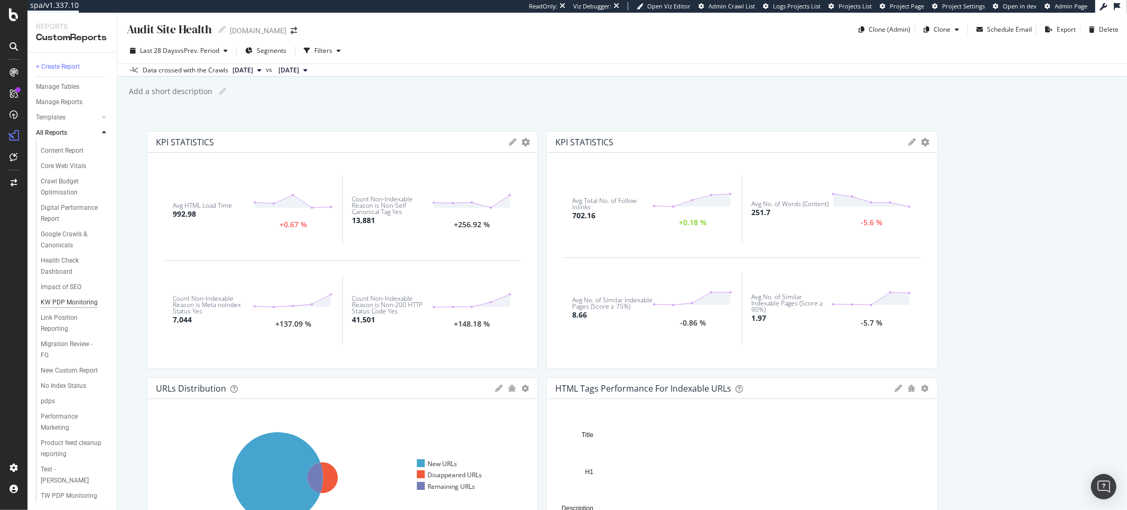
scroll to position [114, 0]
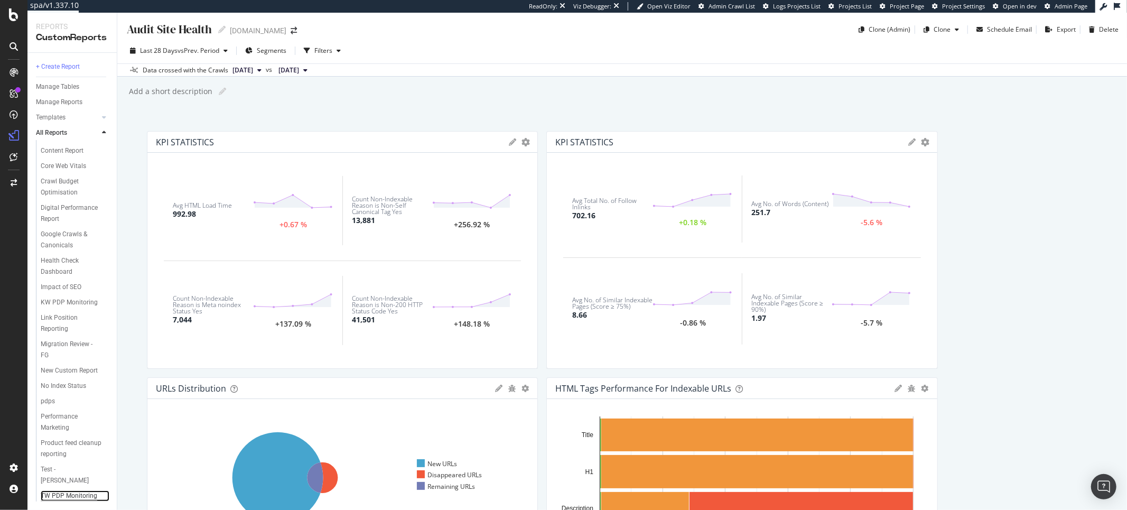
click at [60, 496] on div "TW PDP Monitoring" at bounding box center [69, 495] width 57 height 11
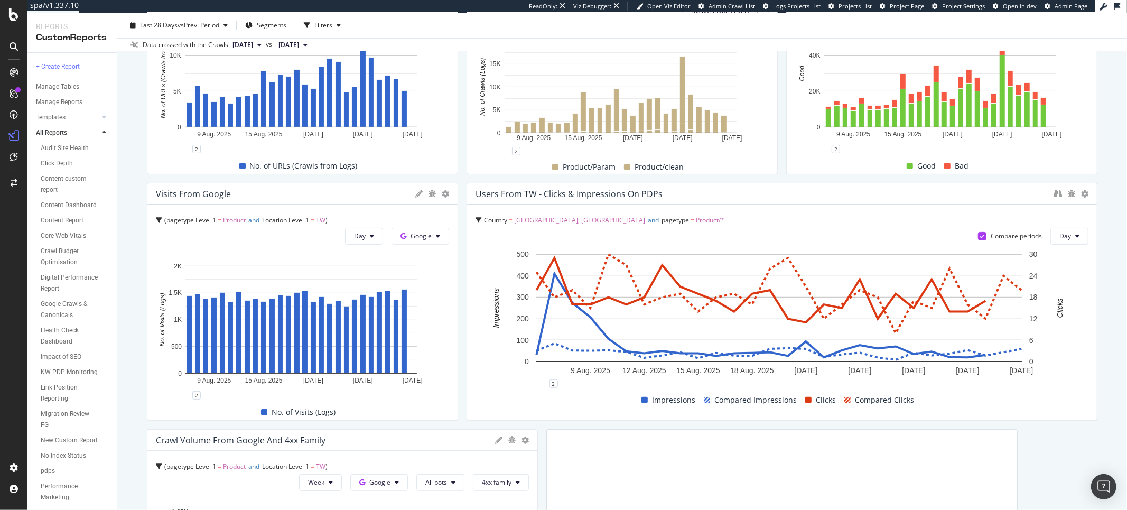
scroll to position [195, 0]
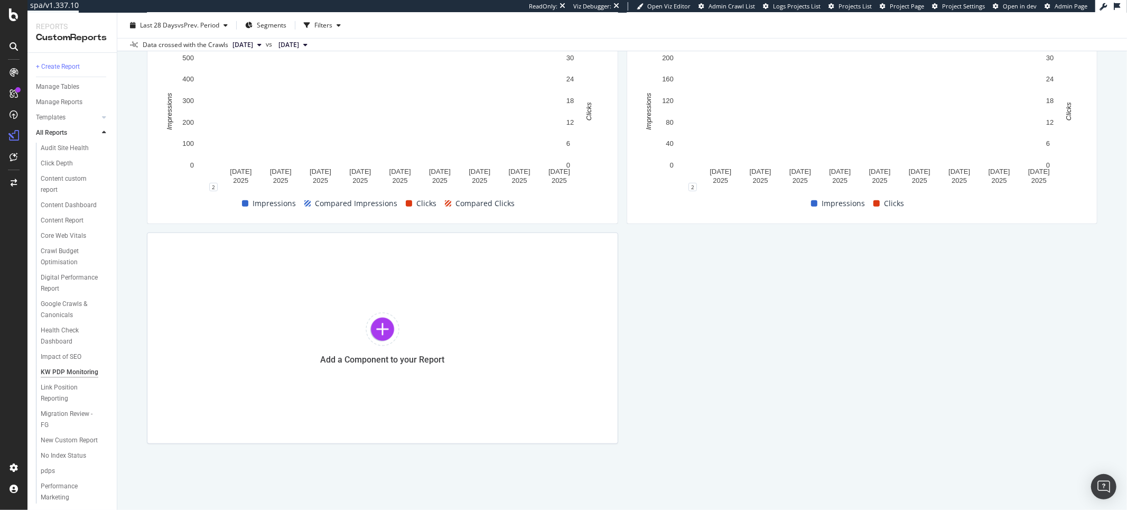
scroll to position [414, 0]
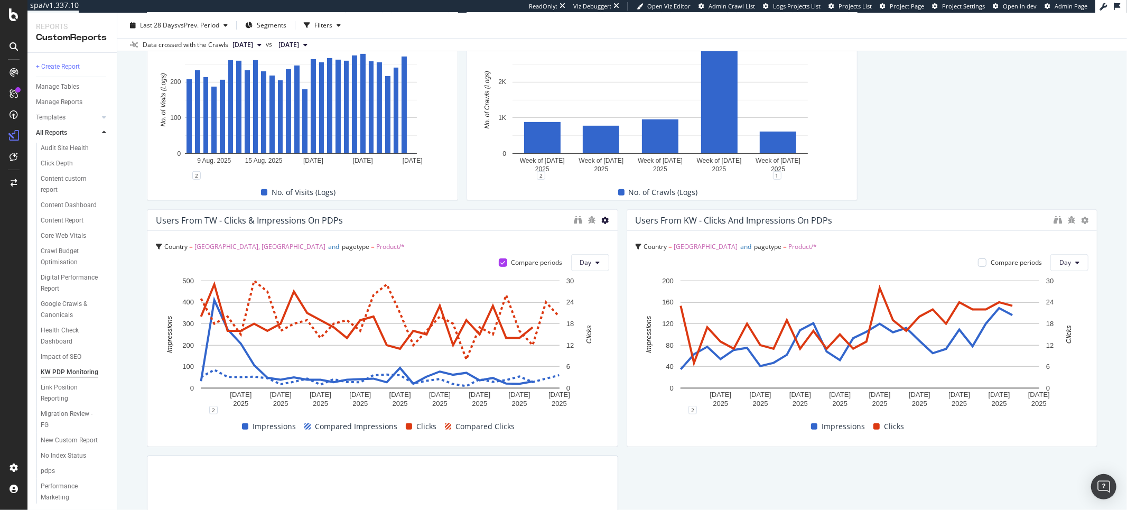
click at [602, 221] on icon at bounding box center [605, 220] width 7 height 7
click at [615, 235] on span at bounding box center [612, 236] width 13 height 13
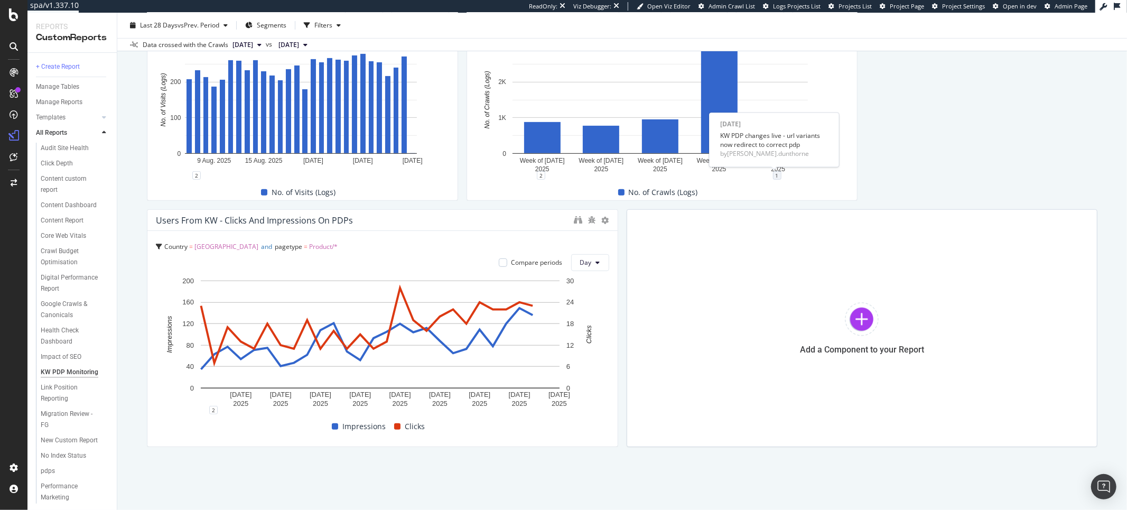
click at [773, 175] on div "1" at bounding box center [777, 175] width 8 height 8
click at [812, 123] on icon "pencil" at bounding box center [815, 118] width 7 height 7
click at [787, 74] on input "2025-09-03" at bounding box center [763, 78] width 67 height 20
click at [820, 145] on div "Save" at bounding box center [817, 145] width 14 height 9
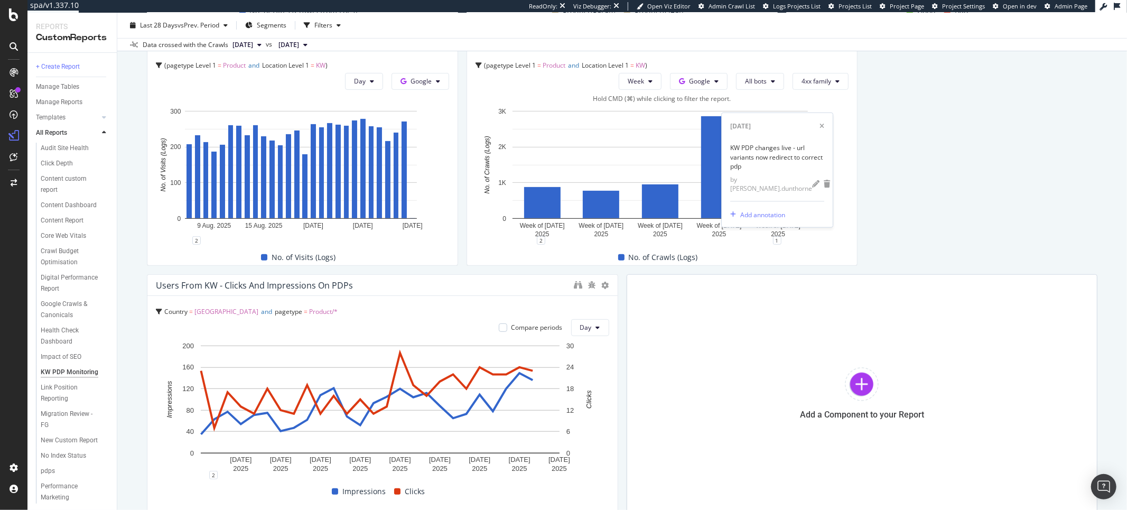
scroll to position [398, 0]
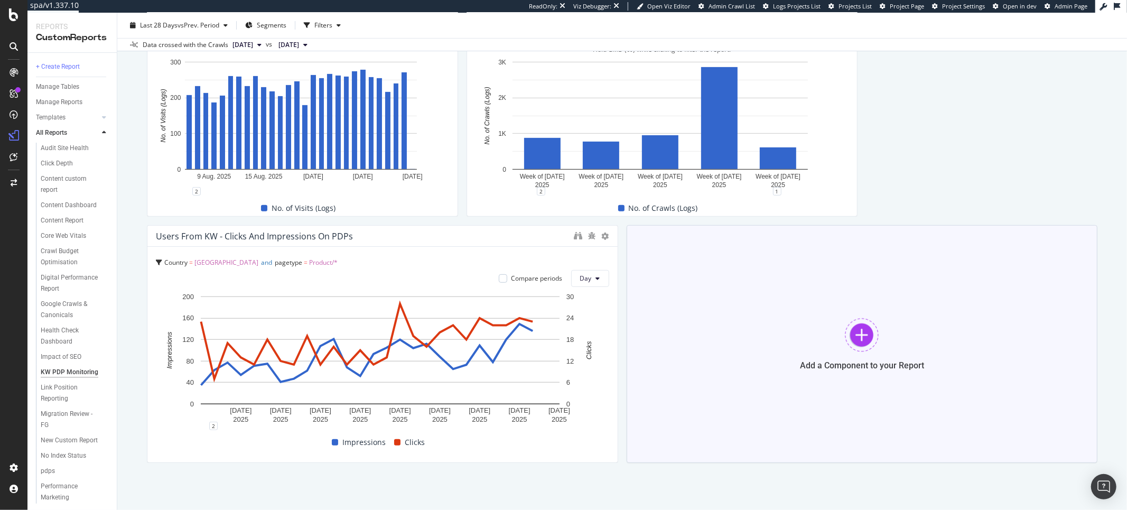
click at [715, 348] on div "Add a Component to your Report" at bounding box center [861, 344] width 471 height 238
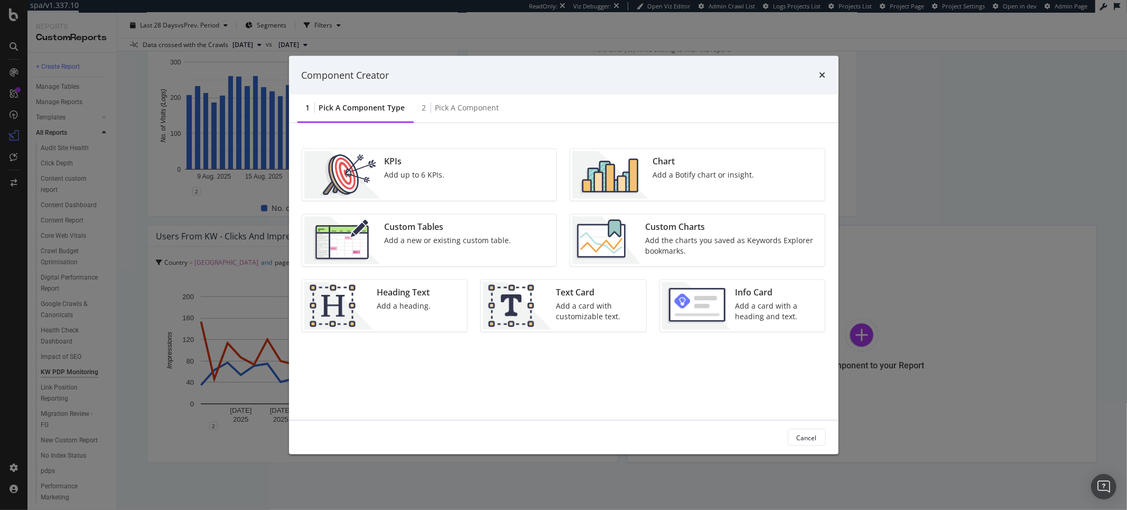
click at [657, 174] on div "Add a Botify chart or insight." at bounding box center [702, 175] width 101 height 11
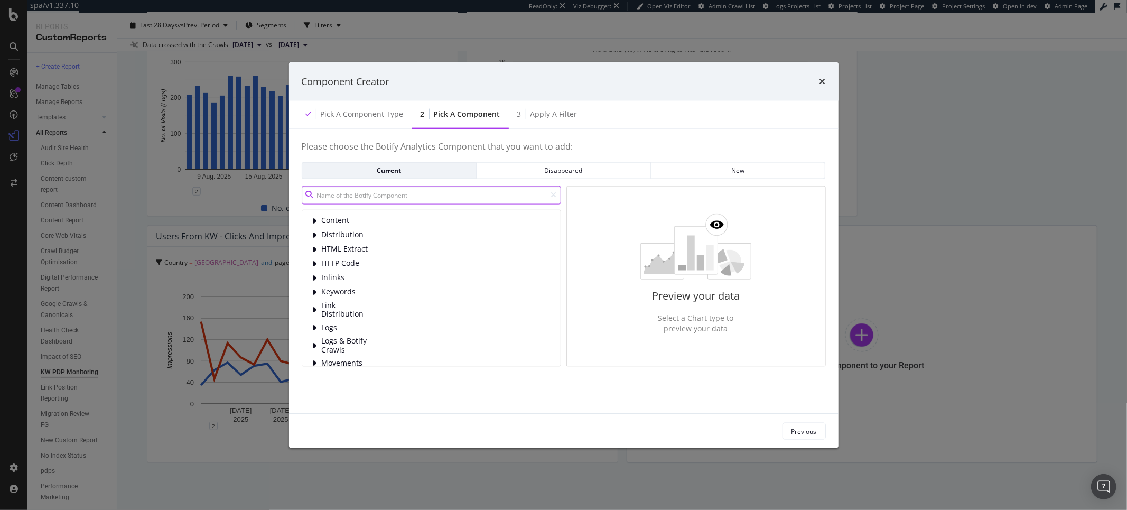
click at [391, 198] on input "modal" at bounding box center [431, 194] width 259 height 18
type input "\"
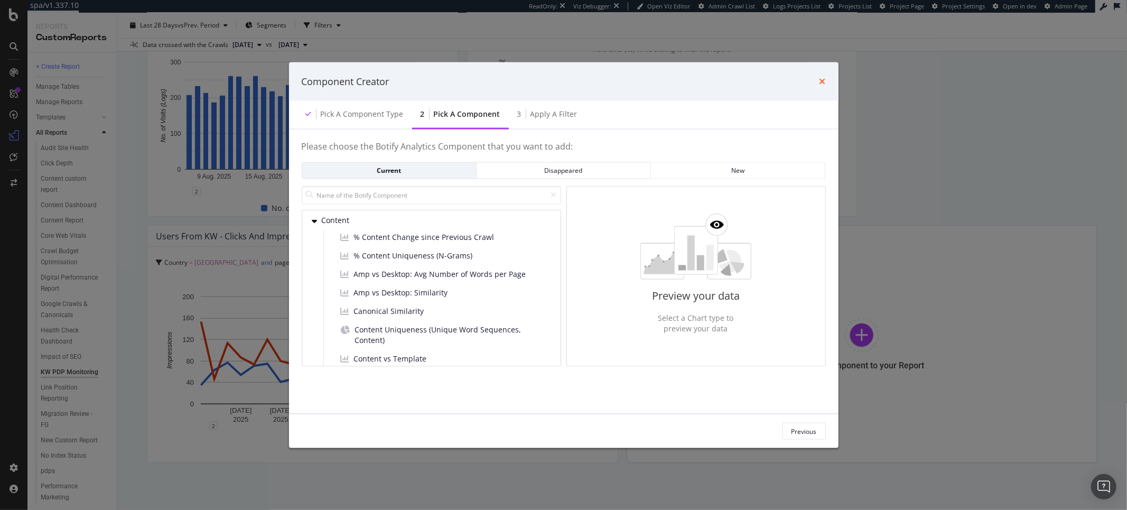
click at [821, 82] on icon "times" at bounding box center [822, 81] width 6 height 8
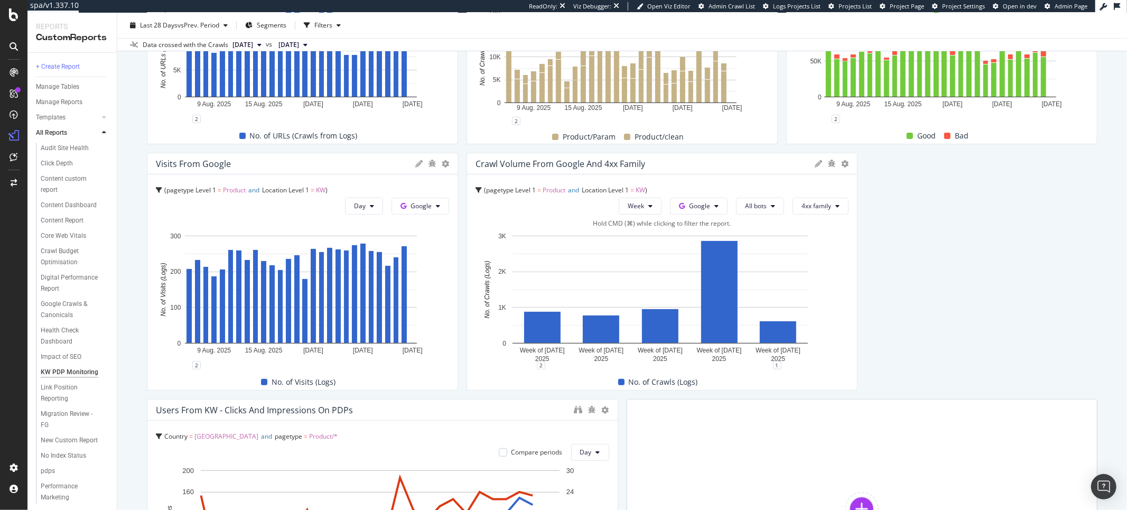
scroll to position [0, 0]
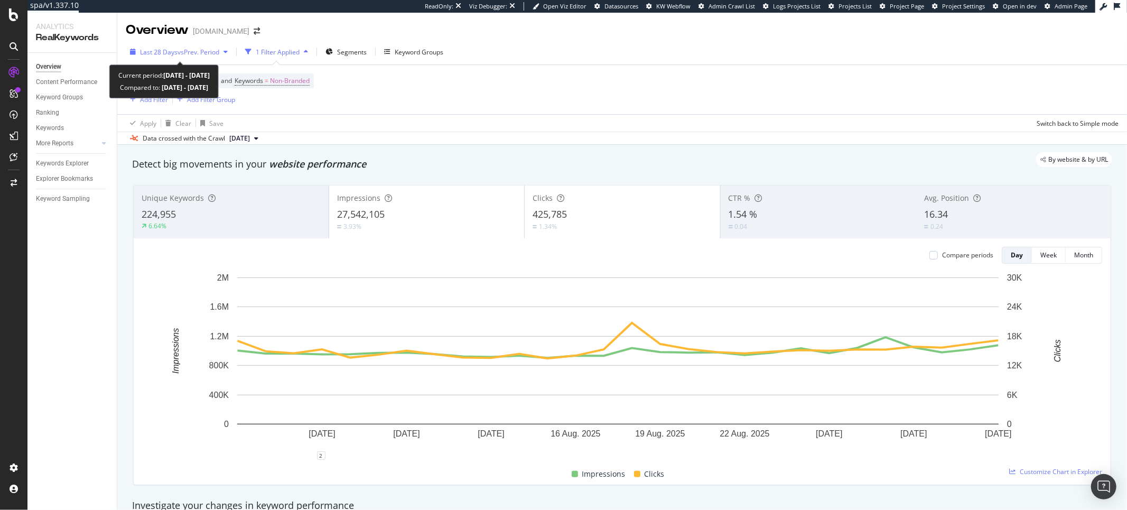
click at [200, 48] on span "vs Prev. Period" at bounding box center [198, 52] width 42 height 9
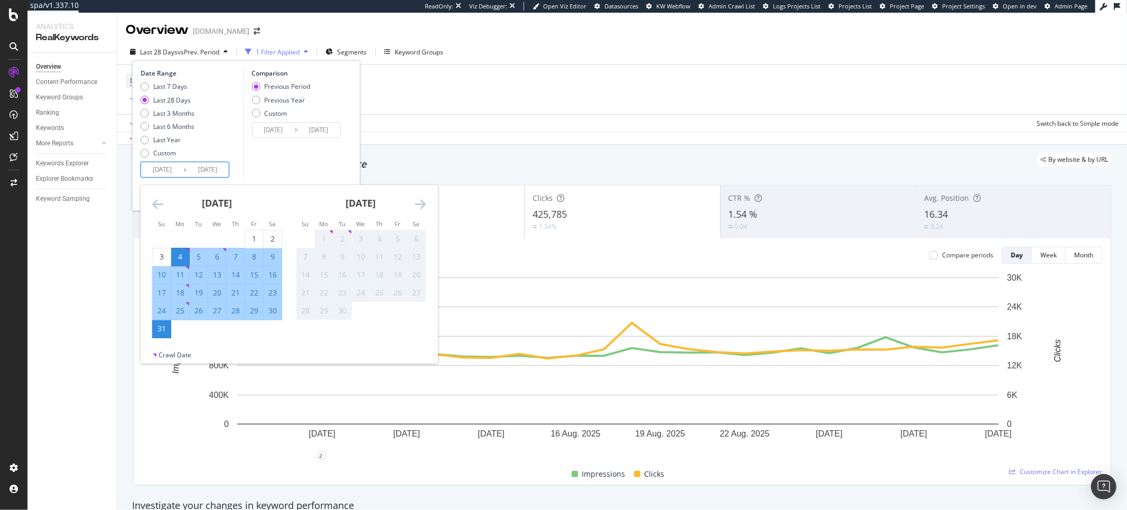
click at [218, 171] on input "[DATE]" at bounding box center [207, 169] width 42 height 15
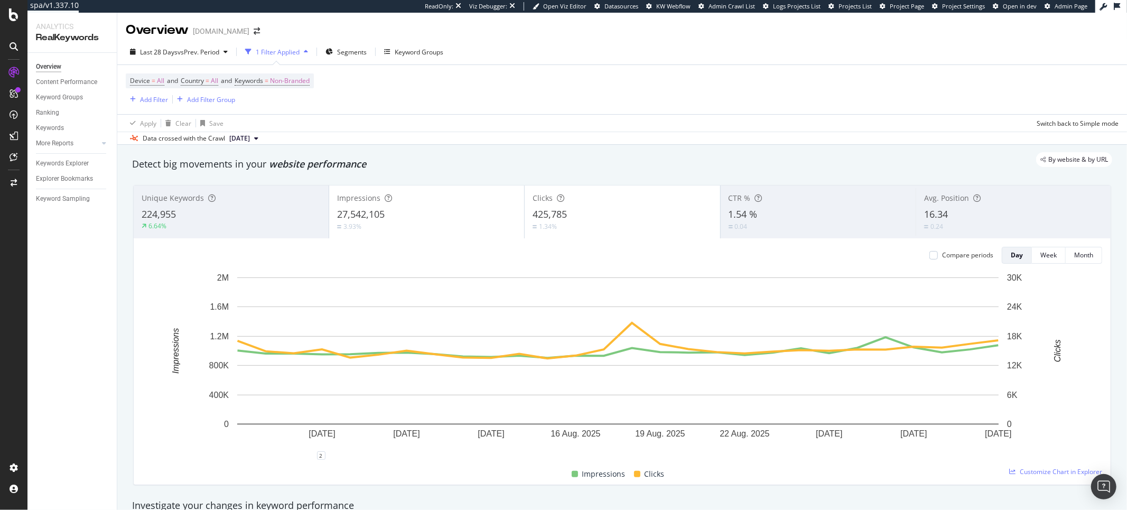
click at [479, 167] on div "By website & by URL" at bounding box center [616, 159] width 990 height 15
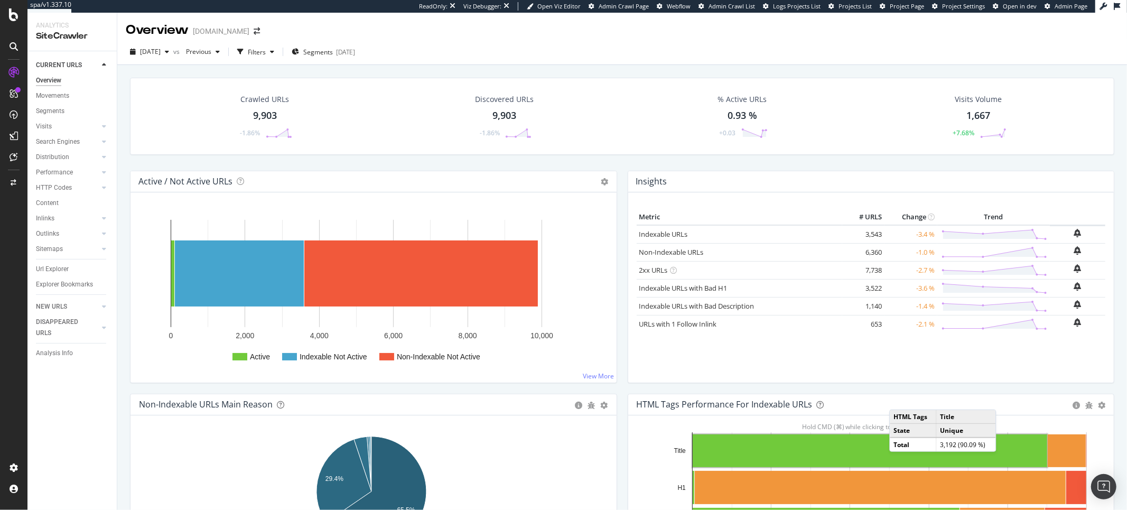
click at [194, 142] on div "Crawled URLs 9,903 -1.86%" at bounding box center [264, 116] width 237 height 55
click at [54, 268] on div "Url Explorer" at bounding box center [52, 269] width 33 height 11
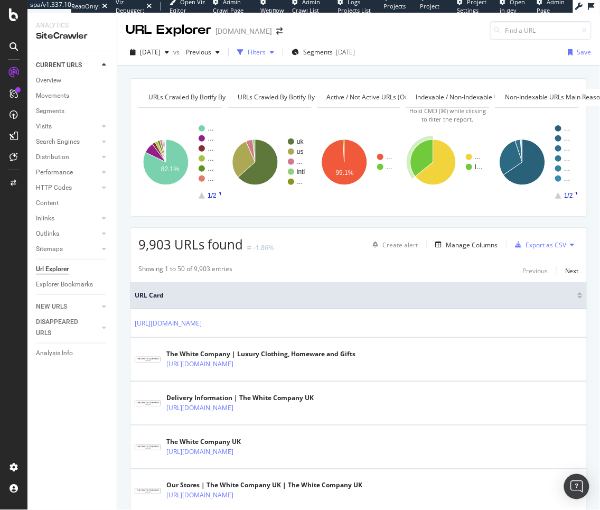
click at [266, 54] on div "Filters" at bounding box center [257, 52] width 18 height 9
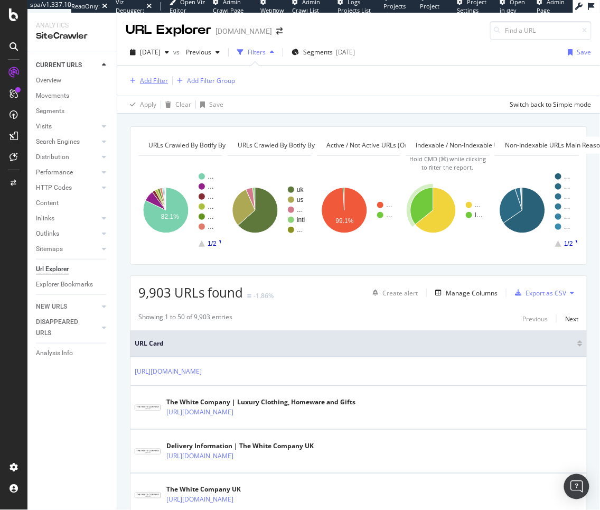
click at [166, 80] on div "Add Filter" at bounding box center [154, 80] width 28 height 9
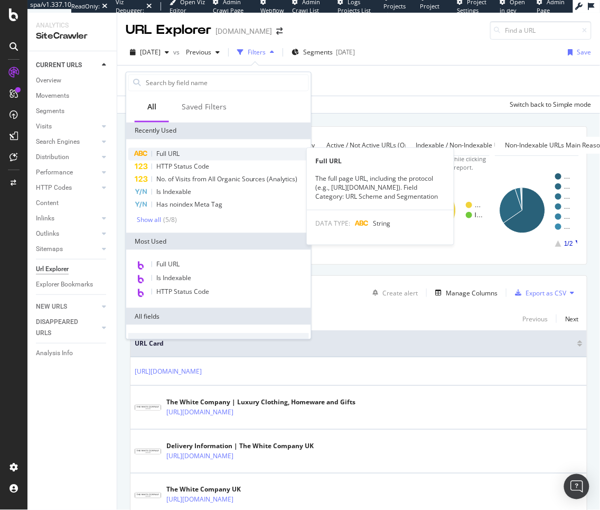
click at [171, 151] on span "Full URL" at bounding box center [167, 153] width 23 height 9
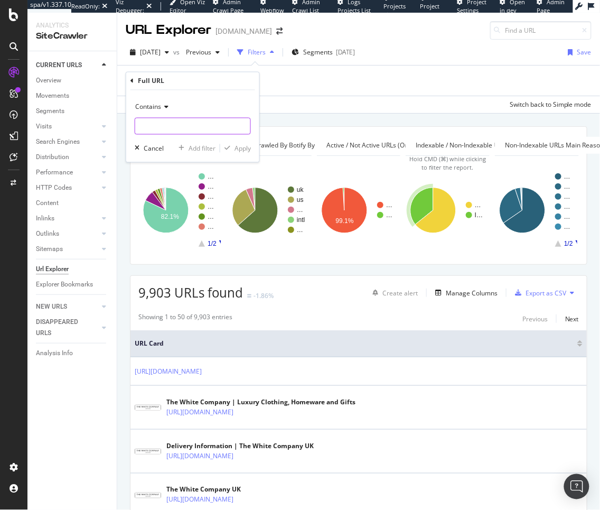
click at [161, 124] on input "text" at bounding box center [192, 126] width 115 height 17
type input "/our-stores/"
click at [238, 148] on div "Apply" at bounding box center [243, 148] width 16 height 9
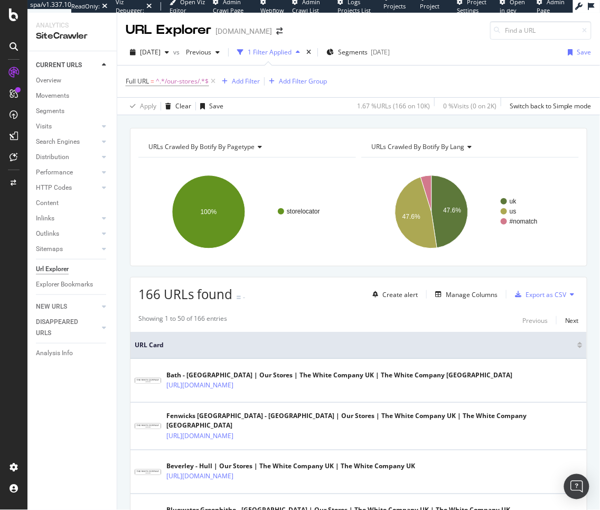
click at [411, 139] on div "URLs Crawled By Botify By lang" at bounding box center [469, 146] width 200 height 17
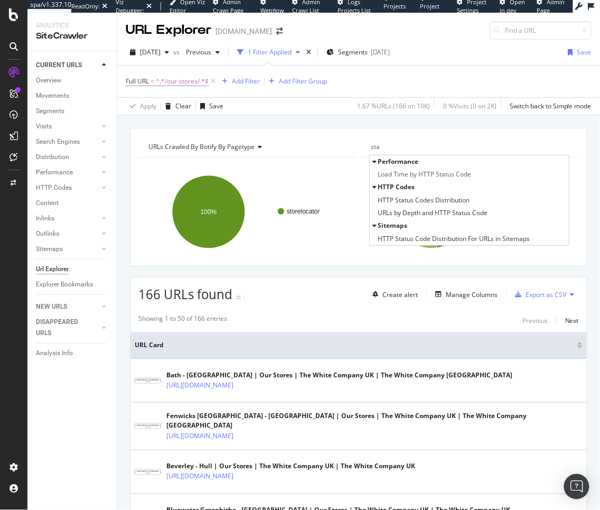
type input "stat"
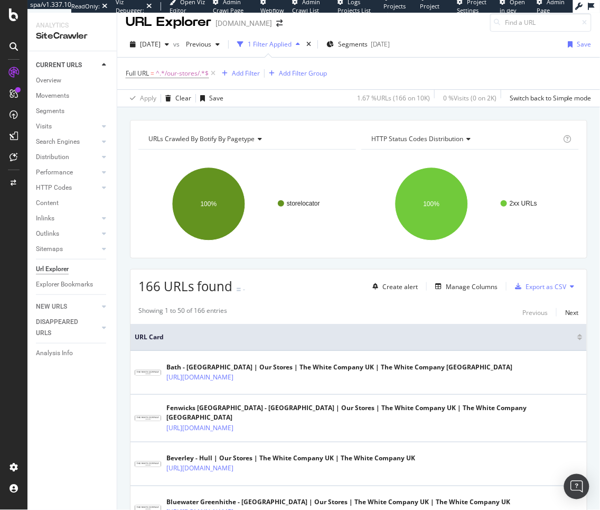
scroll to position [8, 0]
click at [480, 285] on div "Manage Columns" at bounding box center [472, 286] width 52 height 9
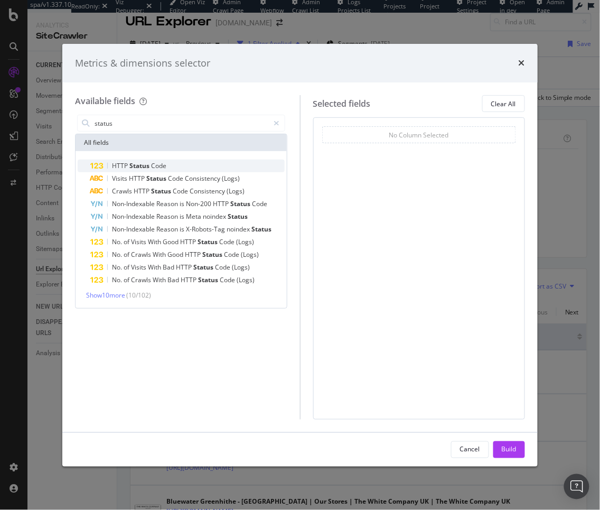
type input "status"
click at [134, 164] on span "Status" at bounding box center [140, 165] width 22 height 9
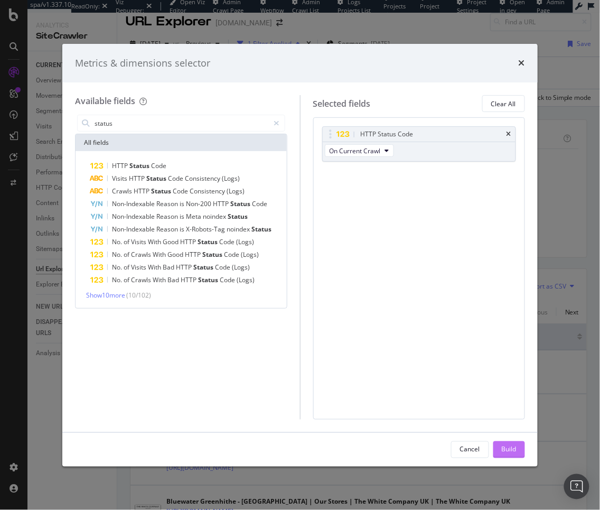
click at [517, 451] on button "Build" at bounding box center [509, 449] width 32 height 17
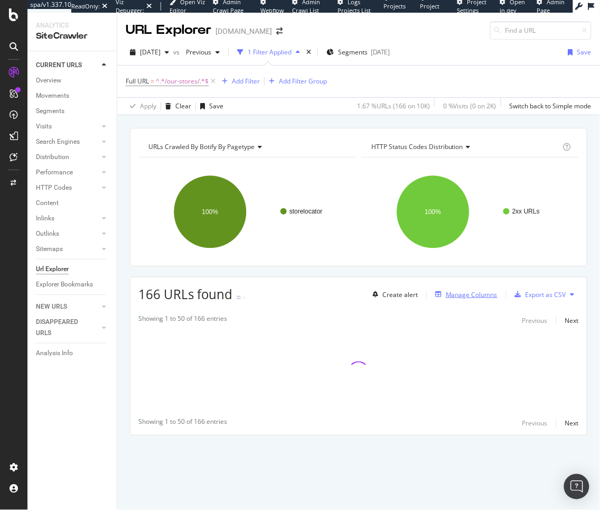
click at [488, 296] on div "Manage Columns" at bounding box center [472, 294] width 52 height 9
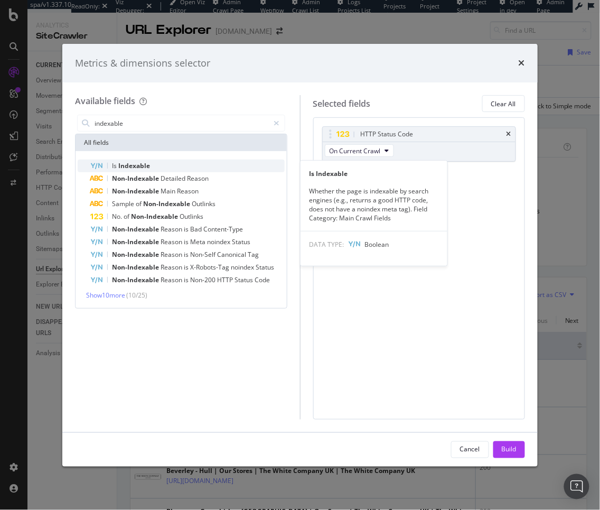
type input "indexable"
click at [135, 160] on div "Is Indexable" at bounding box center [187, 166] width 194 height 13
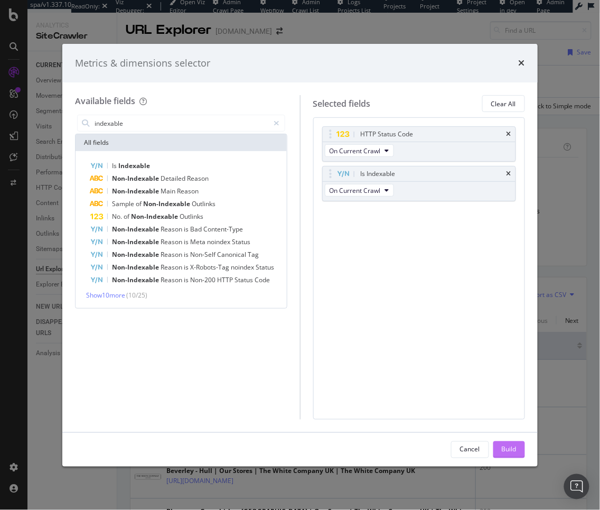
click at [521, 445] on button "Build" at bounding box center [509, 449] width 32 height 17
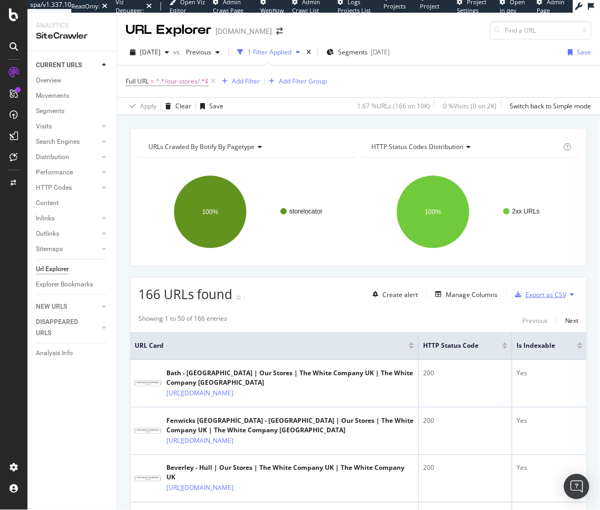
click at [549, 295] on div "Export as CSV" at bounding box center [546, 294] width 41 height 9
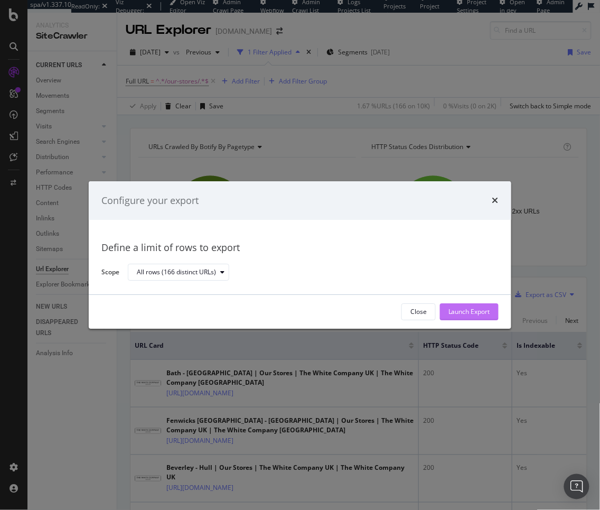
click at [474, 314] on div "Launch Export" at bounding box center [469, 311] width 42 height 9
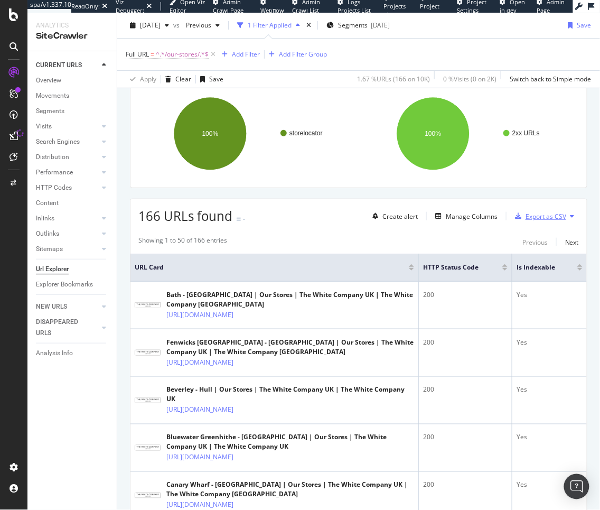
scroll to position [107, 0]
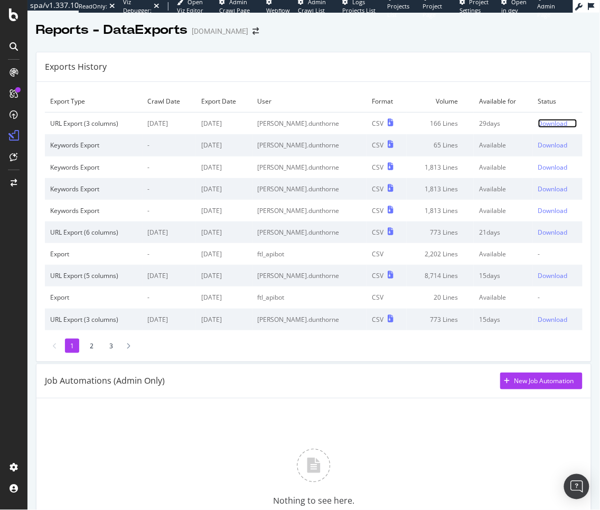
click at [548, 121] on div "Download" at bounding box center [553, 123] width 30 height 9
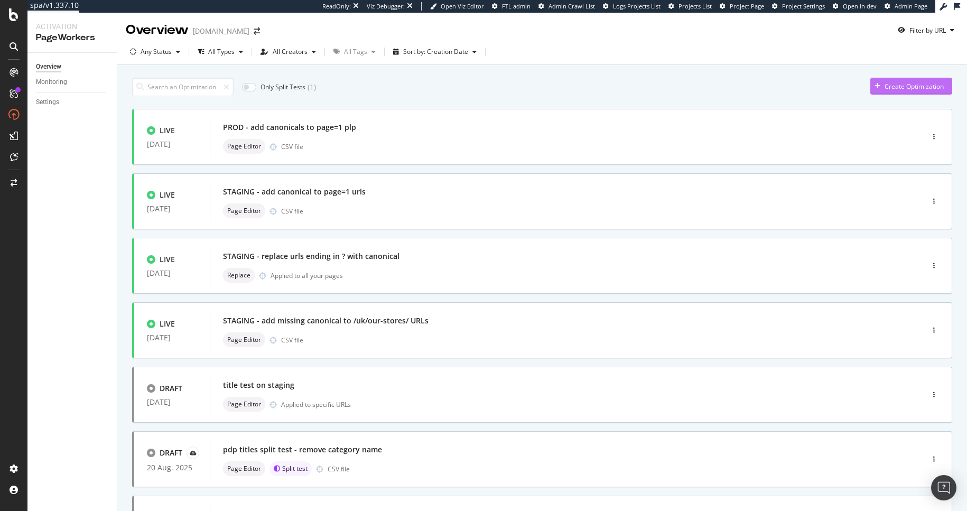
click at [886, 91] on div "Create Optimization" at bounding box center [906, 86] width 73 height 16
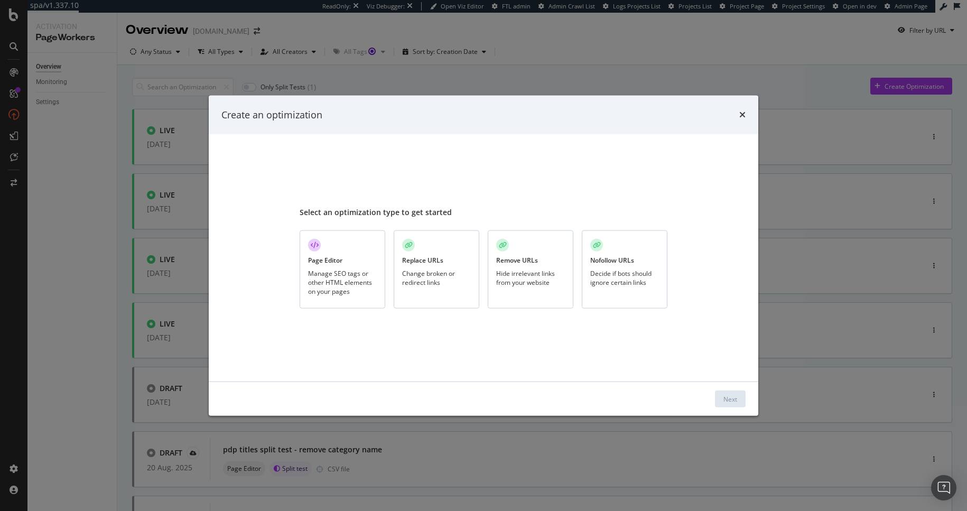
click at [350, 261] on div "Page Editor Manage SEO tags or other HTML elements on your pages" at bounding box center [343, 269] width 86 height 79
click at [714, 387] on div "Next" at bounding box center [483, 399] width 549 height 34
click at [735, 398] on div "Next" at bounding box center [730, 398] width 14 height 9
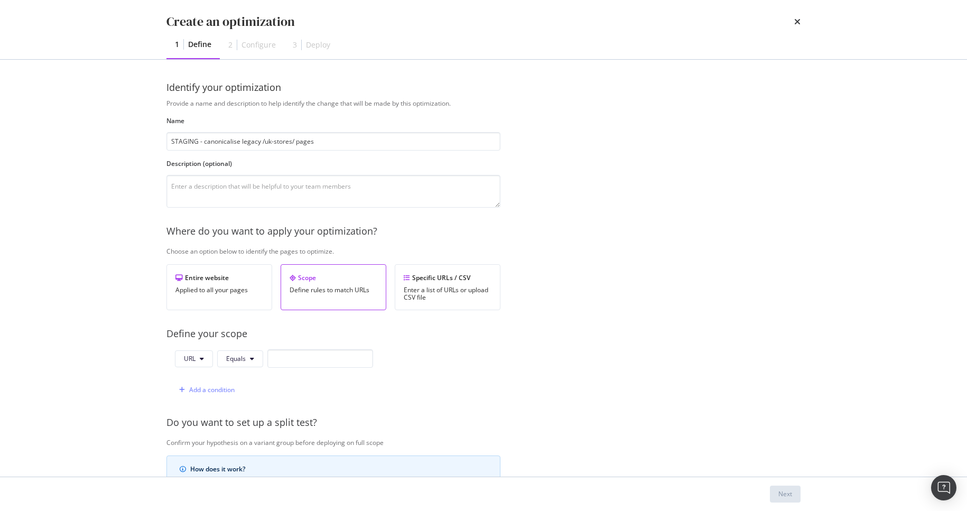
type input "STAGING - canonicalise legacy /uk-stores/ pages"
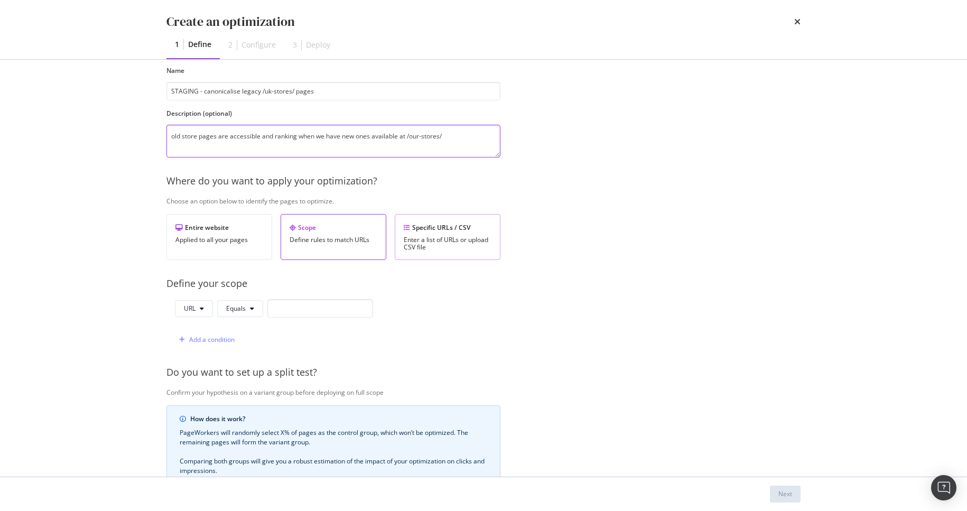
scroll to position [70, 0]
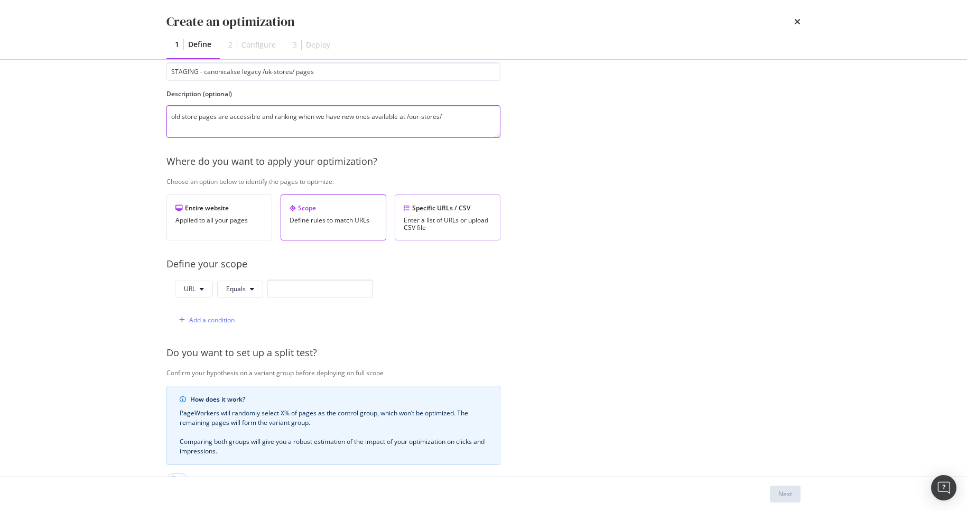
type textarea "old store pages are accessible and ranking when we have new ones available at /…"
click at [448, 213] on div "Specific URLs / CSV Enter a list of URLs or upload CSV file" at bounding box center [448, 217] width 106 height 46
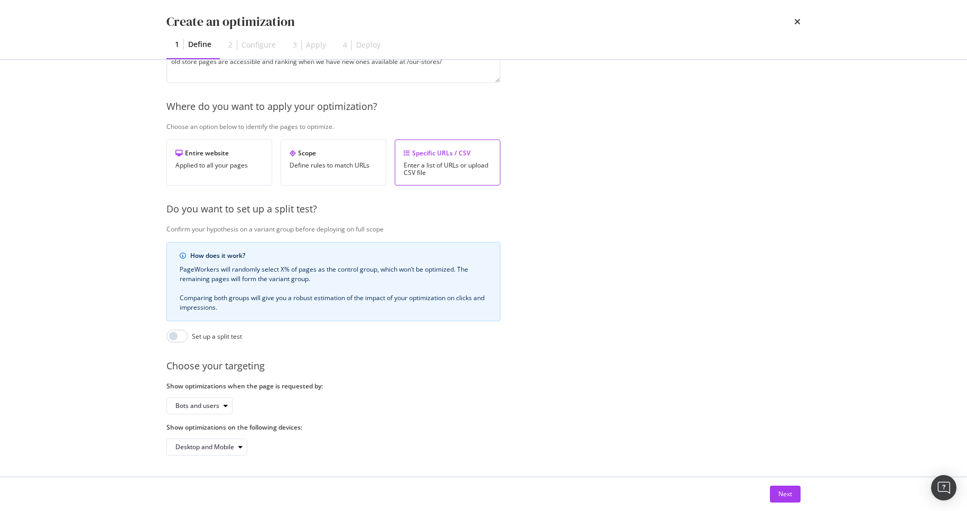
scroll to position [133, 0]
click at [780, 493] on div "Next" at bounding box center [785, 493] width 14 height 9
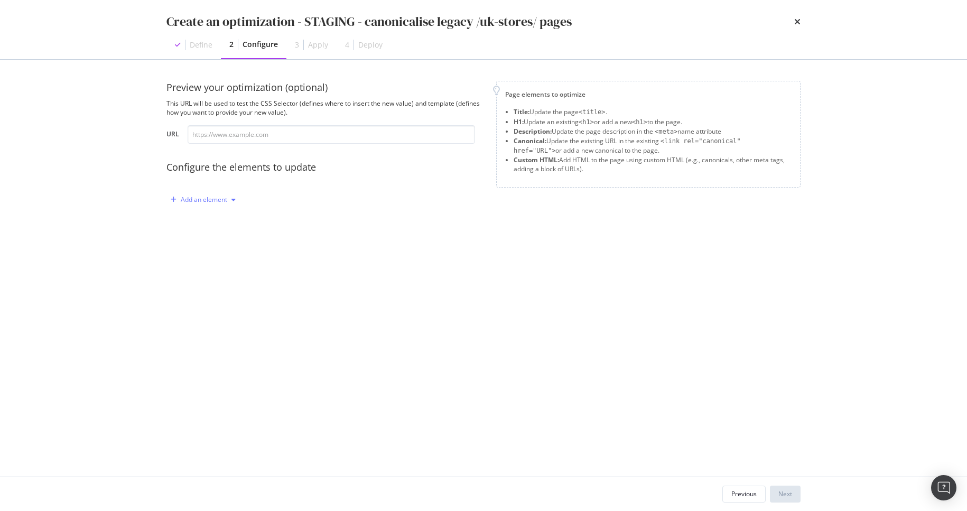
click at [189, 201] on div "Add an element" at bounding box center [204, 200] width 46 height 6
click at [216, 273] on div "Canonical" at bounding box center [208, 272] width 29 height 9
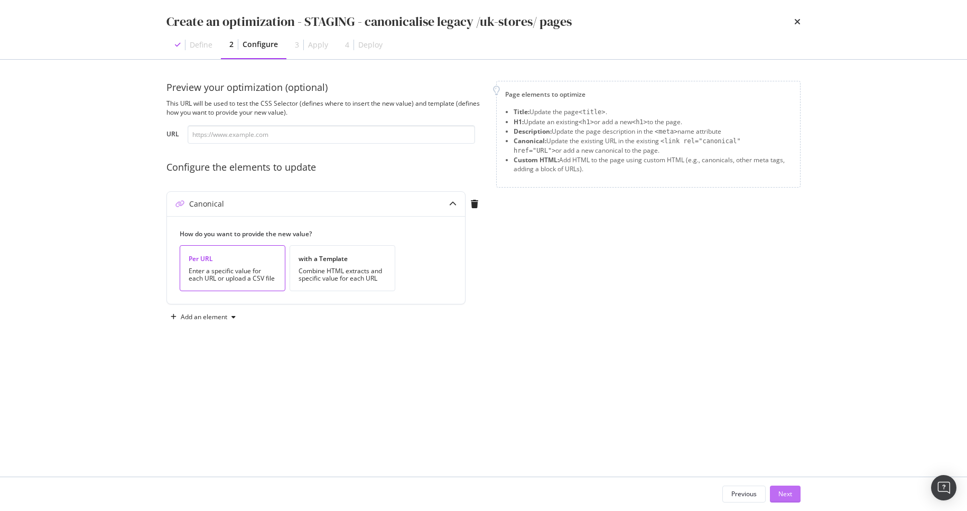
click at [774, 492] on button "Next" at bounding box center [785, 493] width 31 height 17
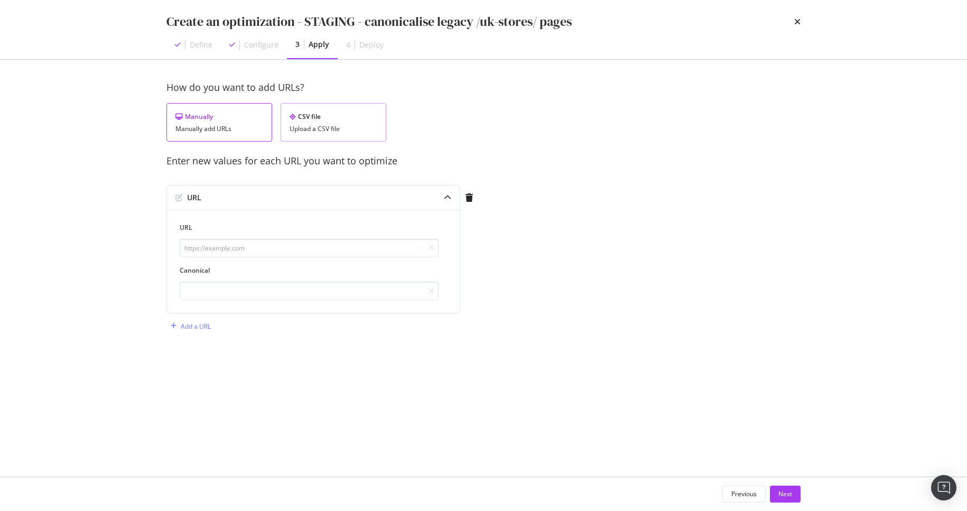
click at [312, 126] on div "Upload a CSV file" at bounding box center [333, 128] width 88 height 7
click at [228, 191] on div "Upload .CSV file" at bounding box center [197, 198] width 61 height 15
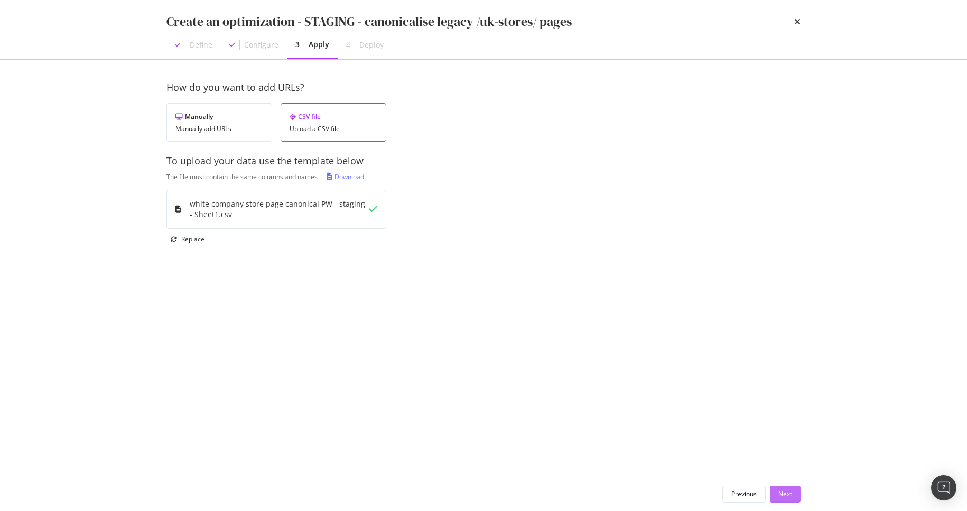
click at [785, 498] on div "Next" at bounding box center [785, 493] width 14 height 9
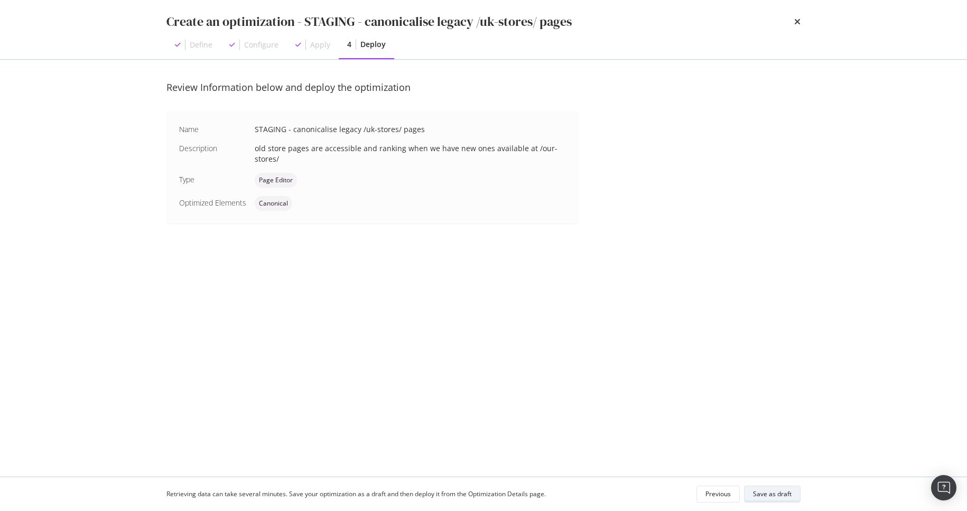
click at [782, 496] on div "Save as draft" at bounding box center [772, 493] width 39 height 9
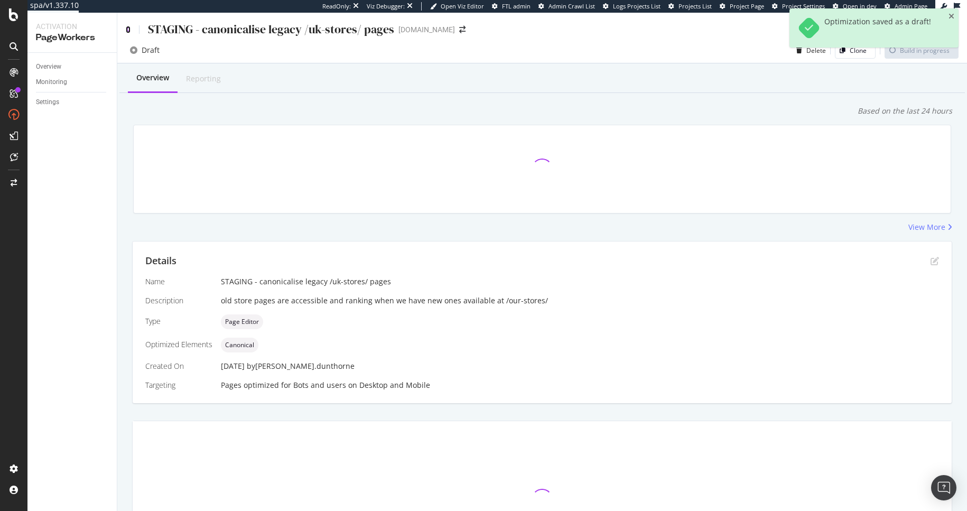
click at [128, 27] on icon at bounding box center [128, 29] width 5 height 7
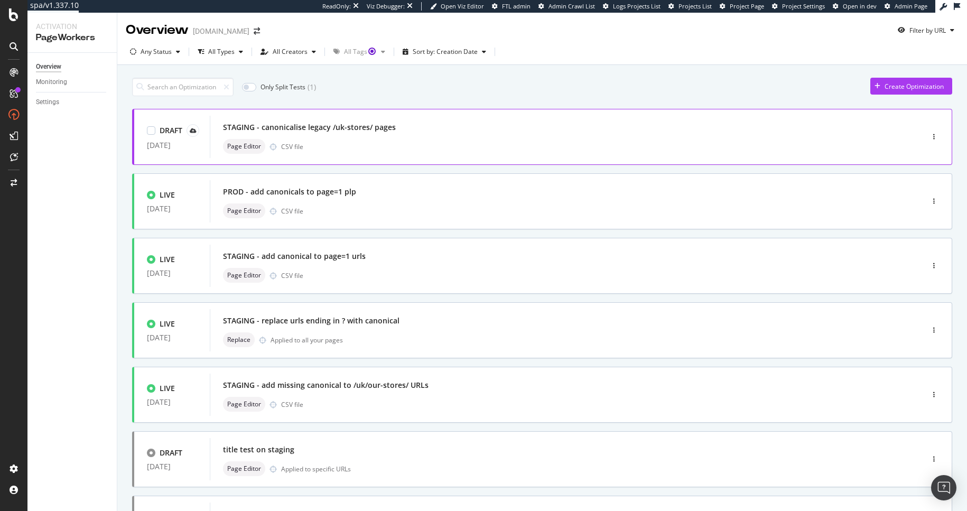
click at [416, 145] on div "Page Editor CSV file" at bounding box center [550, 146] width 655 height 15
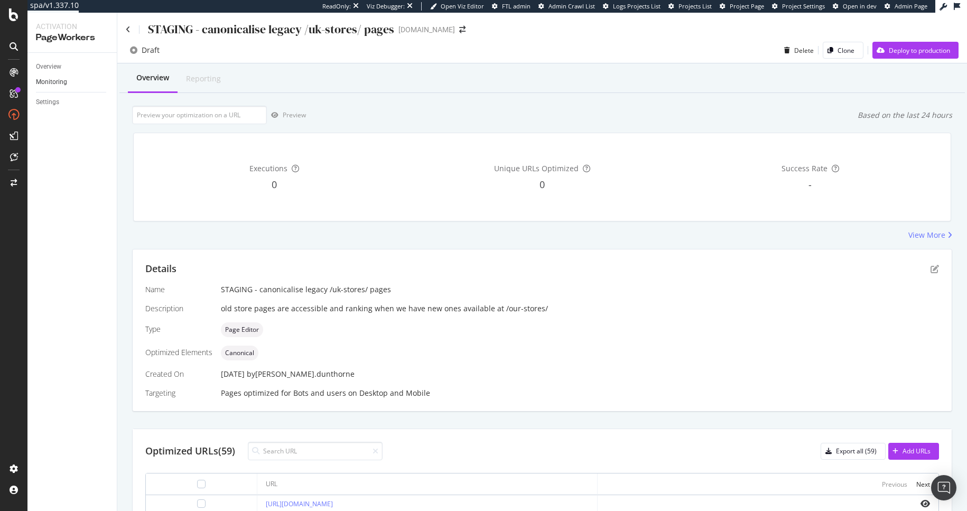
scroll to position [313, 0]
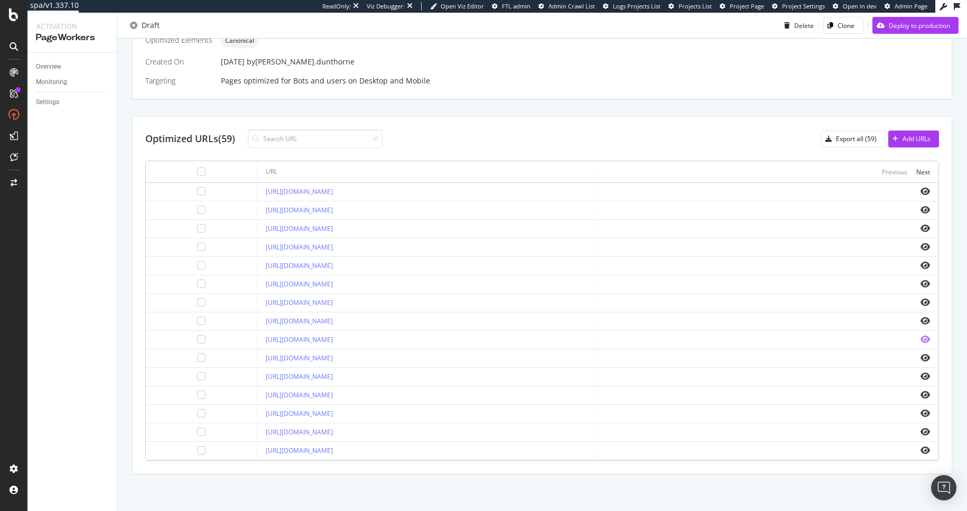
click at [920, 340] on icon "eye" at bounding box center [925, 339] width 10 height 8
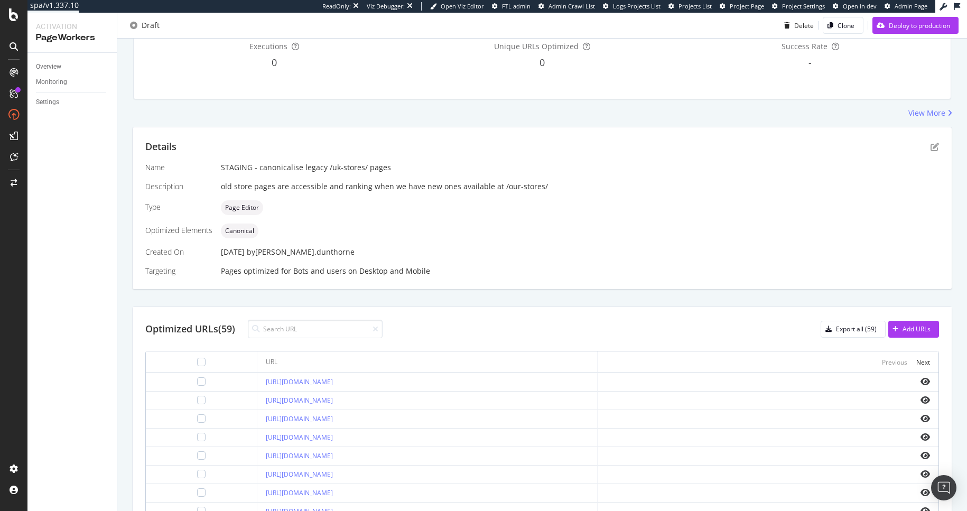
scroll to position [0, 0]
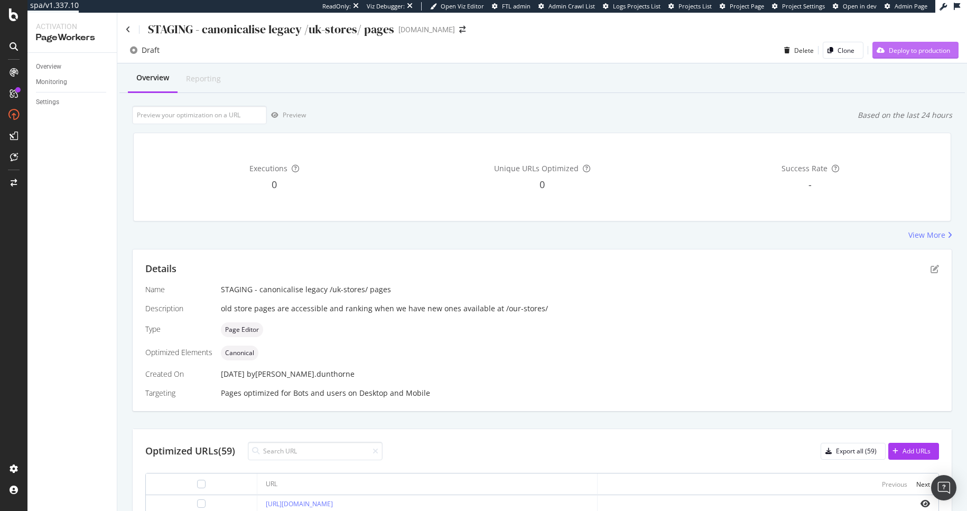
click at [892, 52] on div "Deploy to production" at bounding box center [918, 50] width 61 height 9
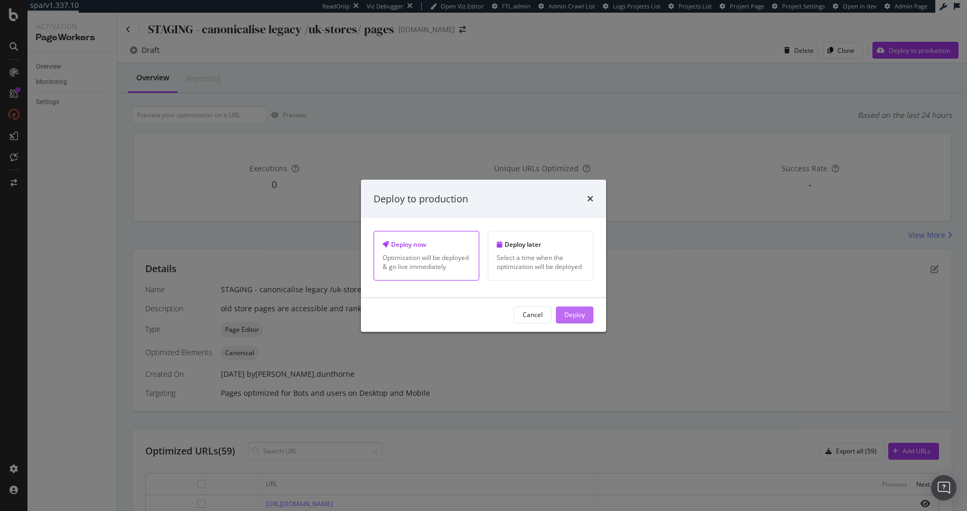
click at [580, 323] on button "Deploy" at bounding box center [575, 314] width 38 height 17
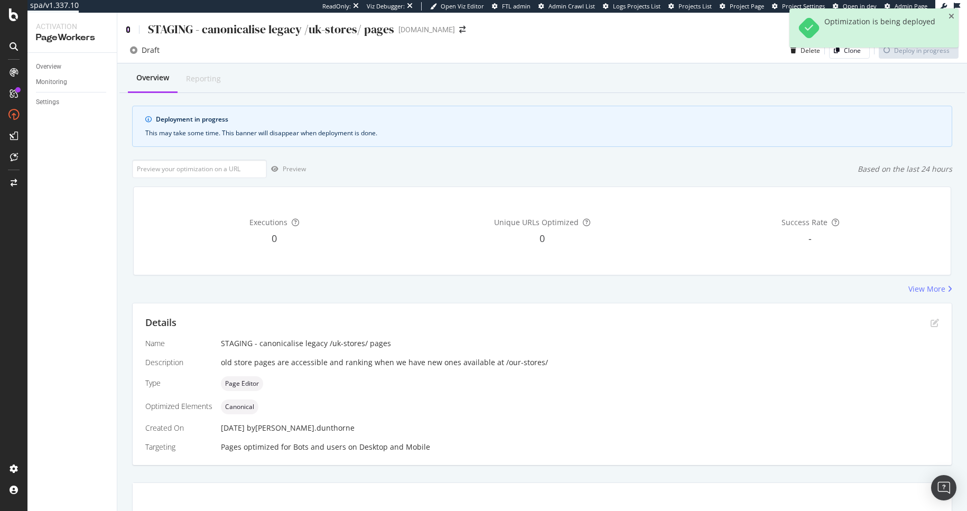
click at [127, 29] on icon at bounding box center [128, 29] width 5 height 7
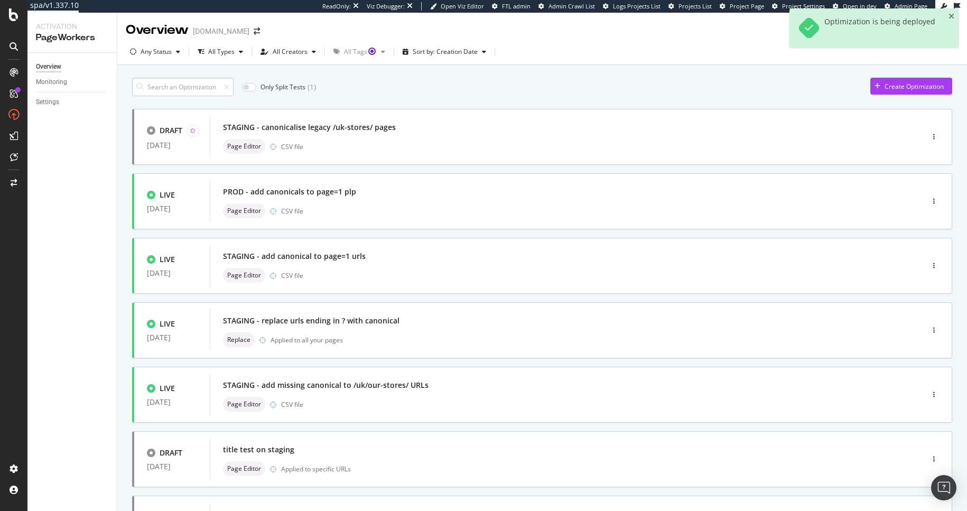
click at [193, 85] on input at bounding box center [182, 87] width 101 height 18
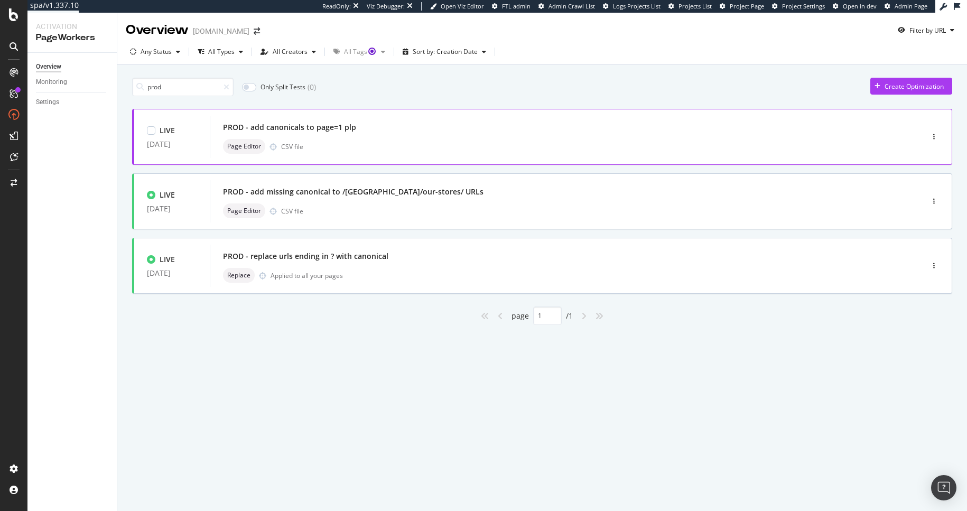
click at [342, 133] on div "PROD - add canonicals to page=1 plp" at bounding box center [550, 127] width 655 height 15
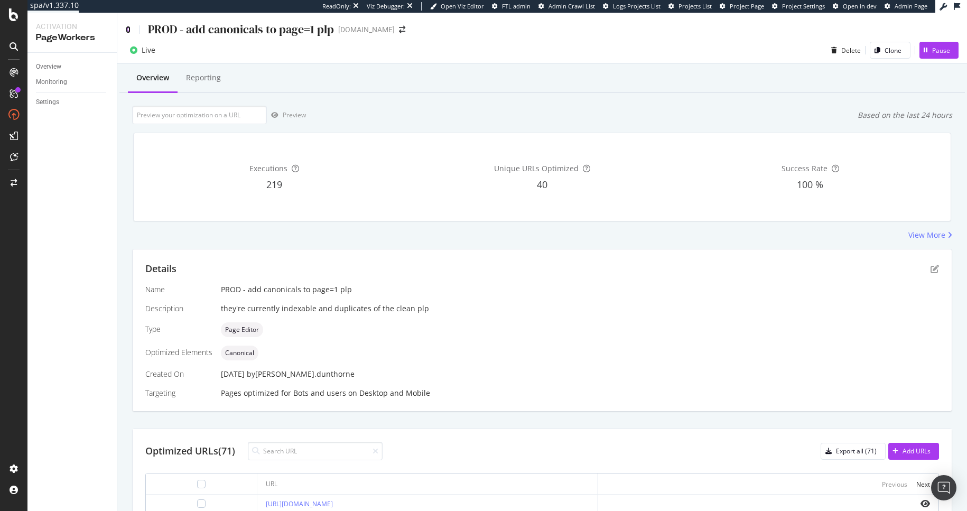
click at [128, 29] on icon at bounding box center [128, 29] width 5 height 7
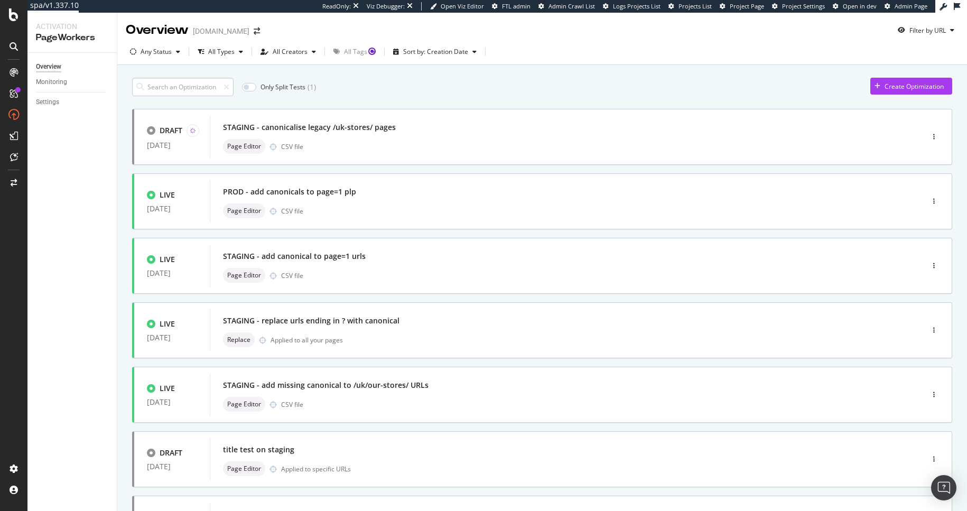
click at [167, 86] on input at bounding box center [182, 87] width 101 height 18
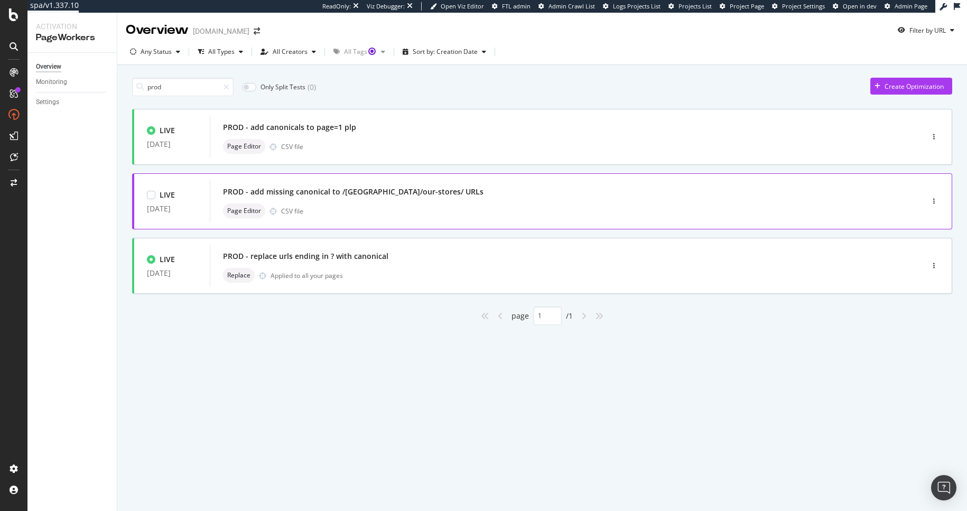
click at [341, 198] on div "PROD - add missing canonical to /uk/our-stores/ URLs" at bounding box center [550, 191] width 655 height 15
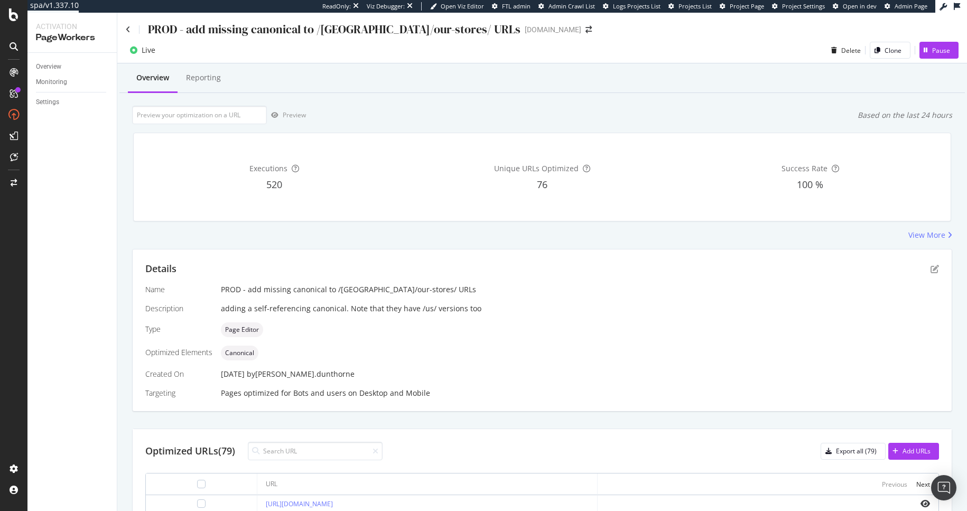
click at [131, 31] on div "PROD - add missing canonical to /uk/our-stores/ URLs" at bounding box center [323, 29] width 395 height 16
click at [129, 31] on icon at bounding box center [128, 29] width 5 height 7
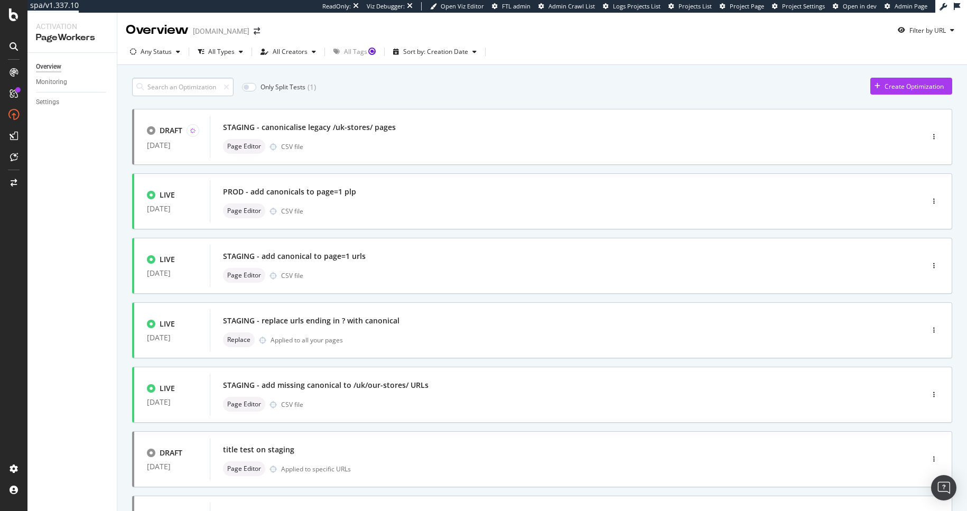
click at [185, 89] on input at bounding box center [182, 87] width 101 height 18
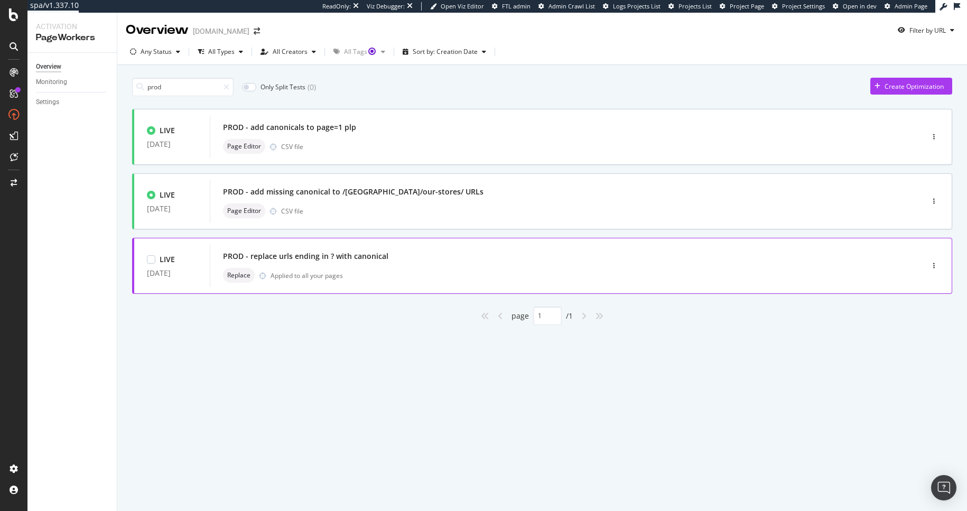
click at [287, 254] on div "PROD - replace urls ending in ? with canonical" at bounding box center [305, 256] width 165 height 11
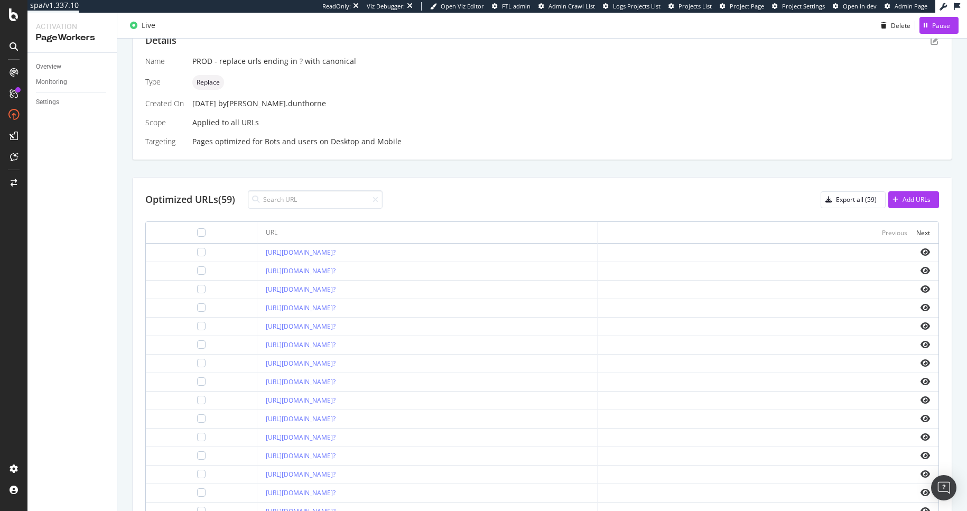
scroll to position [287, 0]
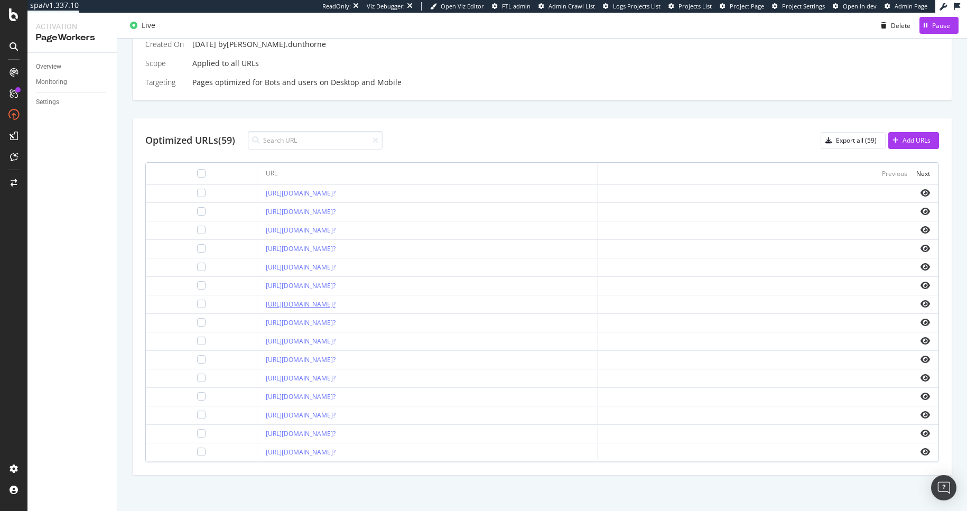
drag, startPoint x: 210, startPoint y: 302, endPoint x: 420, endPoint y: 306, distance: 210.3
click at [420, 306] on td "[URL][DOMAIN_NAME]?" at bounding box center [427, 304] width 341 height 18
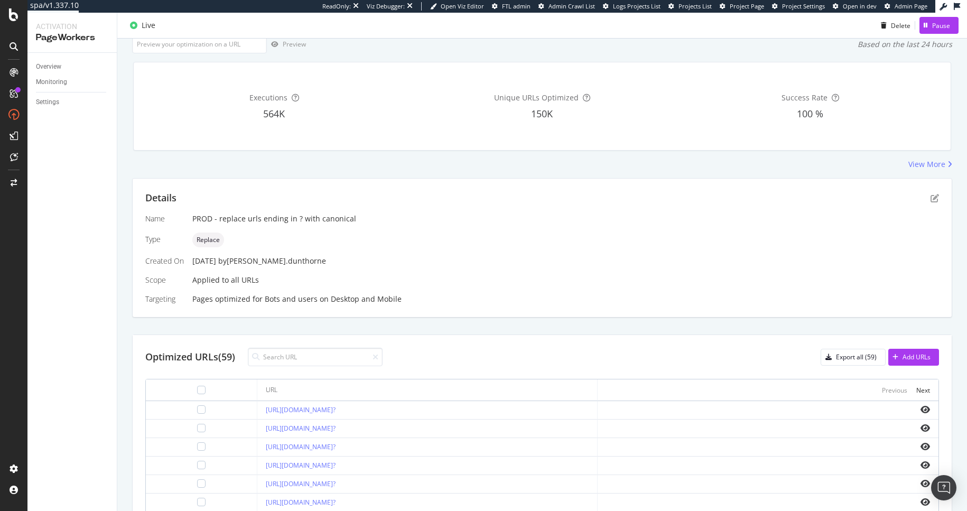
scroll to position [0, 0]
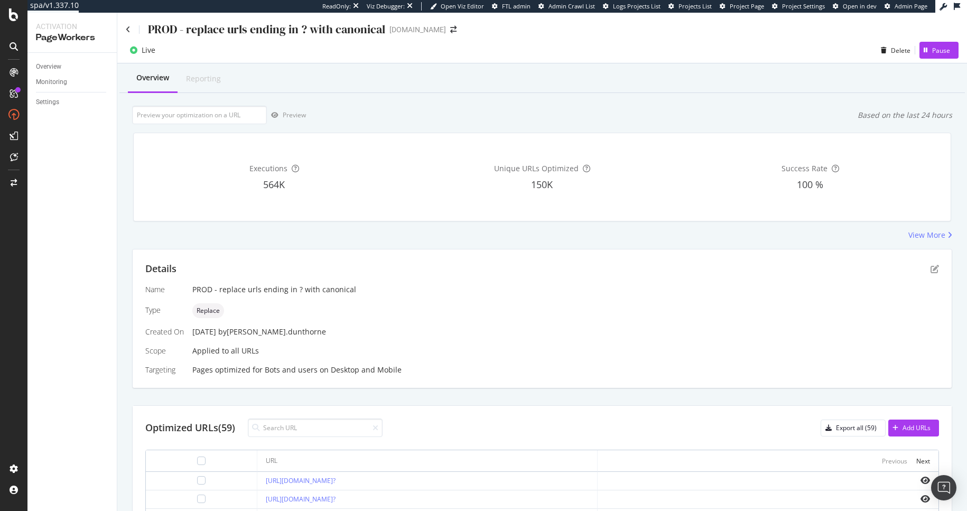
copy link "https://www.thewhitecompany.com/c/uk/Home/c/Kitchen-and-Dining"
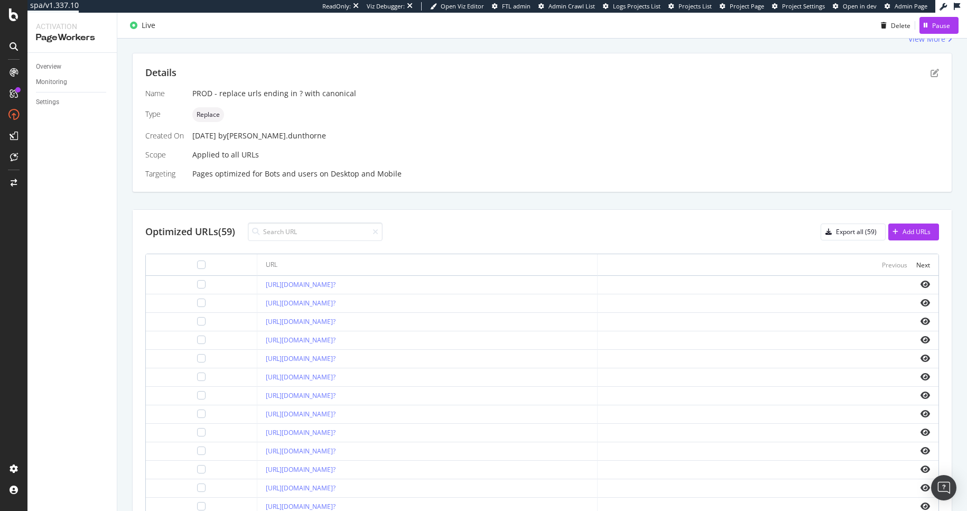
scroll to position [289, 0]
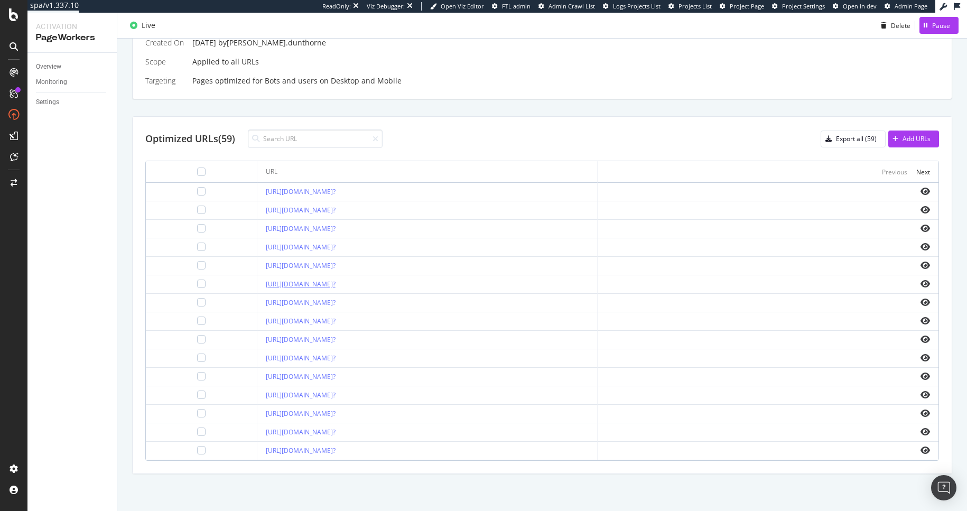
drag, startPoint x: 210, startPoint y: 282, endPoint x: 400, endPoint y: 285, distance: 190.2
click at [400, 285] on td "[URL][DOMAIN_NAME]?" at bounding box center [427, 284] width 341 height 18
copy link "https://www.thewhitecompany.com/Home/Bathroom/c/towels"
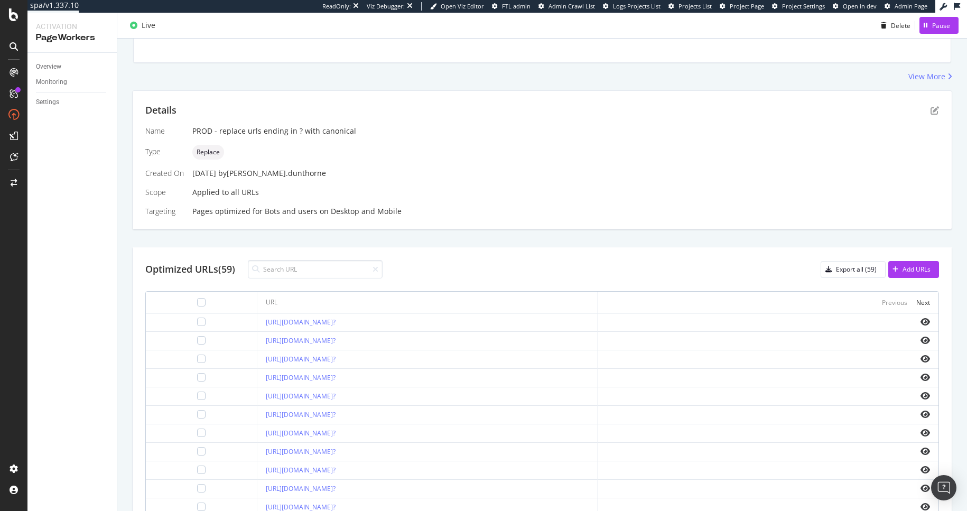
scroll to position [0, 0]
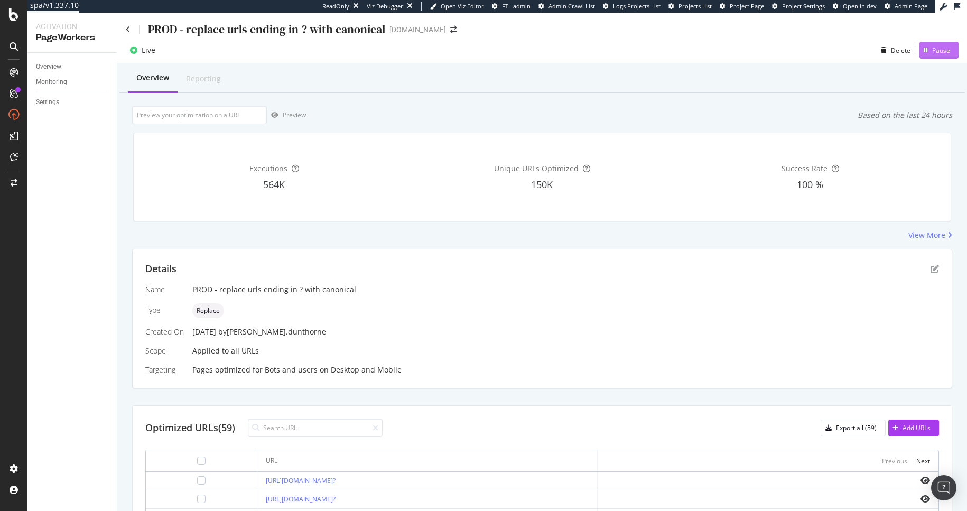
click at [932, 53] on div "Pause" at bounding box center [941, 50] width 18 height 9
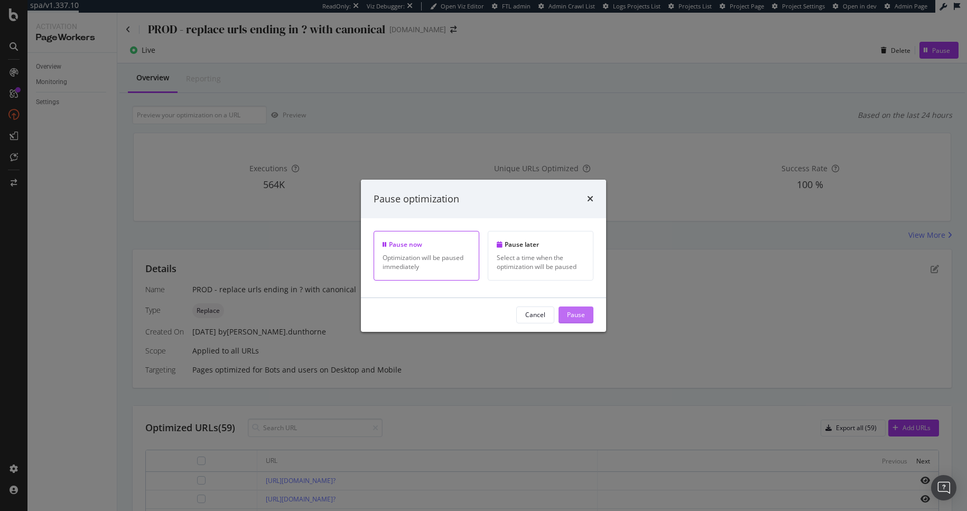
click at [565, 319] on button "Pause" at bounding box center [575, 314] width 35 height 17
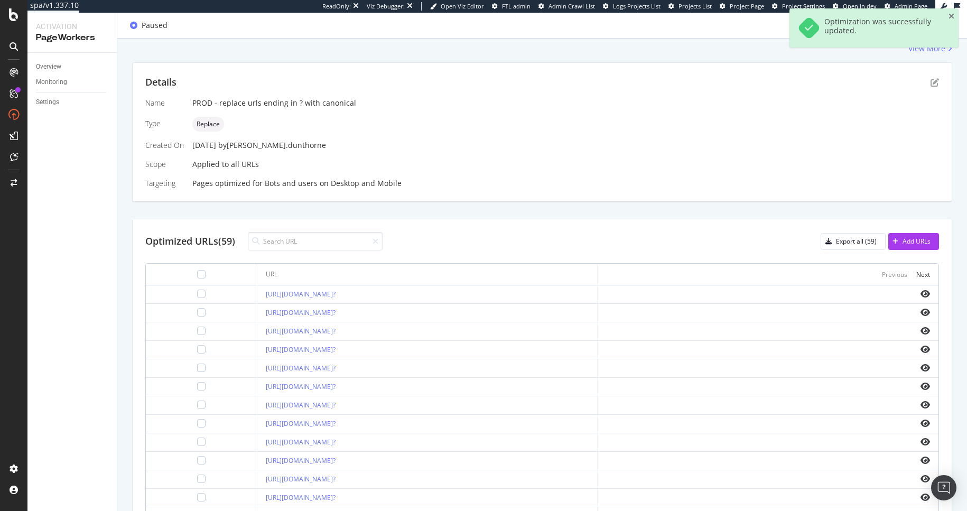
scroll to position [289, 0]
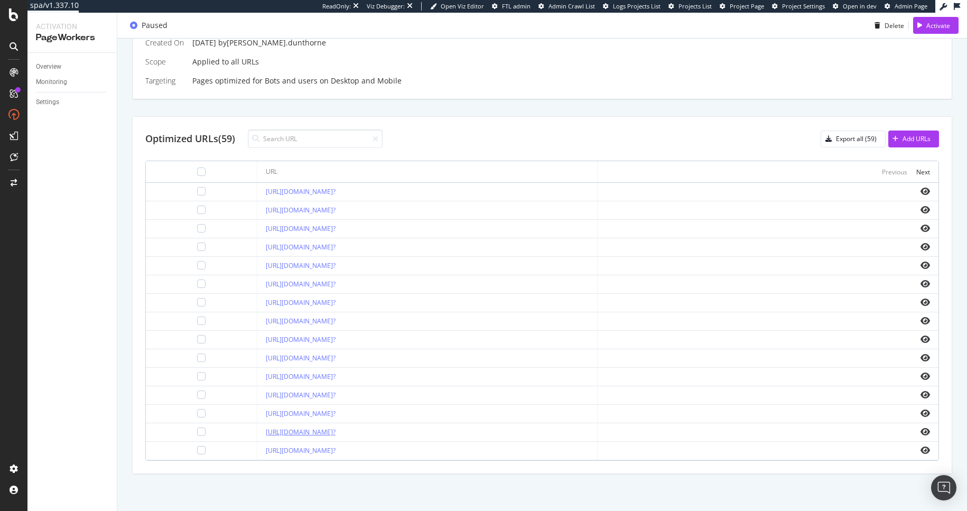
drag, startPoint x: 209, startPoint y: 431, endPoint x: 452, endPoint y: 431, distance: 243.0
click at [452, 431] on td "[URL][DOMAIN_NAME]?" at bounding box center [427, 432] width 341 height 18
copy link "https://www.thewhitecompany.com/uk/Candles-and-Fragrance/c/our-fragrances"
click at [916, 170] on div "Next" at bounding box center [923, 171] width 14 height 9
drag, startPoint x: 203, startPoint y: 245, endPoint x: 419, endPoint y: 246, distance: 216.0
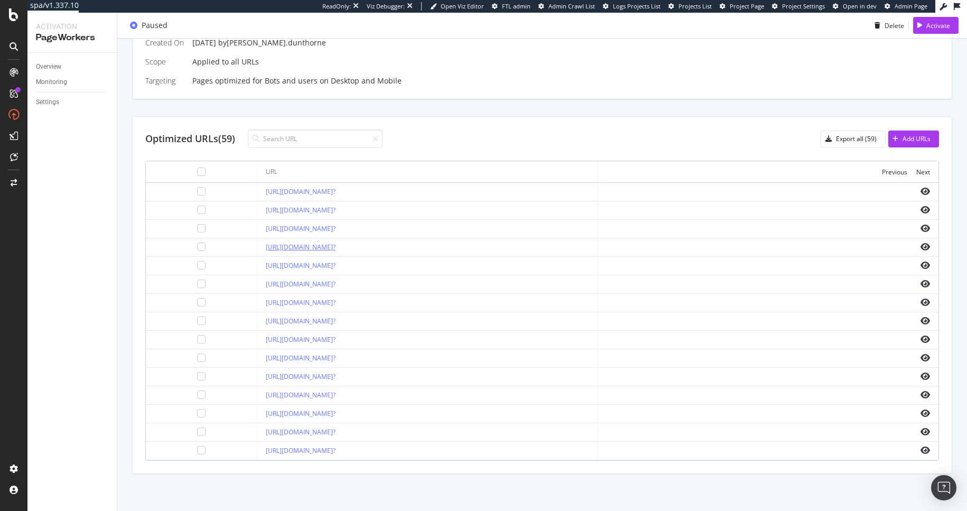
click at [419, 246] on tr "[URL][DOMAIN_NAME]?" at bounding box center [542, 247] width 792 height 18
copy tr "https://www.thewhitecompany.com/uk/Clothing/Nightwear/c/pyjamas"
click at [257, 247] on td "[URL][DOMAIN_NAME]?" at bounding box center [427, 247] width 341 height 18
drag, startPoint x: 209, startPoint y: 247, endPoint x: 412, endPoint y: 242, distance: 202.9
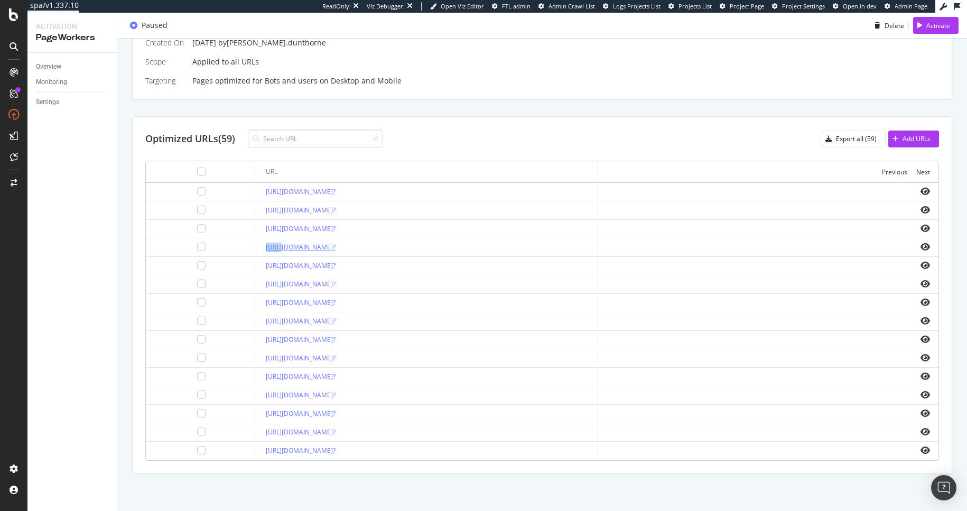
click at [412, 242] on td "[URL][DOMAIN_NAME]?" at bounding box center [427, 247] width 341 height 18
click at [257, 242] on td "[URL][DOMAIN_NAME]?" at bounding box center [427, 247] width 341 height 18
drag, startPoint x: 208, startPoint y: 243, endPoint x: 420, endPoint y: 248, distance: 211.9
click at [419, 248] on td "[URL][DOMAIN_NAME]?" at bounding box center [427, 247] width 341 height 18
copy link "https://www.thewhitecompany.com/uk/Clothing/Nightwear/c/pyjamas"
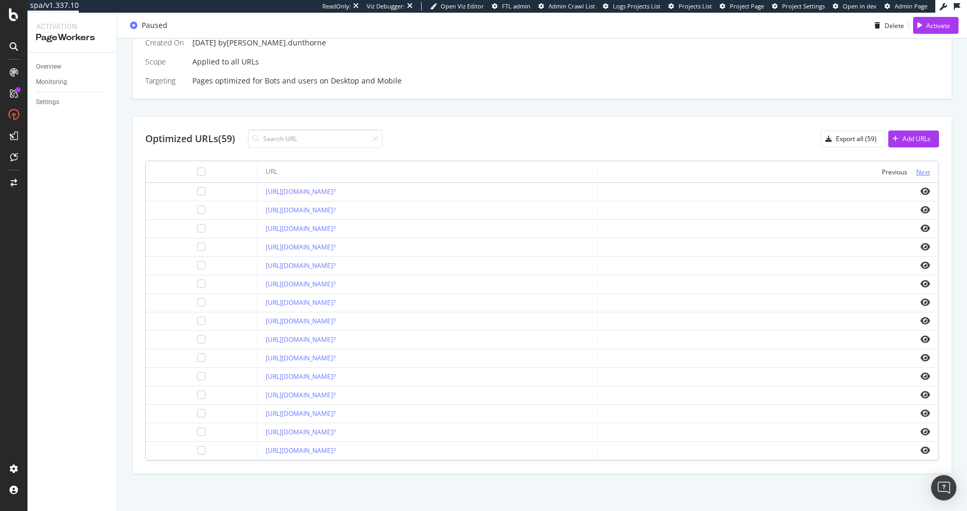
click at [918, 167] on div "Next" at bounding box center [923, 171] width 14 height 9
drag, startPoint x: 211, startPoint y: 451, endPoint x: 444, endPoint y: 452, distance: 233.0
click at [444, 452] on td "[URL][DOMAIN_NAME]?" at bounding box center [427, 451] width 341 height 18
copy link "https://www.thewhitecompany.com/us/Candles-and-Fragrance/c/Accessories"
click at [883, 171] on div "Previous" at bounding box center [894, 171] width 25 height 9
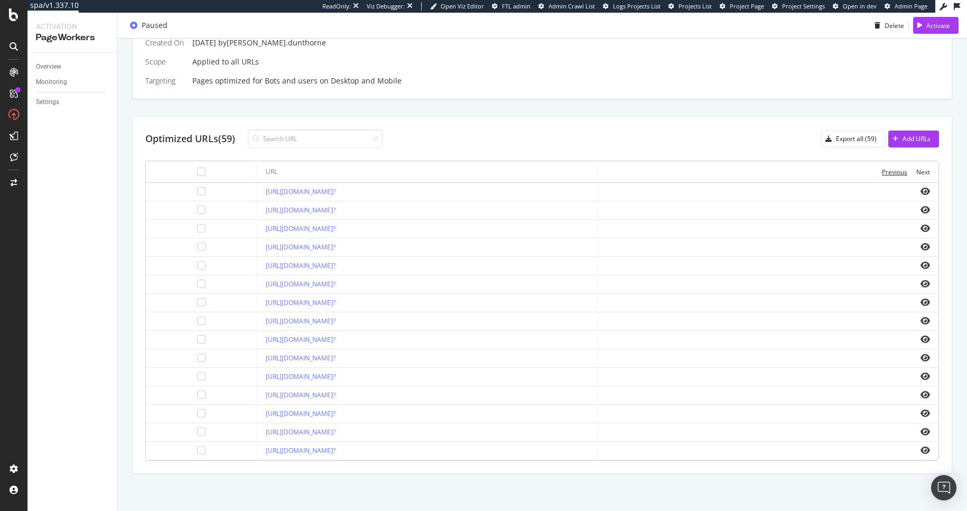
click at [883, 171] on div "Previous" at bounding box center [894, 171] width 25 height 9
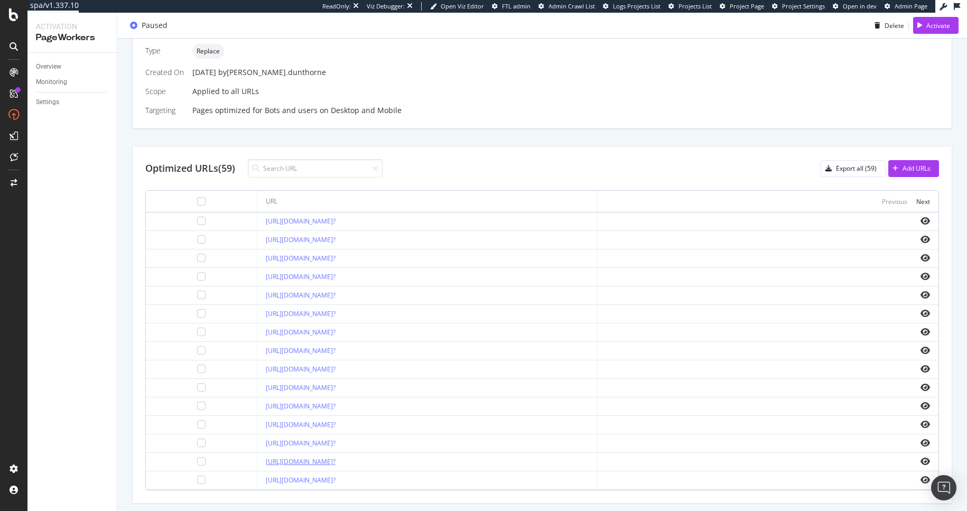
scroll to position [259, 0]
drag, startPoint x: 210, startPoint y: 317, endPoint x: 400, endPoint y: 318, distance: 190.2
click at [400, 318] on td "[URL][DOMAIN_NAME]?" at bounding box center [427, 314] width 341 height 18
copy link "https://www.thewhitecompany.com/Home/Bathroom/c/towels"
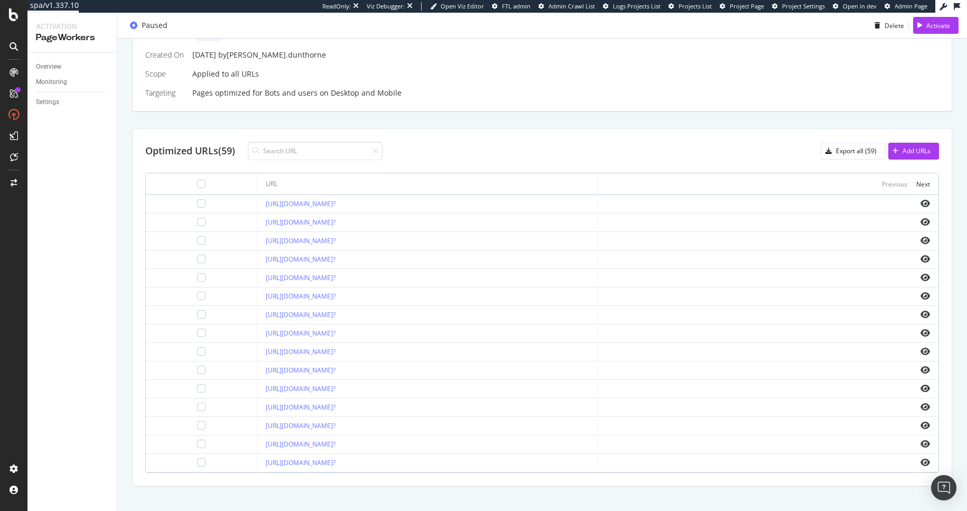
scroll to position [278, 0]
click at [257, 272] on td "[URL][DOMAIN_NAME]?" at bounding box center [427, 277] width 341 height 18
drag, startPoint x: 213, startPoint y: 273, endPoint x: 414, endPoint y: 280, distance: 200.3
click at [414, 280] on td "[URL][DOMAIN_NAME]?" at bounding box center [427, 277] width 341 height 18
drag, startPoint x: 419, startPoint y: 278, endPoint x: 216, endPoint y: 276, distance: 203.4
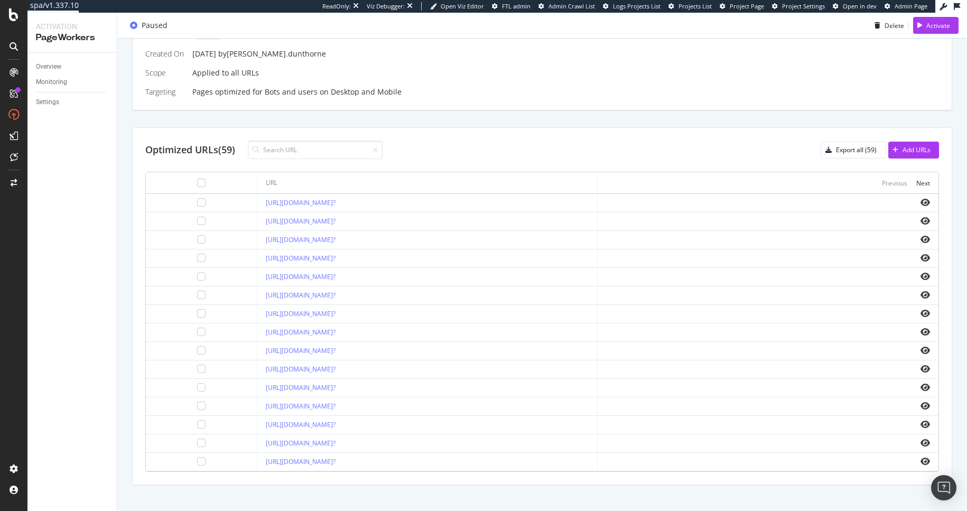
click at [257, 276] on td "[URL][DOMAIN_NAME]?" at bounding box center [427, 277] width 341 height 18
copy link "[URL][DOMAIN_NAME]?"
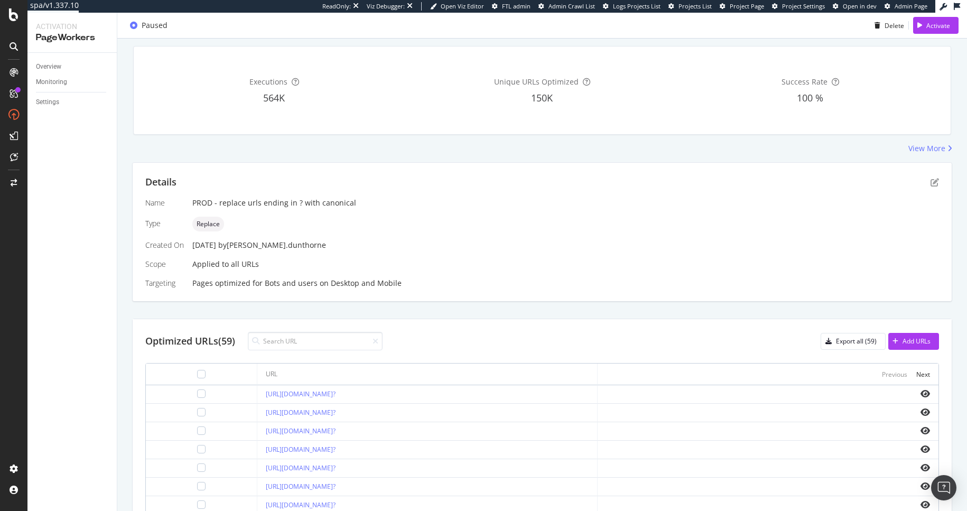
scroll to position [0, 0]
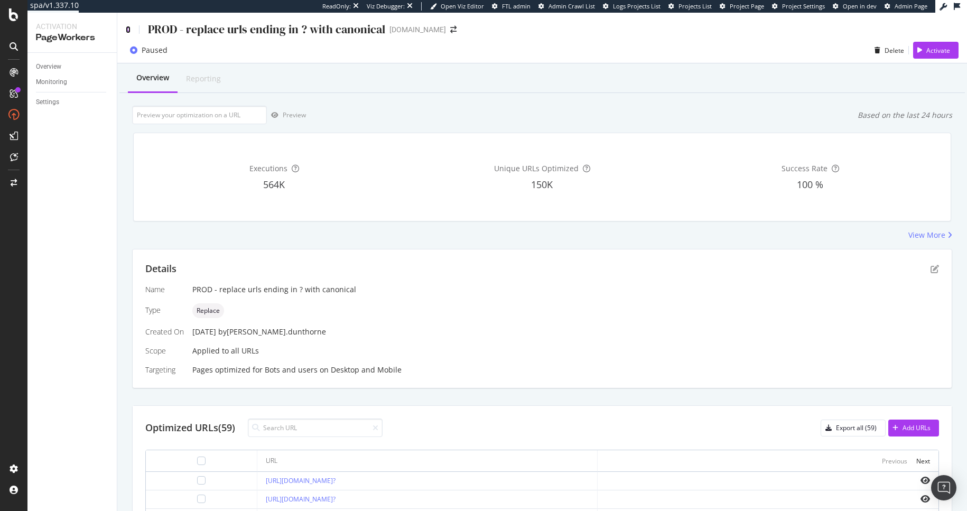
click at [127, 29] on icon at bounding box center [128, 29] width 5 height 7
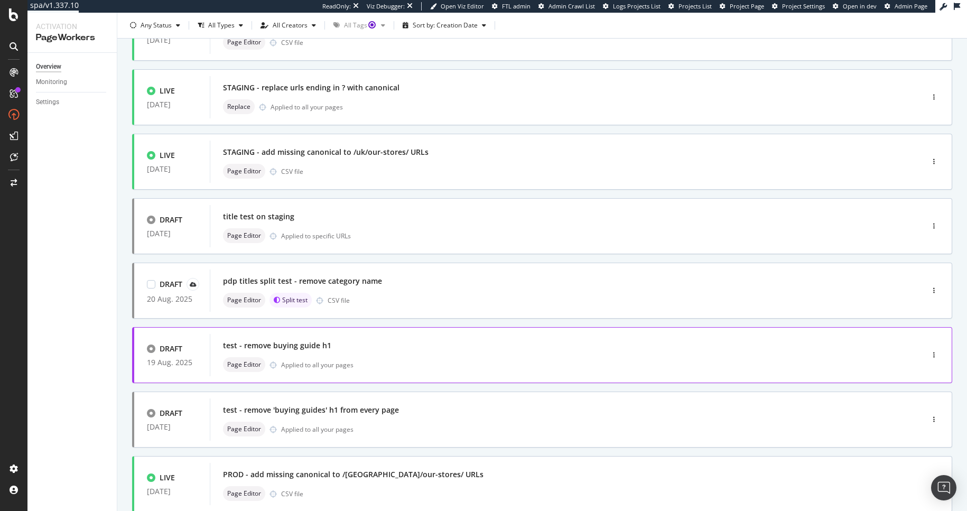
scroll to position [302, 0]
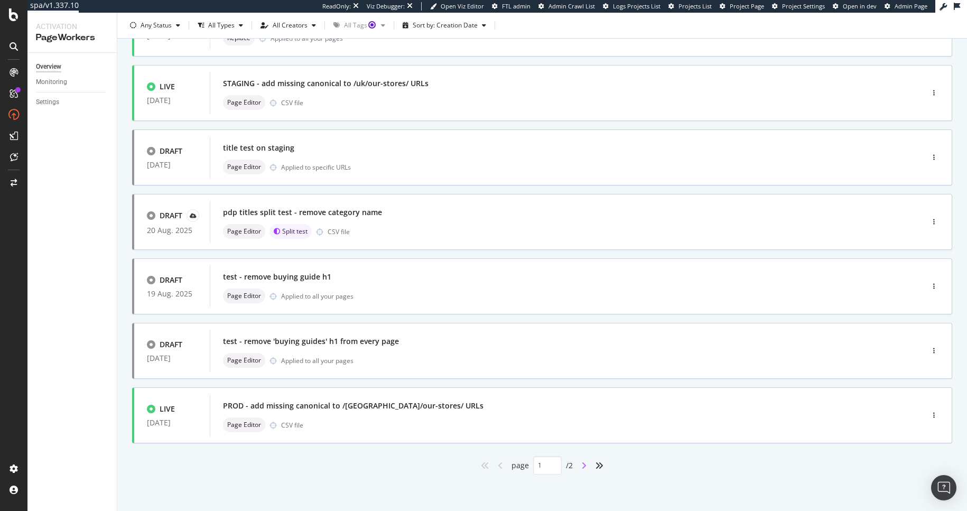
click at [581, 465] on icon "angle-right" at bounding box center [583, 465] width 5 height 8
type input "2"
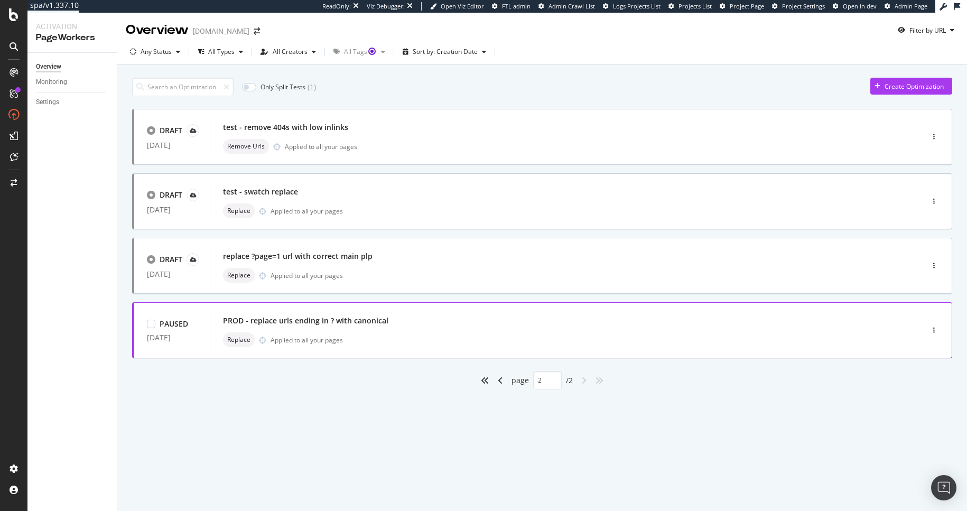
click at [373, 337] on div "Replace Applied to all your pages" at bounding box center [550, 339] width 655 height 15
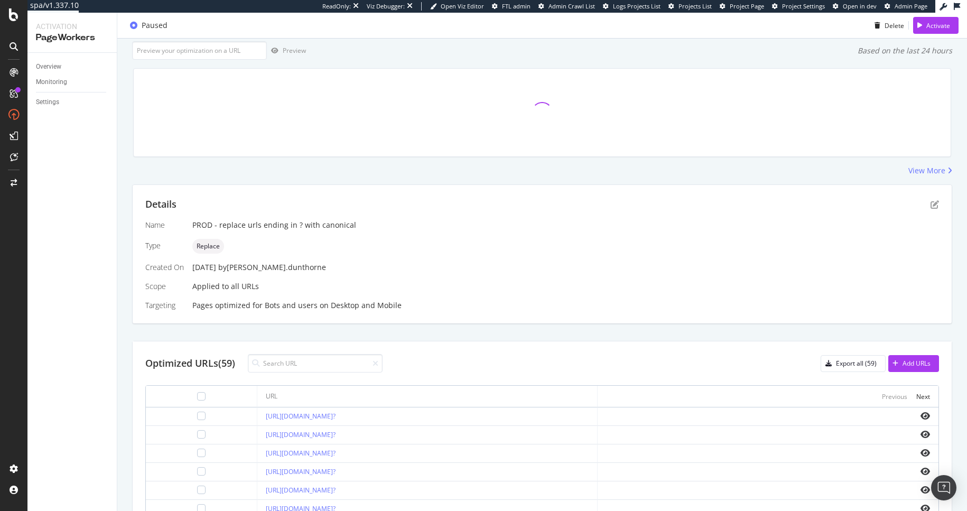
scroll to position [65, 0]
click at [930, 206] on icon "pen-to-square" at bounding box center [934, 204] width 8 height 8
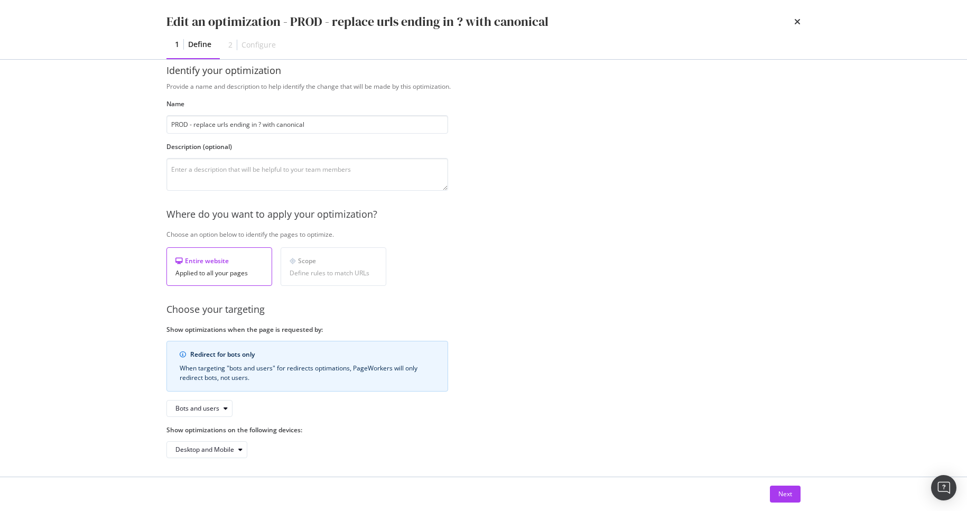
scroll to position [19, 0]
click at [794, 495] on button "Next" at bounding box center [785, 493] width 31 height 17
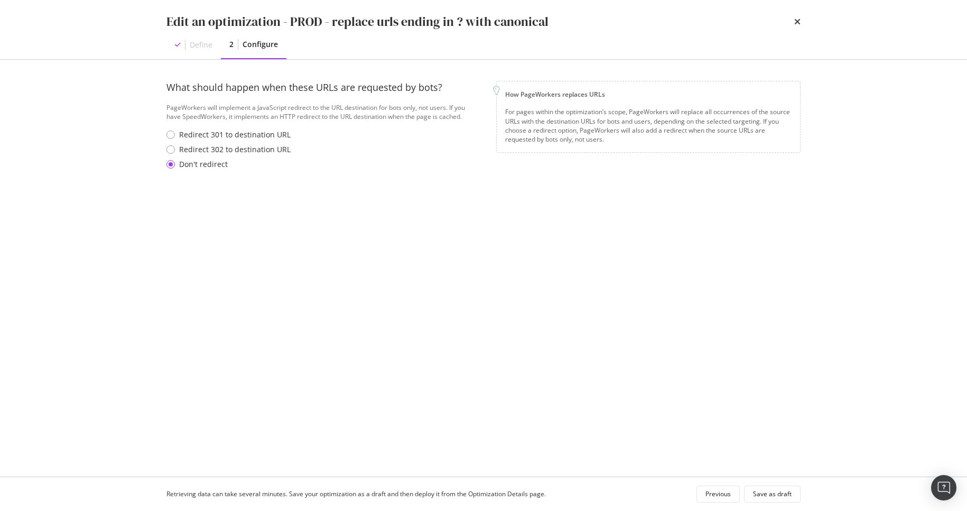
scroll to position [0, 0]
click at [708, 487] on div "Previous" at bounding box center [717, 494] width 25 height 15
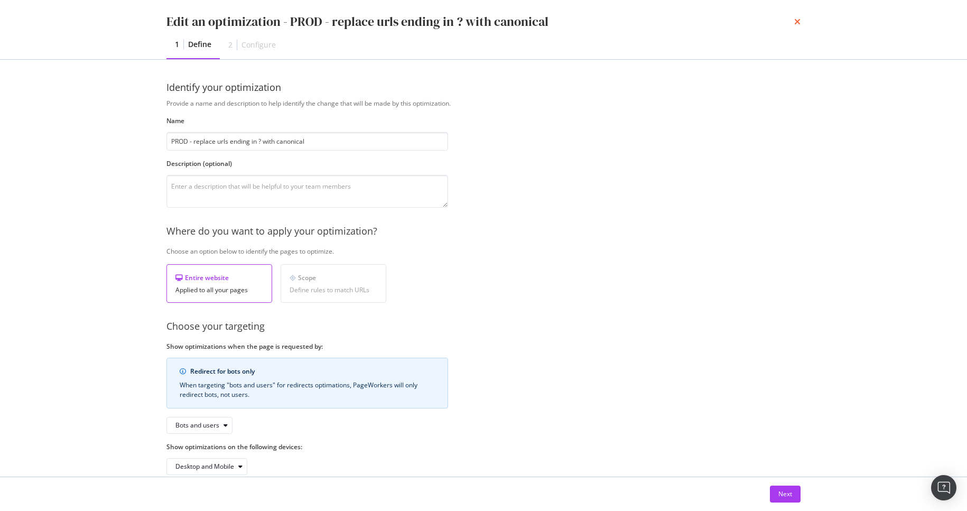
click at [798, 21] on icon "times" at bounding box center [797, 21] width 6 height 8
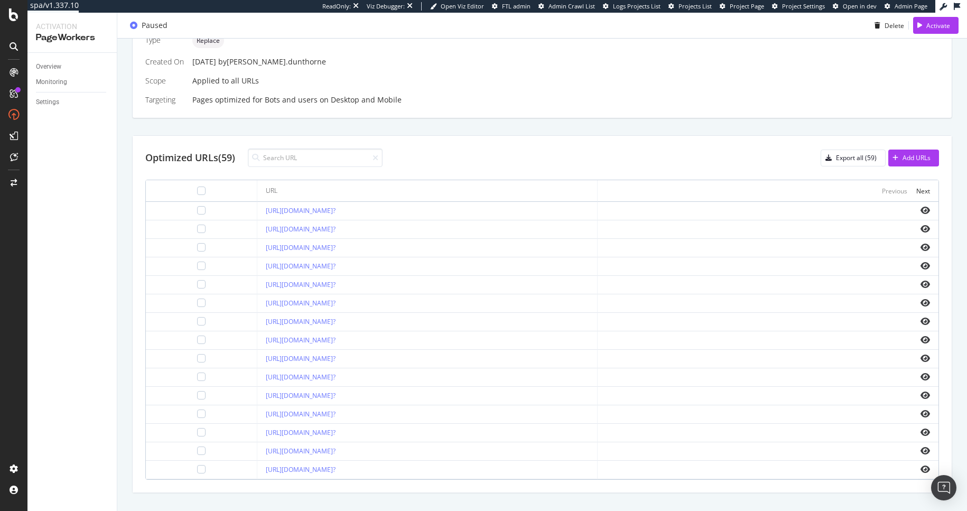
scroll to position [289, 0]
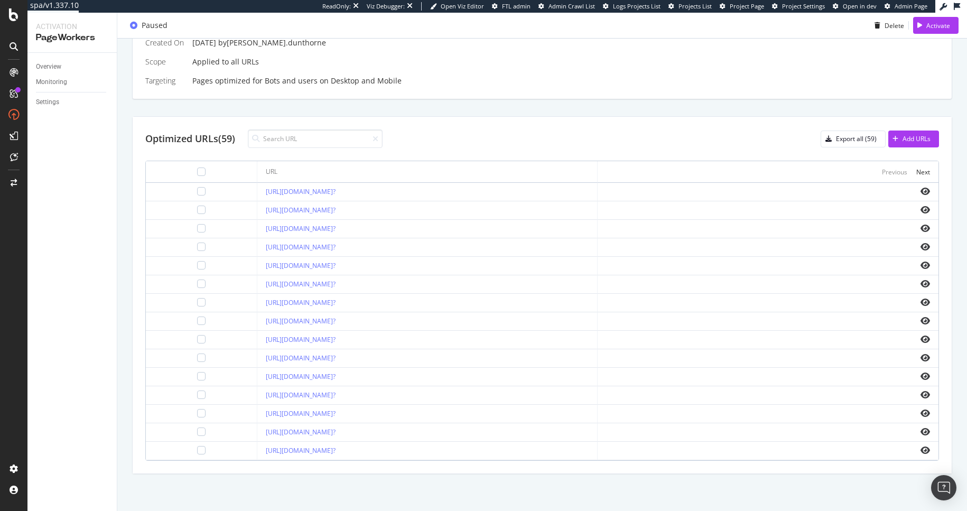
drag, startPoint x: 212, startPoint y: 282, endPoint x: 408, endPoint y: 291, distance: 196.2
click at [408, 291] on td "[URL][DOMAIN_NAME]?" at bounding box center [427, 284] width 341 height 18
copy link "[URL][DOMAIN_NAME]?"
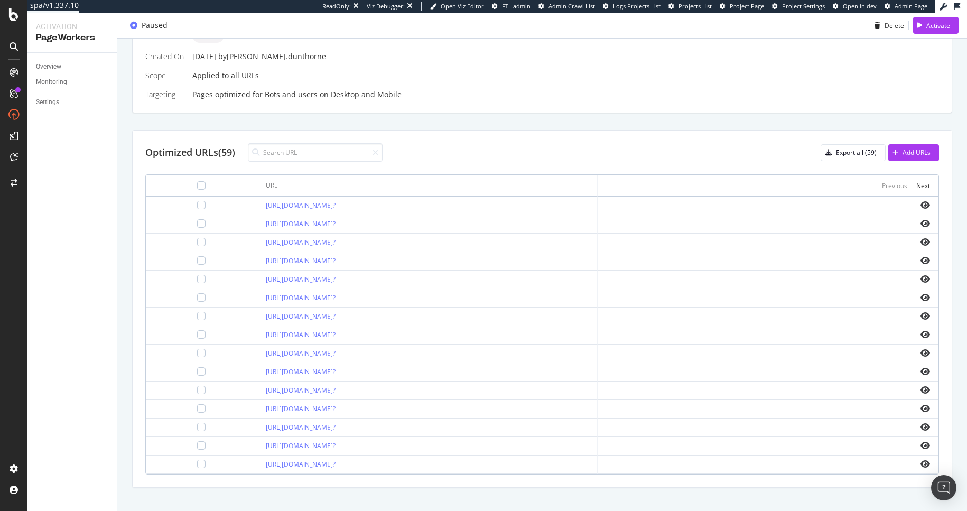
scroll to position [274, 0]
drag, startPoint x: 210, startPoint y: 340, endPoint x: 594, endPoint y: 341, distance: 384.6
click at [594, 341] on td "[URL][DOMAIN_NAME]?" at bounding box center [427, 337] width 341 height 18
copy link "[URL][DOMAIN_NAME]?"
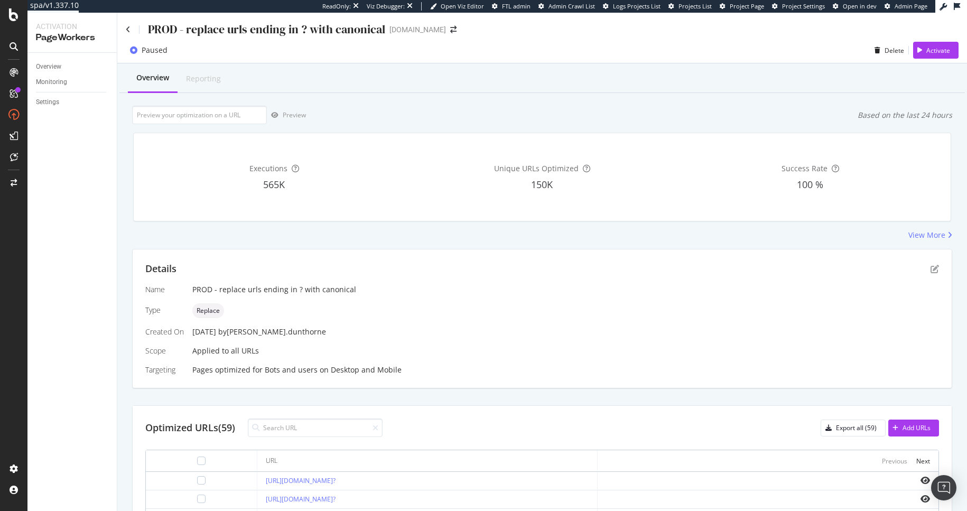
scroll to position [229, 0]
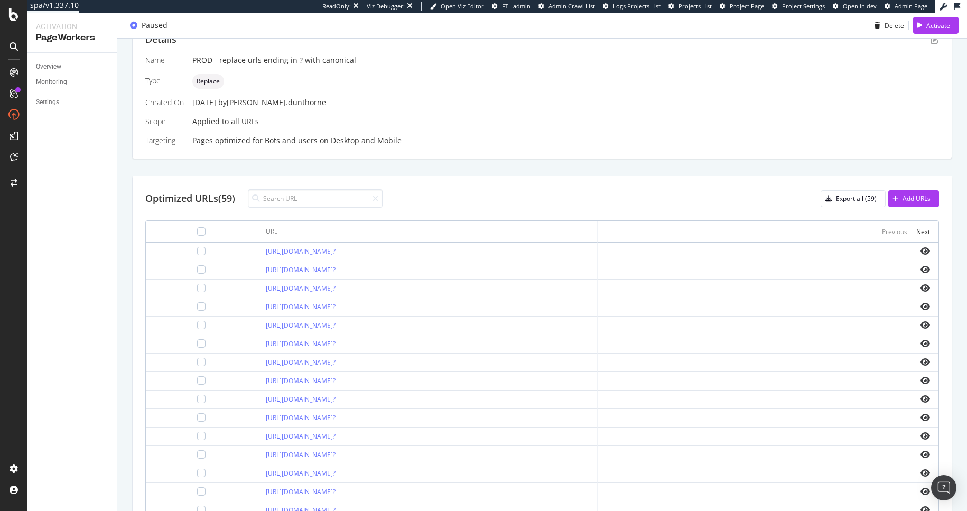
drag, startPoint x: 214, startPoint y: 342, endPoint x: 410, endPoint y: 342, distance: 196.0
click at [410, 342] on td "[URL][DOMAIN_NAME]?" at bounding box center [427, 344] width 341 height 18
copy link "[URL][DOMAIN_NAME]?"
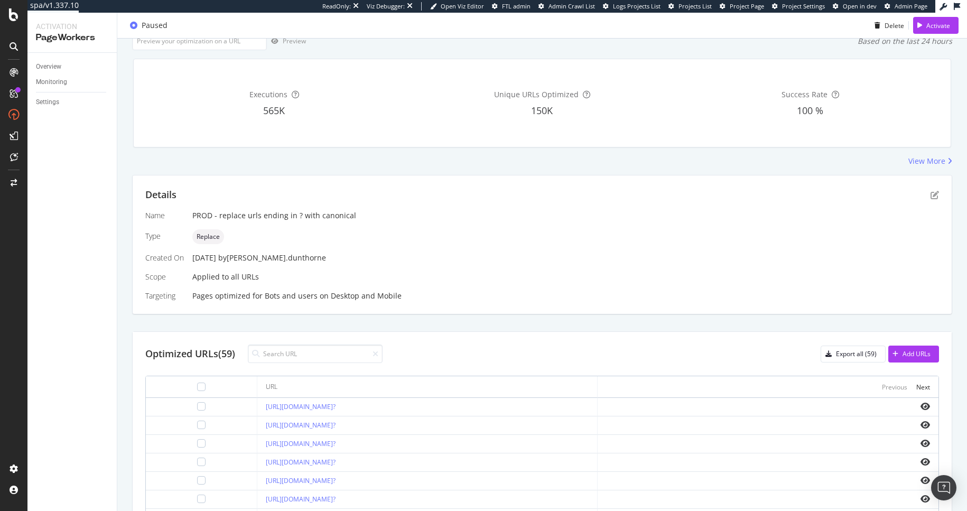
scroll to position [0, 0]
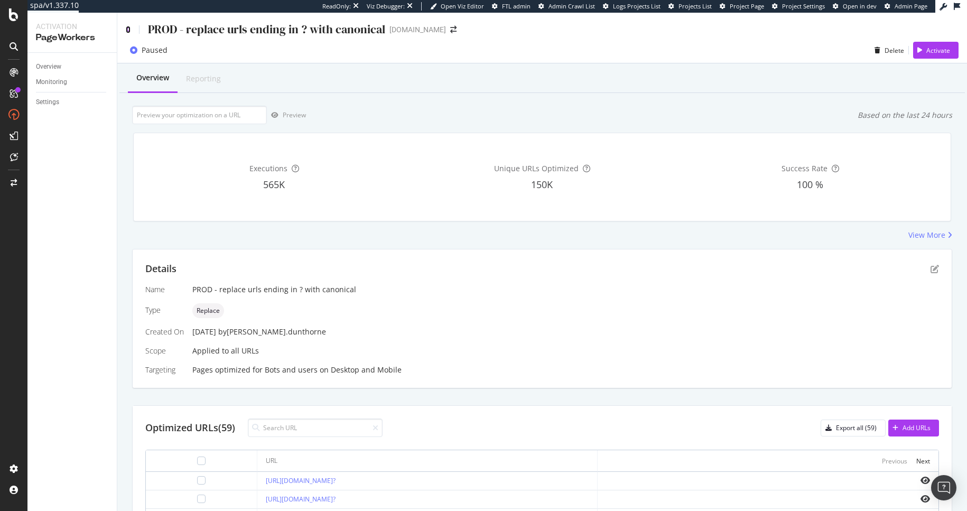
click at [128, 27] on icon at bounding box center [128, 29] width 5 height 7
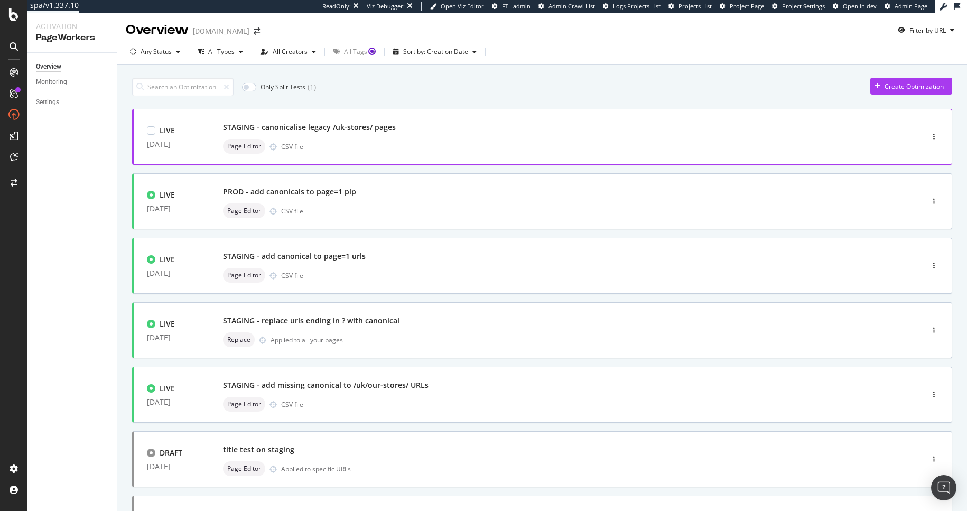
click at [415, 146] on div "Page Editor CSV file" at bounding box center [550, 146] width 655 height 15
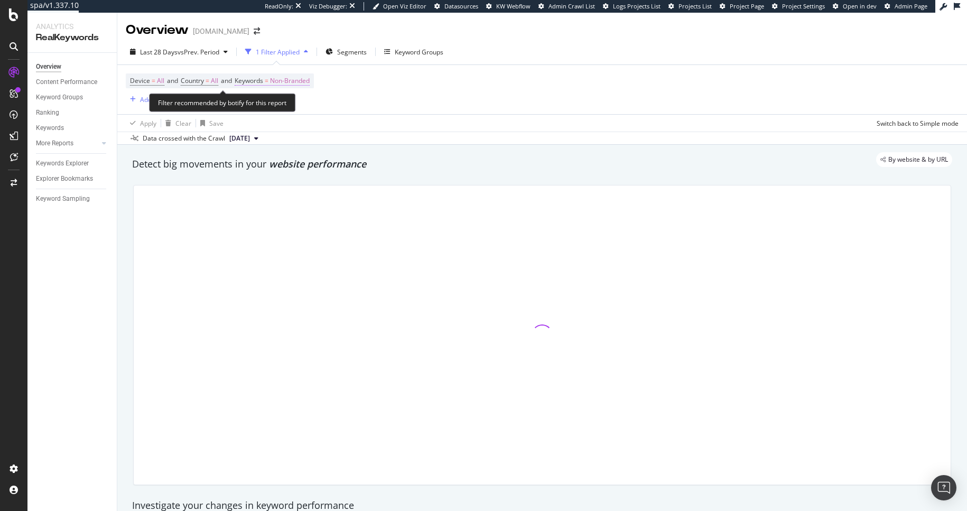
click at [308, 79] on span "Non-Branded" at bounding box center [290, 80] width 40 height 15
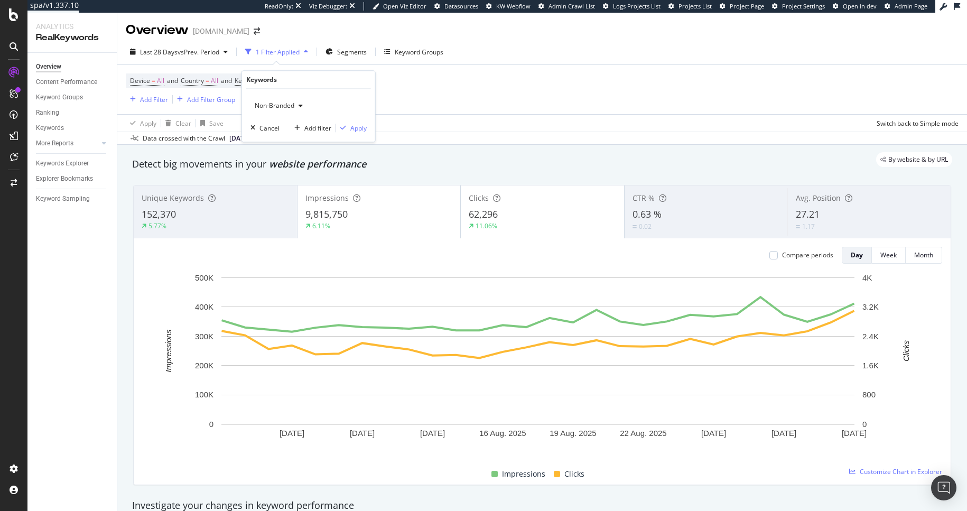
click at [276, 109] on span "Non-Branded" at bounding box center [272, 105] width 44 height 9
click at [270, 190] on span "All" at bounding box center [313, 188] width 108 height 10
click at [354, 126] on div "Apply" at bounding box center [358, 128] width 16 height 9
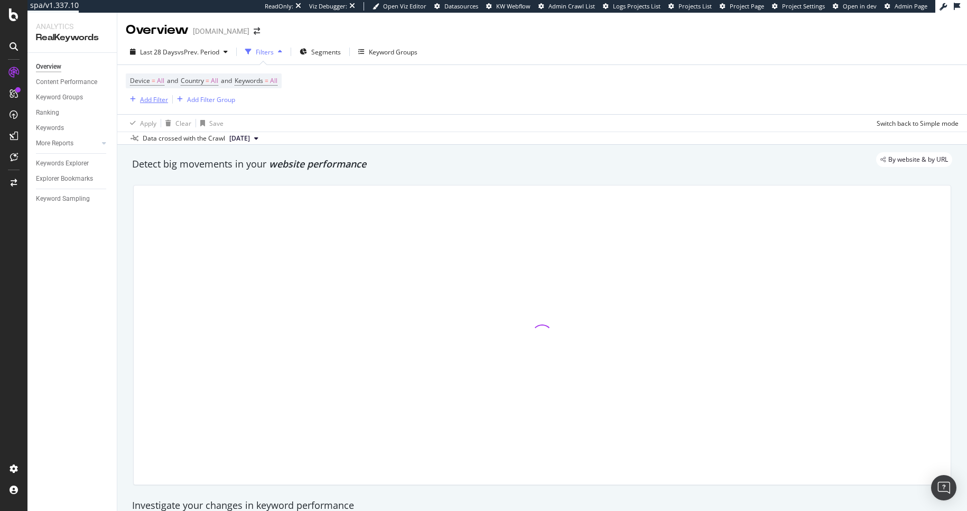
click at [132, 99] on icon "button" at bounding box center [133, 99] width 6 height 6
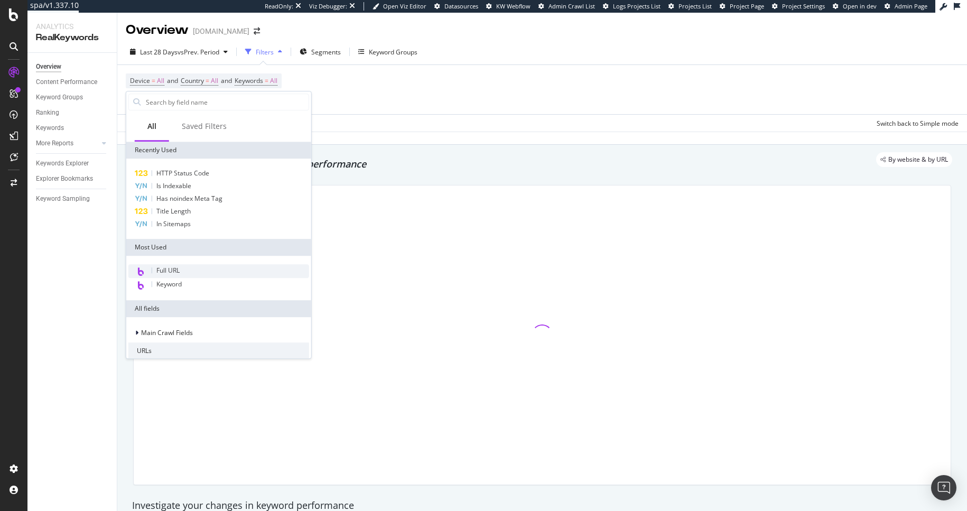
click at [191, 268] on div "Full URL" at bounding box center [218, 271] width 181 height 14
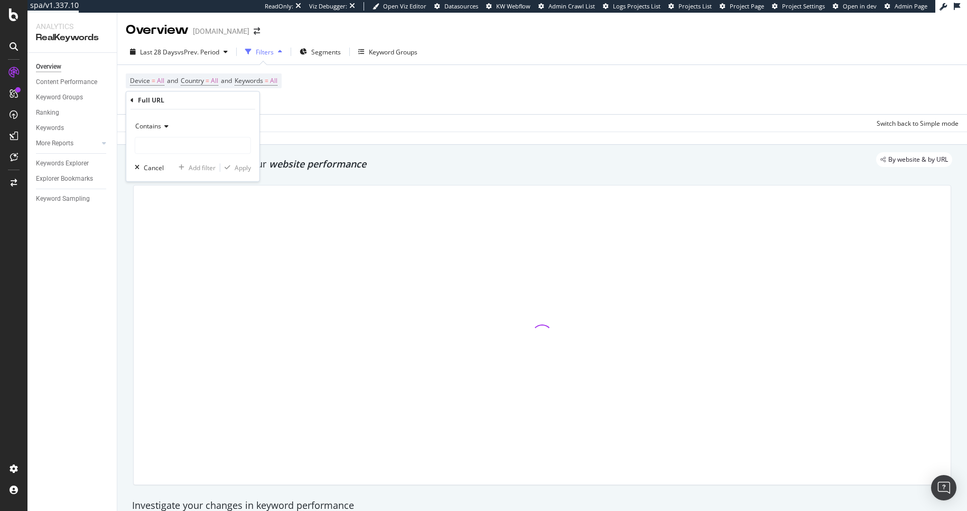
click at [159, 128] on span "Contains" at bounding box center [148, 125] width 26 height 9
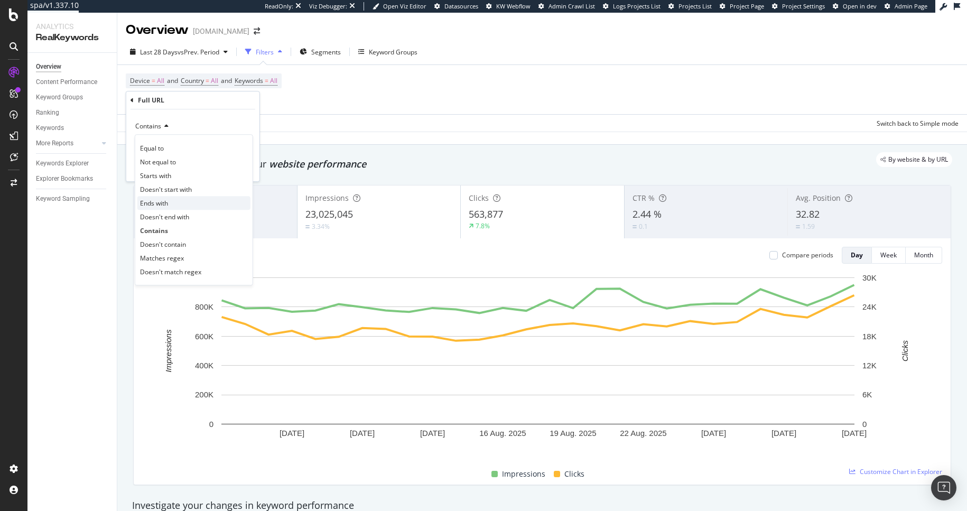
click at [165, 206] on span "Ends with" at bounding box center [154, 203] width 28 height 9
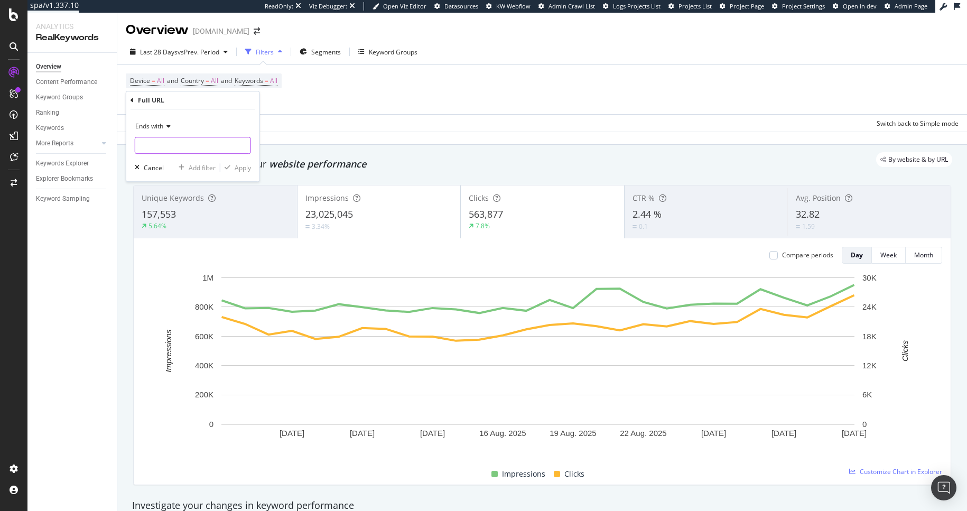
click at [161, 146] on input "text" at bounding box center [192, 145] width 115 height 17
type input "?"
click at [246, 167] on div "Apply" at bounding box center [243, 167] width 16 height 9
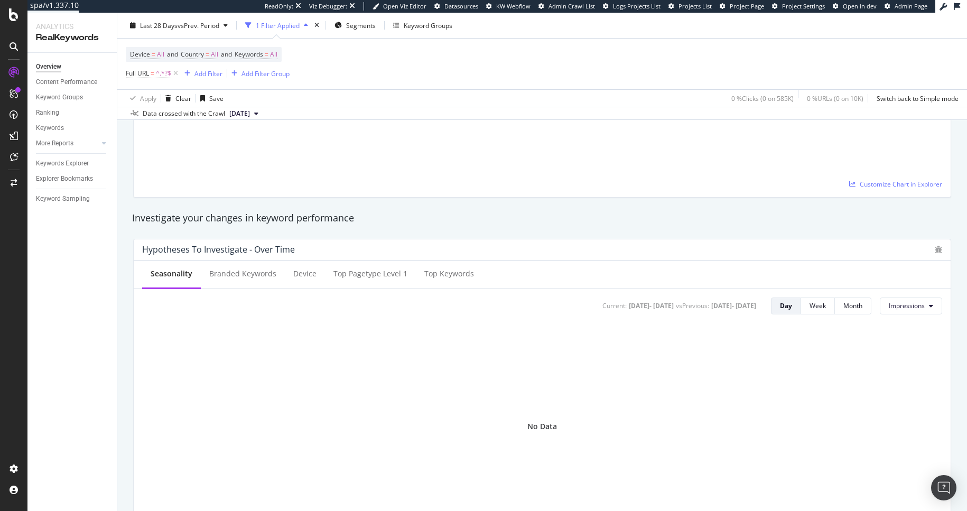
scroll to position [377, 0]
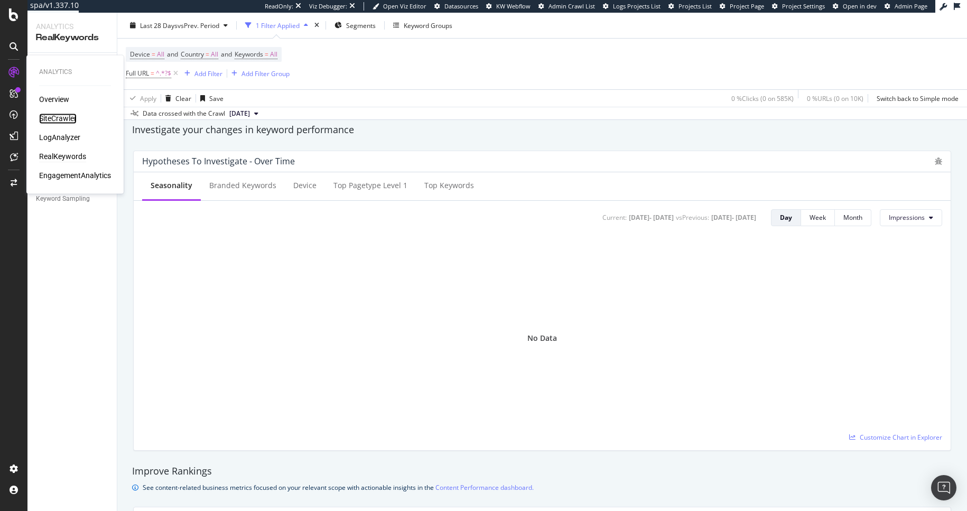
click at [60, 118] on div "SiteCrawler" at bounding box center [58, 119] width 38 height 11
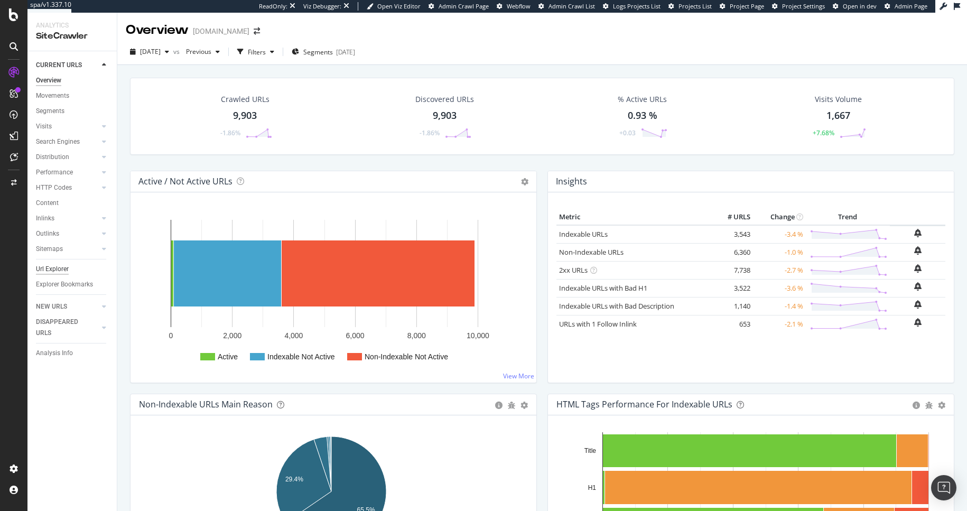
click at [56, 269] on div "Url Explorer" at bounding box center [52, 269] width 33 height 11
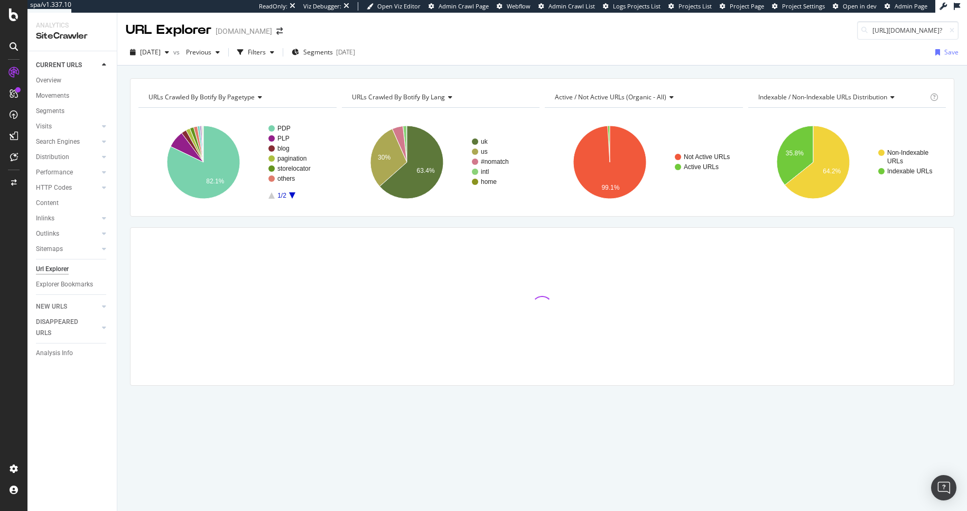
scroll to position [0, 113]
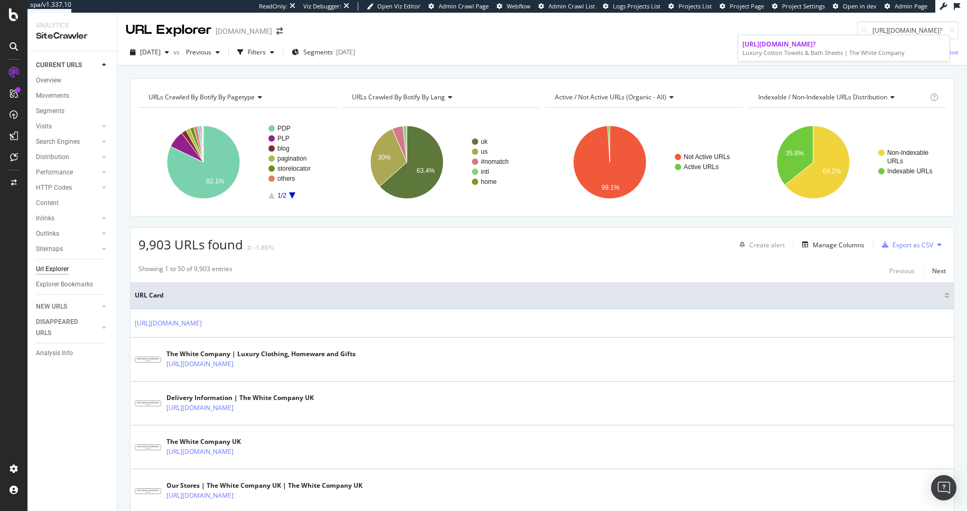
type input "[URL][DOMAIN_NAME]?"
click at [801, 55] on div "Luxury Cotton Towels & Bath Sheets | The White Company" at bounding box center [843, 53] width 203 height 8
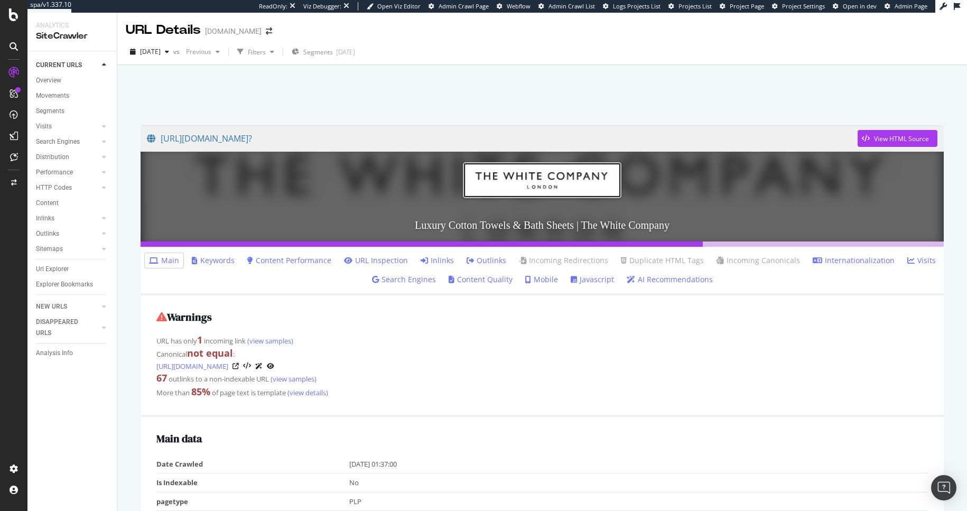
click at [433, 257] on link "Inlinks" at bounding box center [436, 260] width 33 height 11
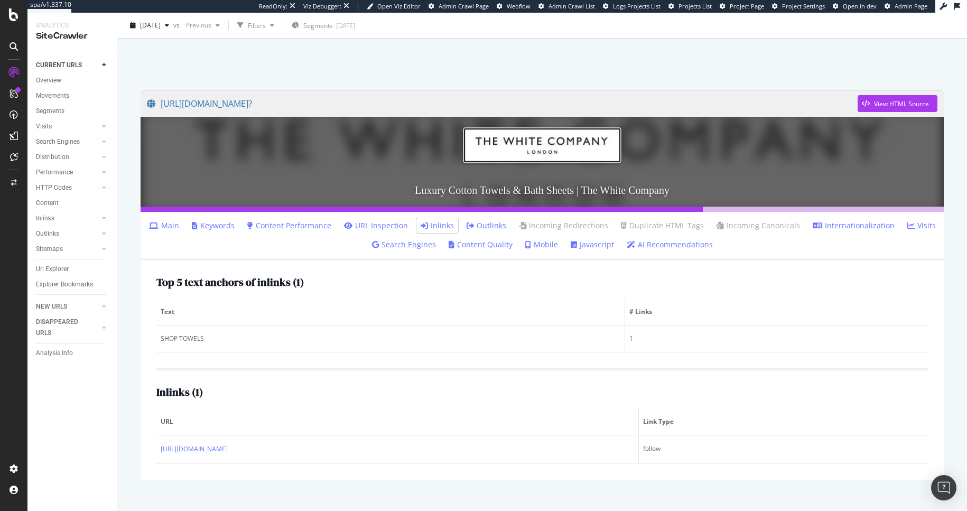
scroll to position [49, 0]
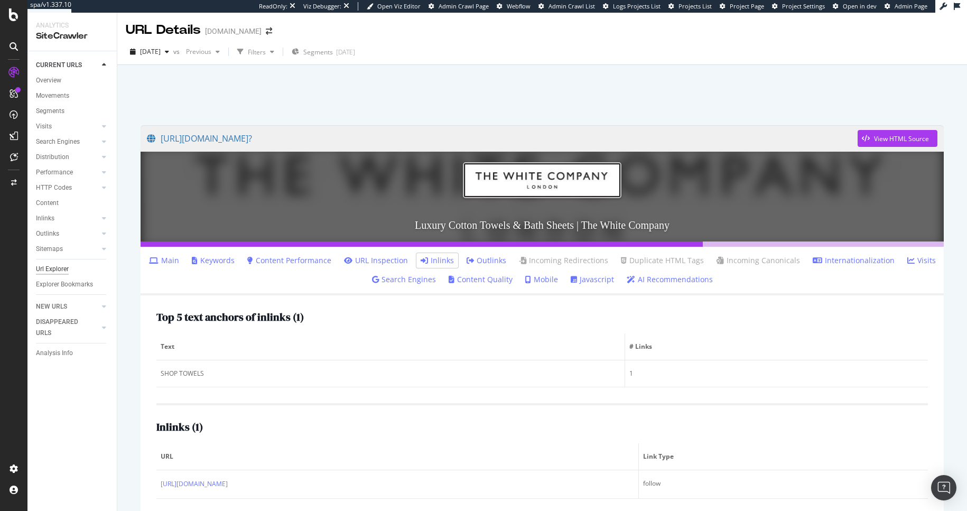
click at [55, 273] on div "Url Explorer" at bounding box center [52, 269] width 33 height 11
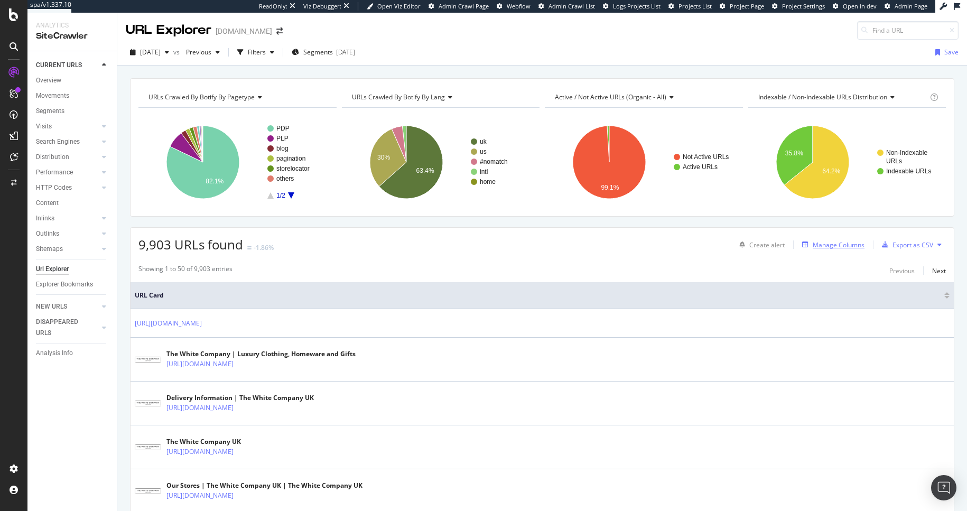
click at [813, 244] on div "Manage Columns" at bounding box center [838, 244] width 52 height 9
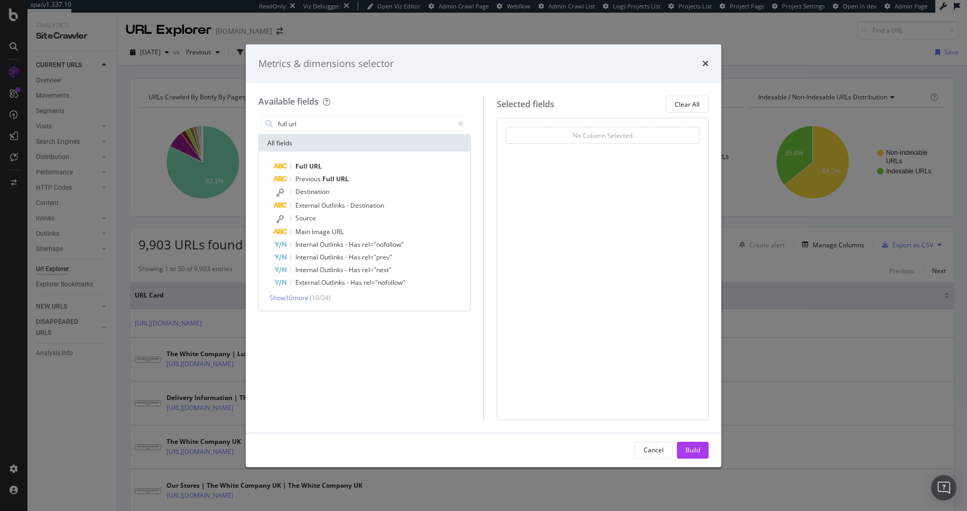
type input "full url"
click at [826, 363] on div "Metrics & dimensions selector Available fields full url All fields Full URL Pre…" at bounding box center [483, 255] width 967 height 511
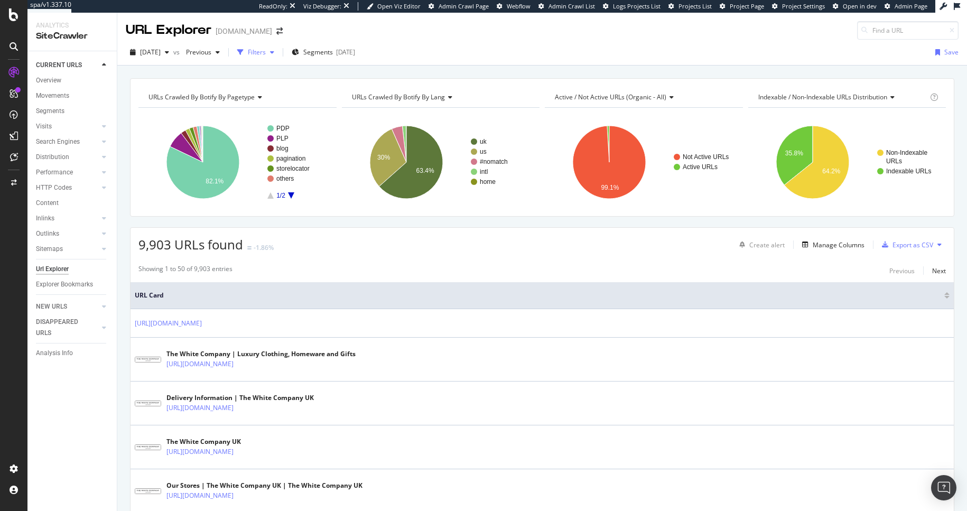
click at [266, 52] on div "Filters" at bounding box center [257, 52] width 18 height 9
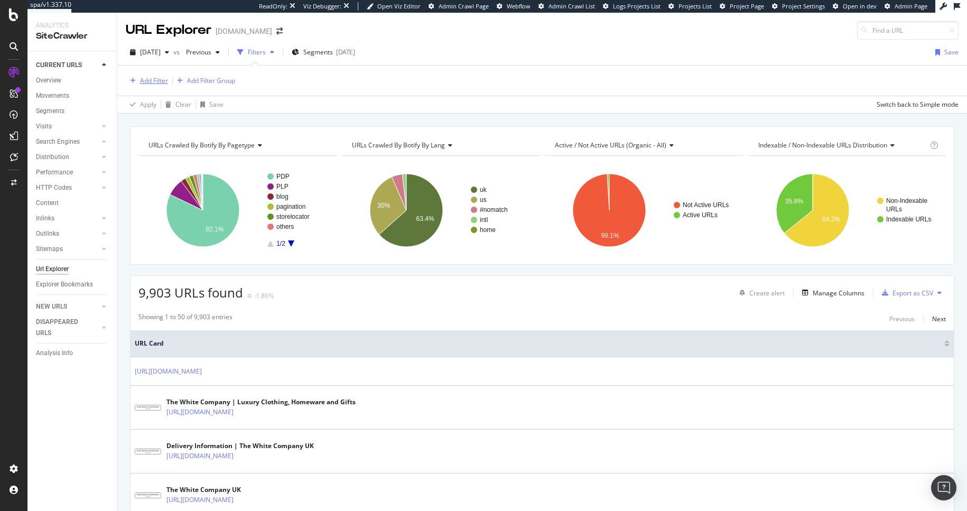
click at [164, 84] on div "Add Filter" at bounding box center [154, 80] width 28 height 9
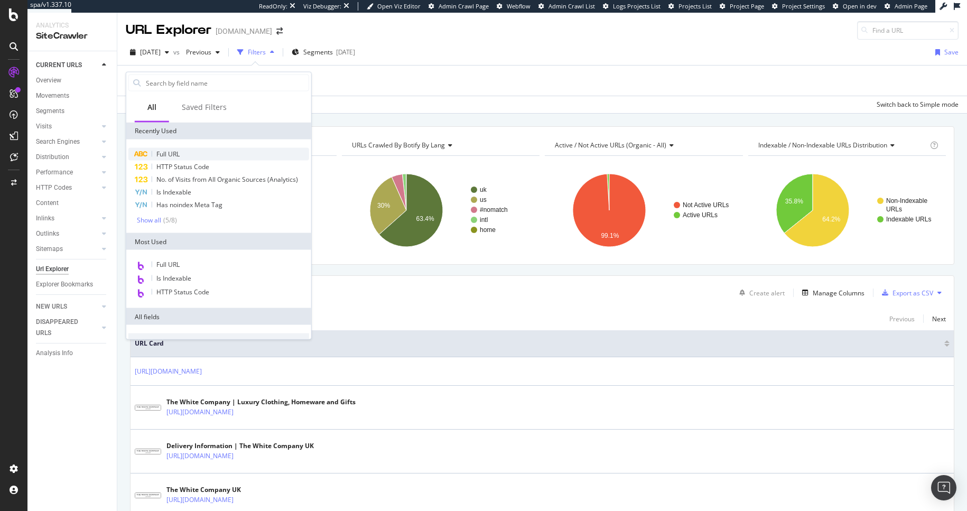
click at [188, 156] on div "Full URL" at bounding box center [218, 154] width 181 height 13
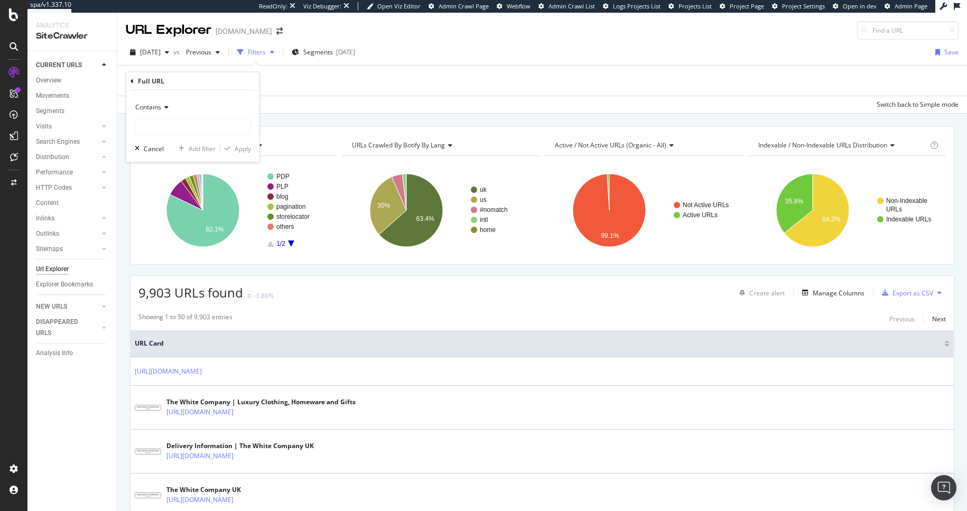
click at [166, 106] on icon at bounding box center [164, 107] width 7 height 6
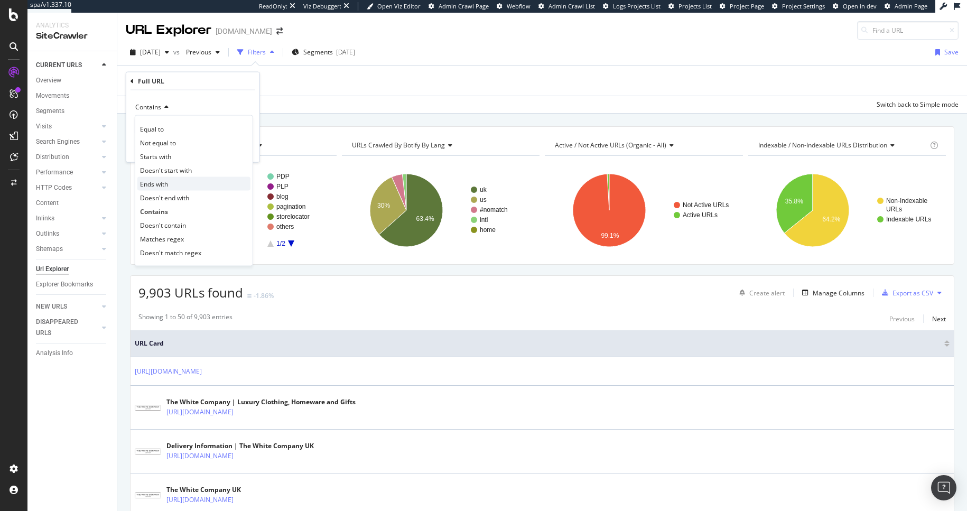
click at [166, 186] on span "Ends with" at bounding box center [154, 183] width 28 height 9
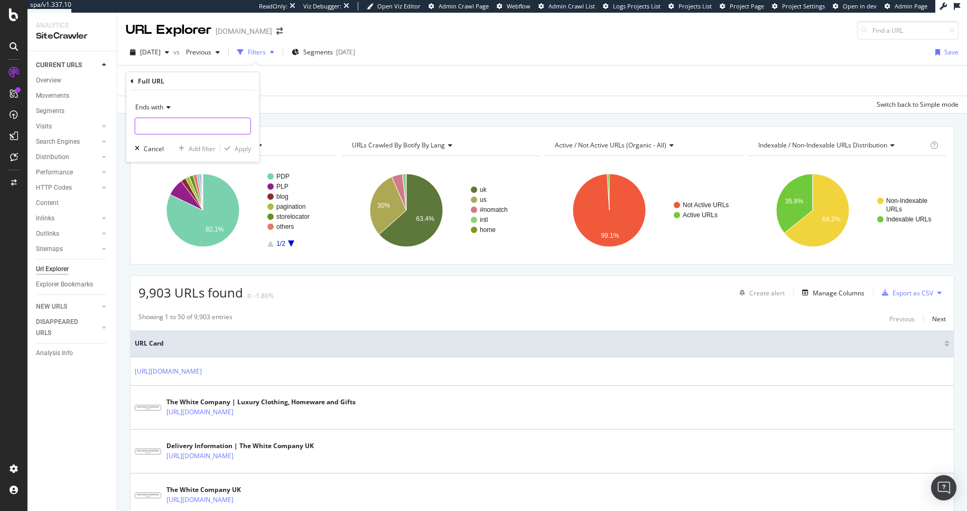
click at [163, 130] on input "text" at bounding box center [192, 126] width 115 height 17
type input "?"
click at [246, 149] on div "Apply" at bounding box center [243, 148] width 16 height 9
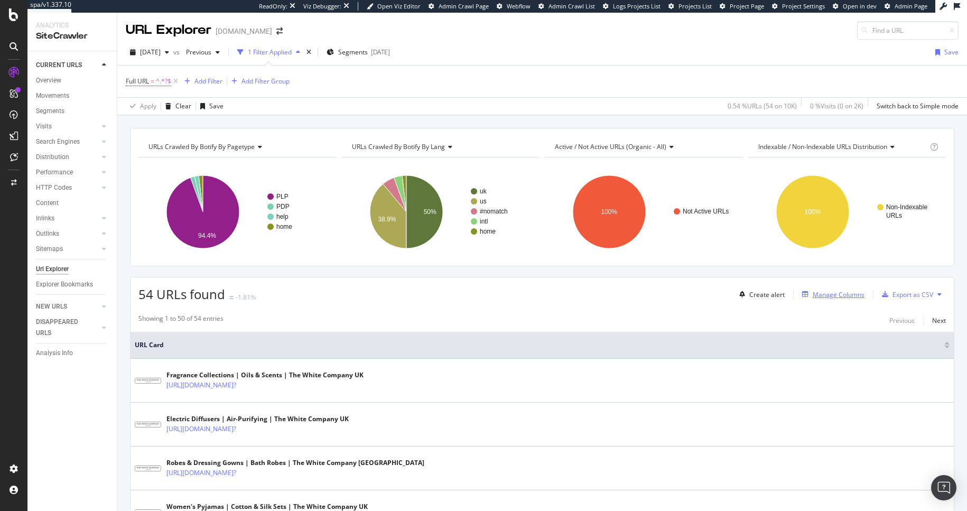
click at [819, 291] on div "Manage Columns" at bounding box center [838, 294] width 52 height 9
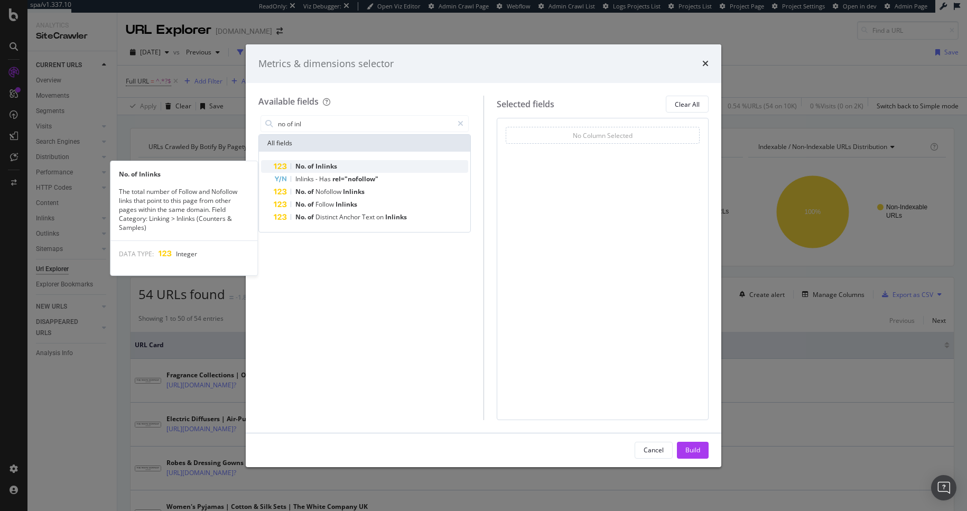
type input "no of inl"
click at [346, 162] on div "No. of Inlinks" at bounding box center [371, 166] width 194 height 13
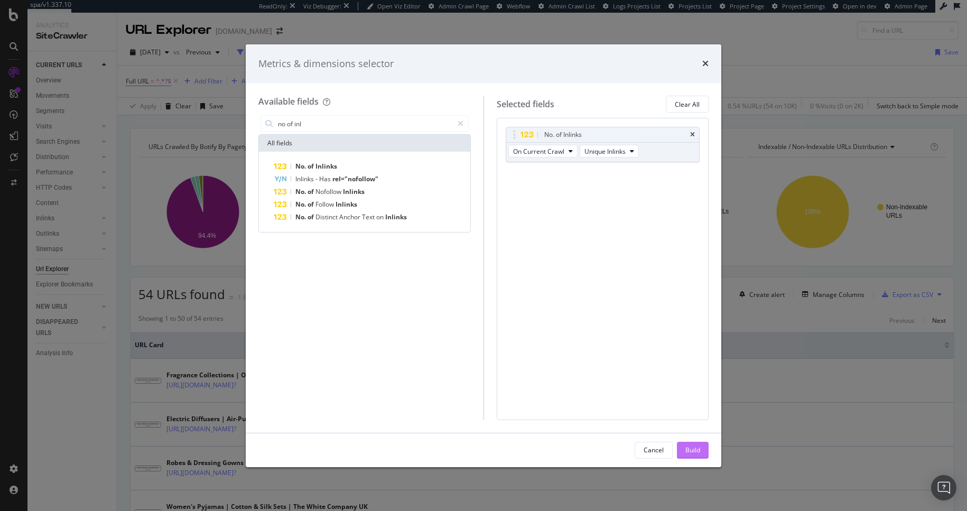
click at [696, 448] on div "Build" at bounding box center [692, 449] width 15 height 9
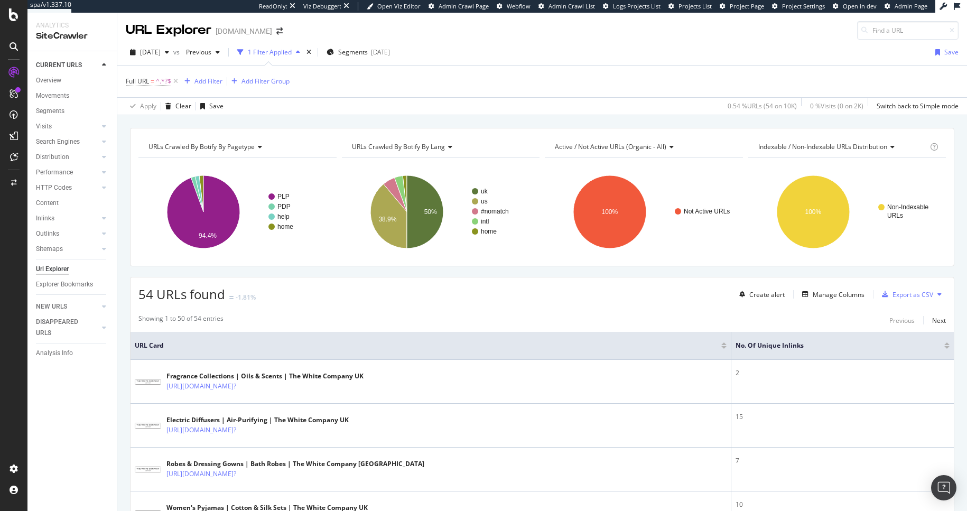
click at [944, 349] on div at bounding box center [946, 347] width 5 height 3
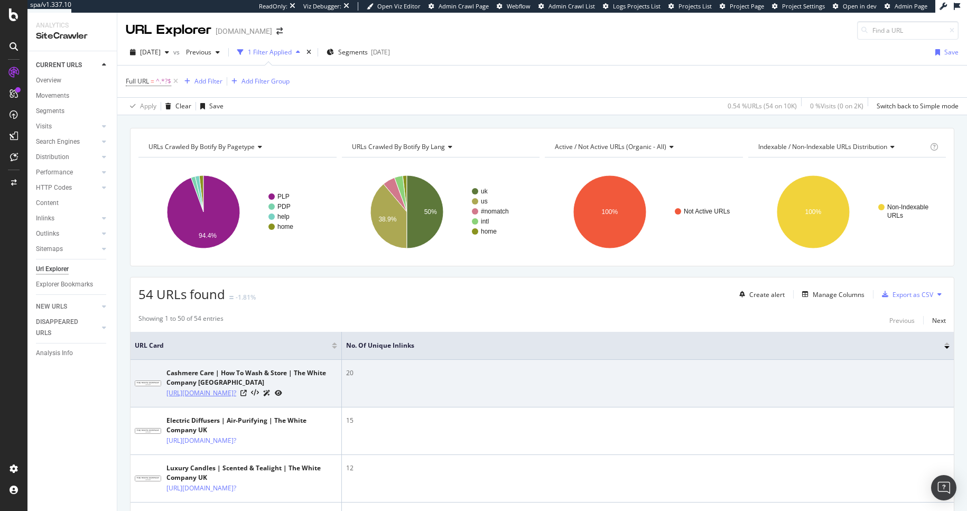
drag, startPoint x: 163, startPoint y: 395, endPoint x: 217, endPoint y: 406, distance: 54.6
click at [217, 398] on div "Cashmere Care | How To Wash & Store | The White Company UK [URL][DOMAIN_NAME]?" at bounding box center [236, 383] width 202 height 30
click at [257, 407] on td "Cashmere Care | How To Wash & Store | The White Company UK [URL][DOMAIN_NAME]?" at bounding box center [235, 384] width 211 height 48
drag, startPoint x: 246, startPoint y: 410, endPoint x: 166, endPoint y: 396, distance: 81.0
click at [166, 396] on td "Cashmere Care | How To Wash & Store | The White Company UK [URL][DOMAIN_NAME]?" at bounding box center [235, 384] width 211 height 48
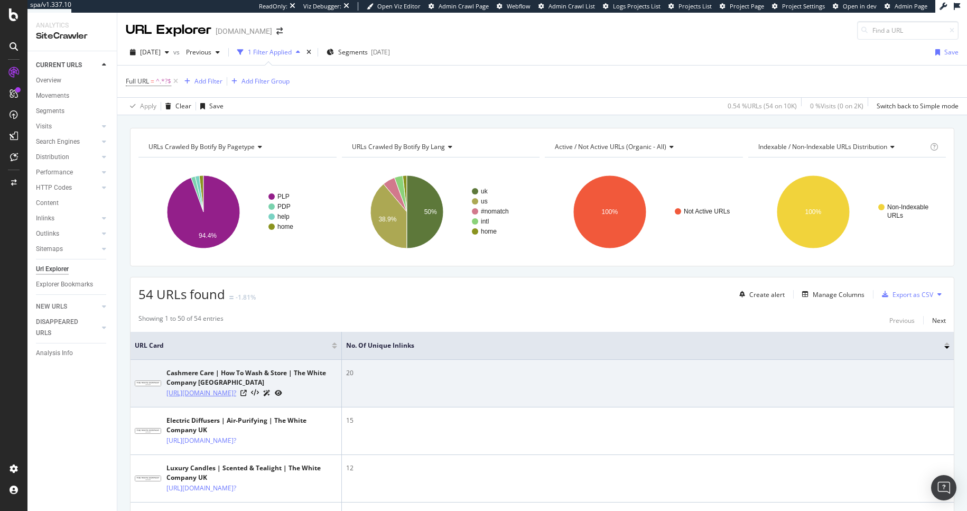
copy link "[URL][DOMAIN_NAME]?"
